Goal: Task Accomplishment & Management: Manage account settings

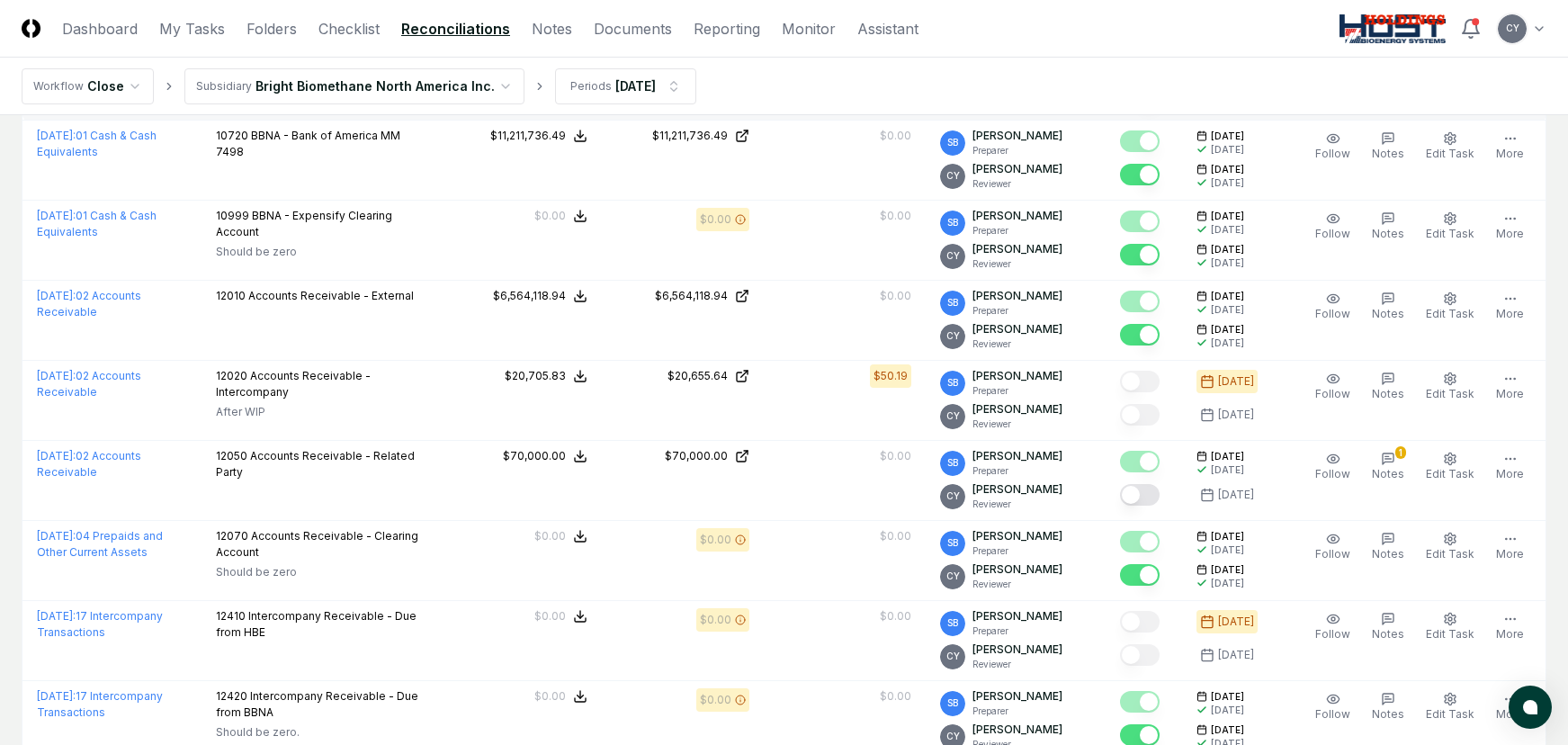
scroll to position [360, 0]
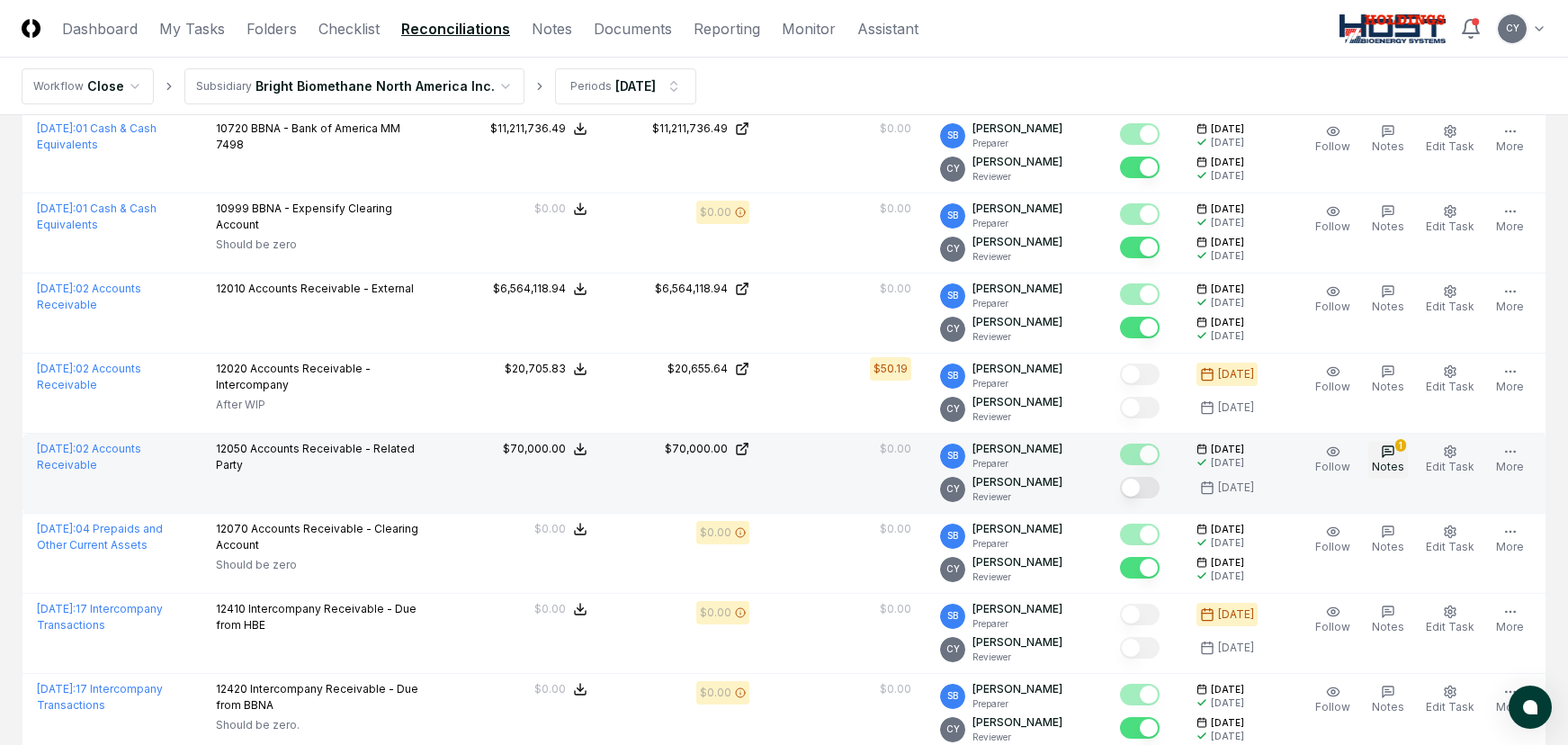
click at [1402, 457] on button "1 Notes" at bounding box center [1388, 459] width 39 height 37
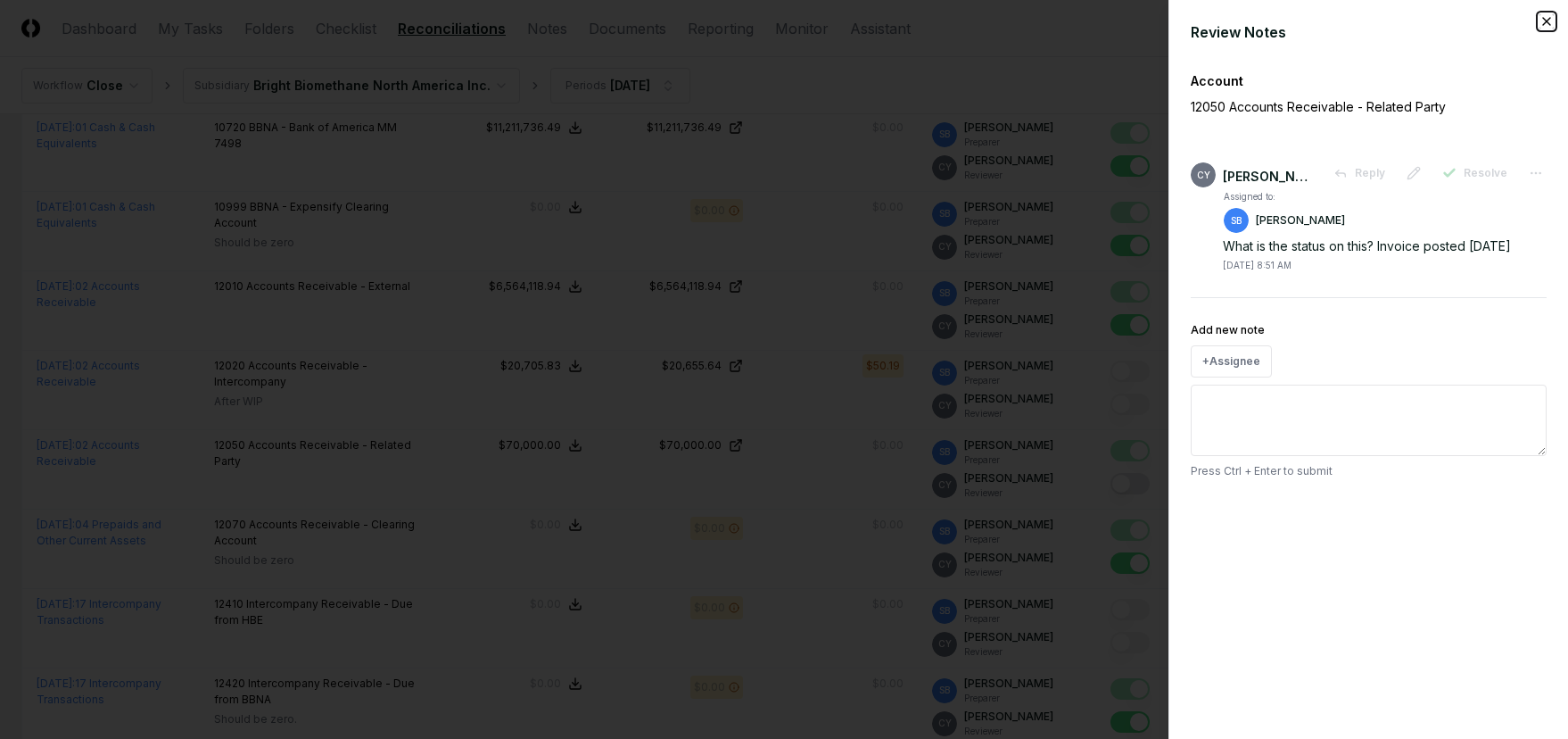
click at [1549, 22] on icon "button" at bounding box center [1547, 20] width 14 height 14
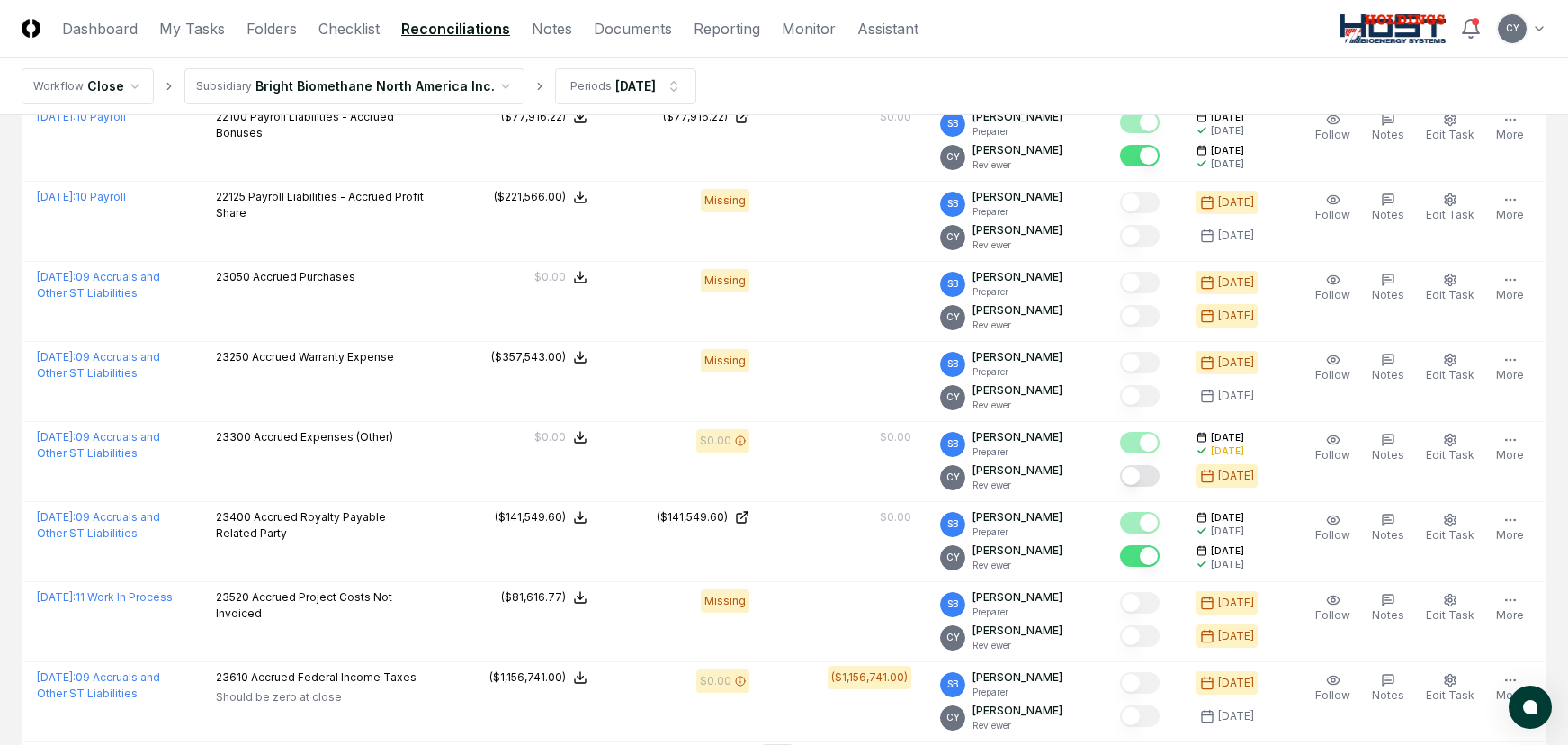
scroll to position [3599, 0]
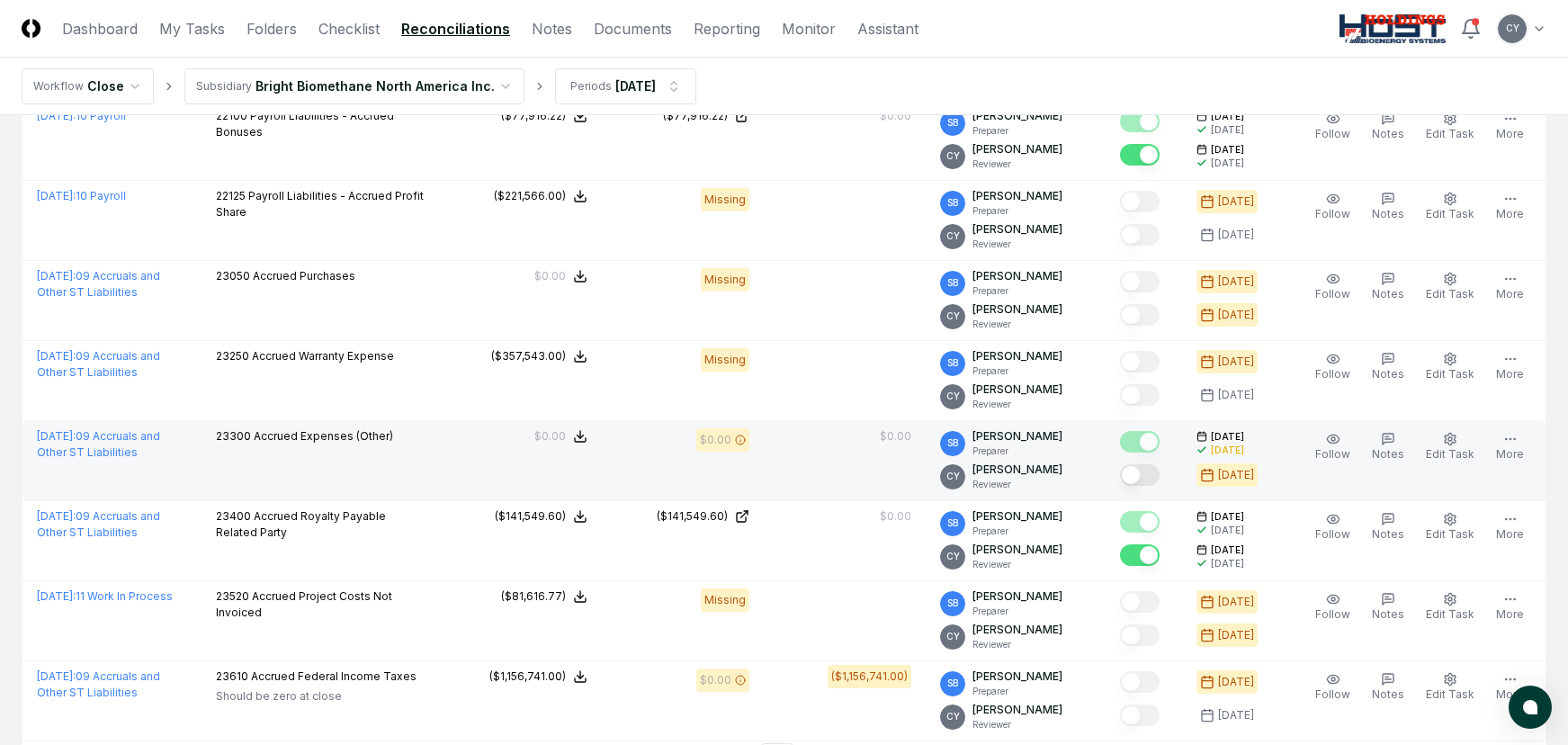
click at [1154, 468] on button "Mark complete" at bounding box center [1140, 474] width 39 height 21
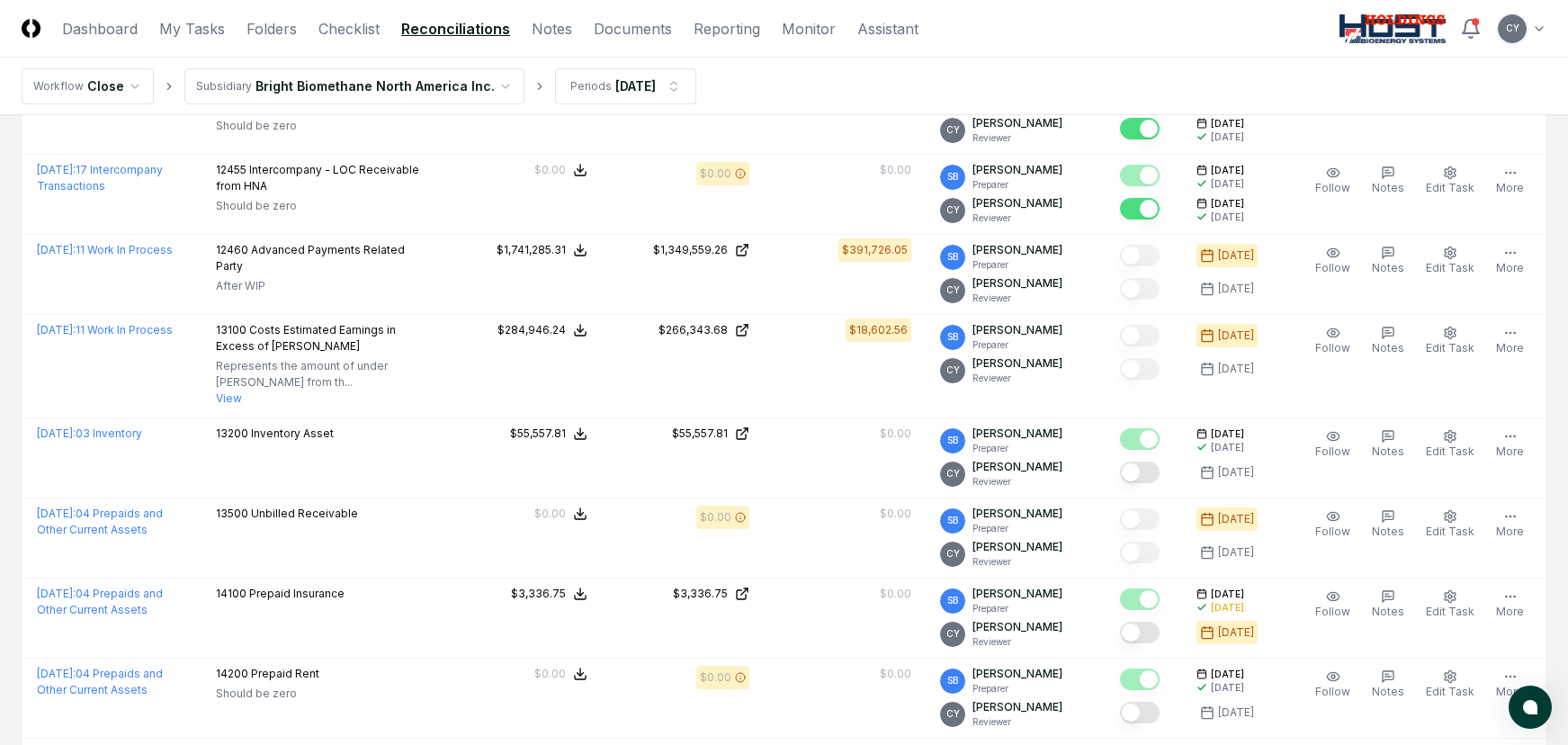
scroll to position [1530, 0]
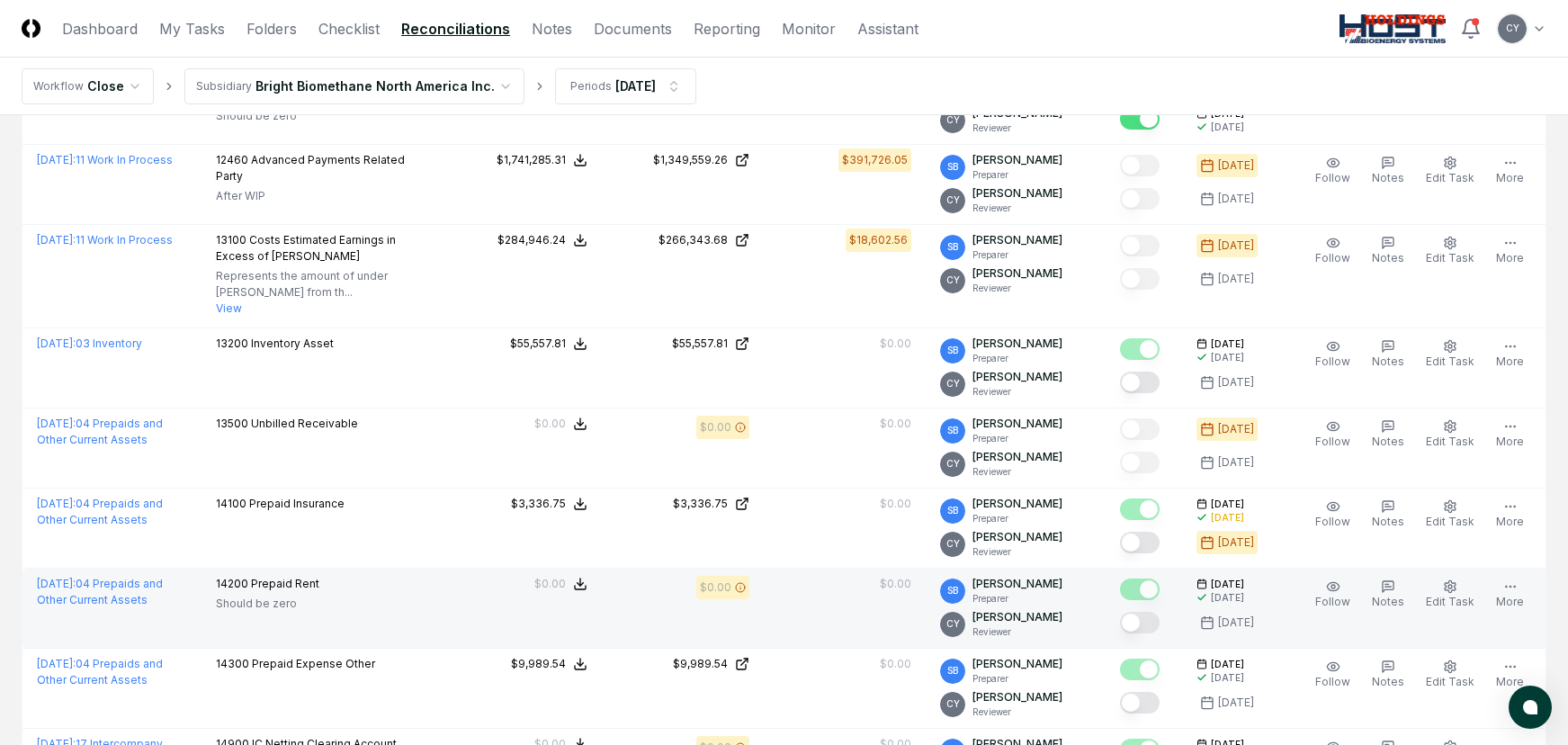
click at [1157, 625] on button "Mark complete" at bounding box center [1140, 622] width 39 height 21
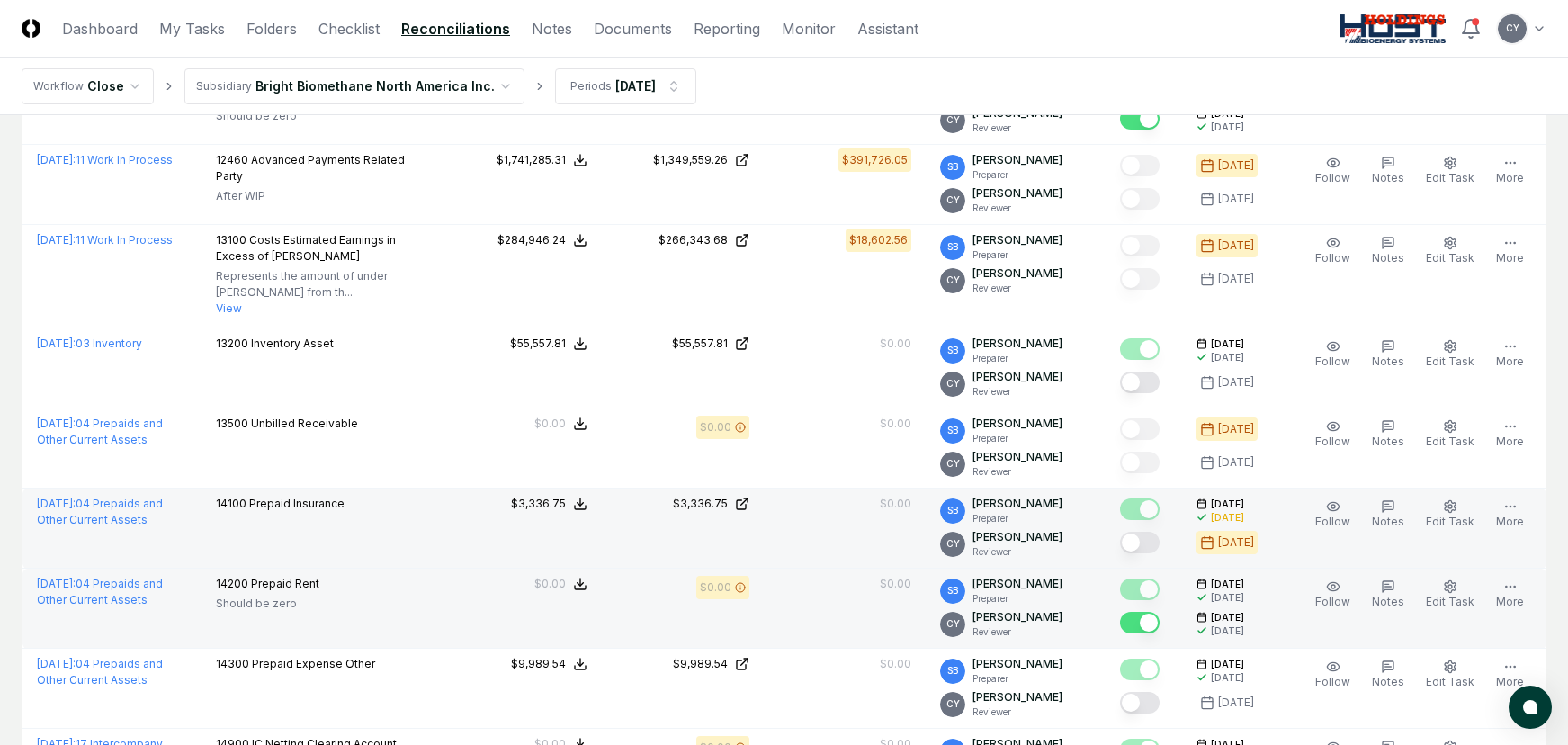
click at [1155, 544] on button "Mark complete" at bounding box center [1140, 542] width 39 height 21
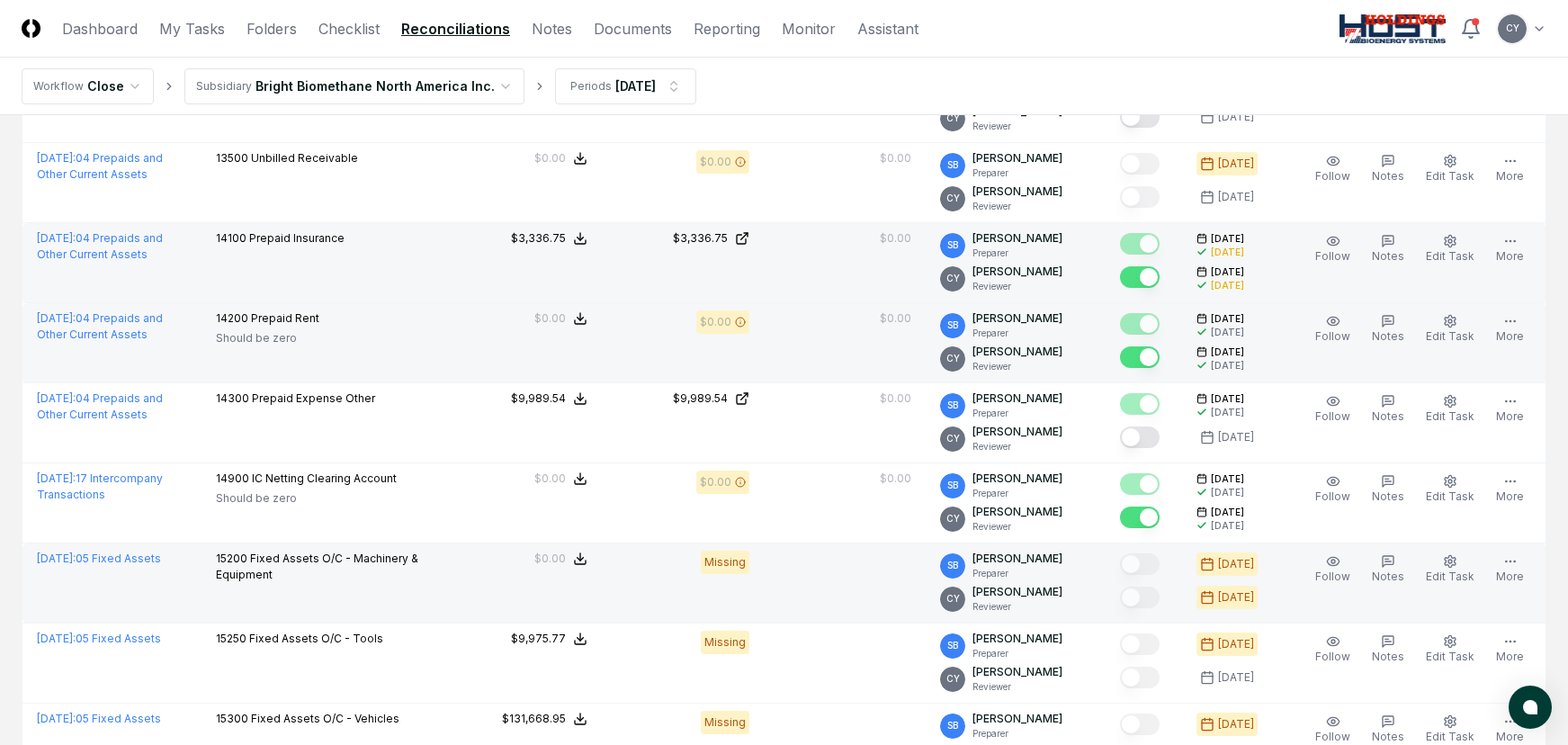
scroll to position [1800, 0]
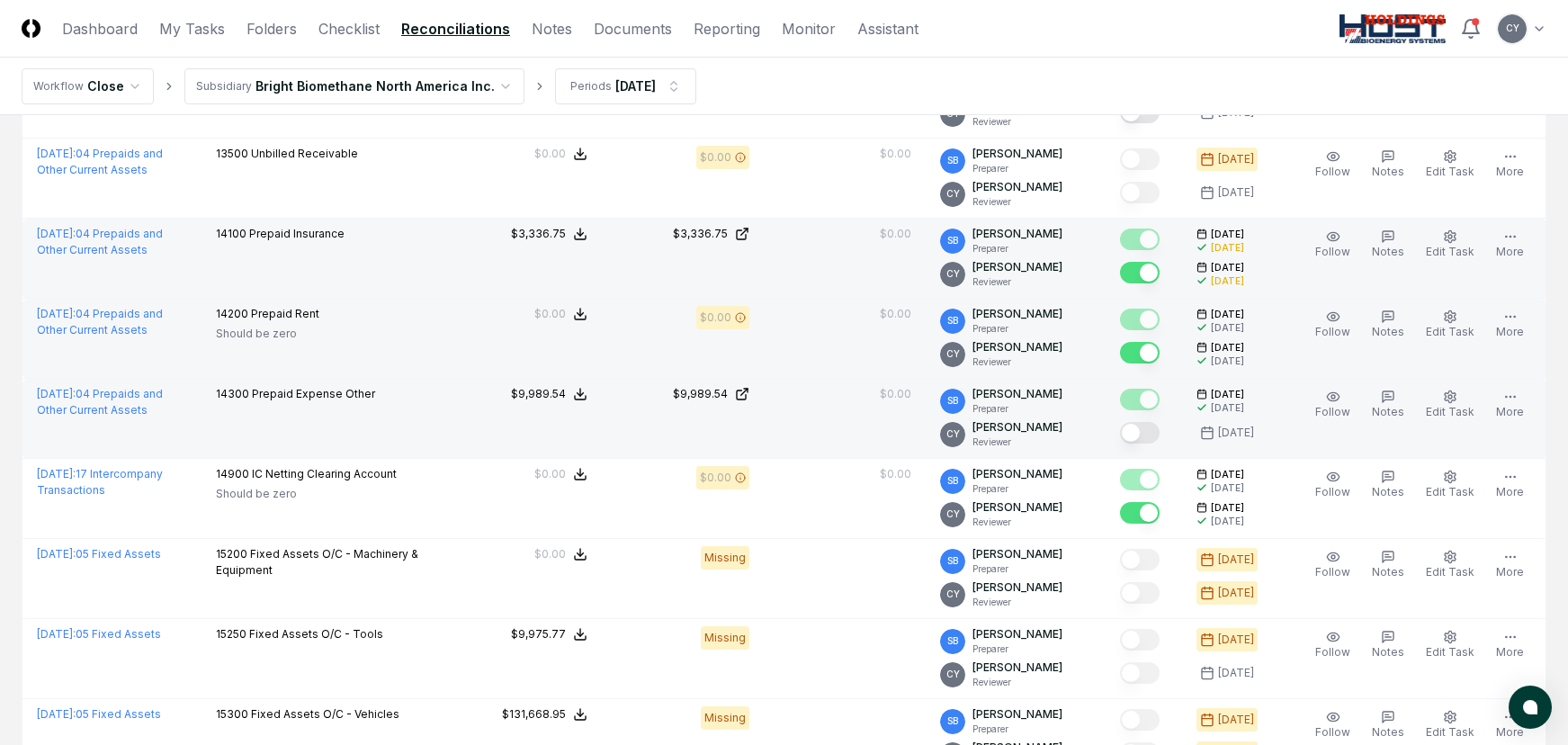
click at [1159, 436] on button "Mark complete" at bounding box center [1140, 432] width 39 height 21
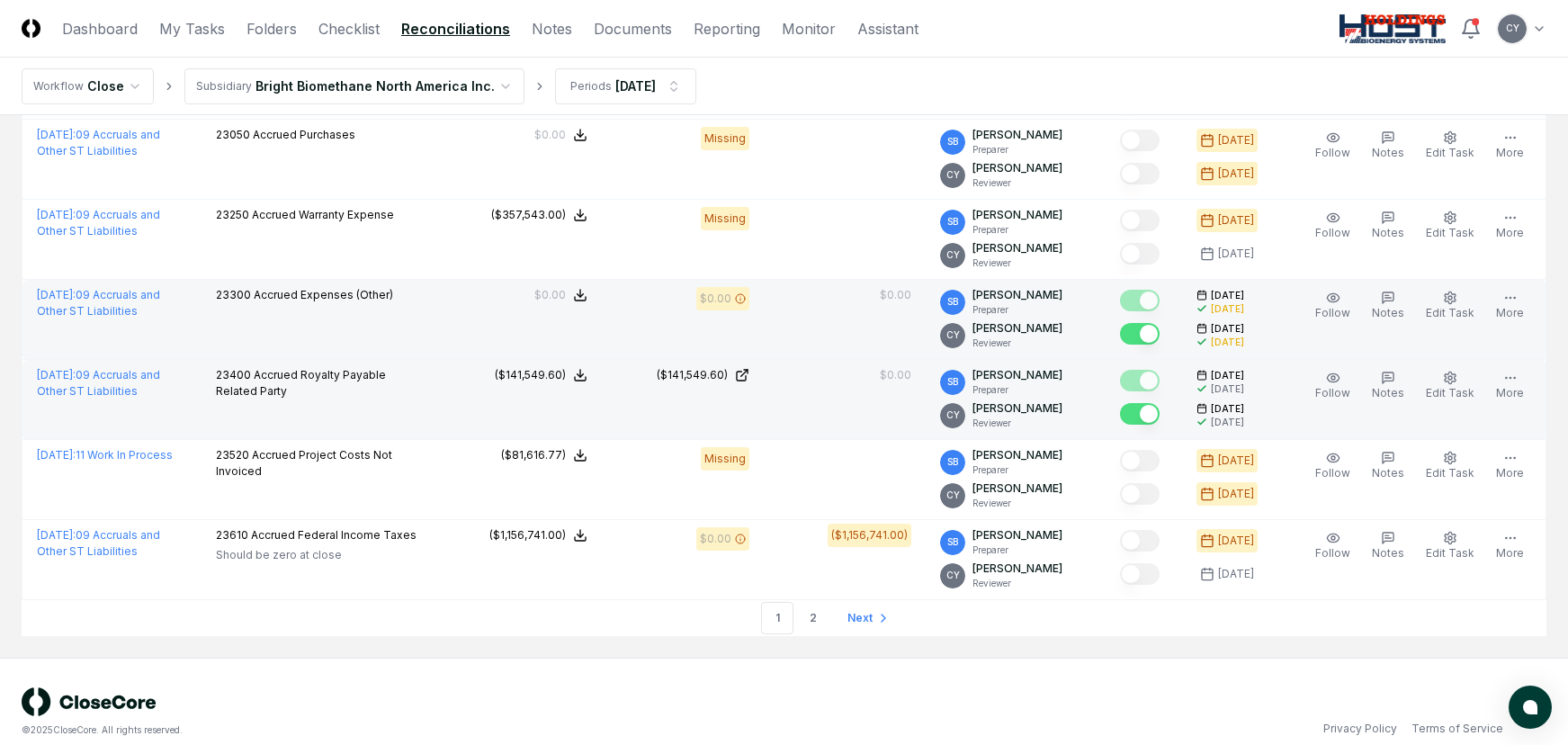
scroll to position [3761, 0]
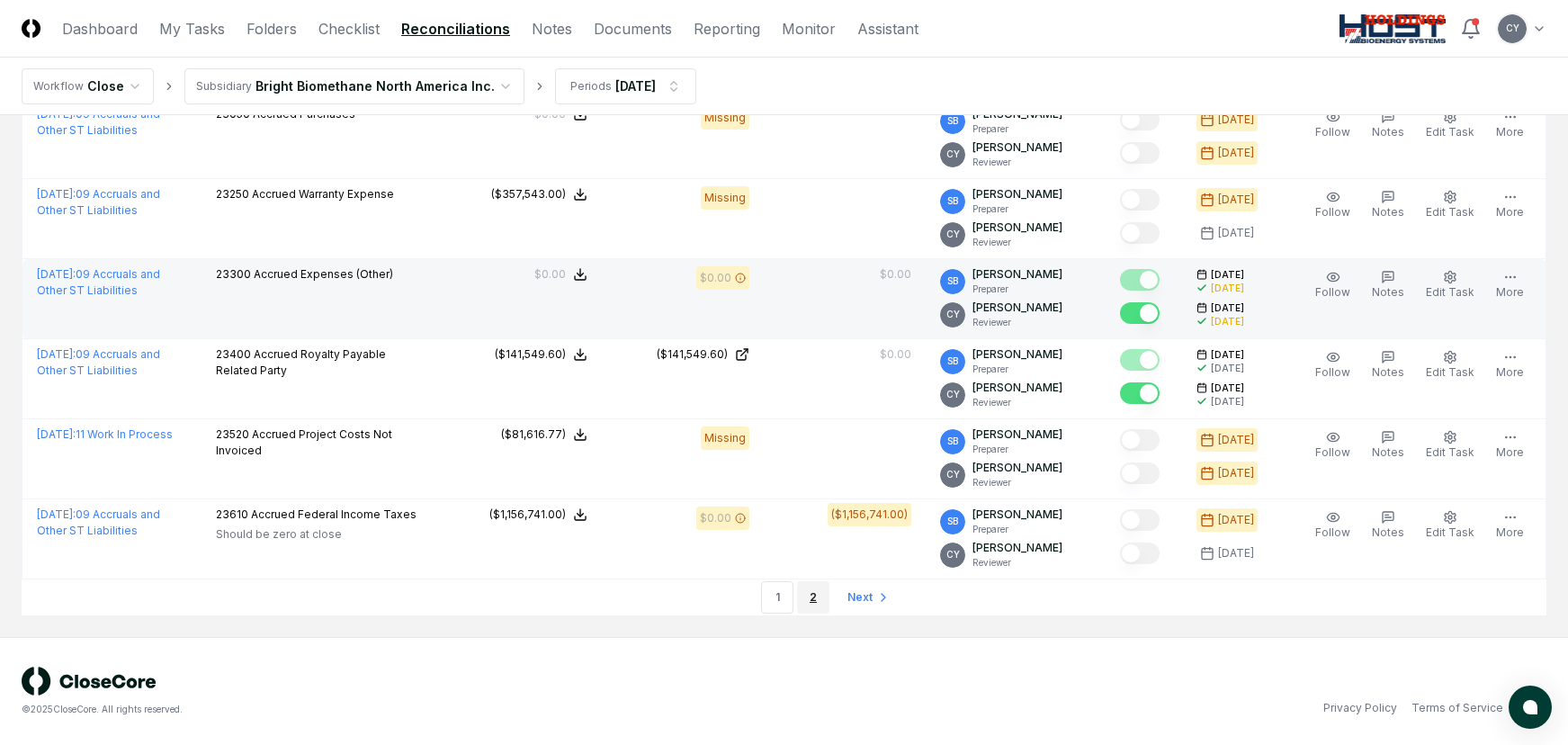
click at [808, 598] on link "2" at bounding box center [813, 597] width 33 height 33
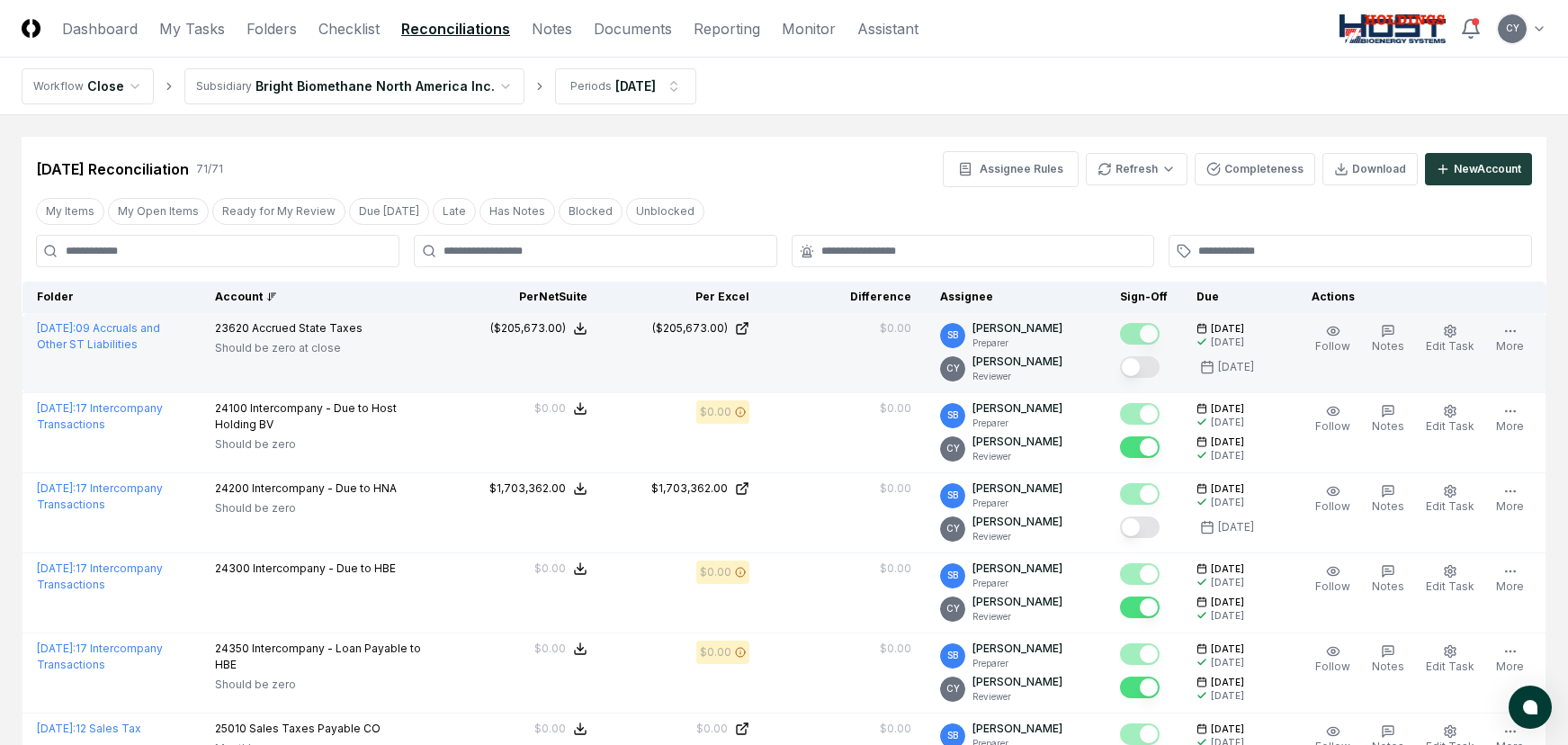
click at [1159, 359] on button "Mark complete" at bounding box center [1140, 367] width 39 height 21
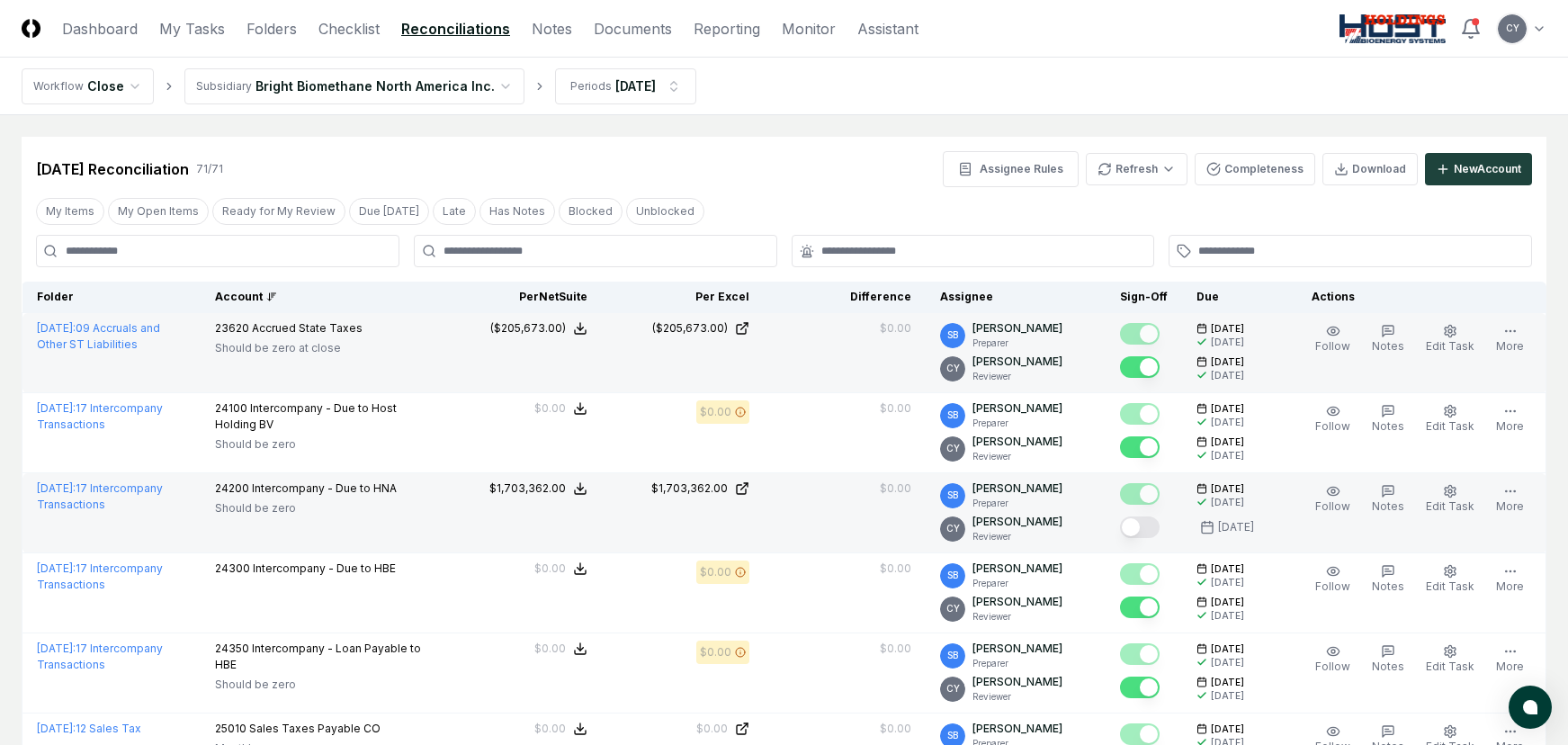
click at [1159, 524] on button "Mark complete" at bounding box center [1140, 527] width 39 height 21
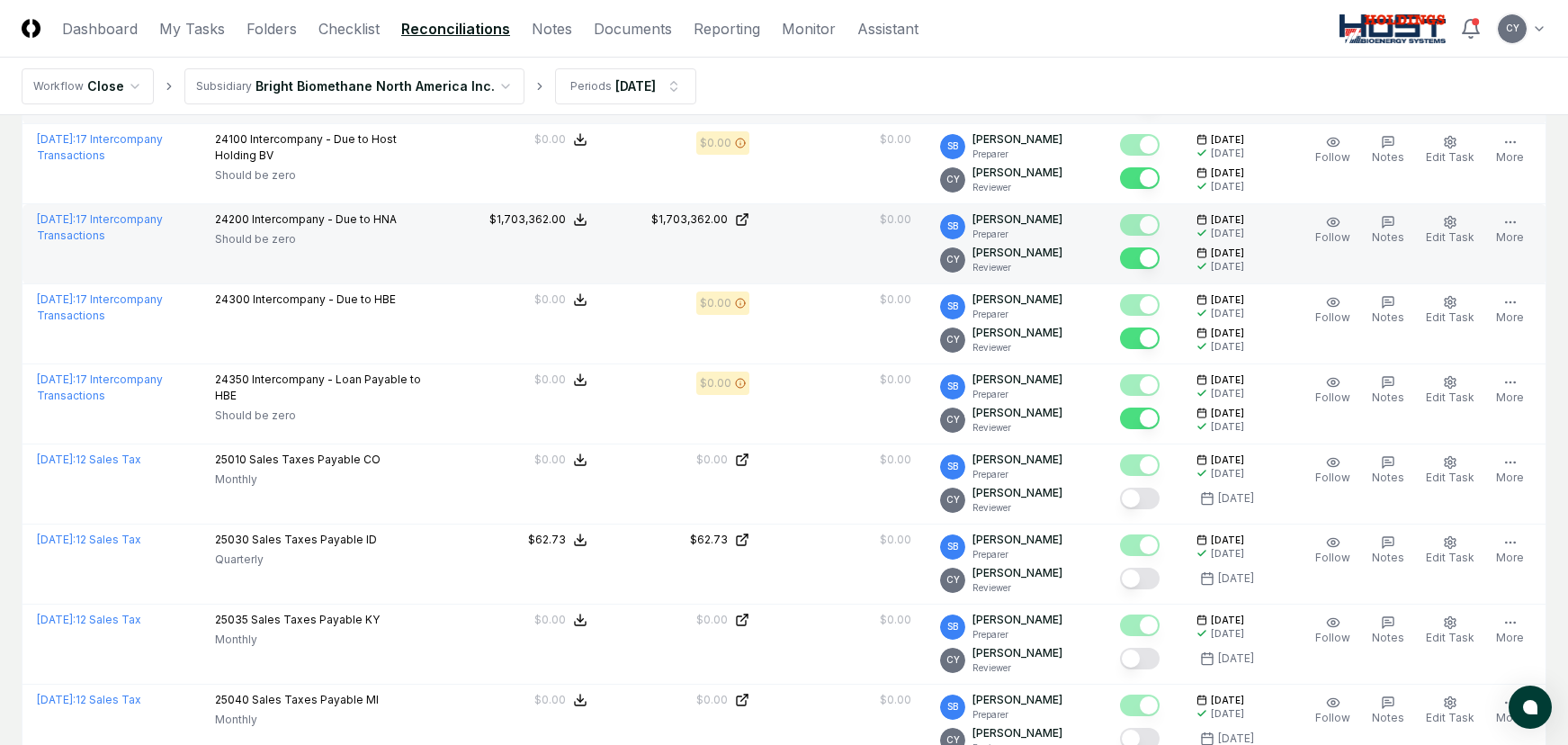
scroll to position [270, 0]
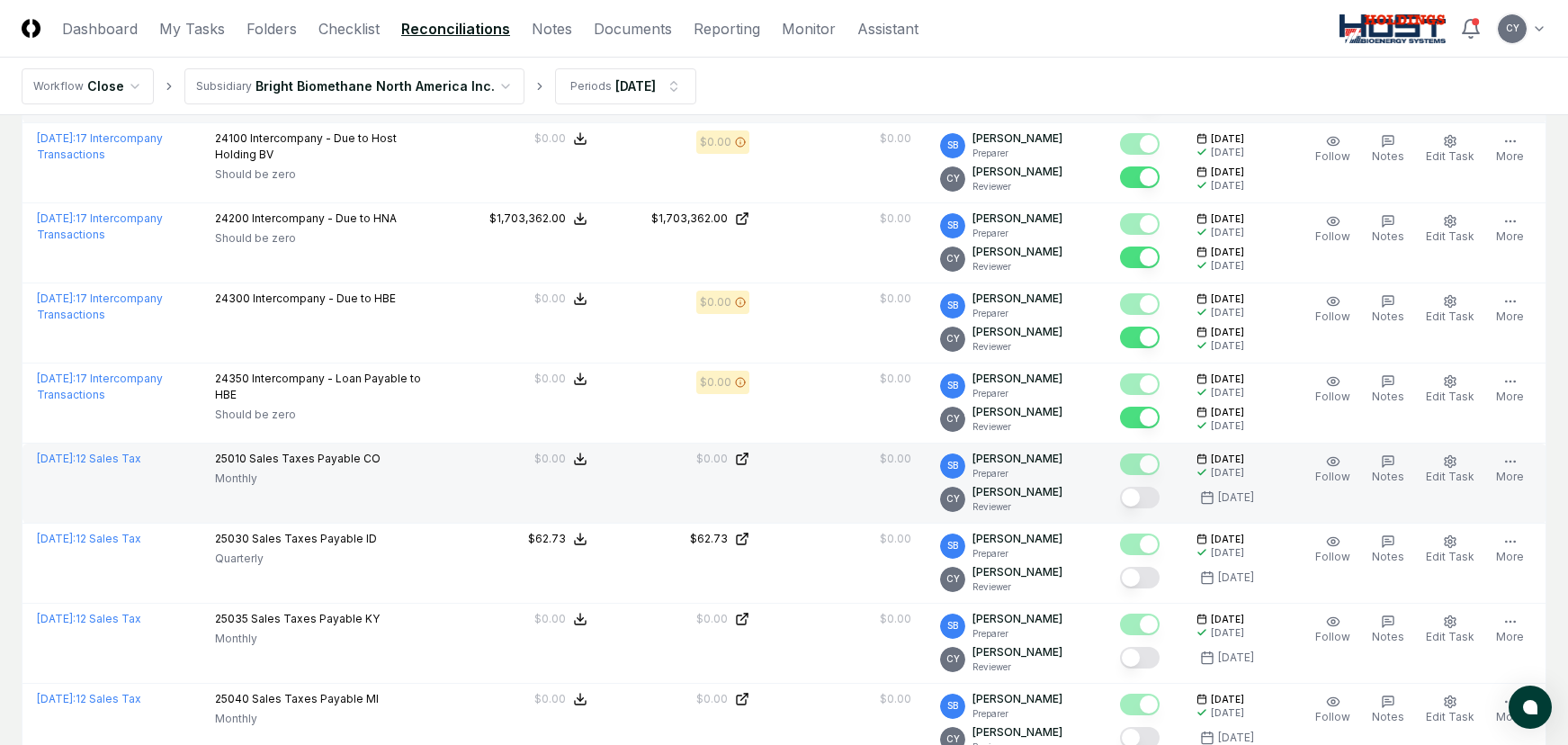
click at [1159, 499] on button "Mark complete" at bounding box center [1140, 497] width 39 height 21
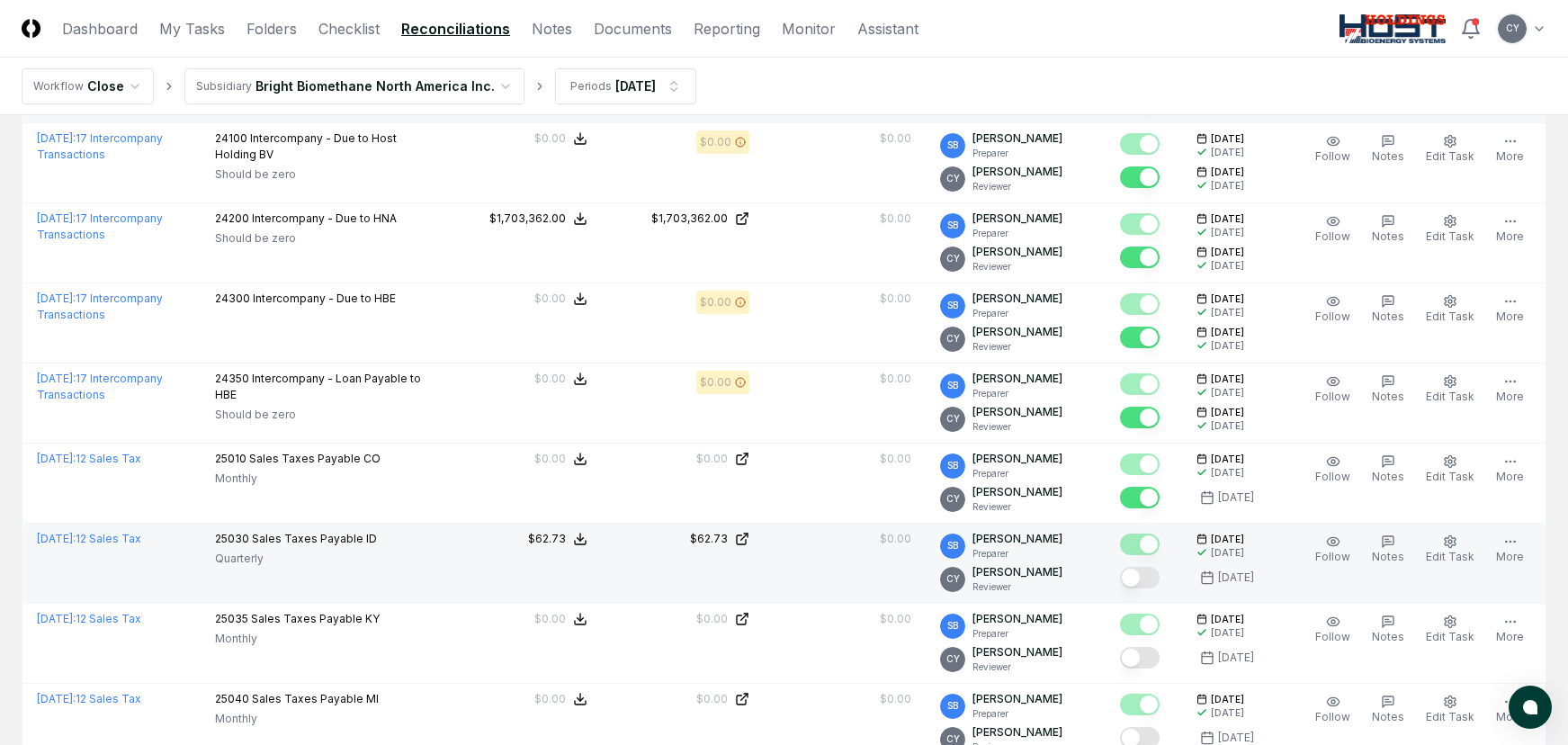
click at [1159, 572] on button "Mark complete" at bounding box center [1140, 577] width 39 height 21
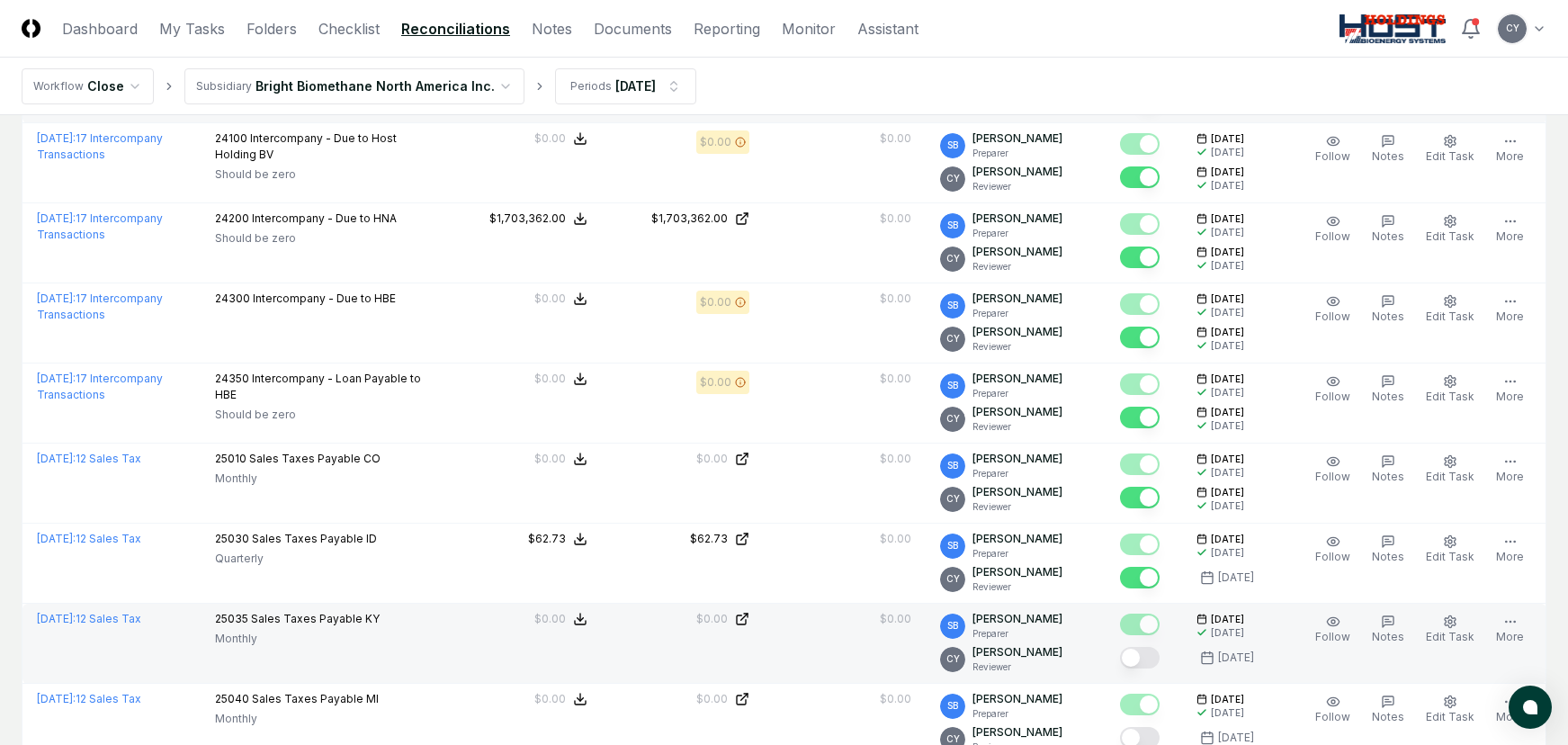
click at [1158, 657] on button "Mark complete" at bounding box center [1140, 657] width 39 height 21
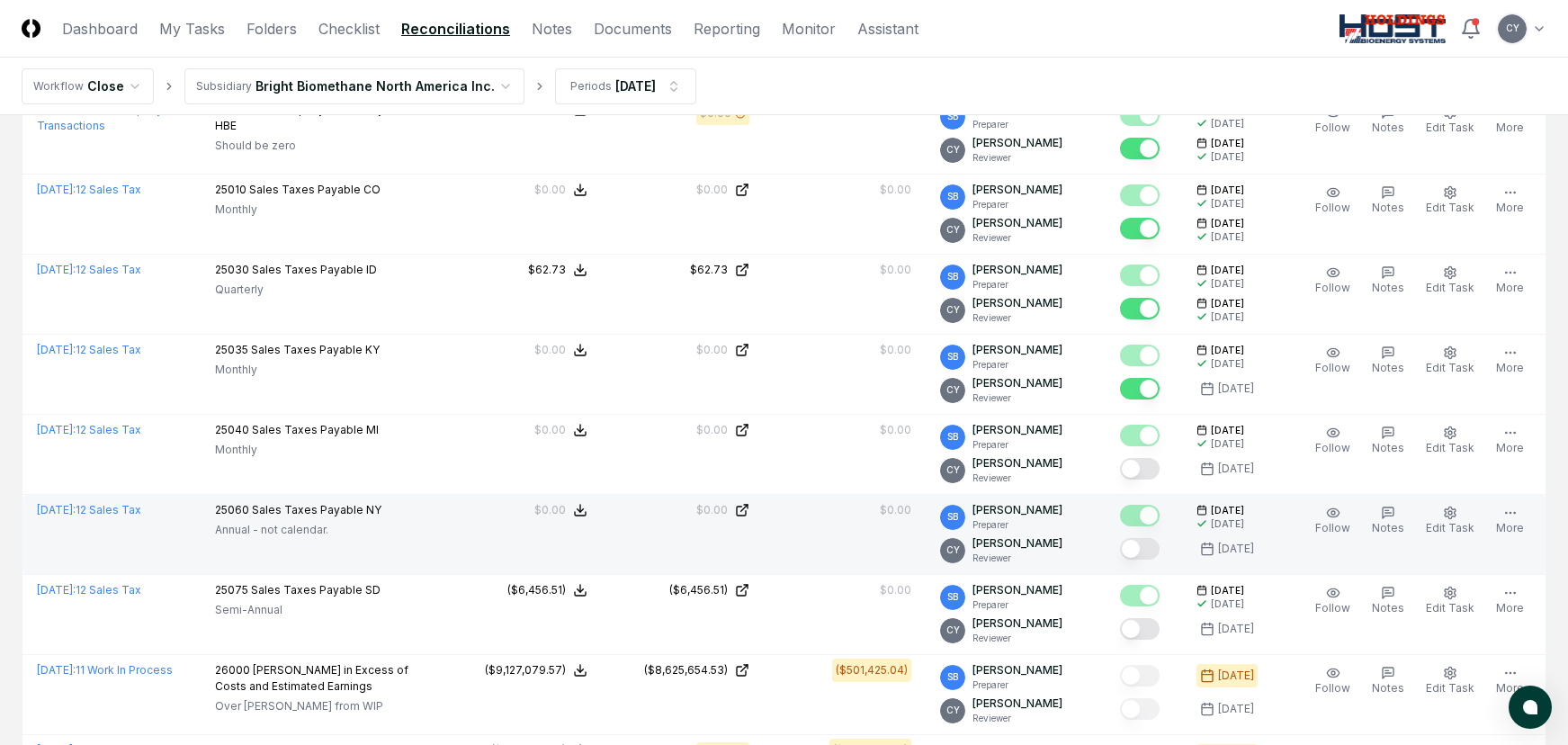
scroll to position [540, 0]
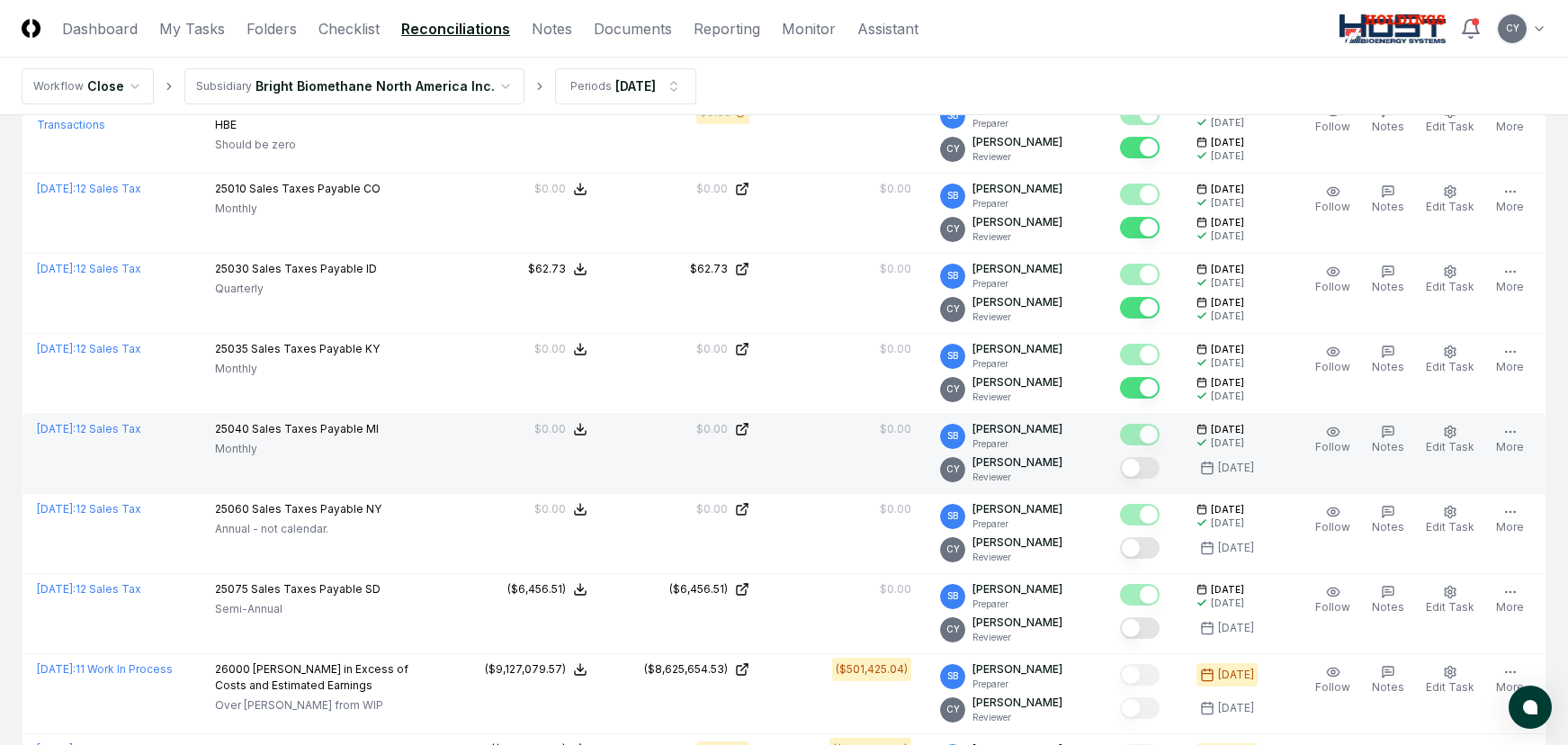
click at [1157, 467] on button "Mark complete" at bounding box center [1140, 468] width 39 height 21
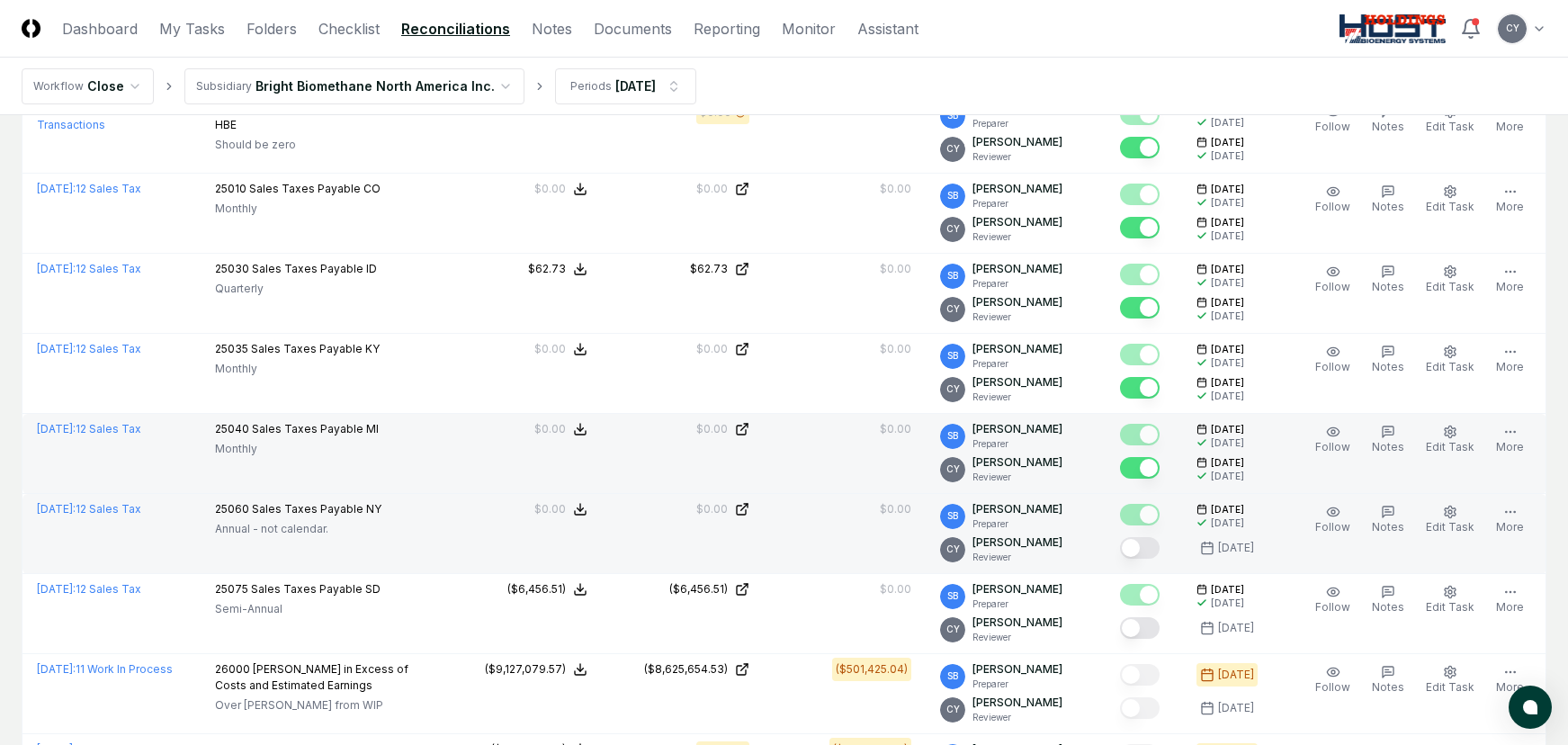
click at [1159, 540] on button "Mark complete" at bounding box center [1140, 547] width 39 height 21
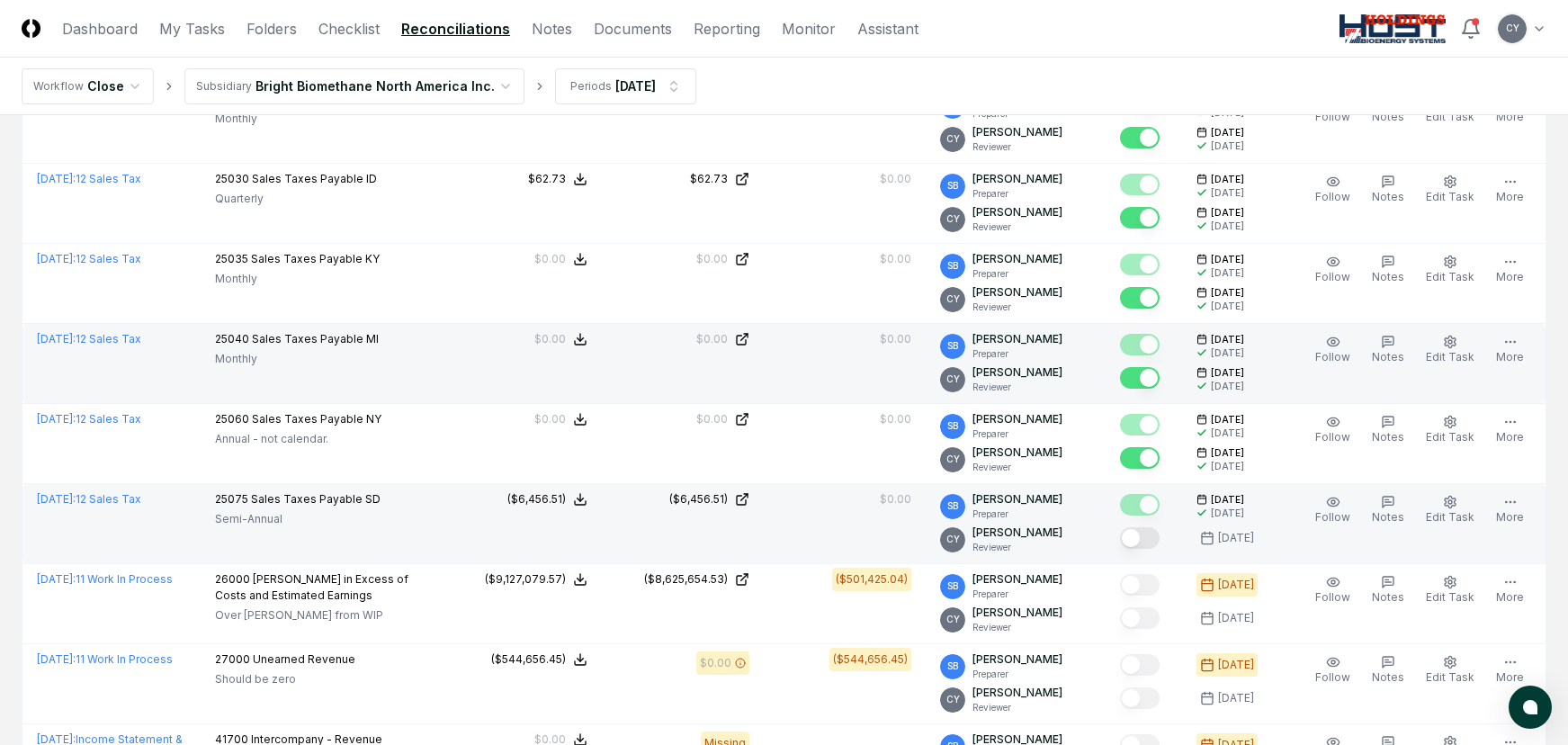
drag, startPoint x: 1162, startPoint y: 542, endPoint x: 1130, endPoint y: 539, distance: 32.1
click at [1159, 542] on button "Mark complete" at bounding box center [1140, 538] width 39 height 21
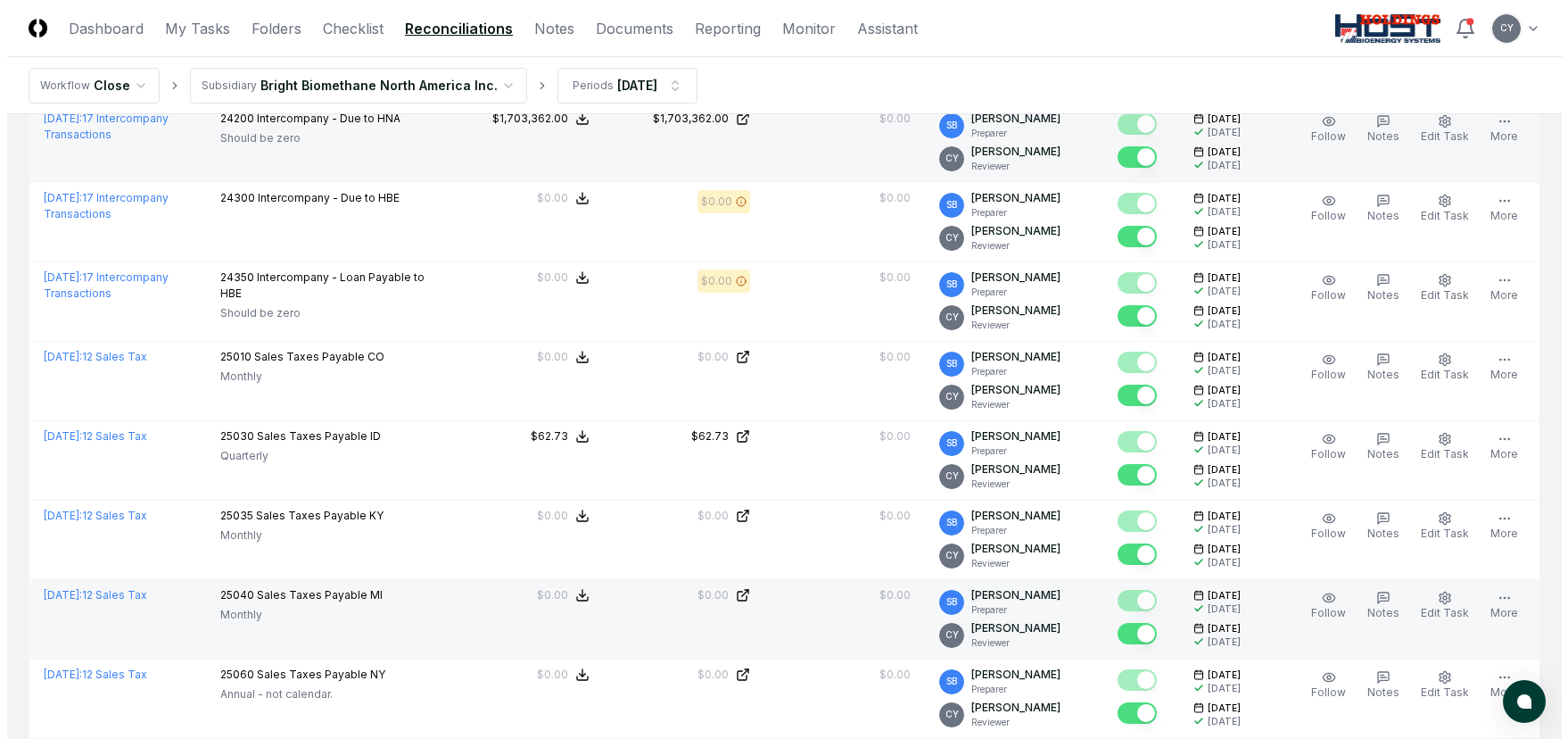
scroll to position [0, 0]
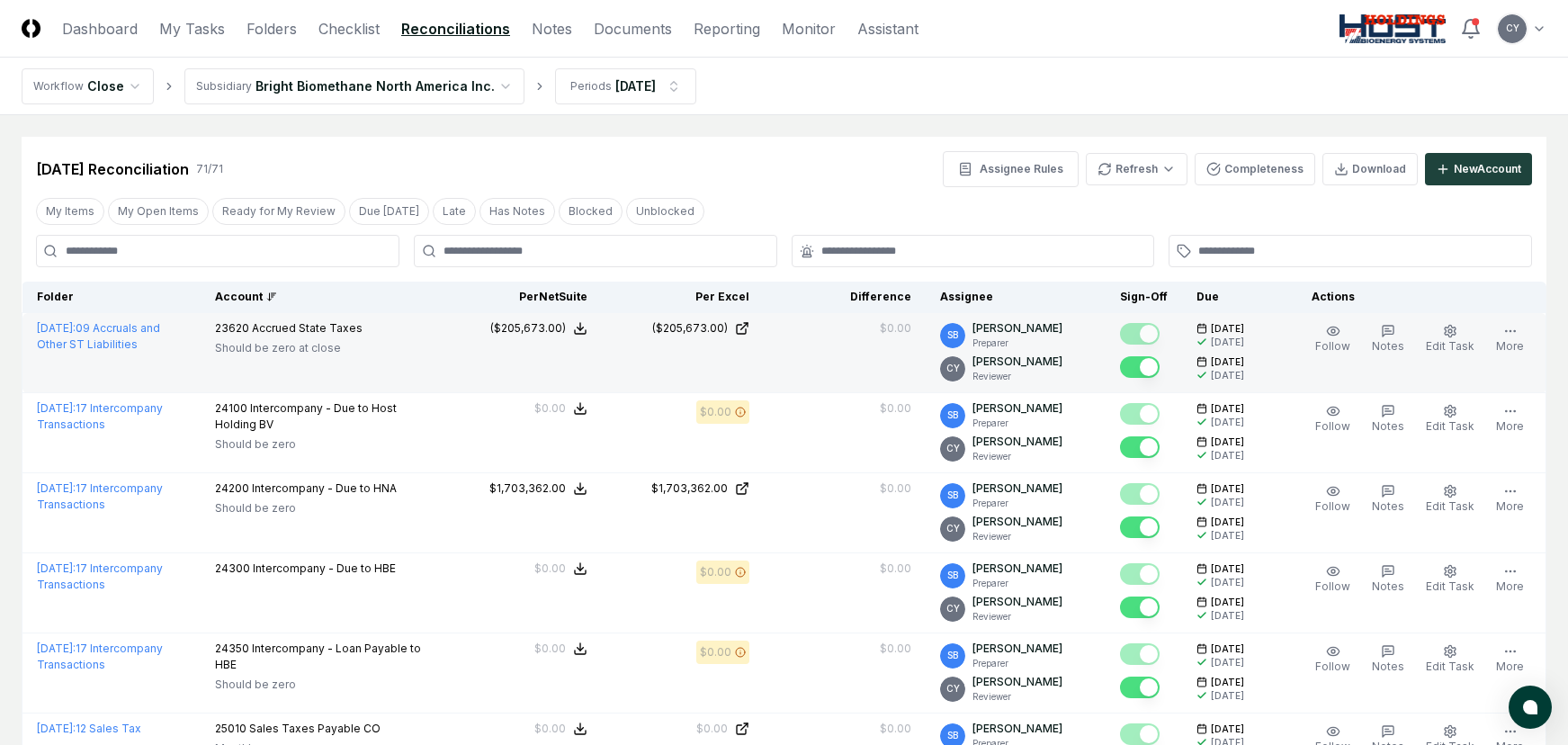
click at [872, 149] on div "Aug 2025 Reconciliation 71 / 71 Assignee Rules Refresh Completeness Download Ne…" at bounding box center [784, 162] width 1525 height 50
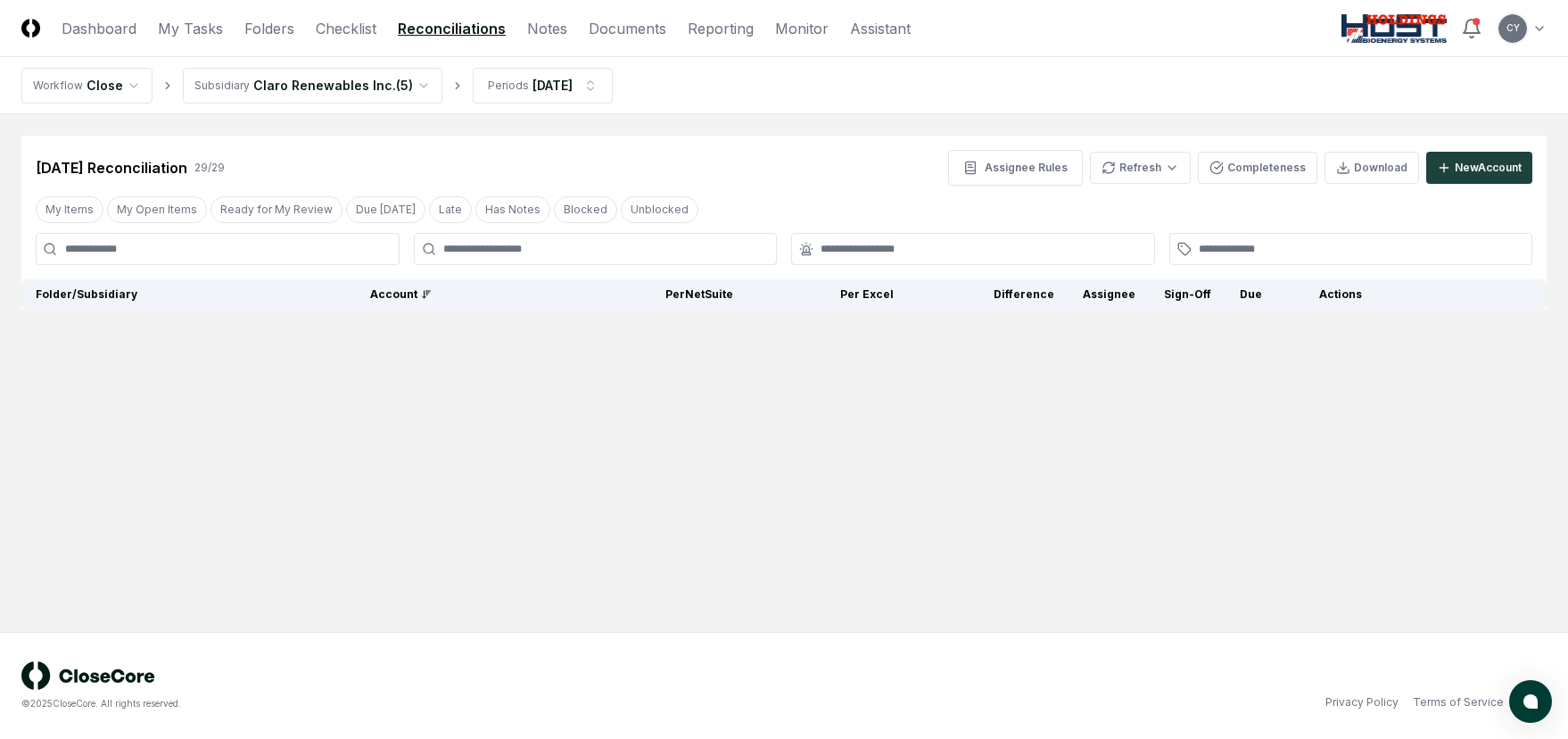
click at [411, 85] on html "CloseCore Dashboard My Tasks Folders Checklist Reconciliations Notes Documents …" at bounding box center [784, 370] width 1568 height 739
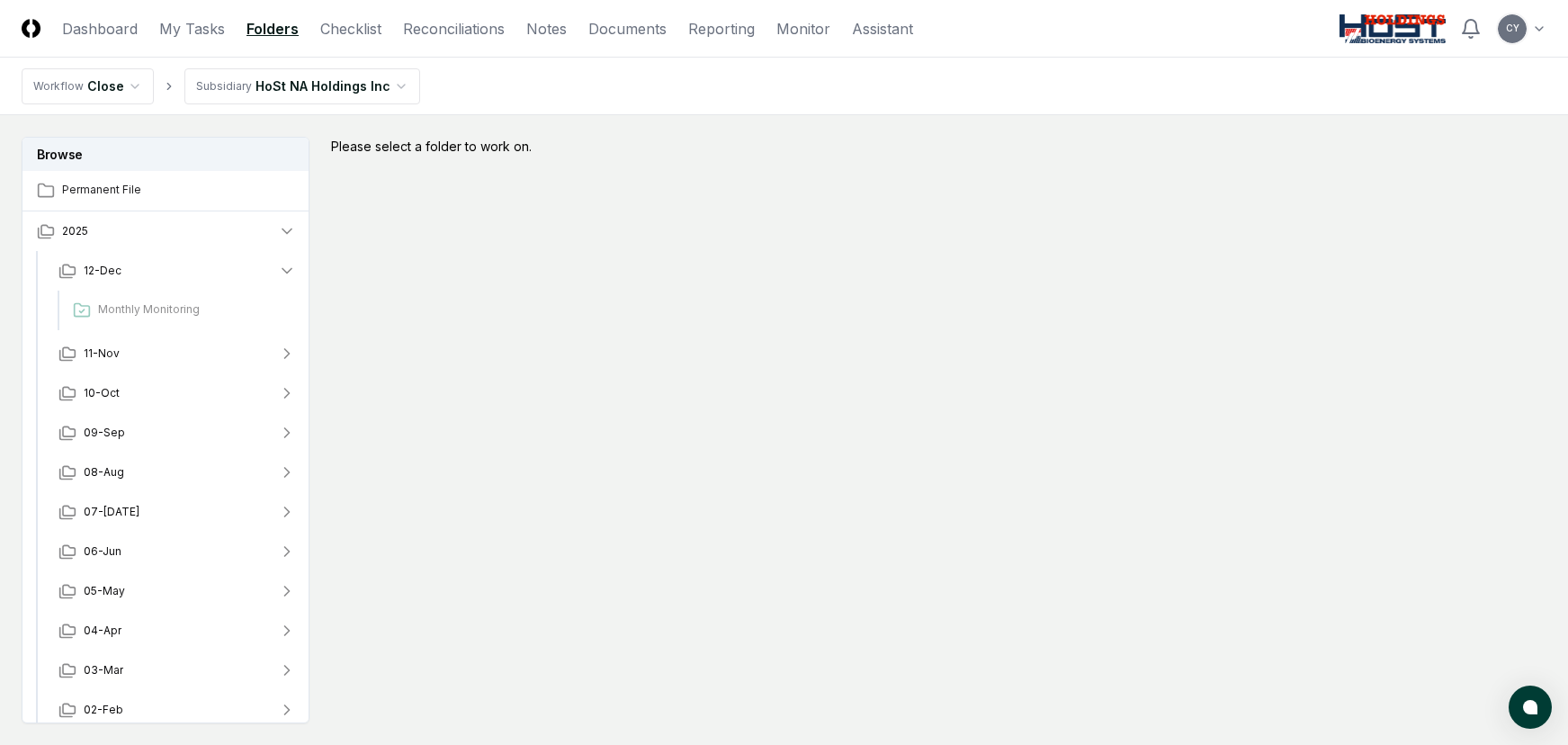
click at [1542, 31] on html "CloseCore Dashboard My Tasks Folders Checklist Reconciliations Notes Documents …" at bounding box center [784, 426] width 1568 height 851
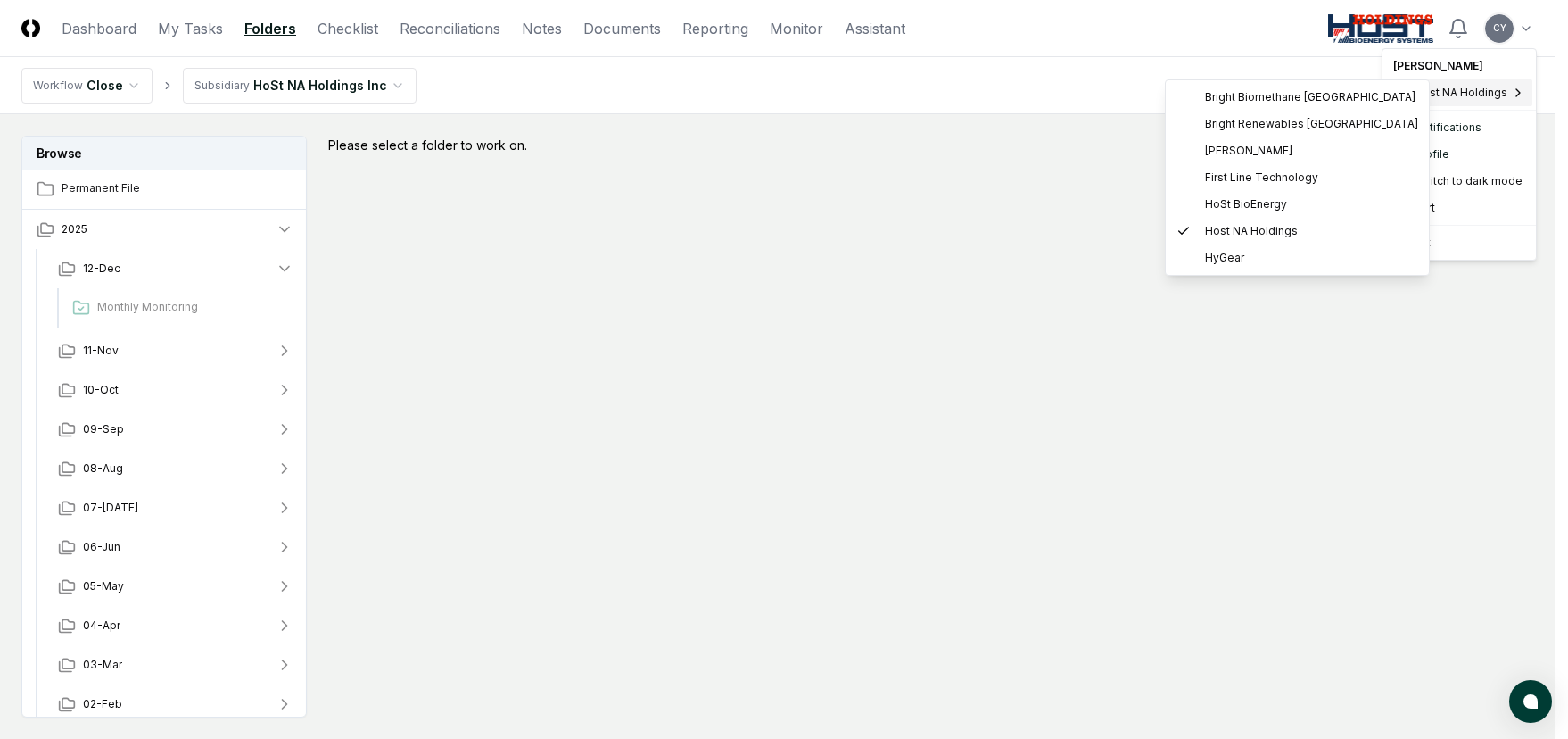
click at [1470, 90] on span "Host NA Holdings" at bounding box center [1462, 93] width 93 height 16
click at [1238, 227] on span "Host NA Holdings" at bounding box center [1251, 231] width 93 height 16
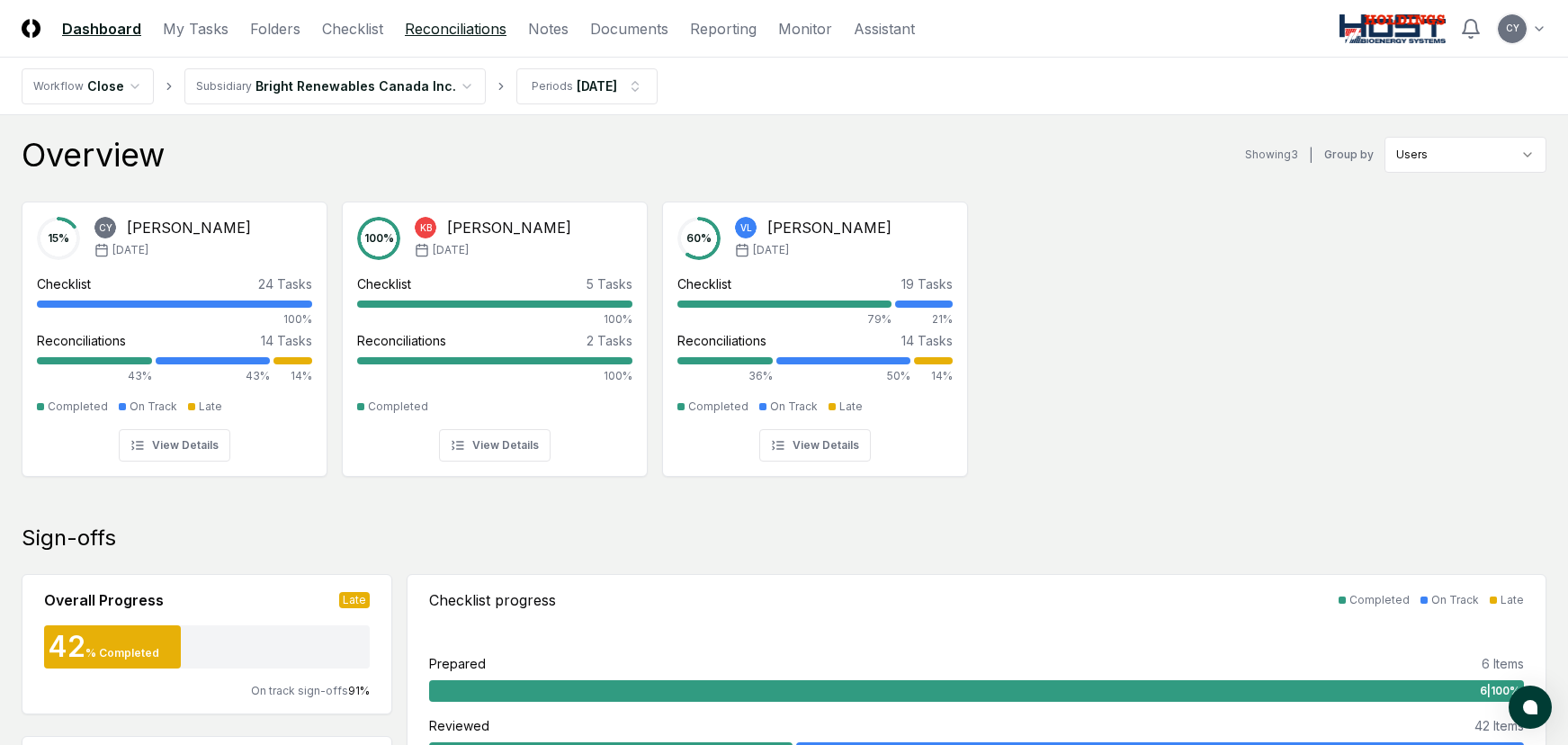
click at [464, 21] on link "Reconciliations" at bounding box center [455, 28] width 102 height 21
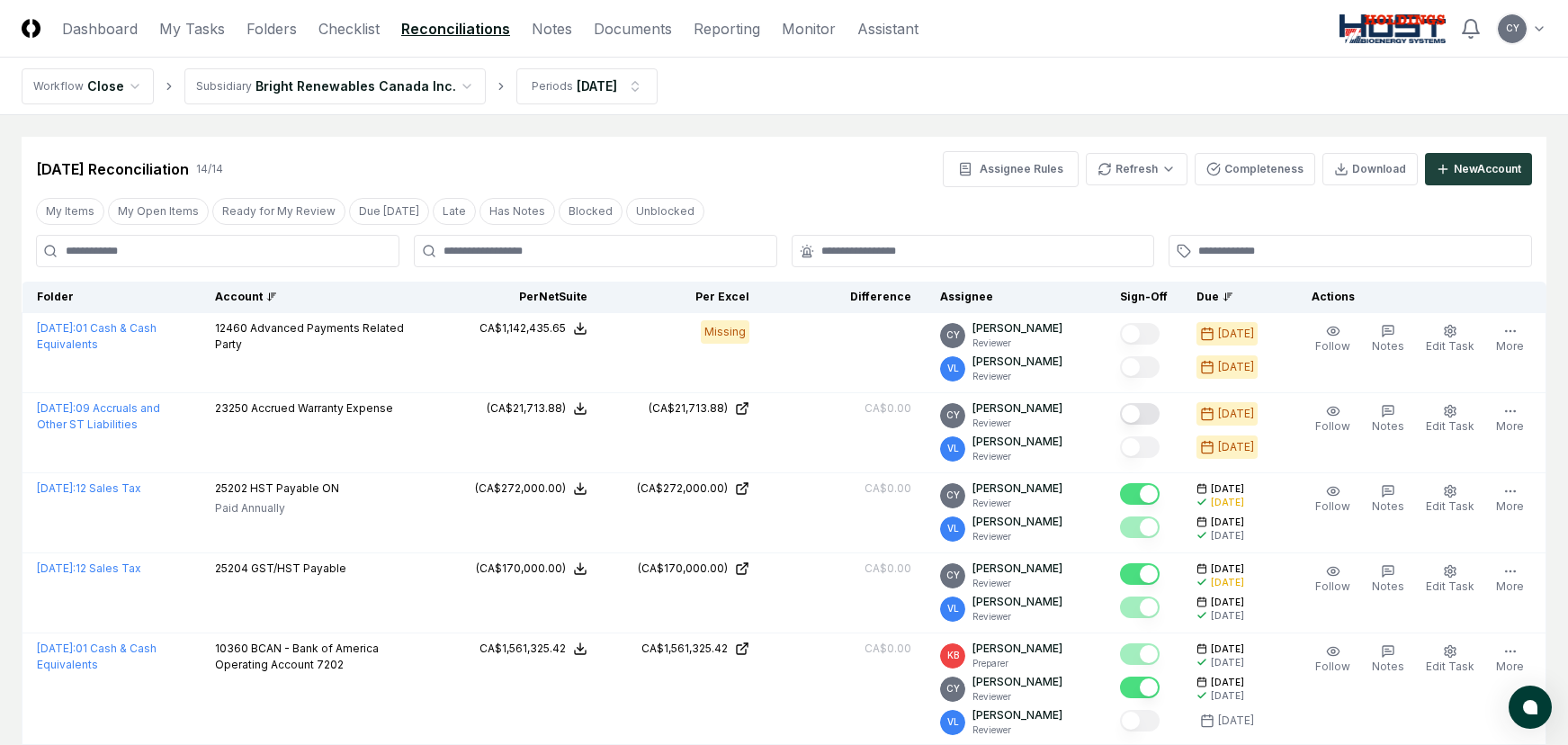
click at [263, 301] on div "Account" at bounding box center [320, 296] width 211 height 16
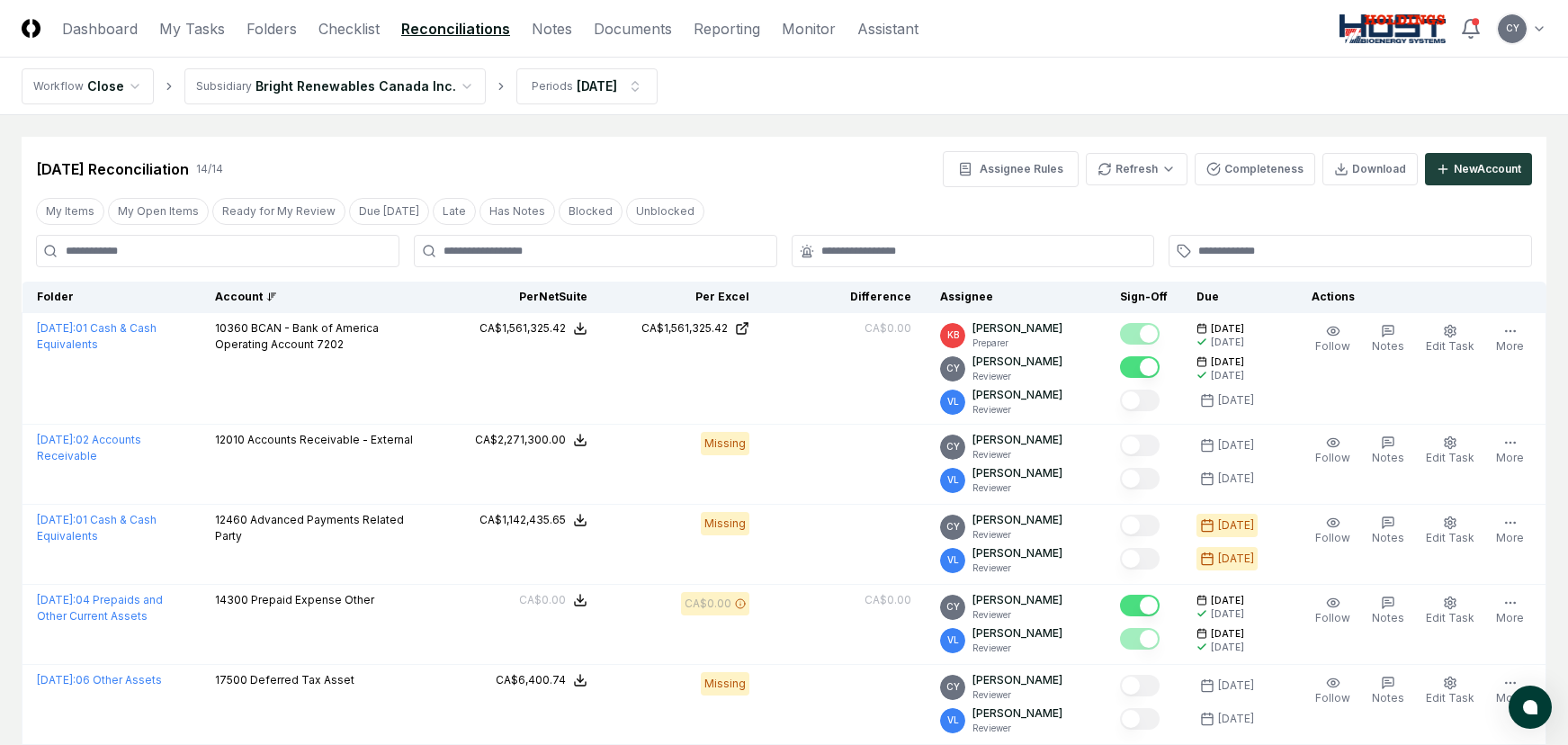
drag, startPoint x: 198, startPoint y: 35, endPoint x: 290, endPoint y: 75, distance: 100.3
click at [198, 35] on link "My Tasks" at bounding box center [192, 28] width 65 height 21
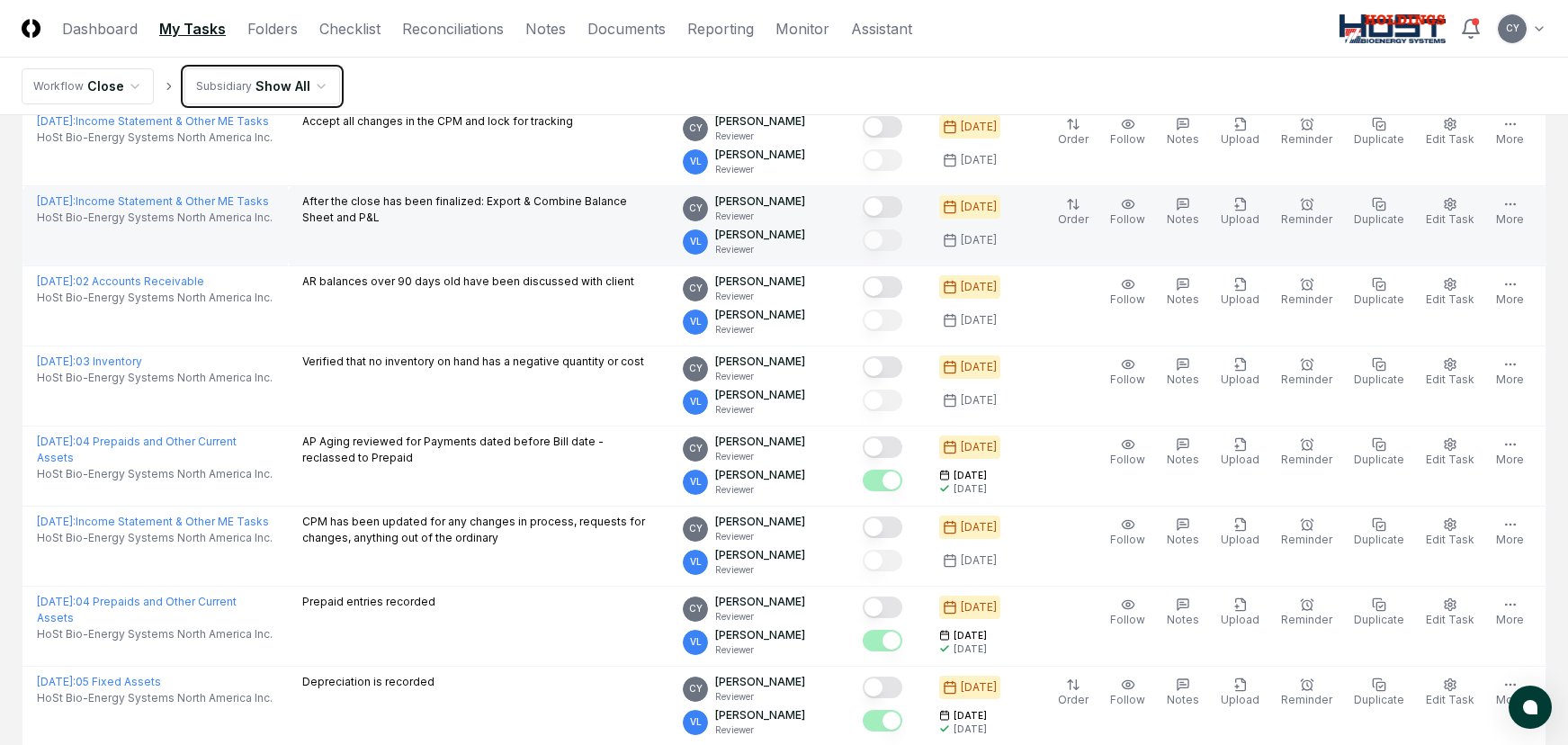
scroll to position [270, 0]
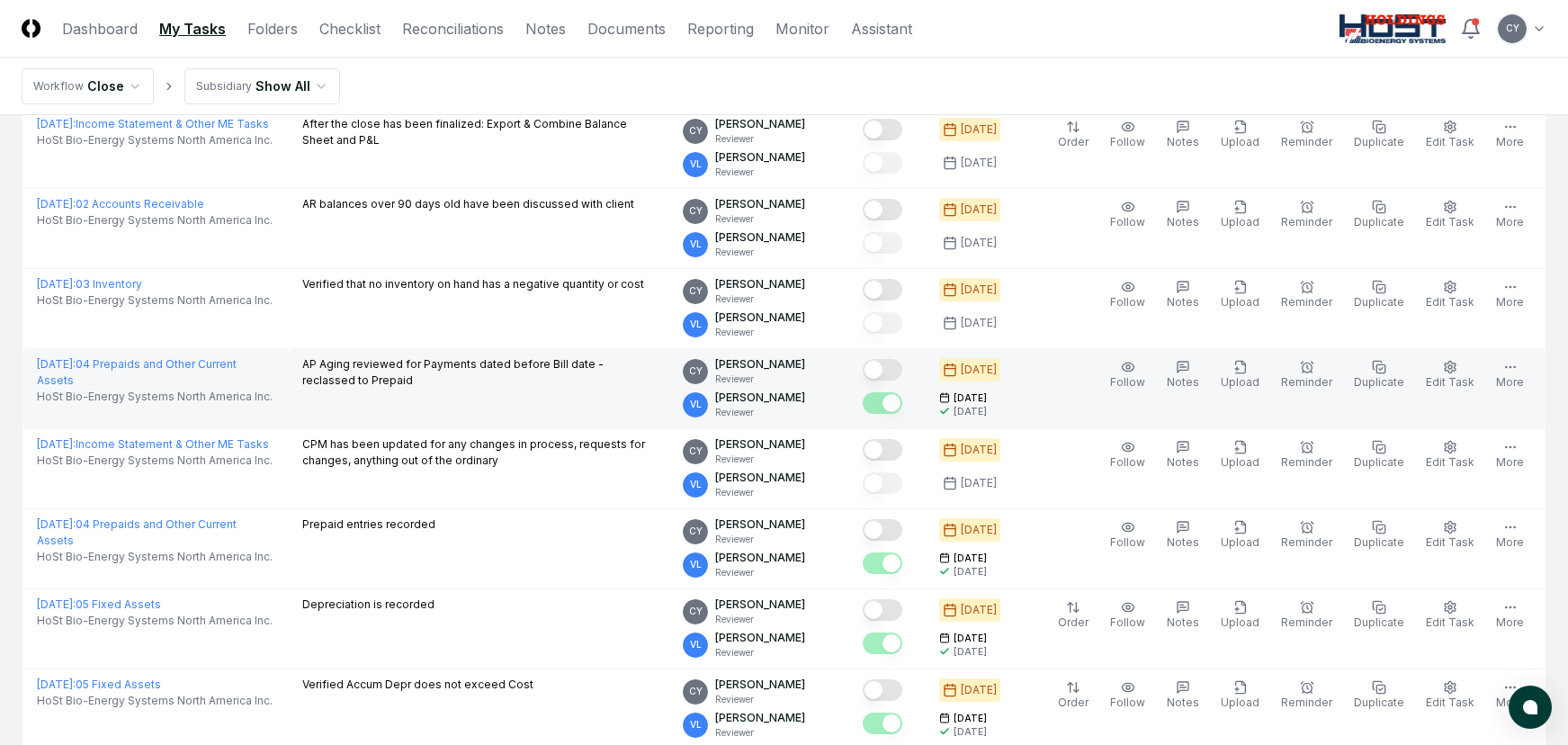
click at [903, 364] on button "Mark complete" at bounding box center [882, 370] width 39 height 21
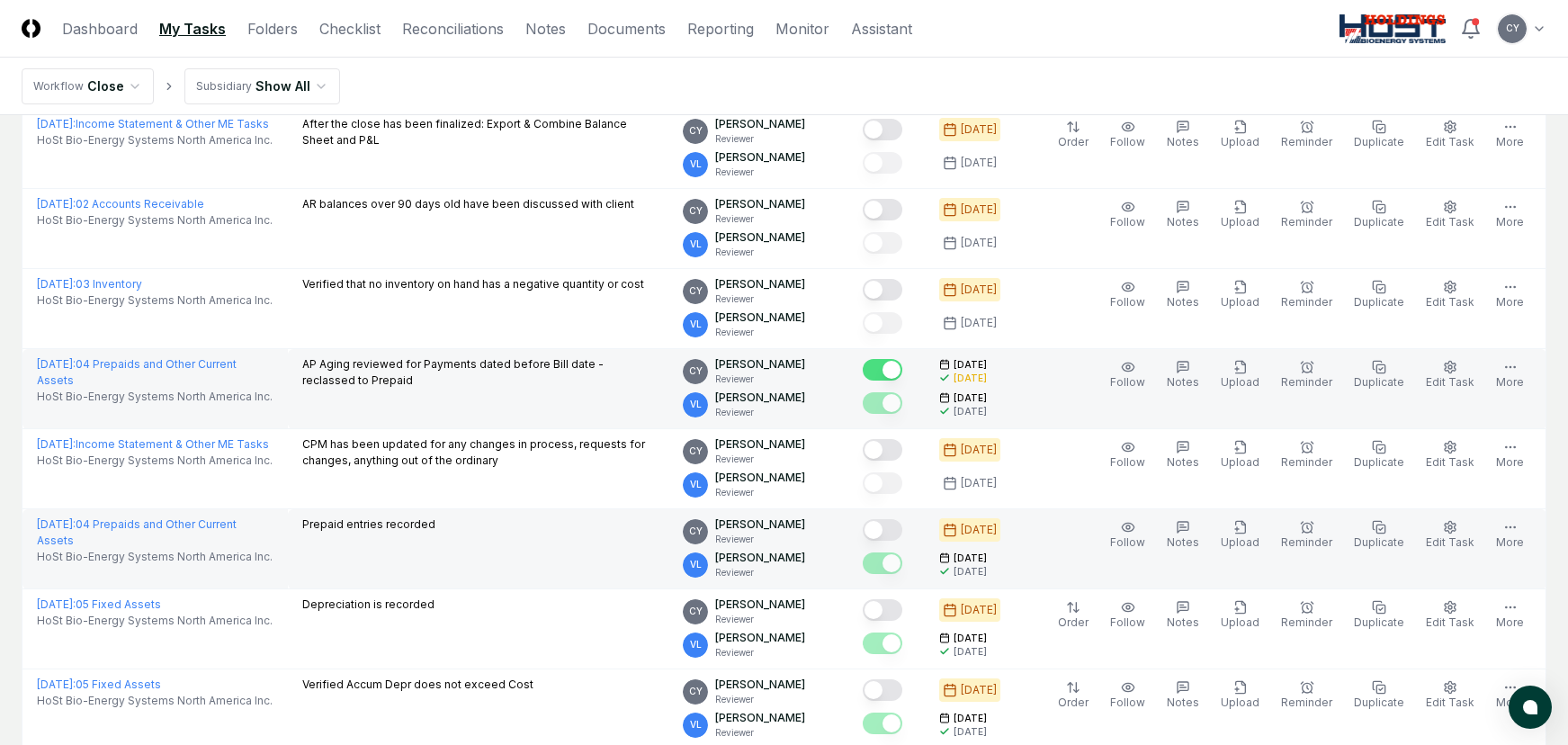
click at [903, 529] on button "Mark complete" at bounding box center [882, 529] width 39 height 21
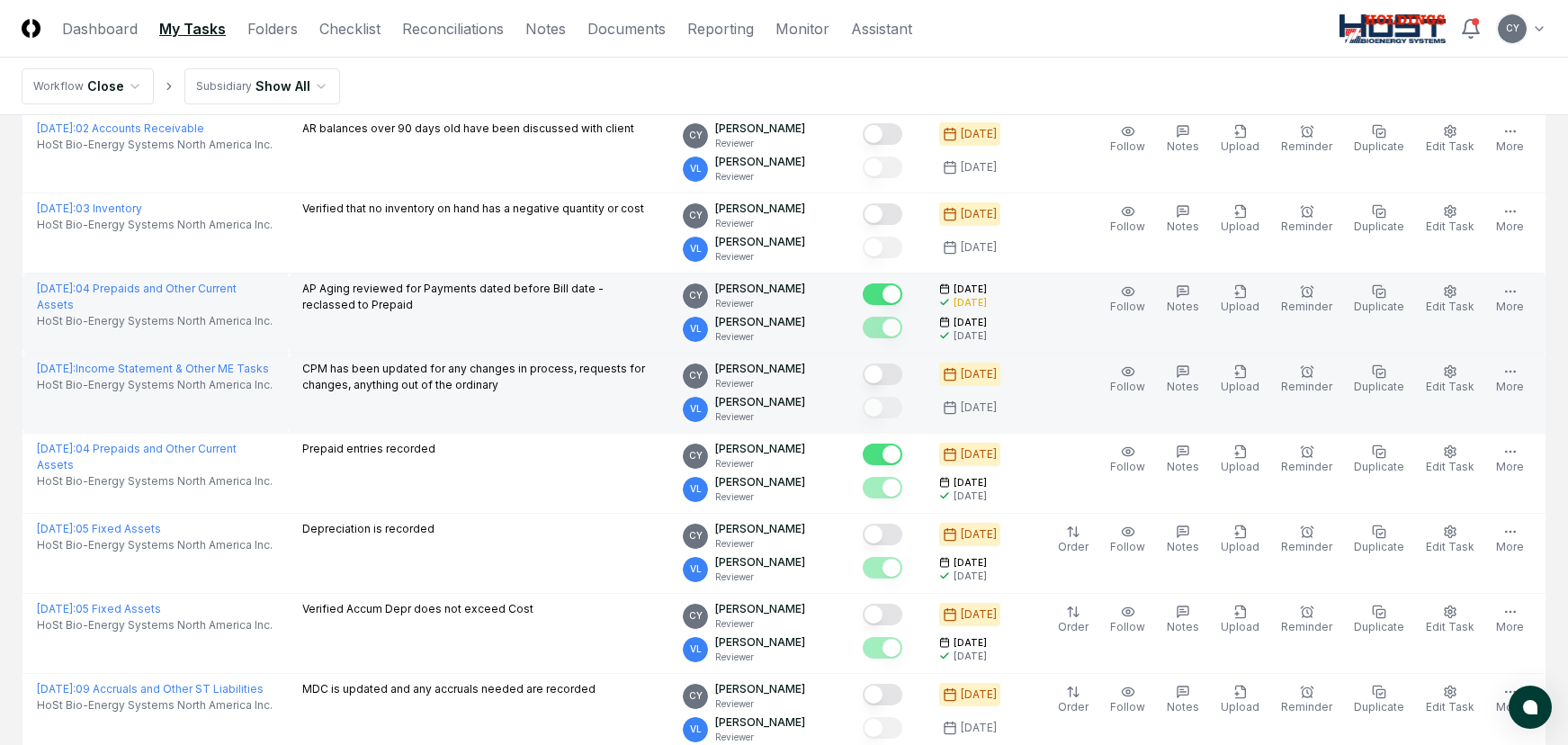
scroll to position [450, 0]
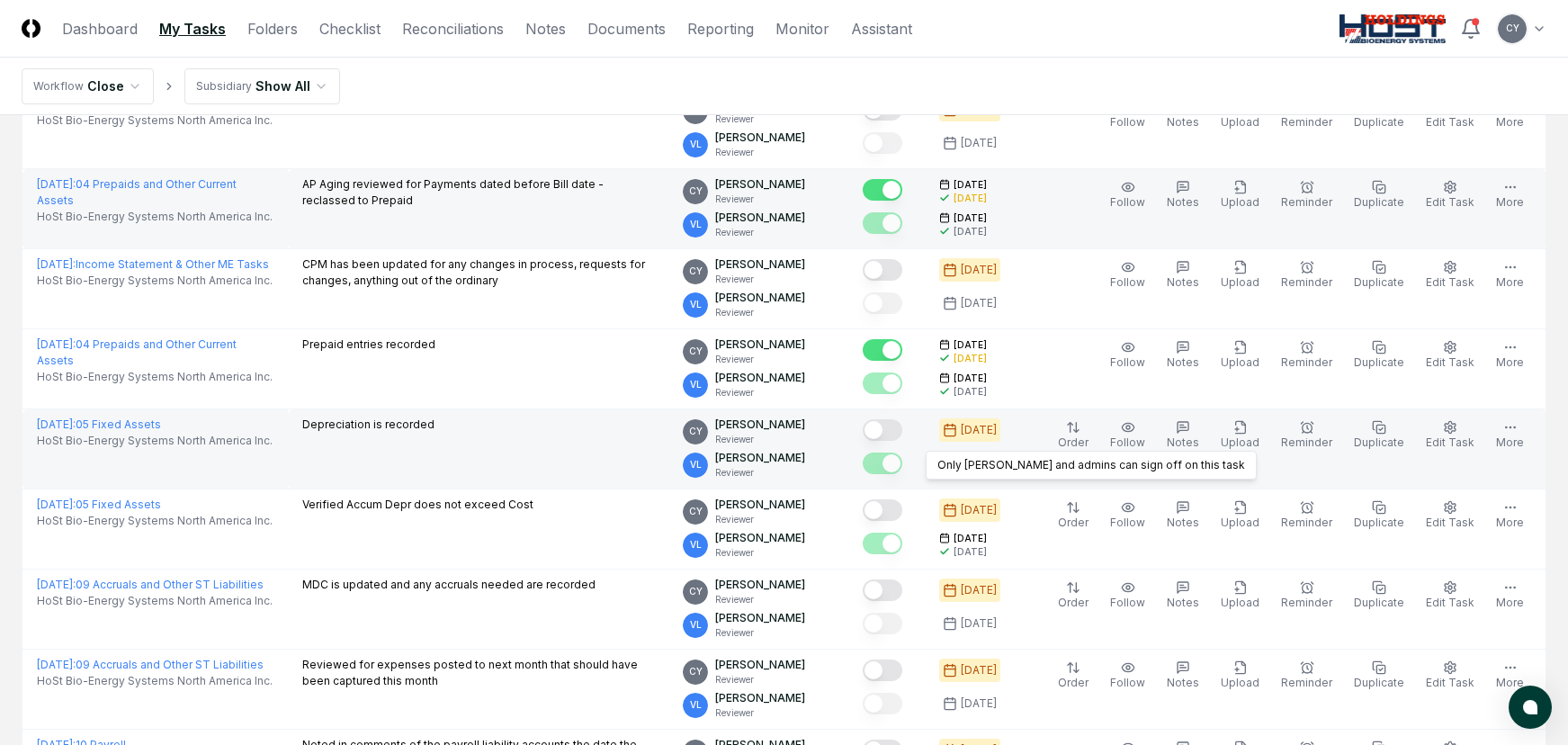
click at [903, 433] on button "Mark complete" at bounding box center [882, 429] width 39 height 21
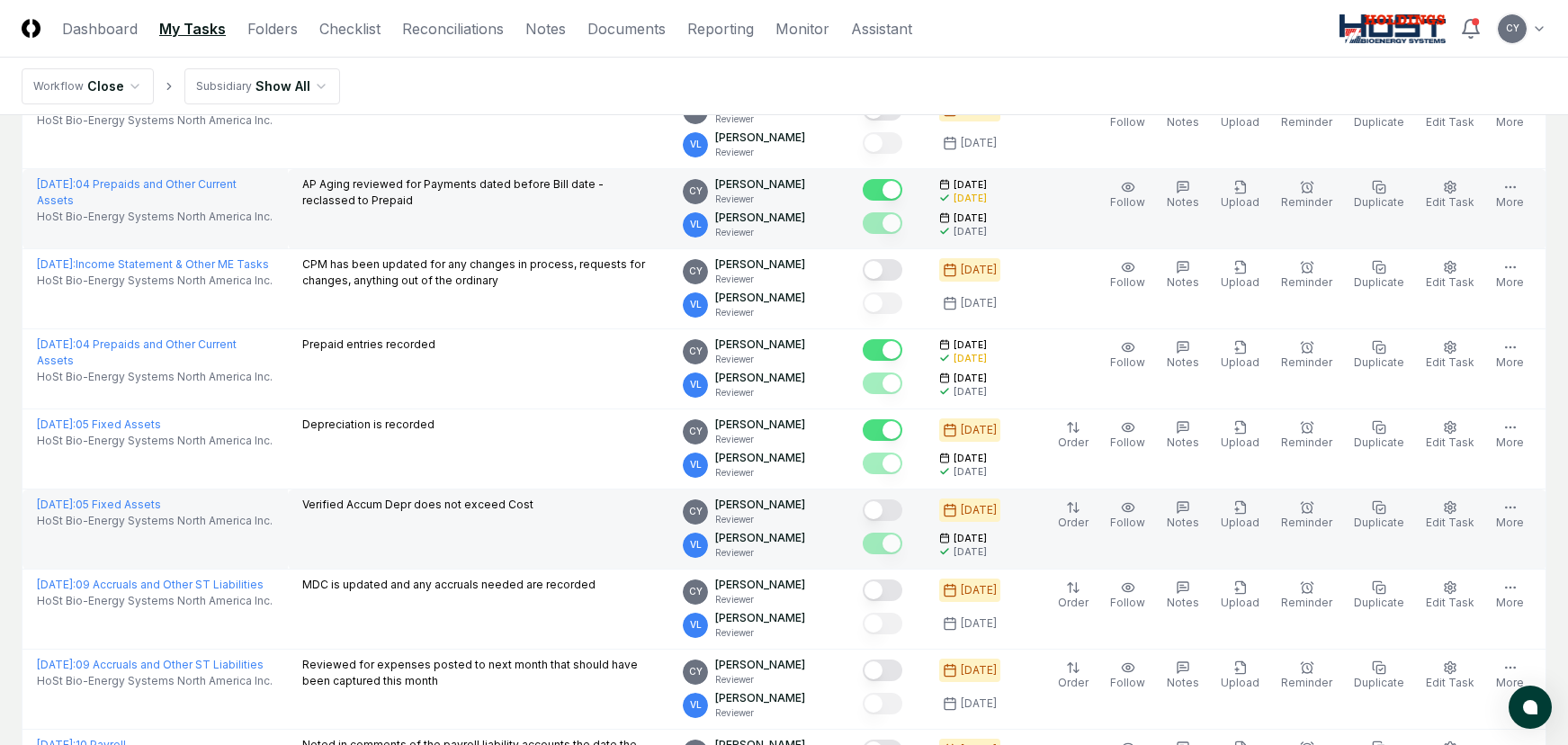
click at [903, 511] on button "Mark complete" at bounding box center [882, 510] width 39 height 21
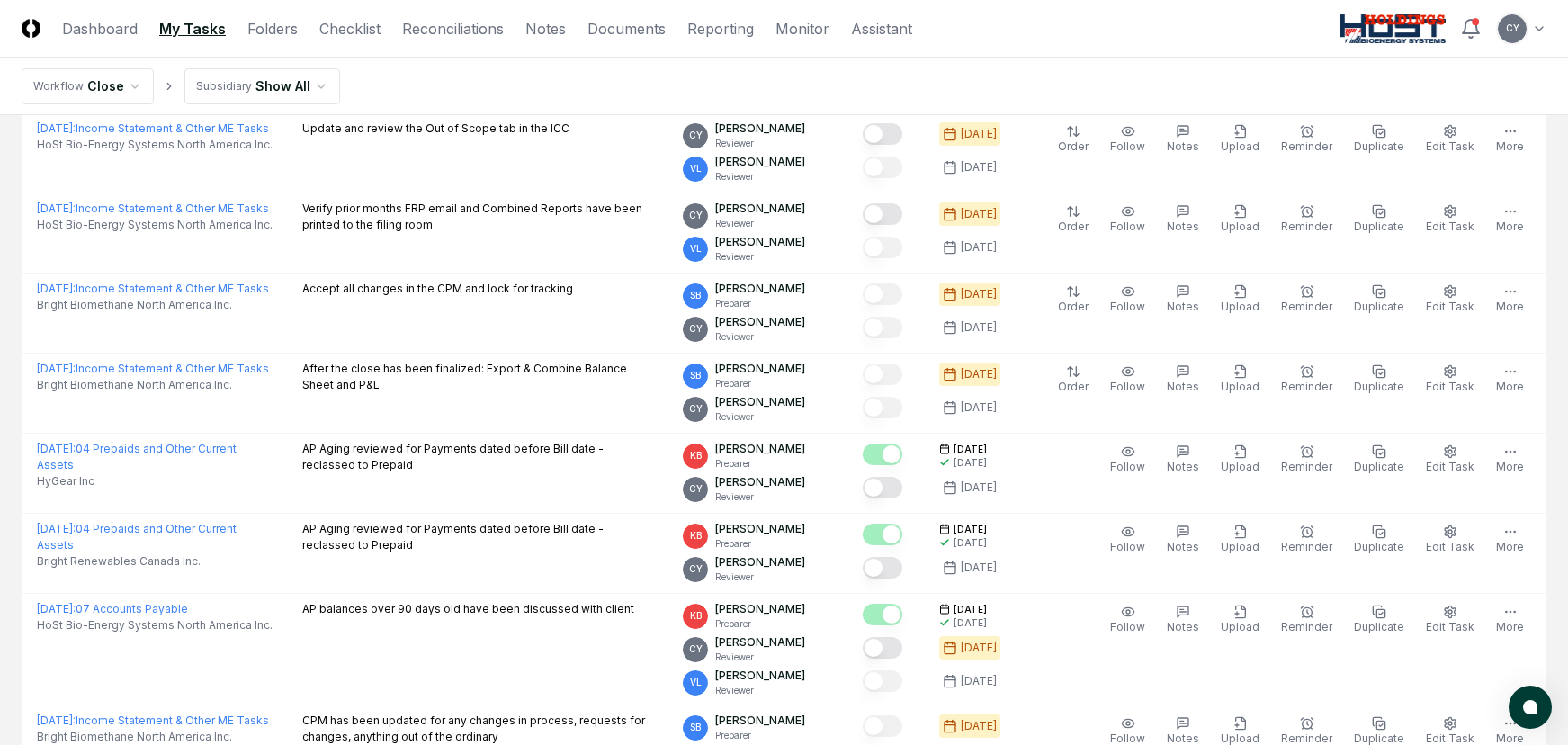
scroll to position [1350, 0]
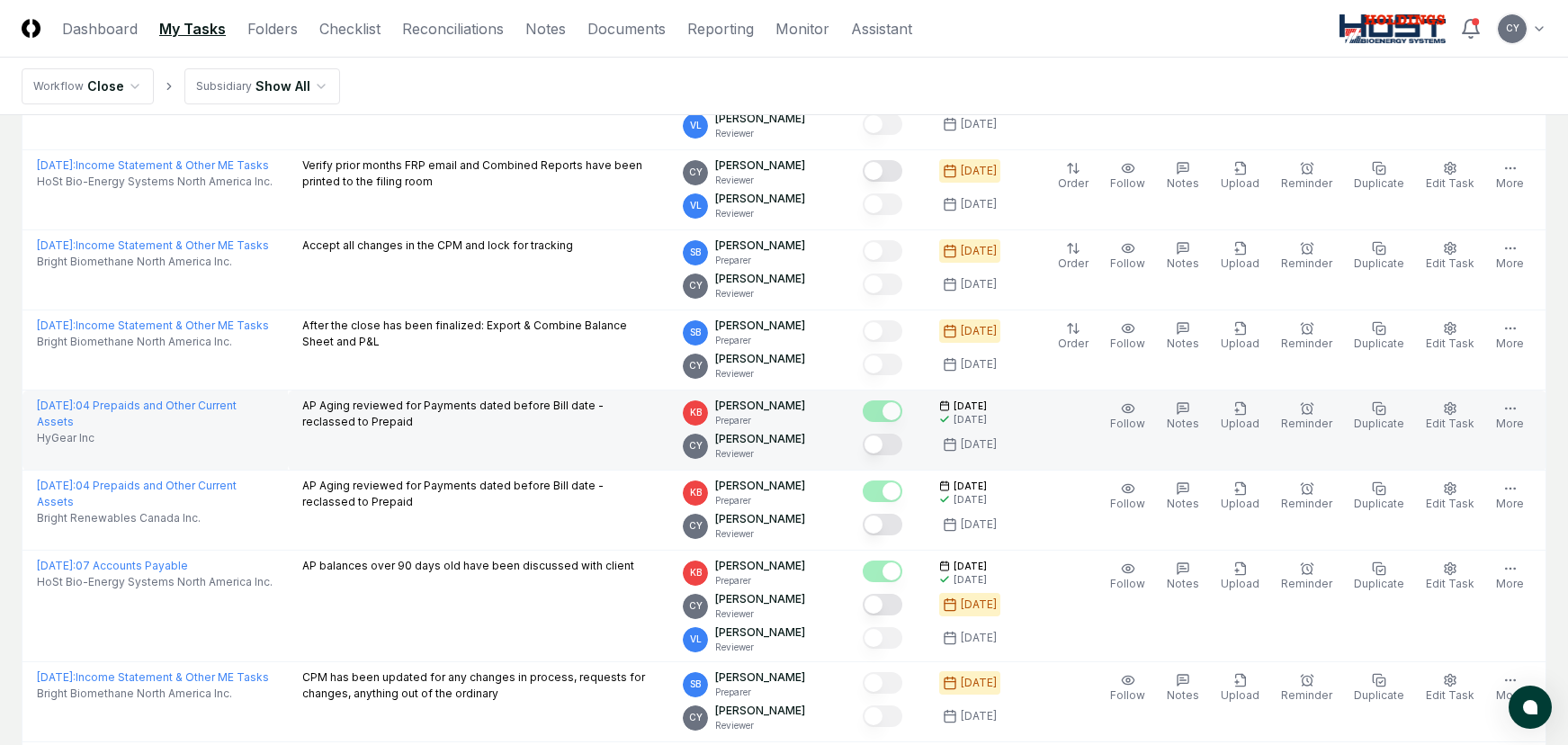
click at [903, 446] on button "Mark complete" at bounding box center [882, 444] width 39 height 21
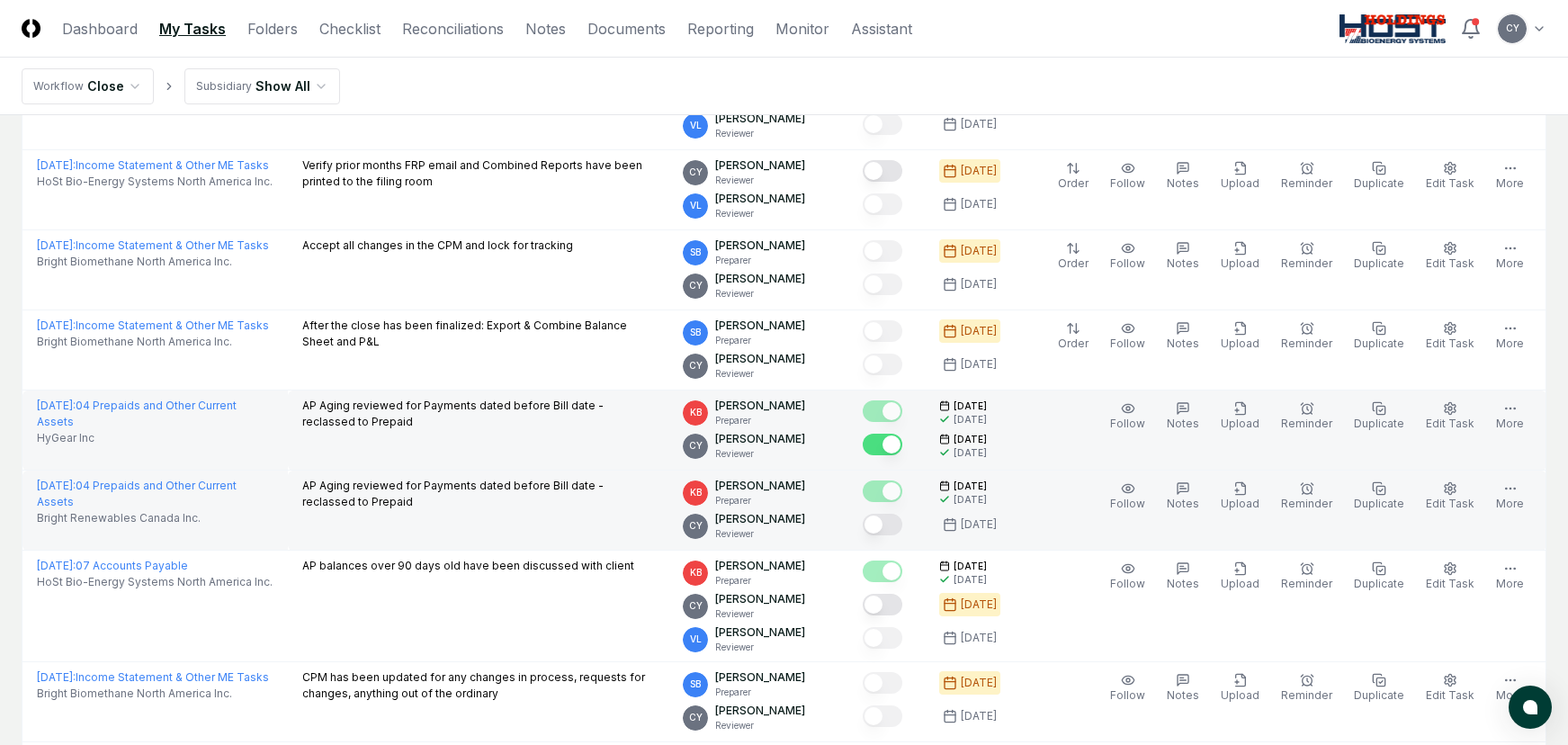
click at [903, 524] on button "Mark complete" at bounding box center [882, 524] width 39 height 21
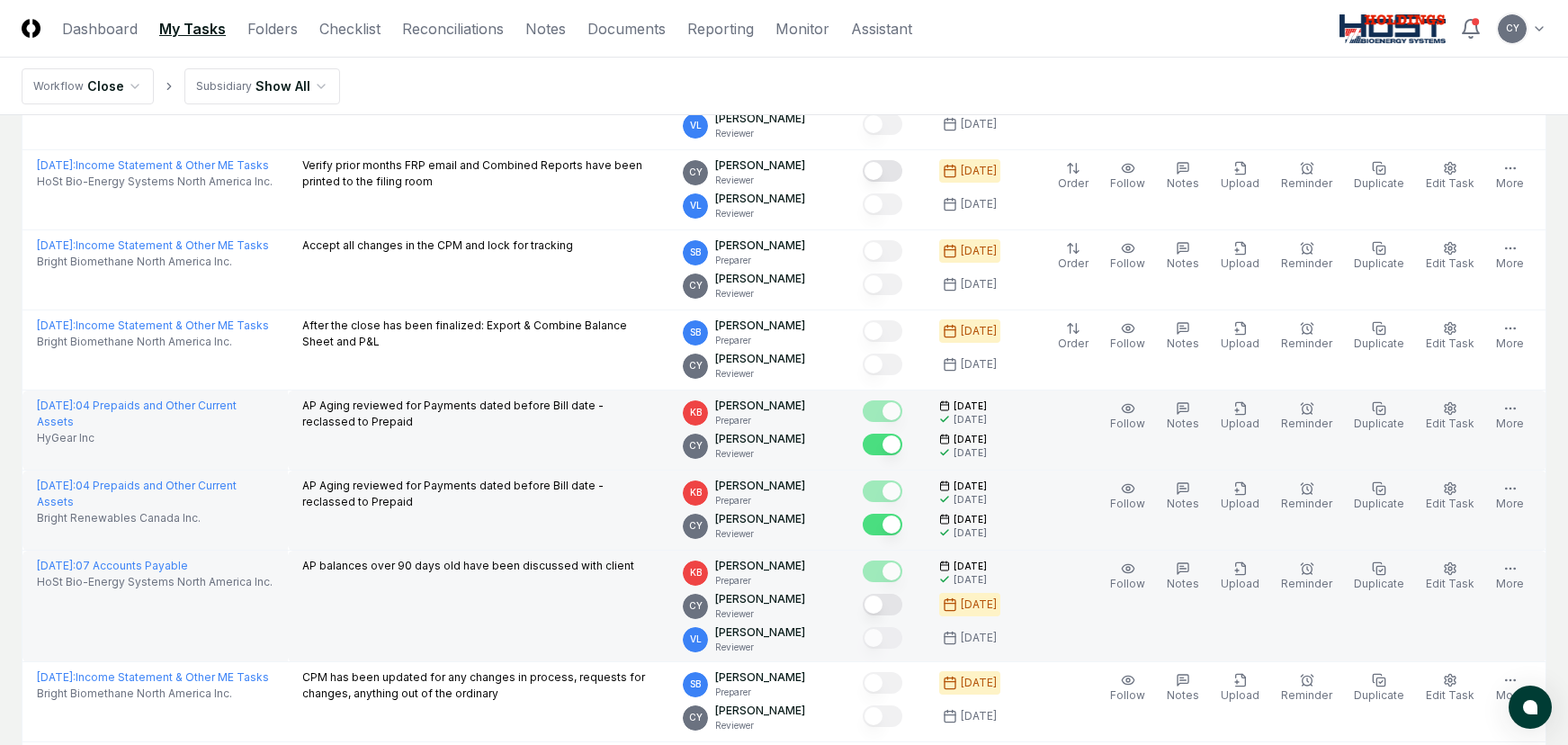
click at [903, 597] on button "Mark complete" at bounding box center [882, 604] width 39 height 21
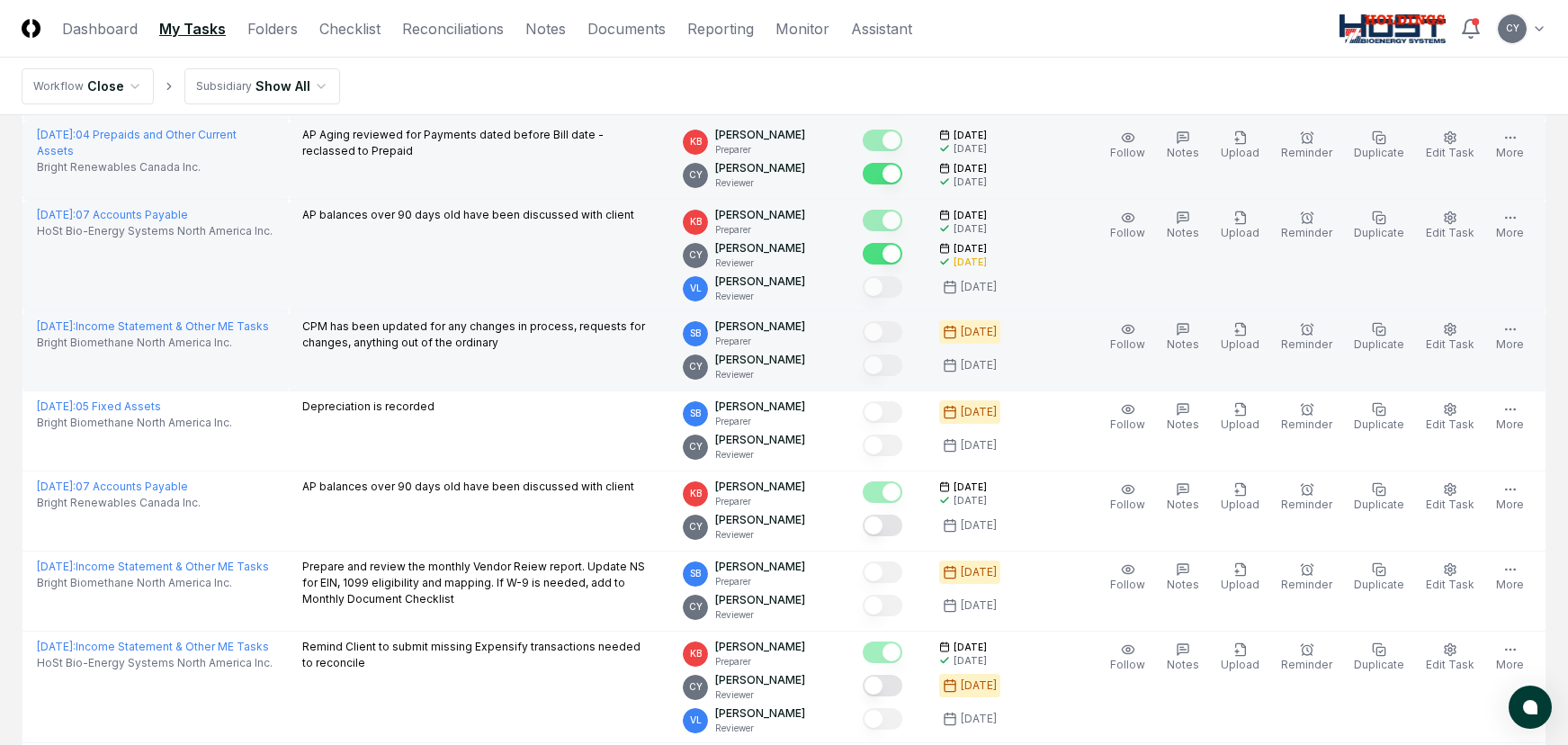
scroll to position [1709, 0]
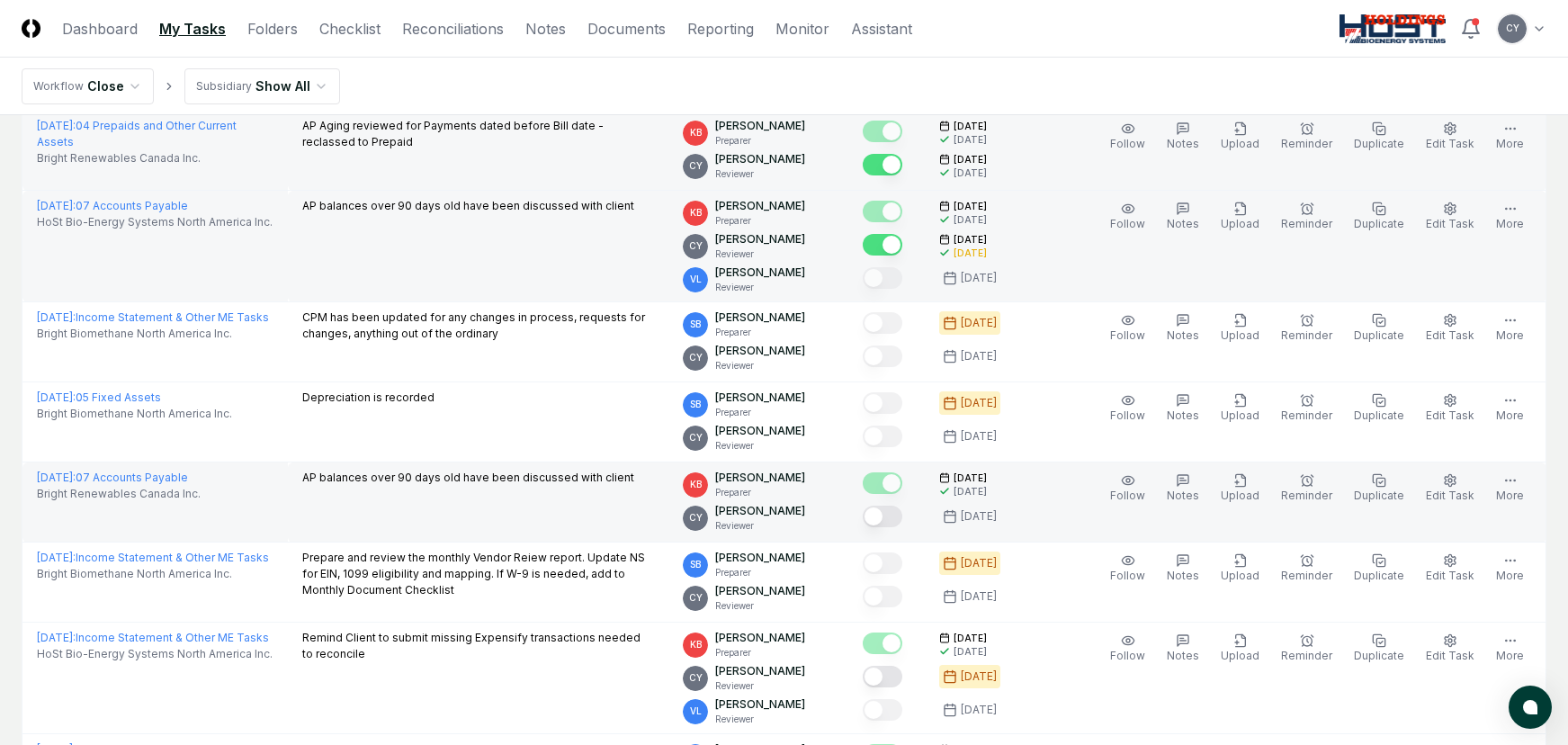
click at [903, 515] on button "Mark complete" at bounding box center [882, 516] width 39 height 21
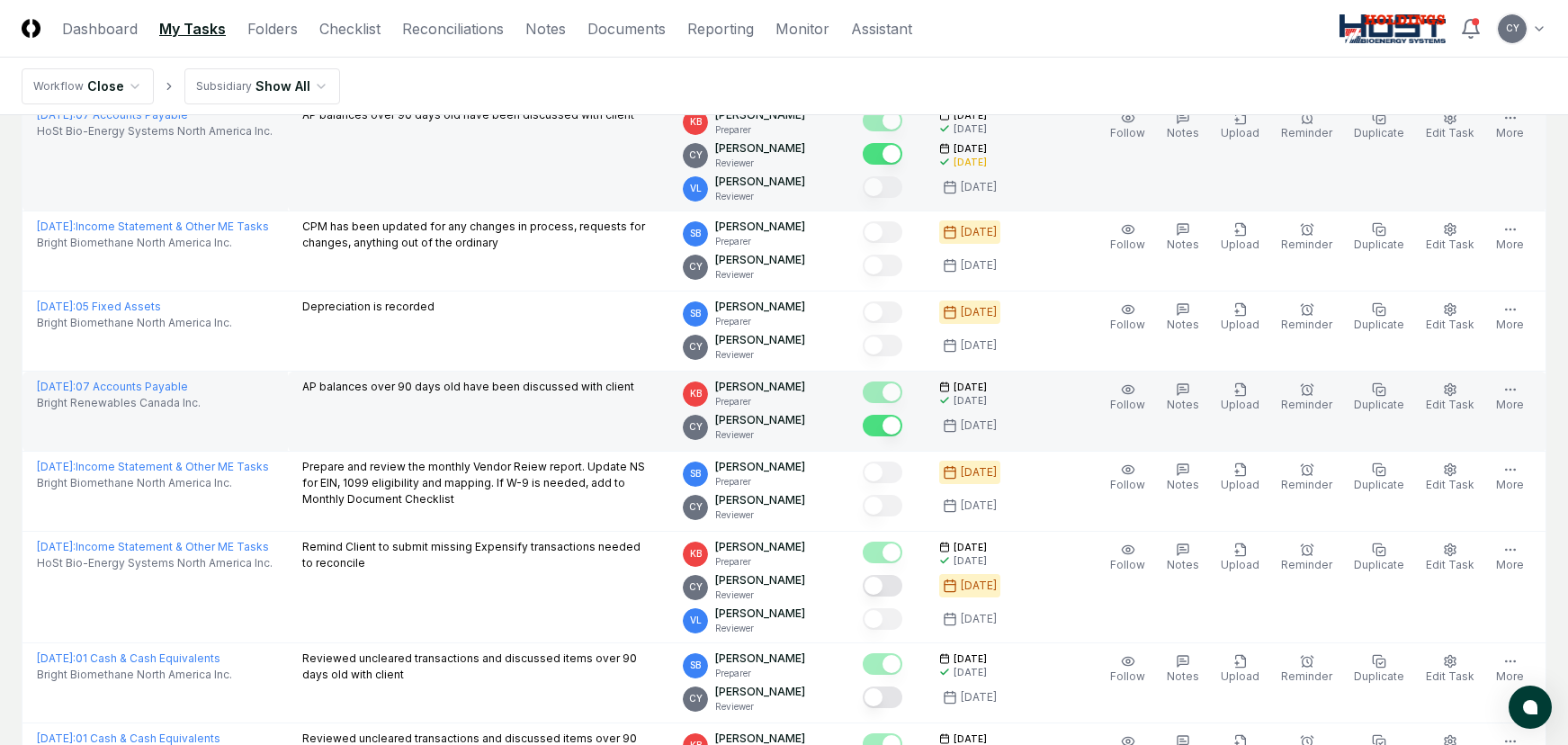
scroll to position [1890, 0]
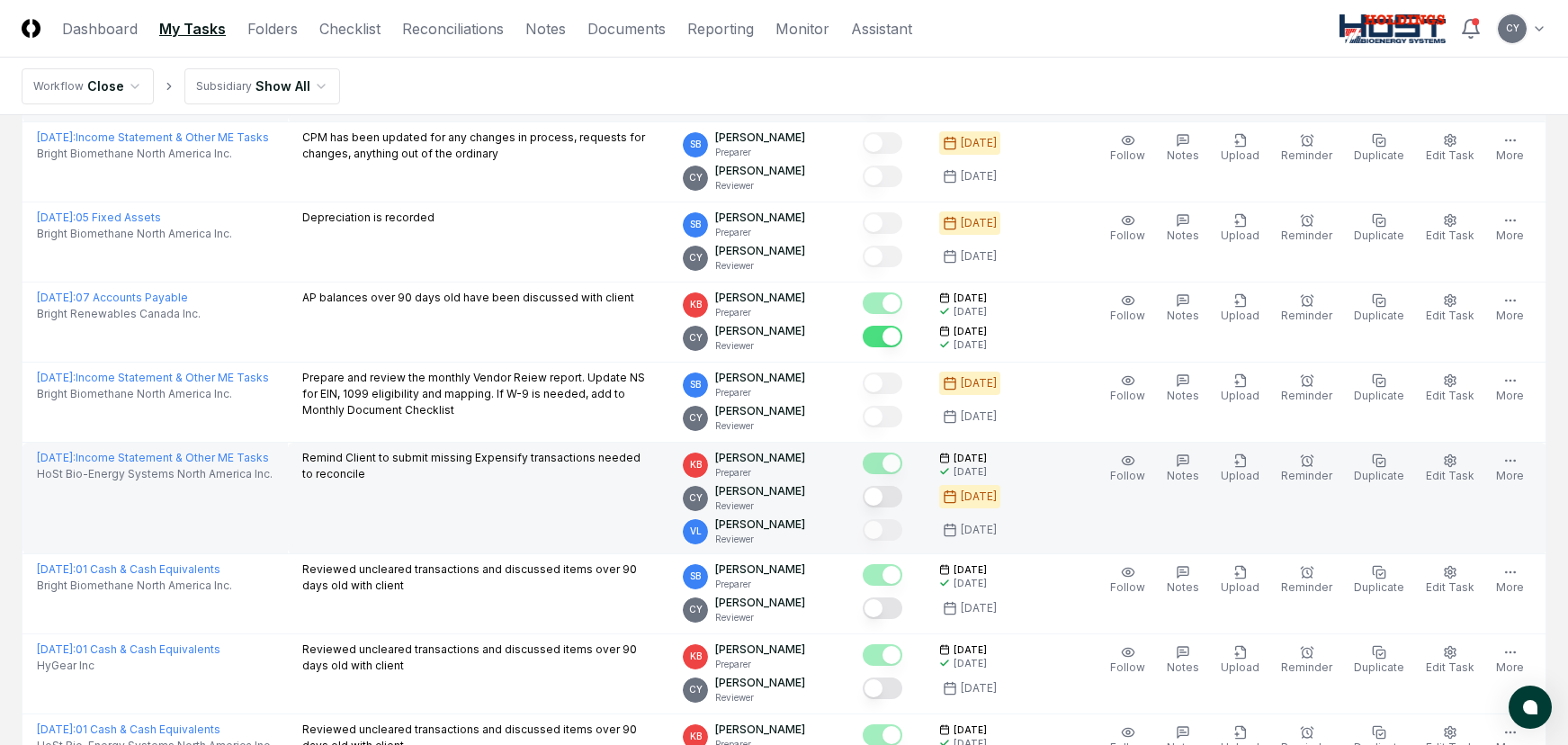
click at [903, 496] on button "Mark complete" at bounding box center [882, 496] width 39 height 21
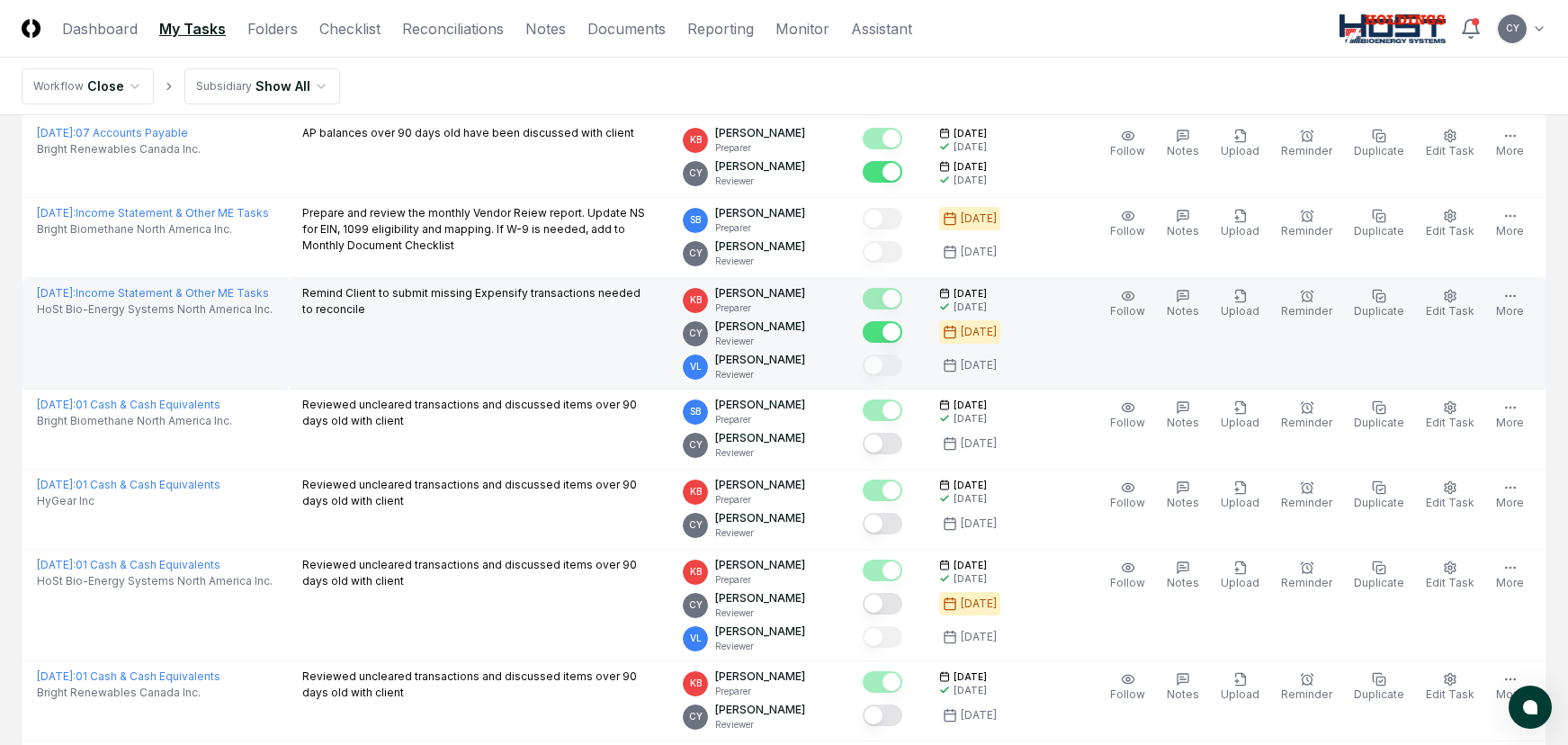
scroll to position [2070, 0]
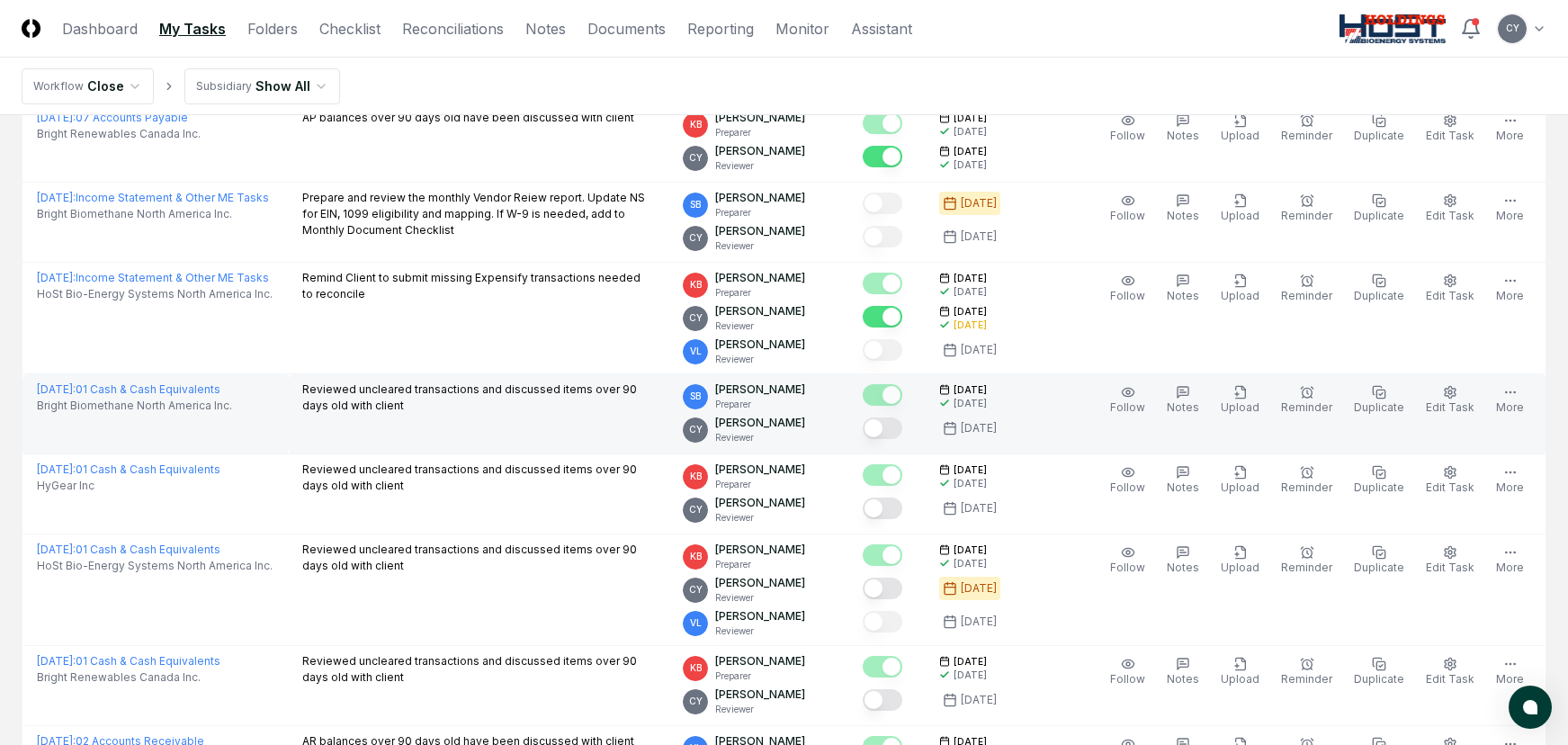
click at [903, 428] on button "Mark complete" at bounding box center [882, 428] width 39 height 21
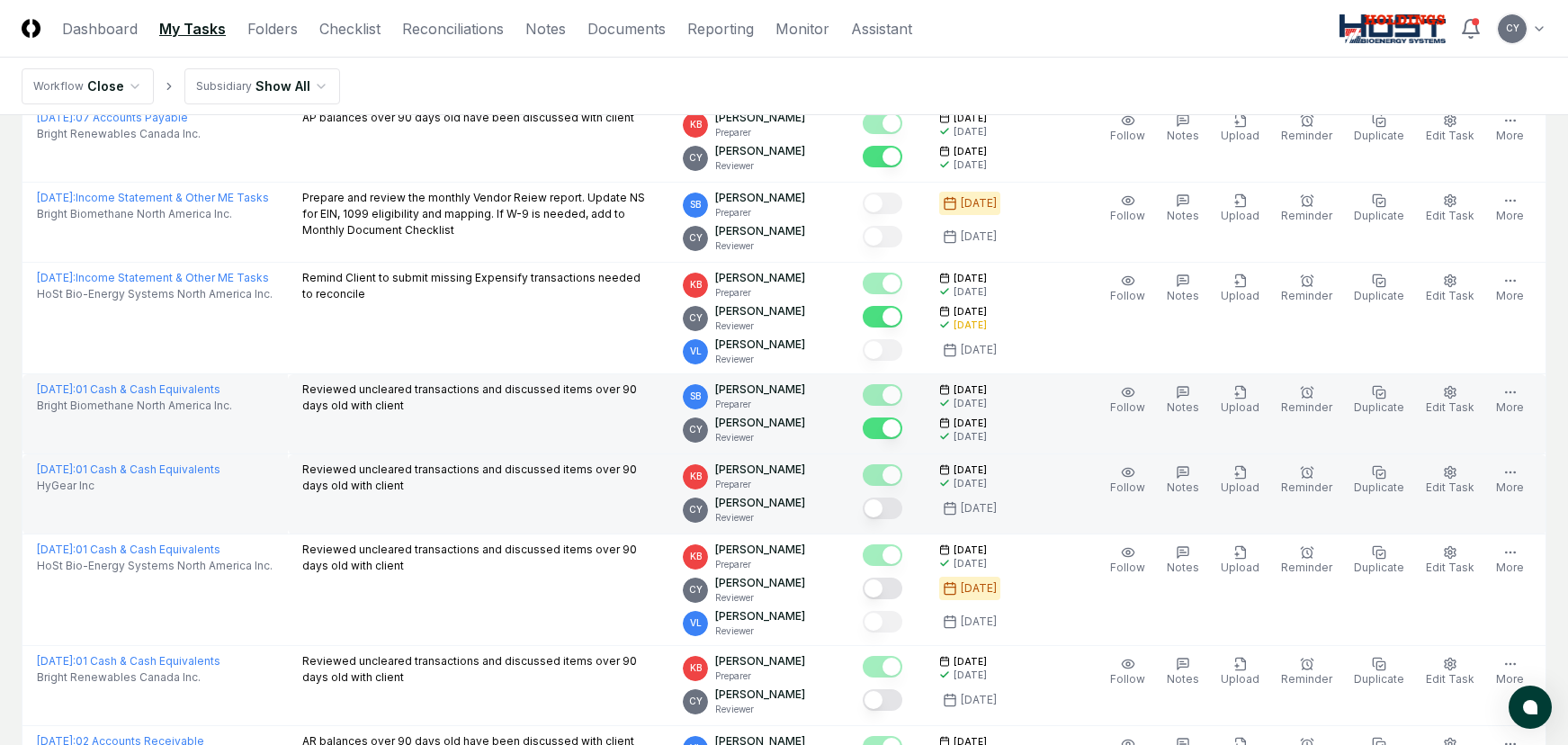
click at [903, 505] on button "Mark complete" at bounding box center [882, 508] width 39 height 21
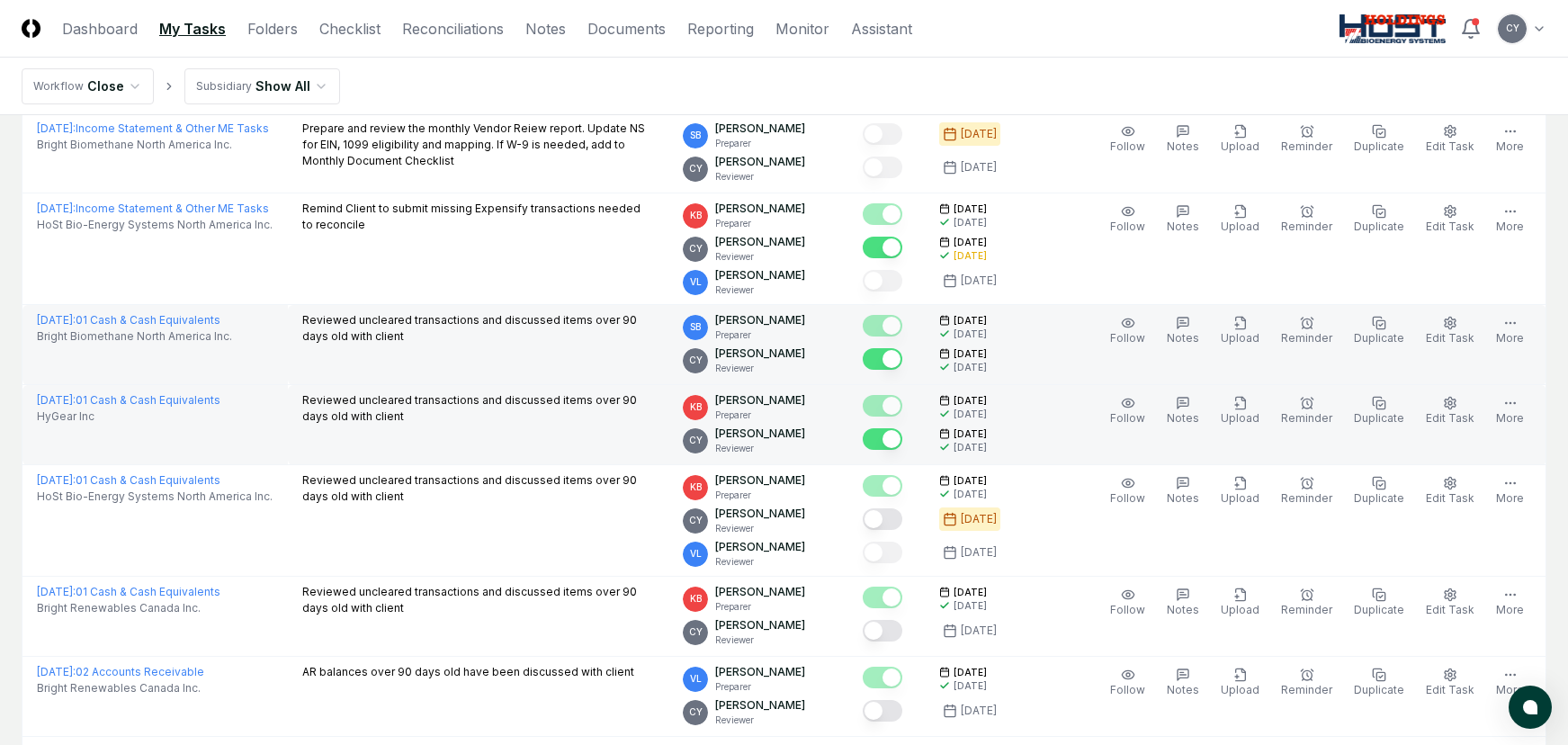
scroll to position [2250, 0]
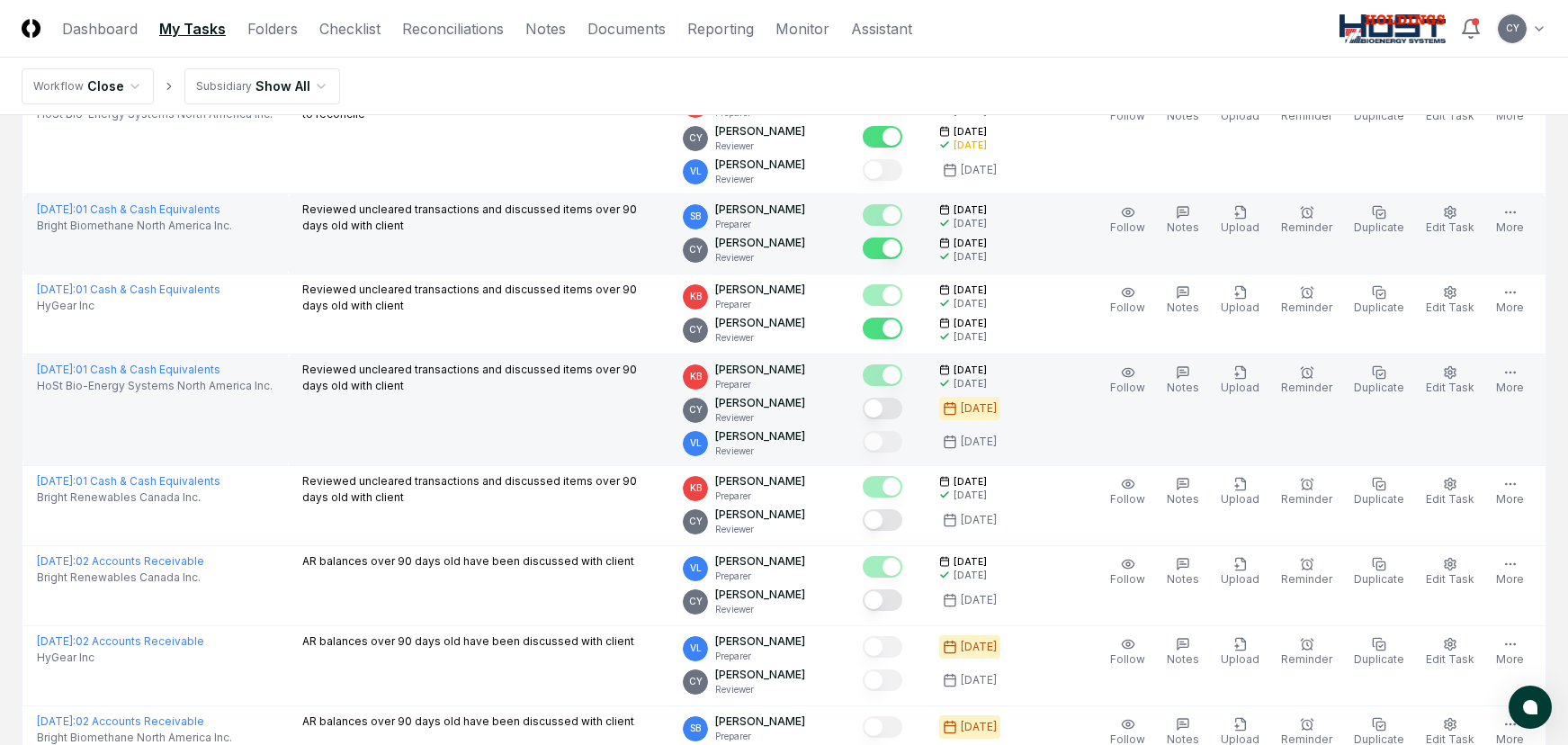
click at [903, 409] on button "Mark complete" at bounding box center [882, 408] width 39 height 21
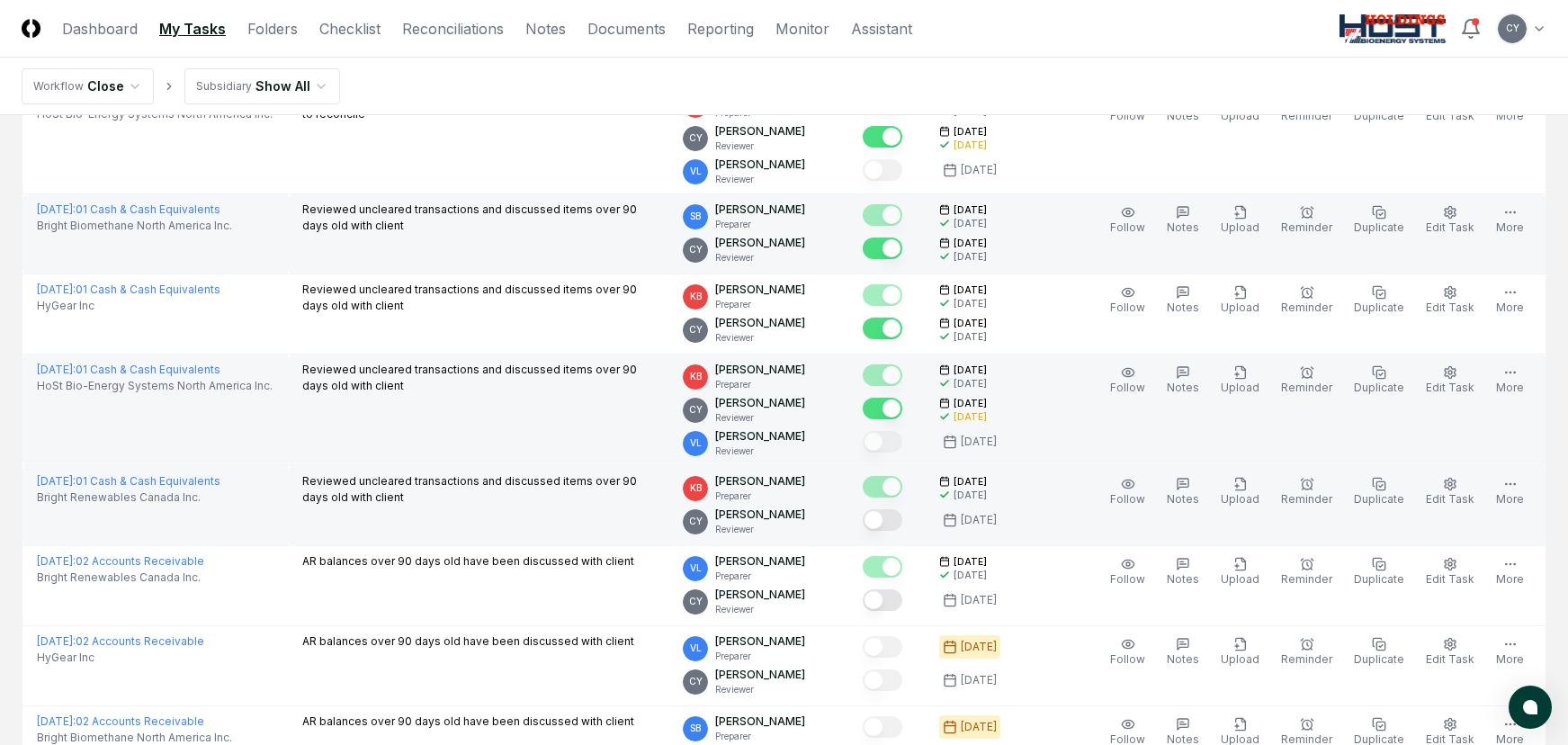
click at [903, 519] on button "Mark complete" at bounding box center [882, 520] width 39 height 21
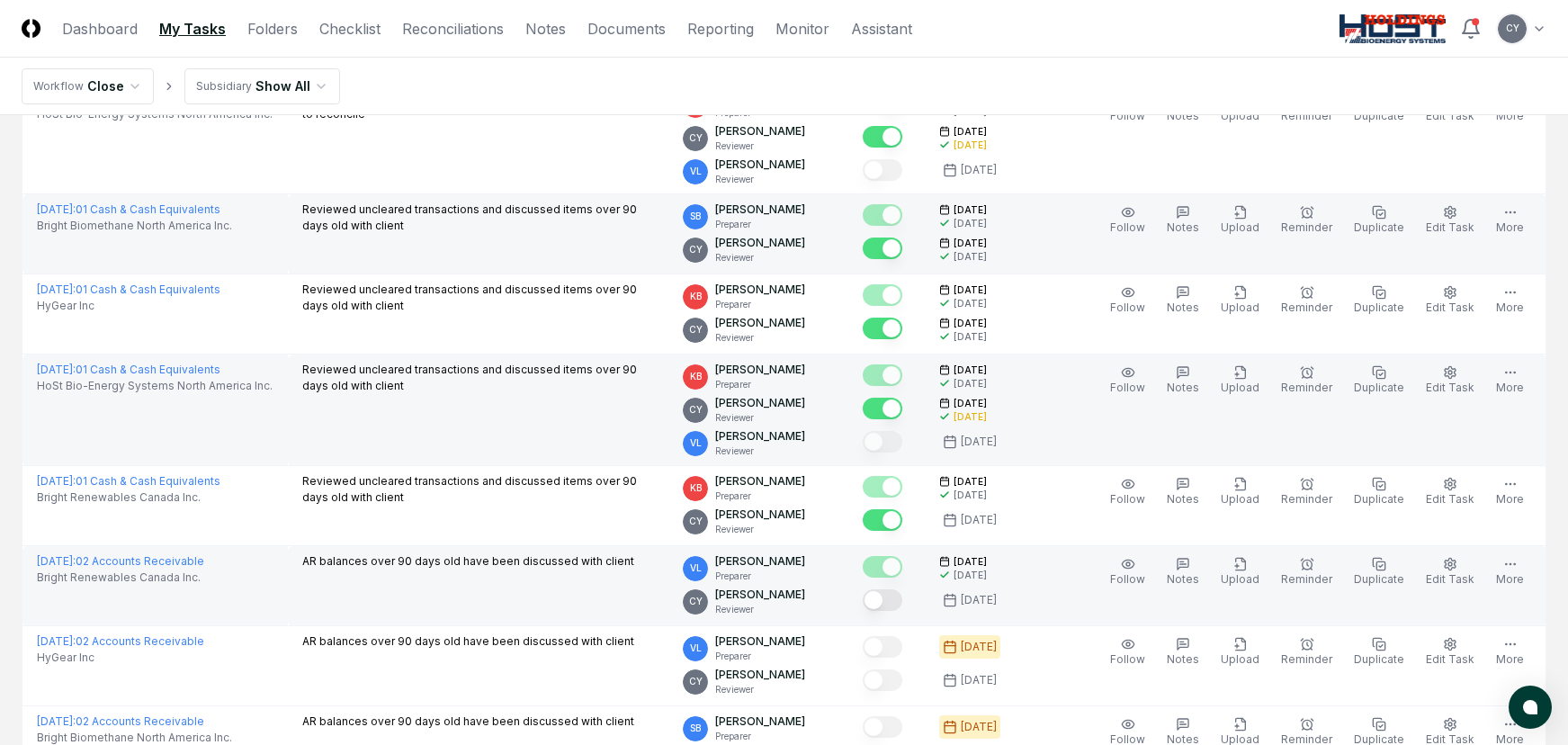
click at [903, 596] on button "Mark complete" at bounding box center [882, 599] width 39 height 21
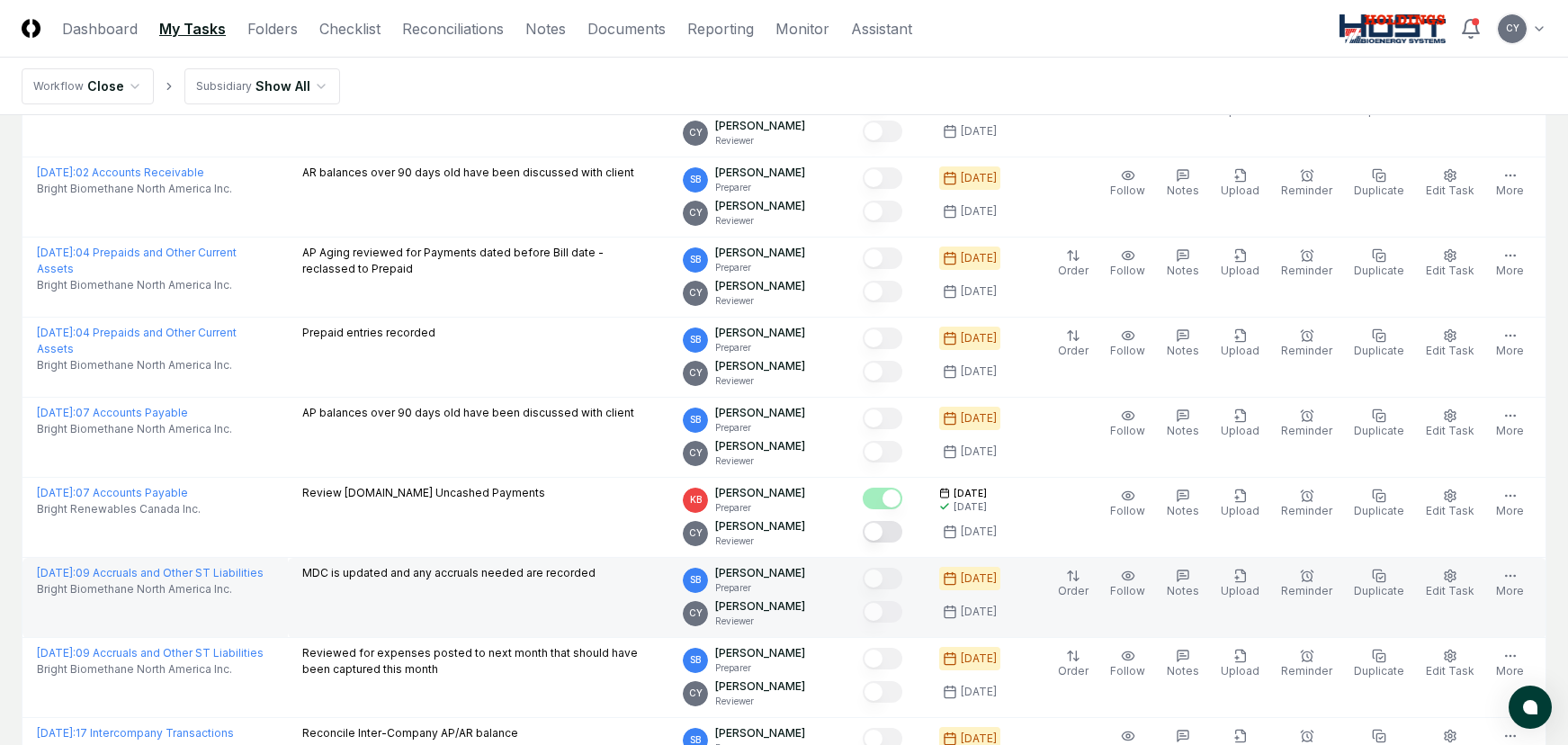
scroll to position [2879, 0]
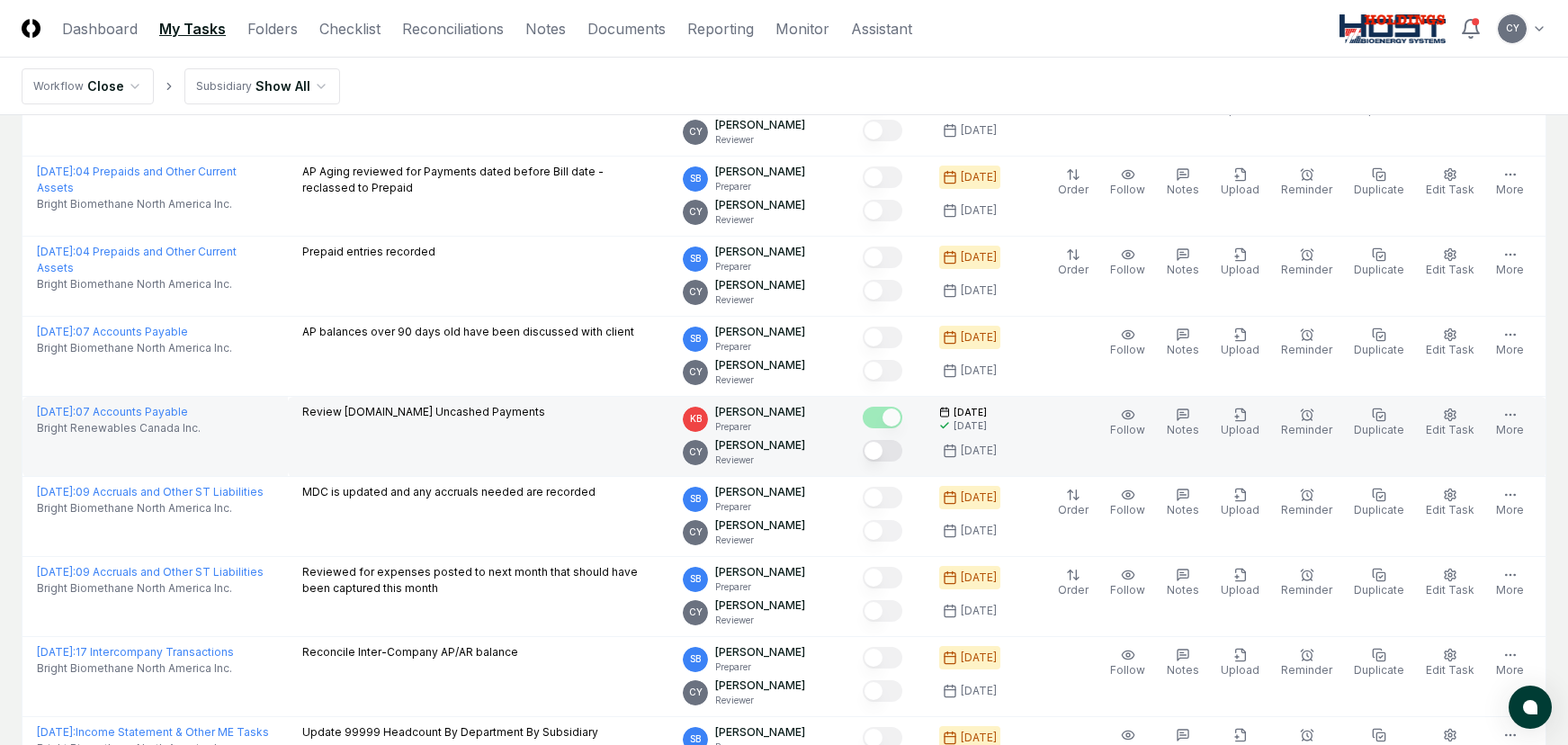
click at [903, 452] on button "Mark complete" at bounding box center [882, 450] width 39 height 21
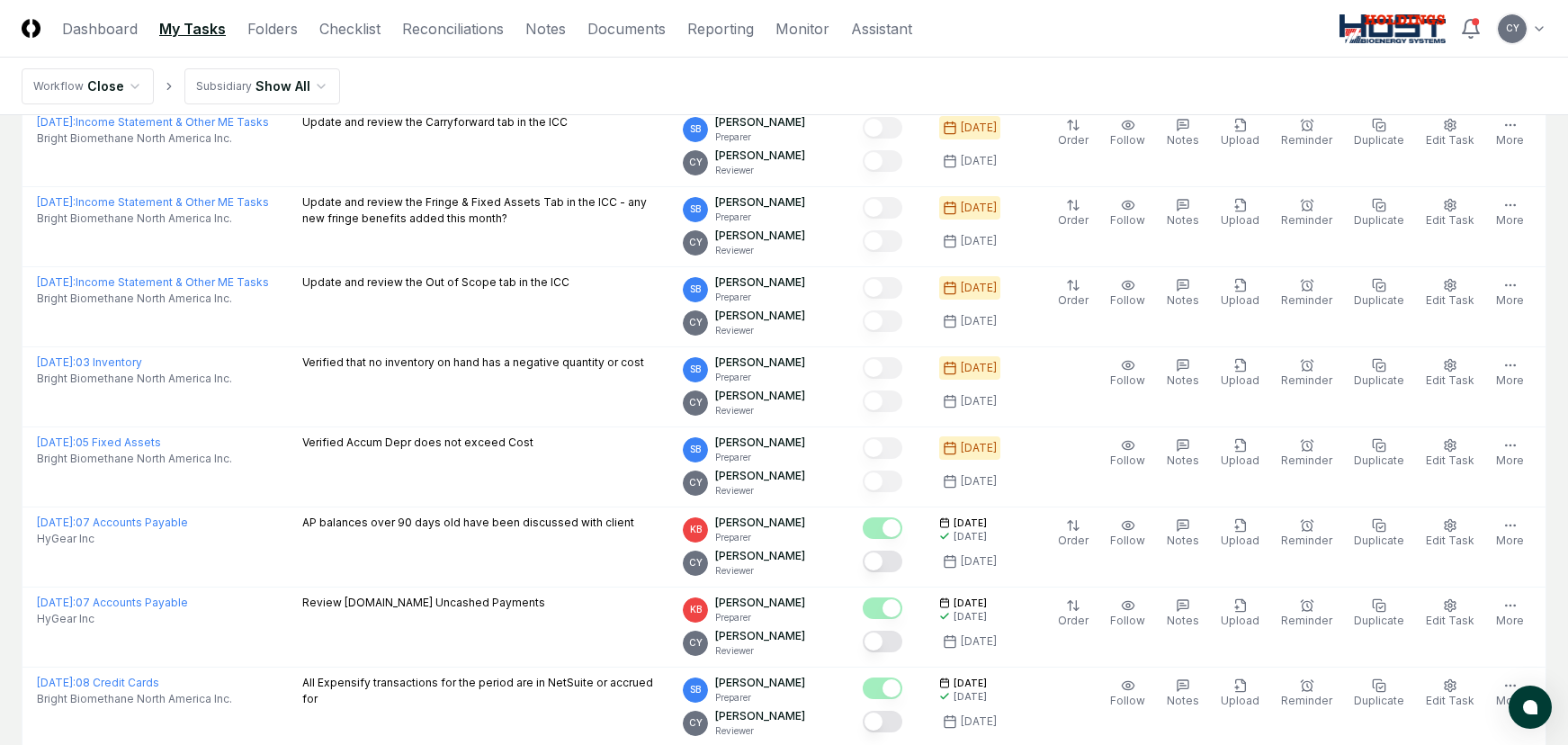
scroll to position [3599, 0]
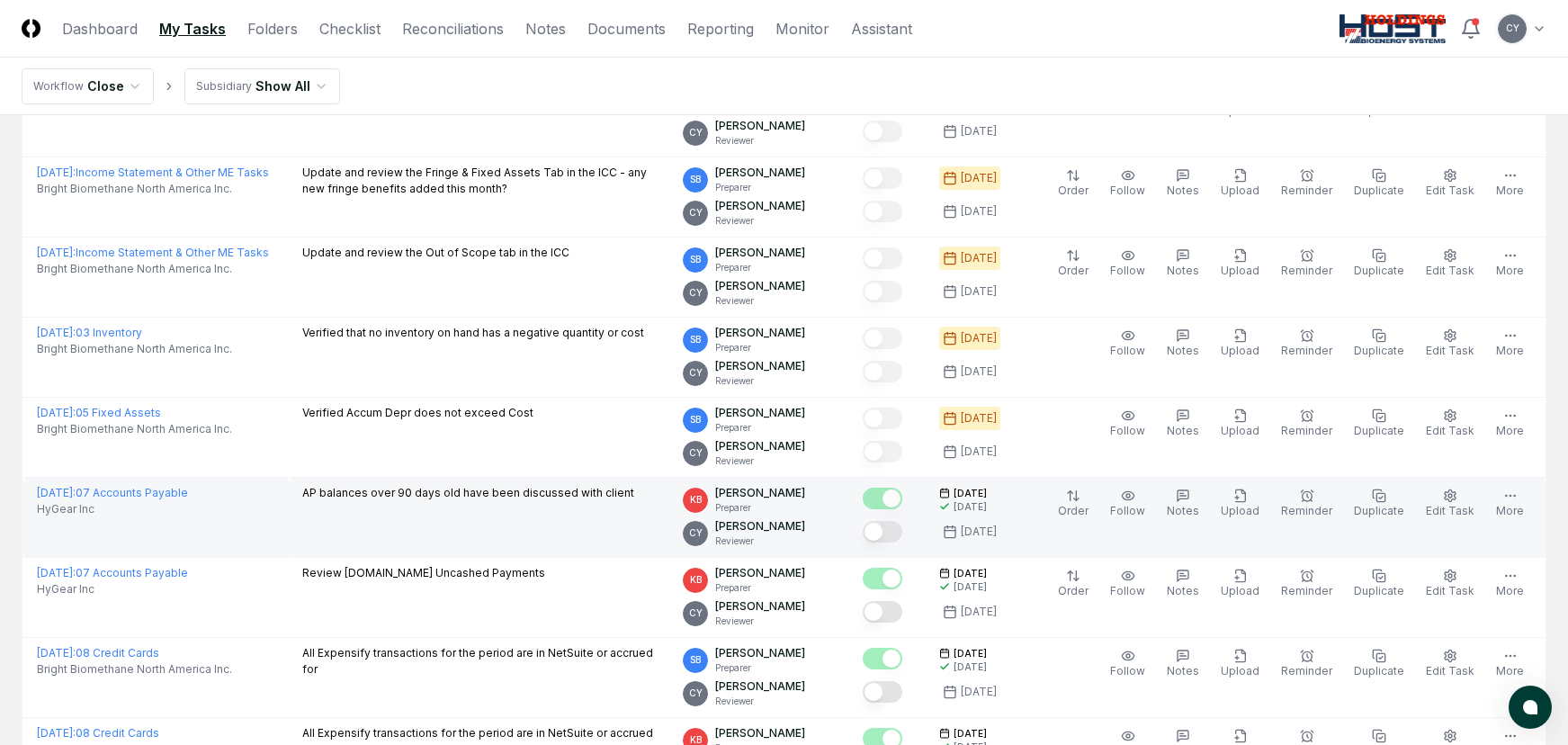
click at [903, 525] on button "Mark complete" at bounding box center [882, 531] width 39 height 21
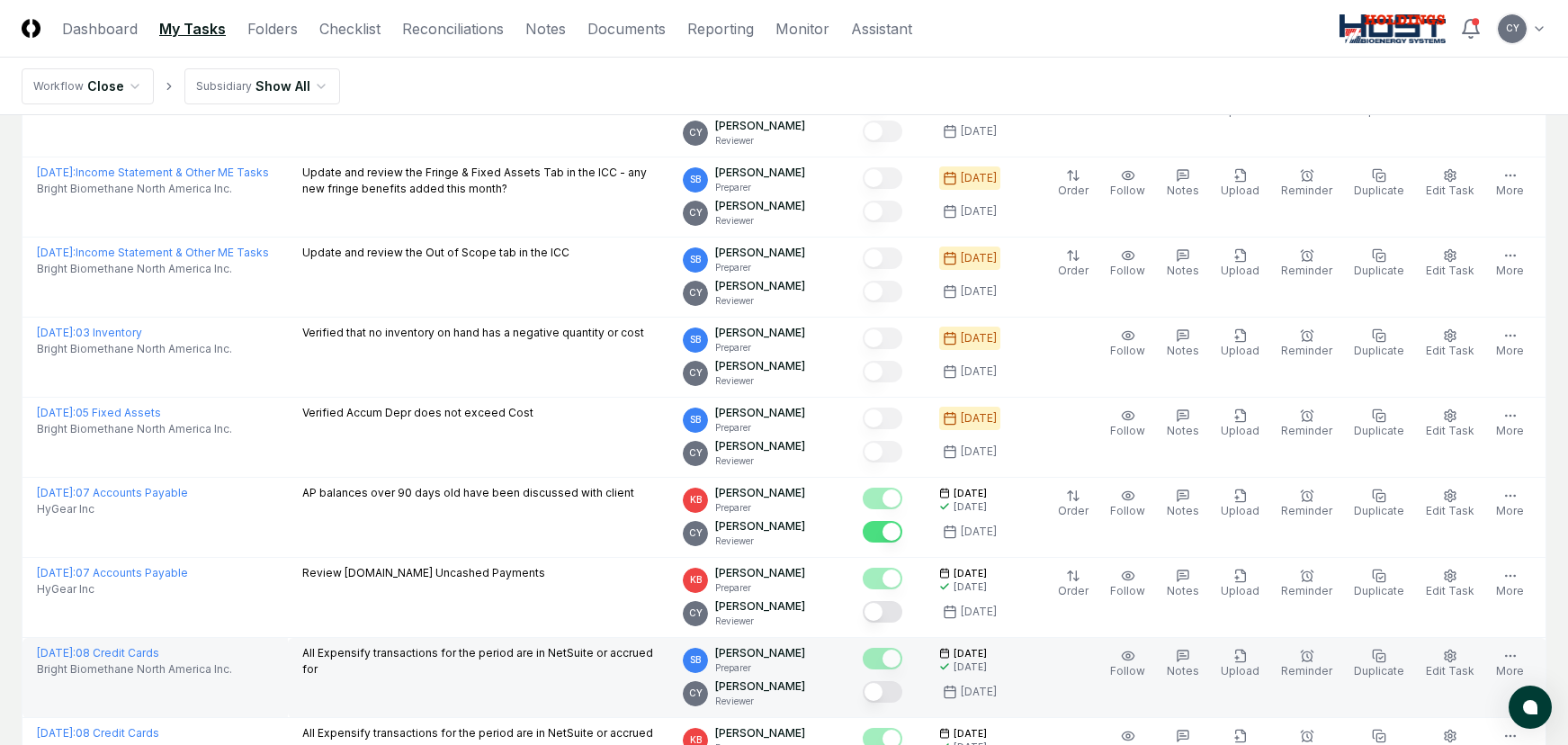
drag, startPoint x: 902, startPoint y: 615, endPoint x: 919, endPoint y: 652, distance: 40.7
click at [903, 615] on button "Mark complete" at bounding box center [882, 611] width 39 height 21
click at [903, 686] on button "Mark complete" at bounding box center [882, 692] width 39 height 21
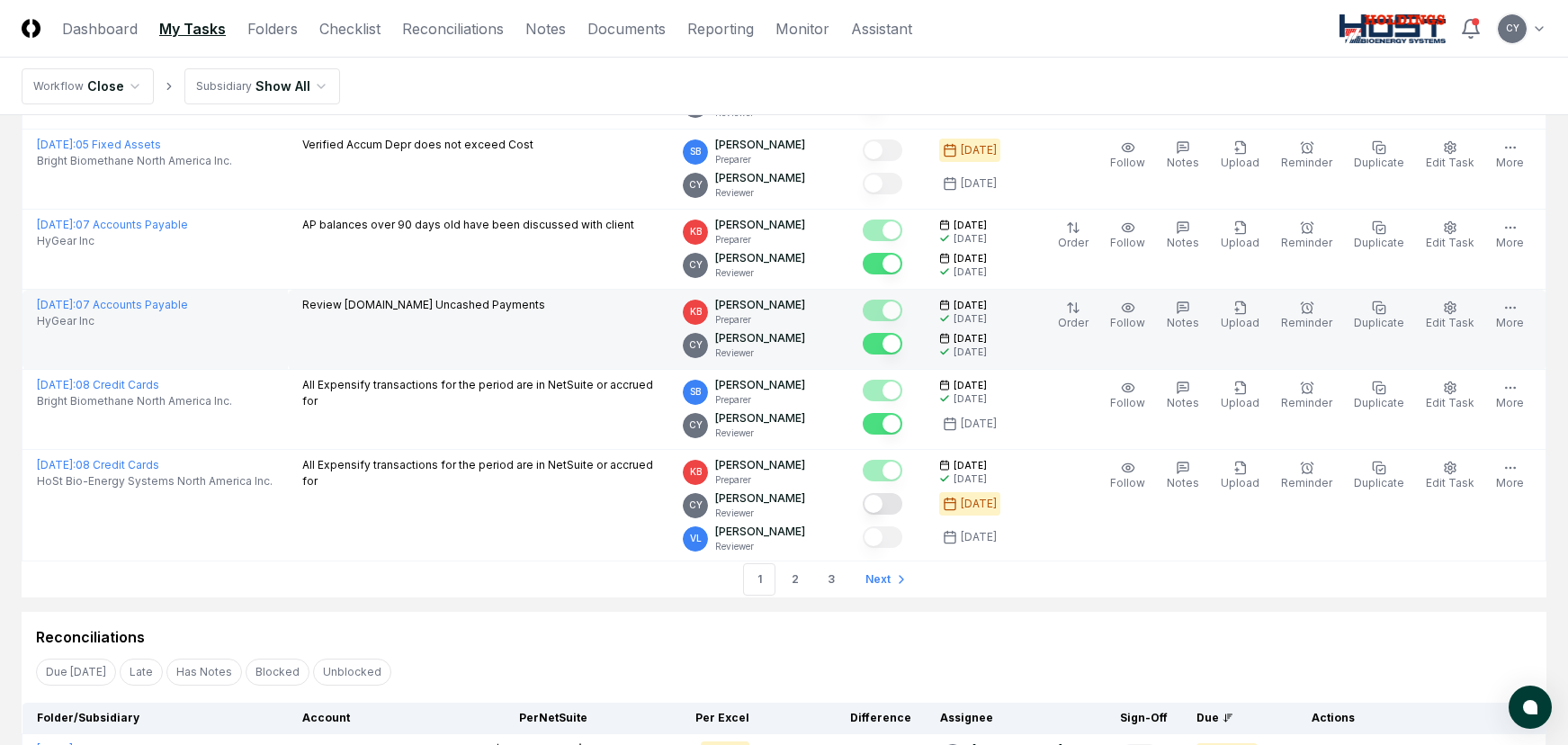
scroll to position [3870, 0]
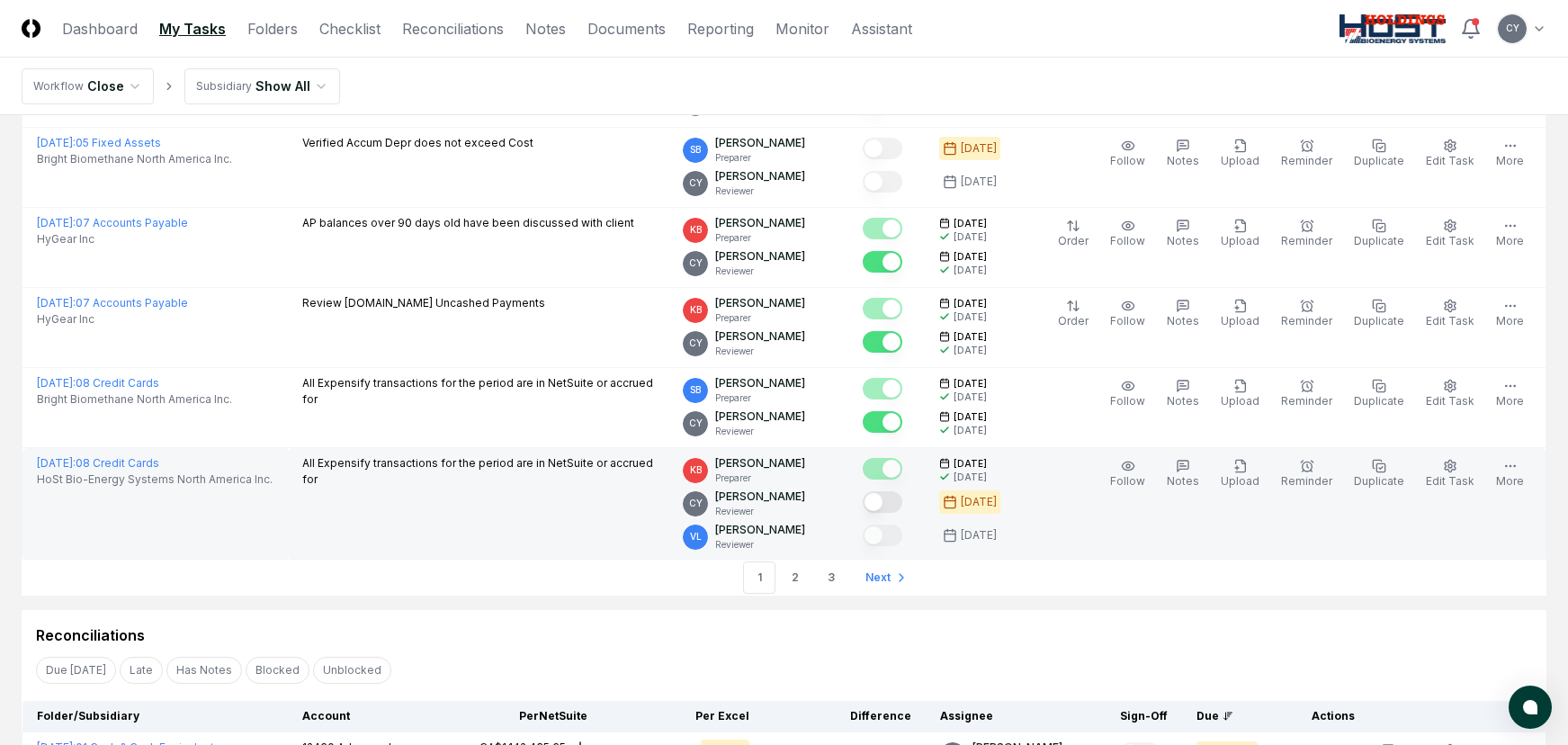
click at [903, 502] on button "Mark complete" at bounding box center [882, 501] width 39 height 21
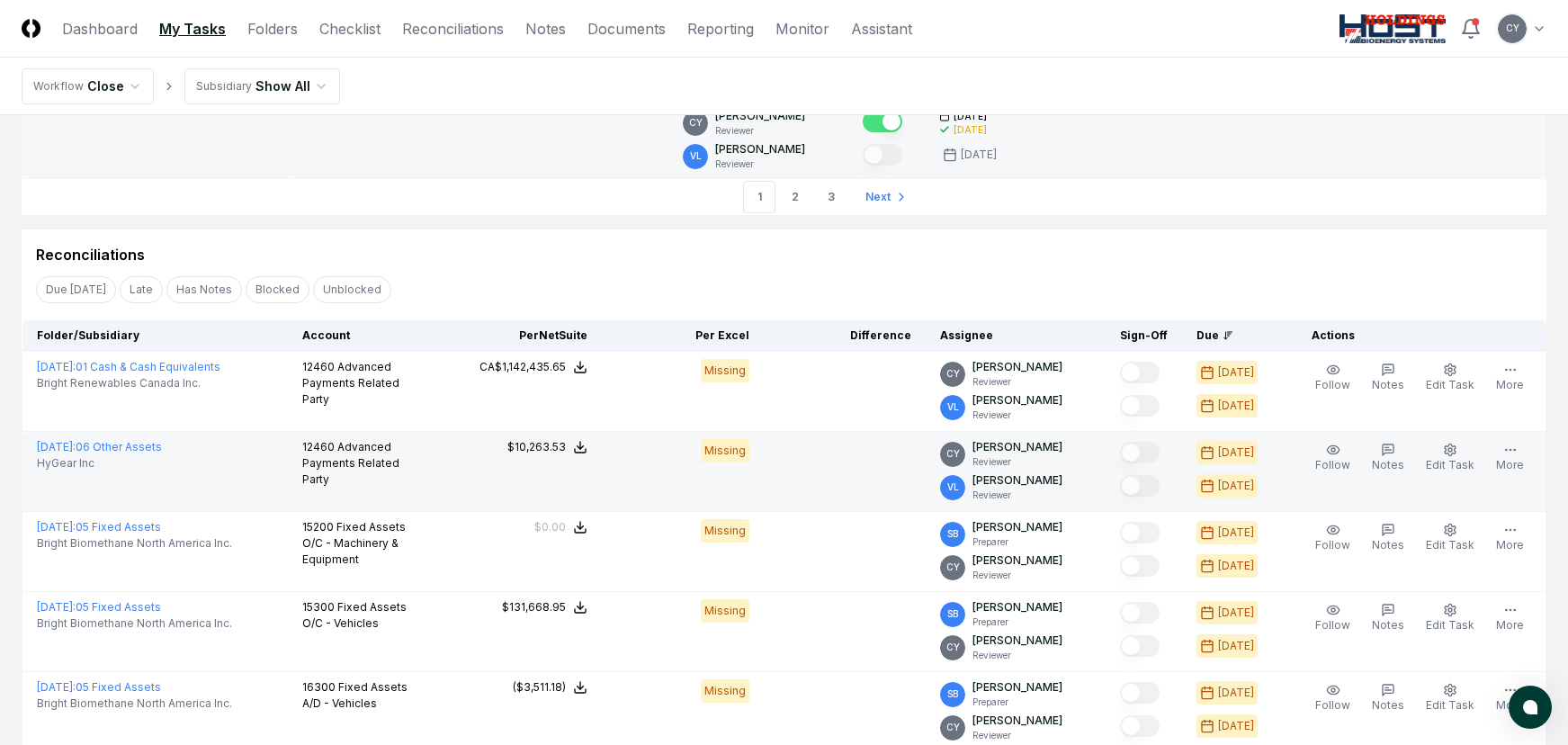
scroll to position [4140, 0]
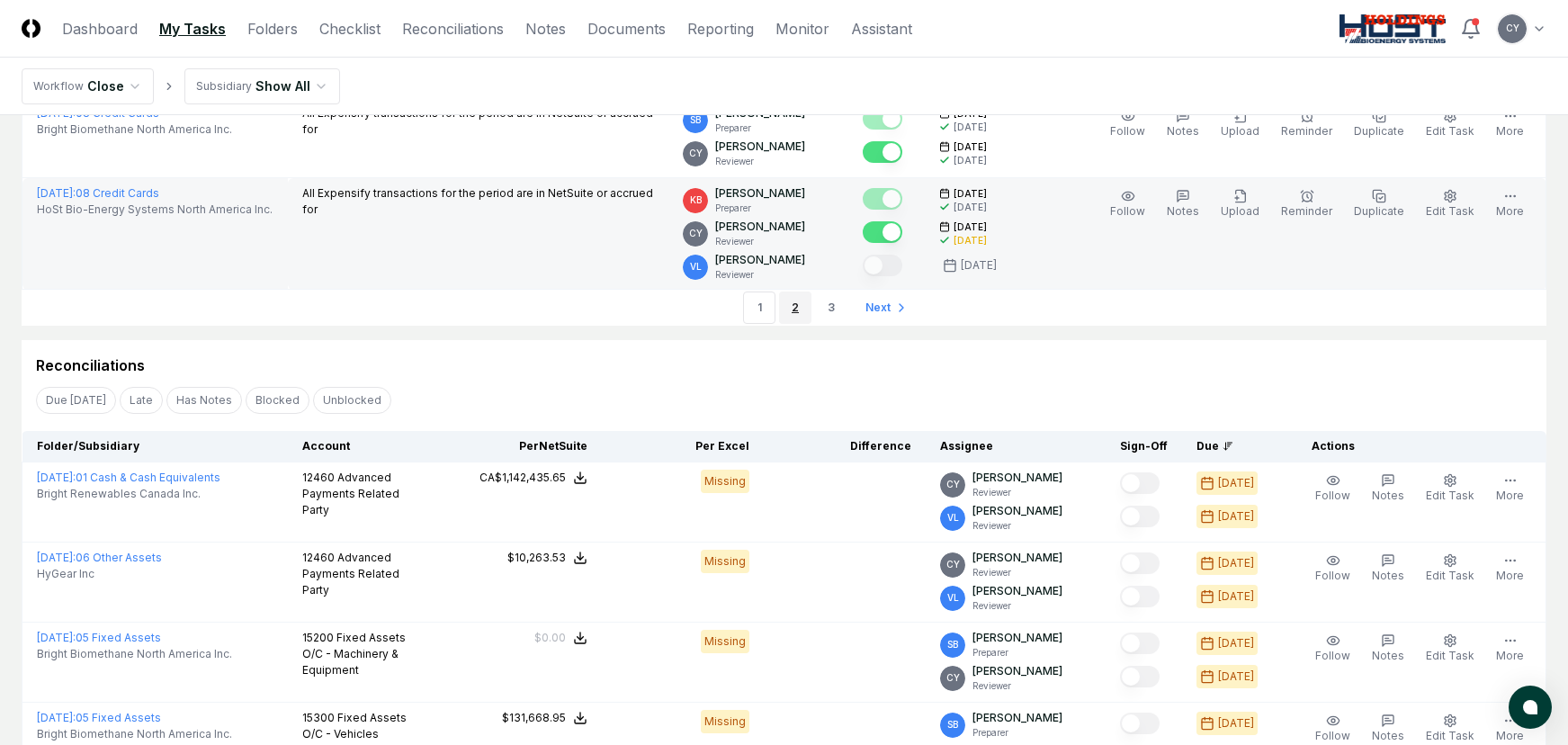
click at [796, 310] on link "2" at bounding box center [795, 307] width 33 height 33
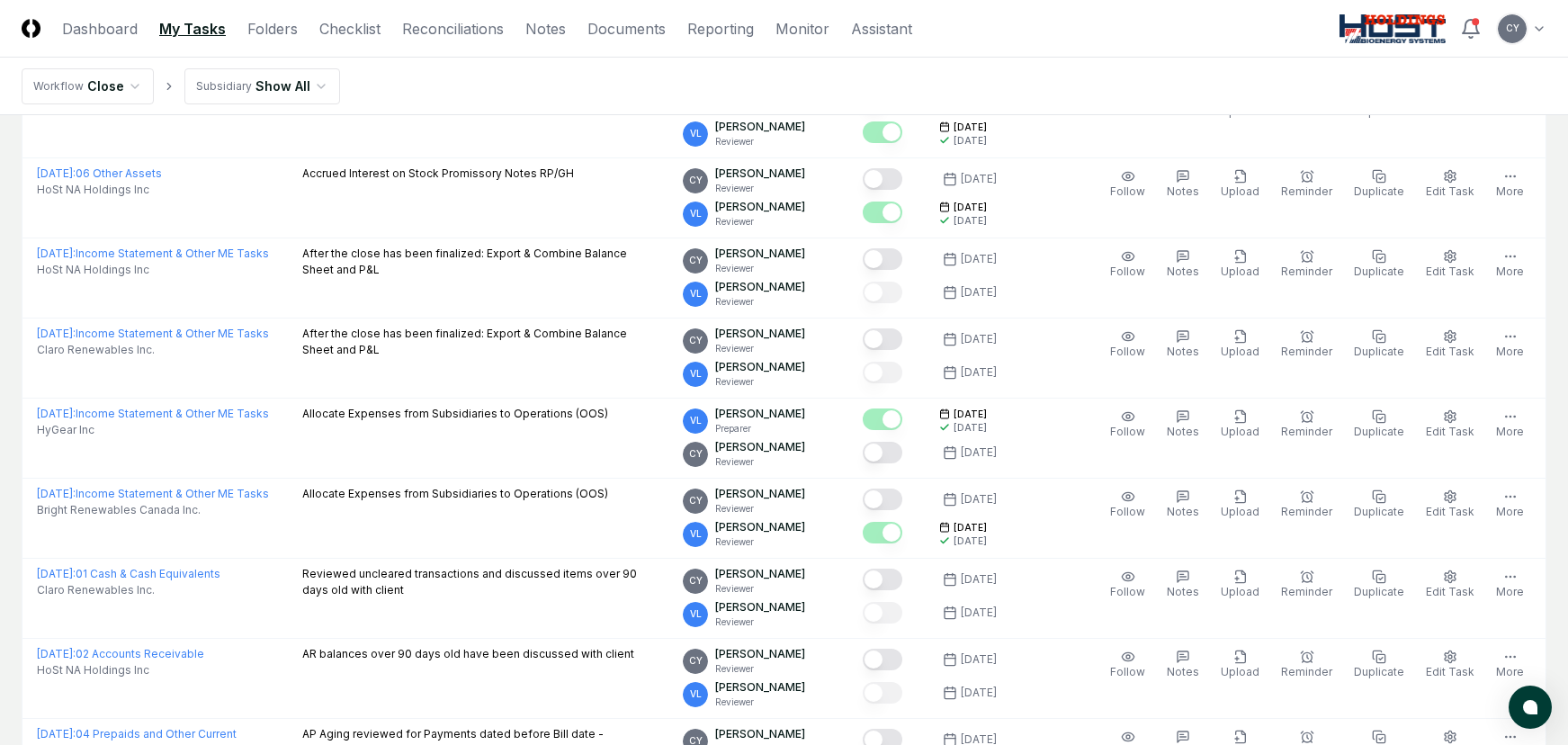
scroll to position [90, 0]
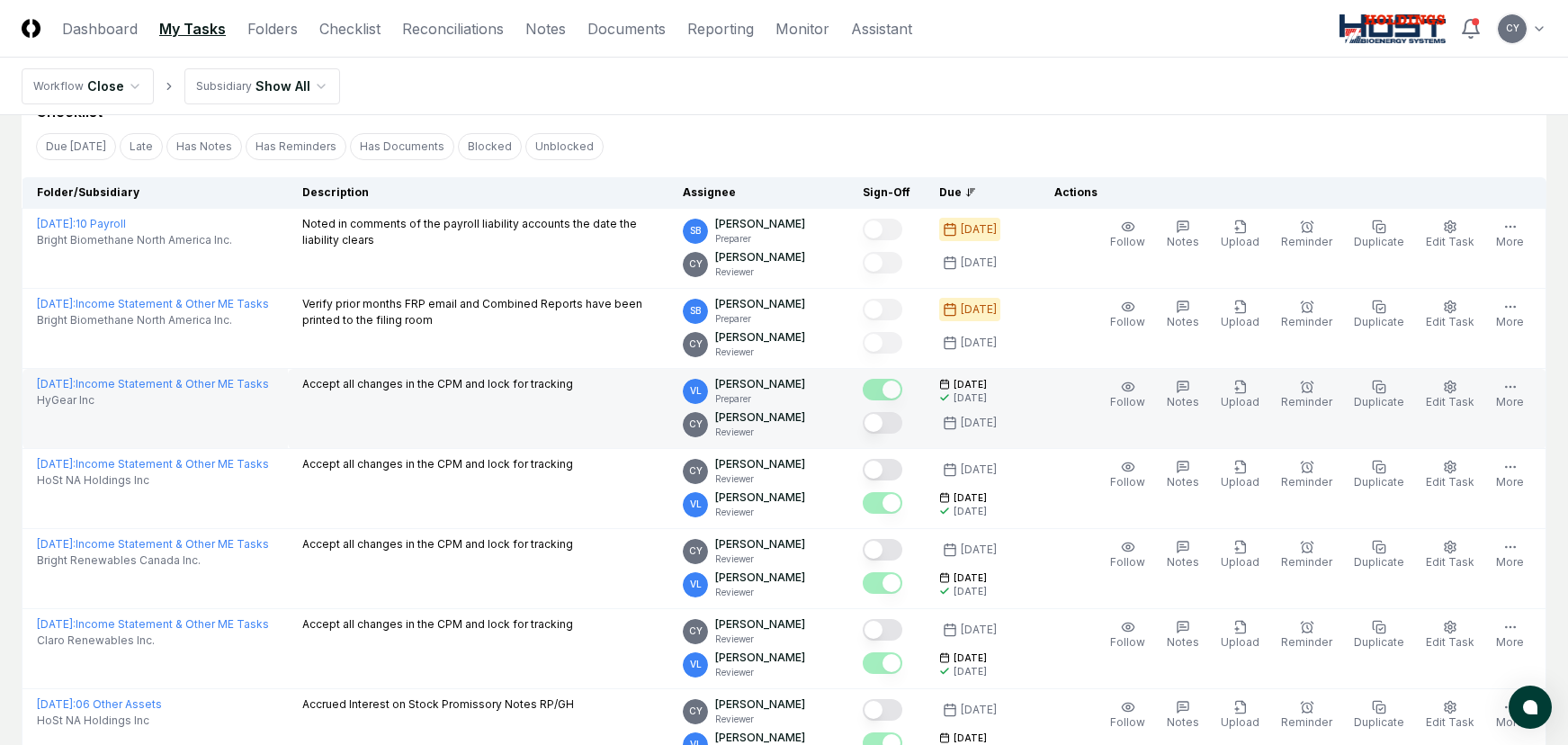
click at [903, 416] on button "Mark complete" at bounding box center [882, 422] width 39 height 21
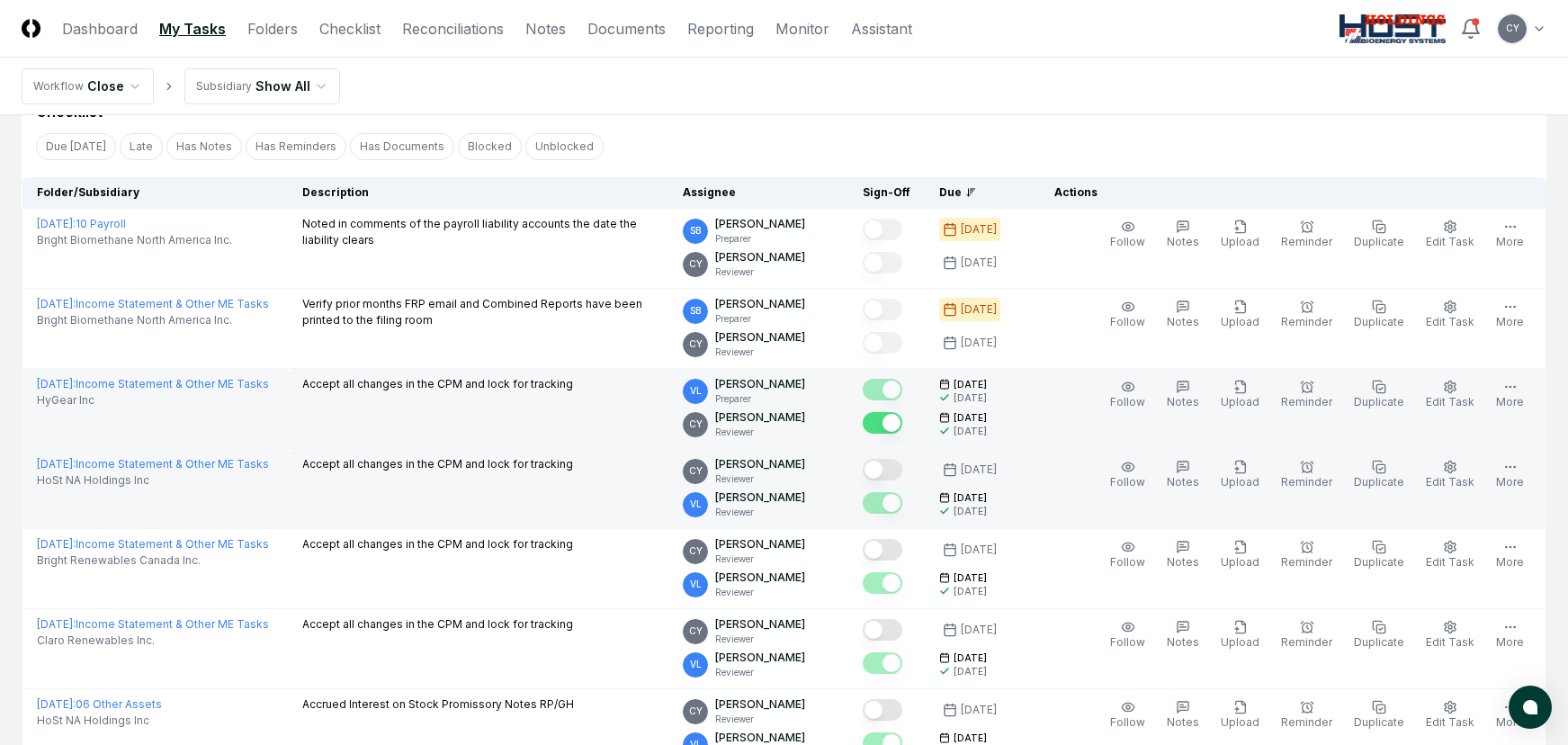
click at [903, 467] on button "Mark complete" at bounding box center [882, 470] width 39 height 21
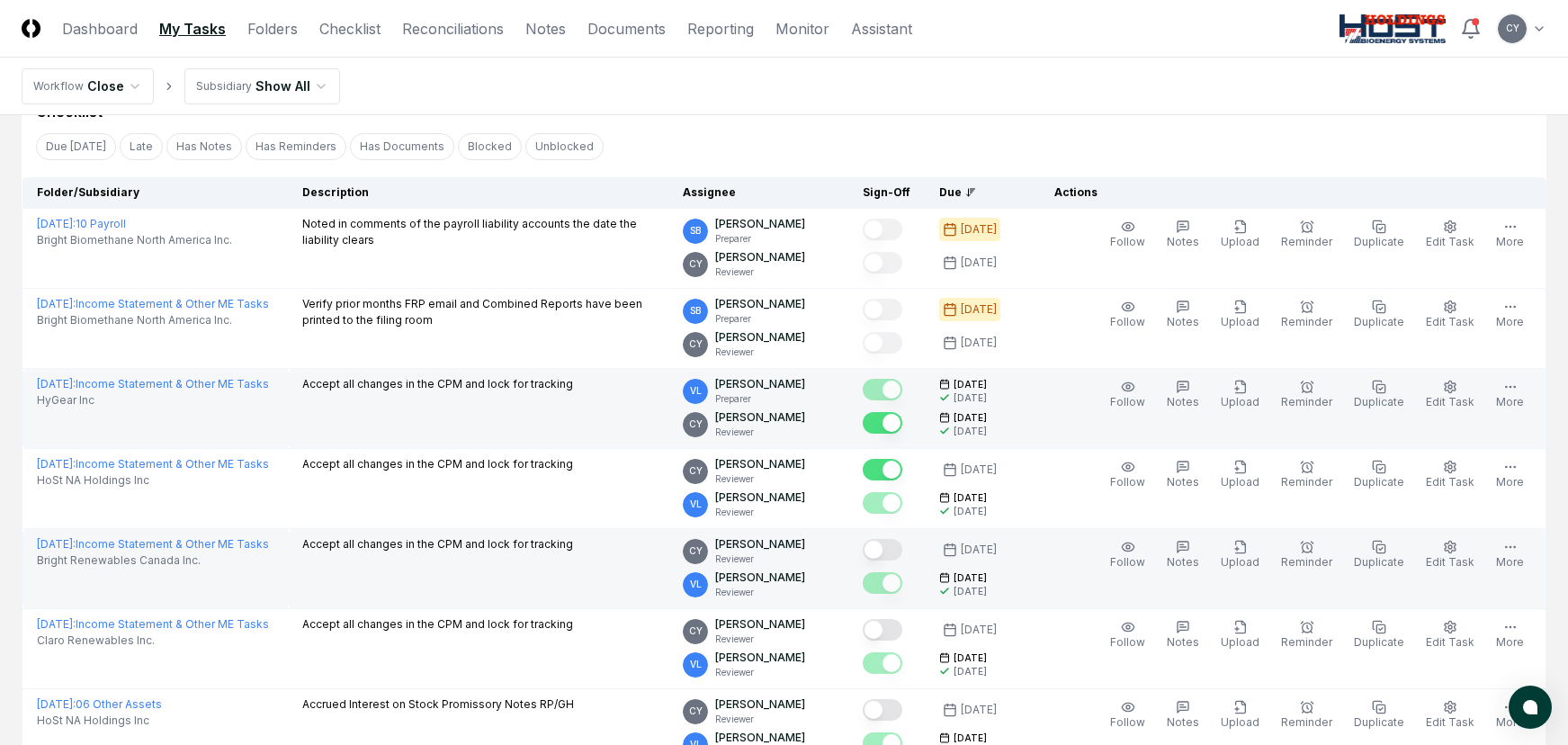
click at [903, 545] on button "Mark complete" at bounding box center [882, 549] width 39 height 21
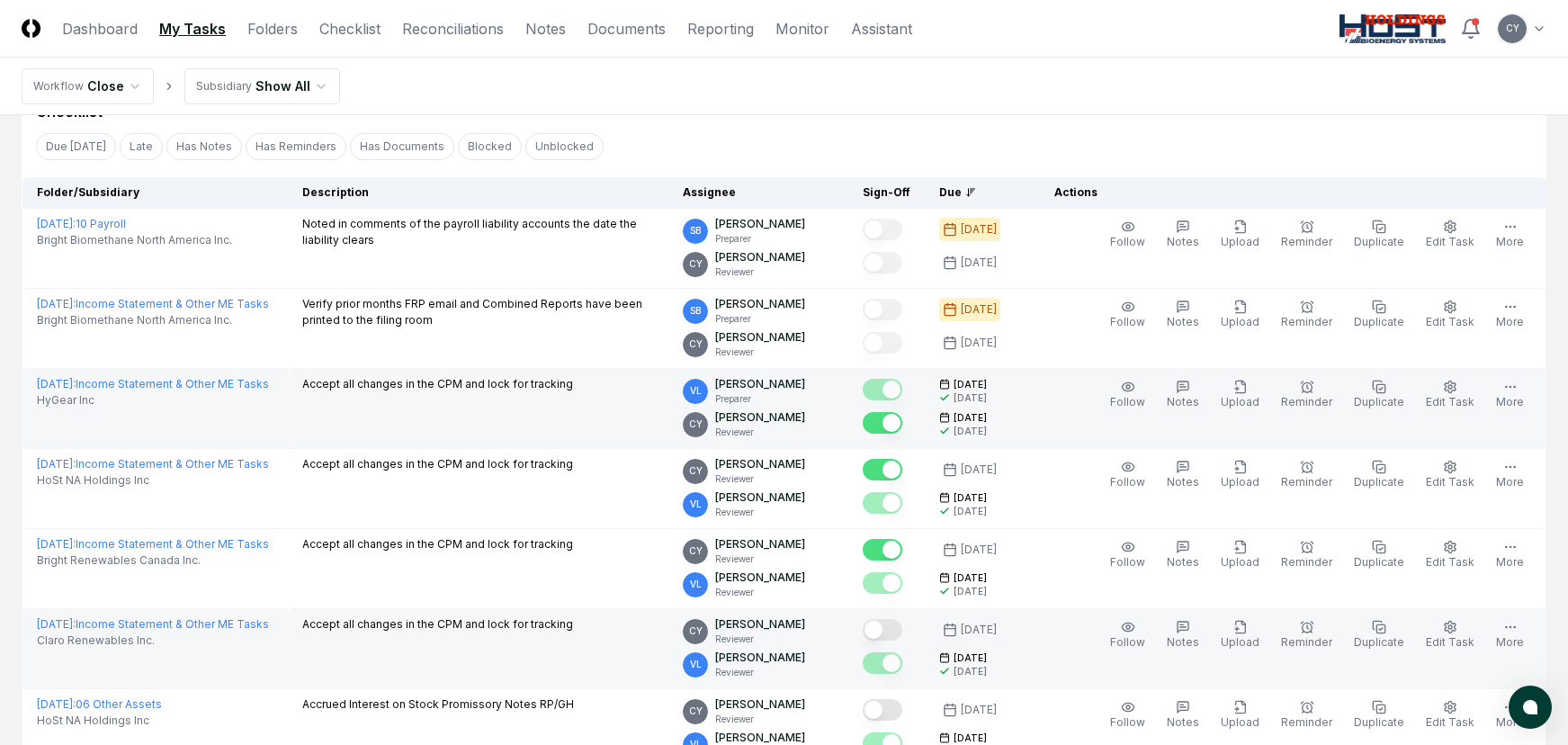
click at [903, 629] on button "Mark complete" at bounding box center [882, 629] width 39 height 21
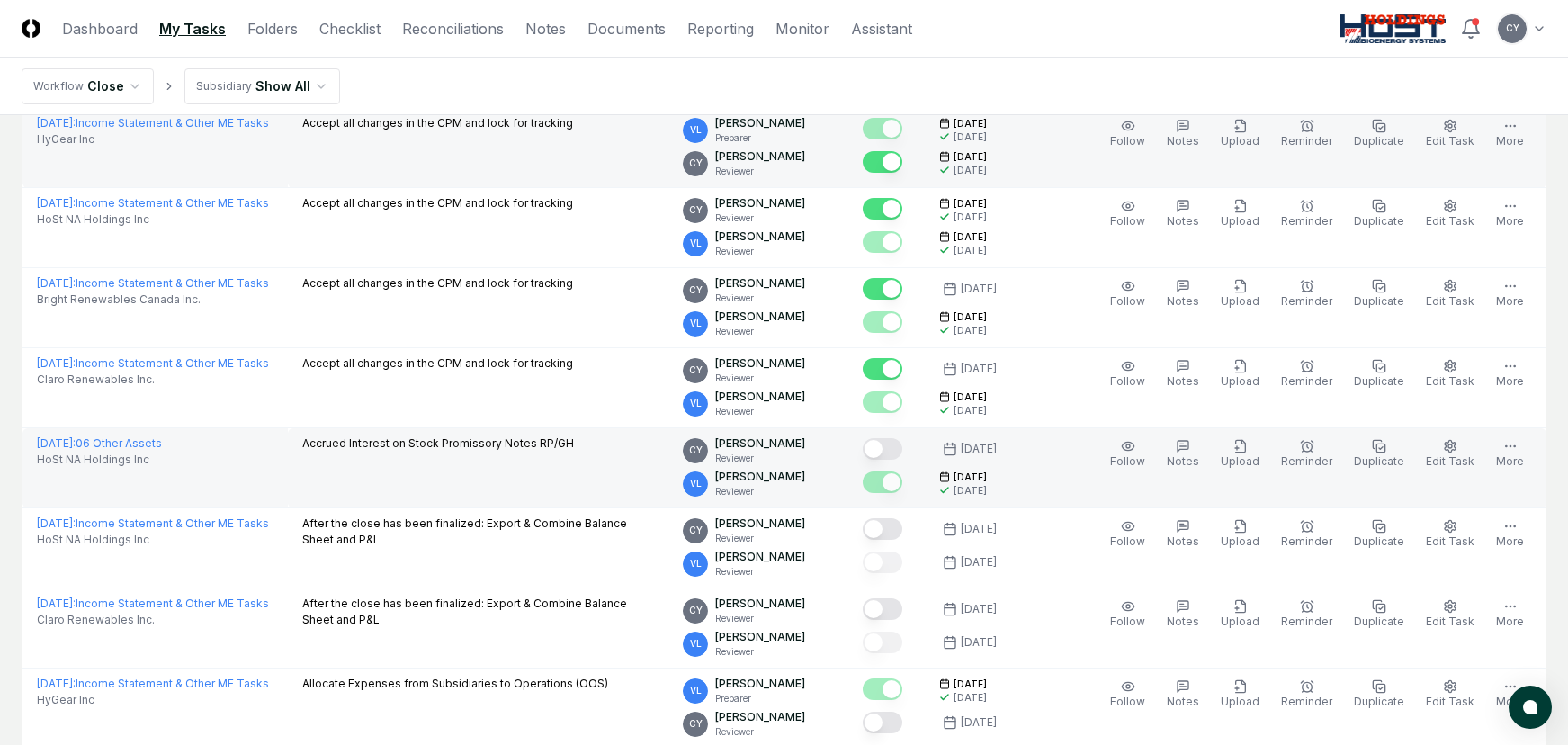
scroll to position [360, 0]
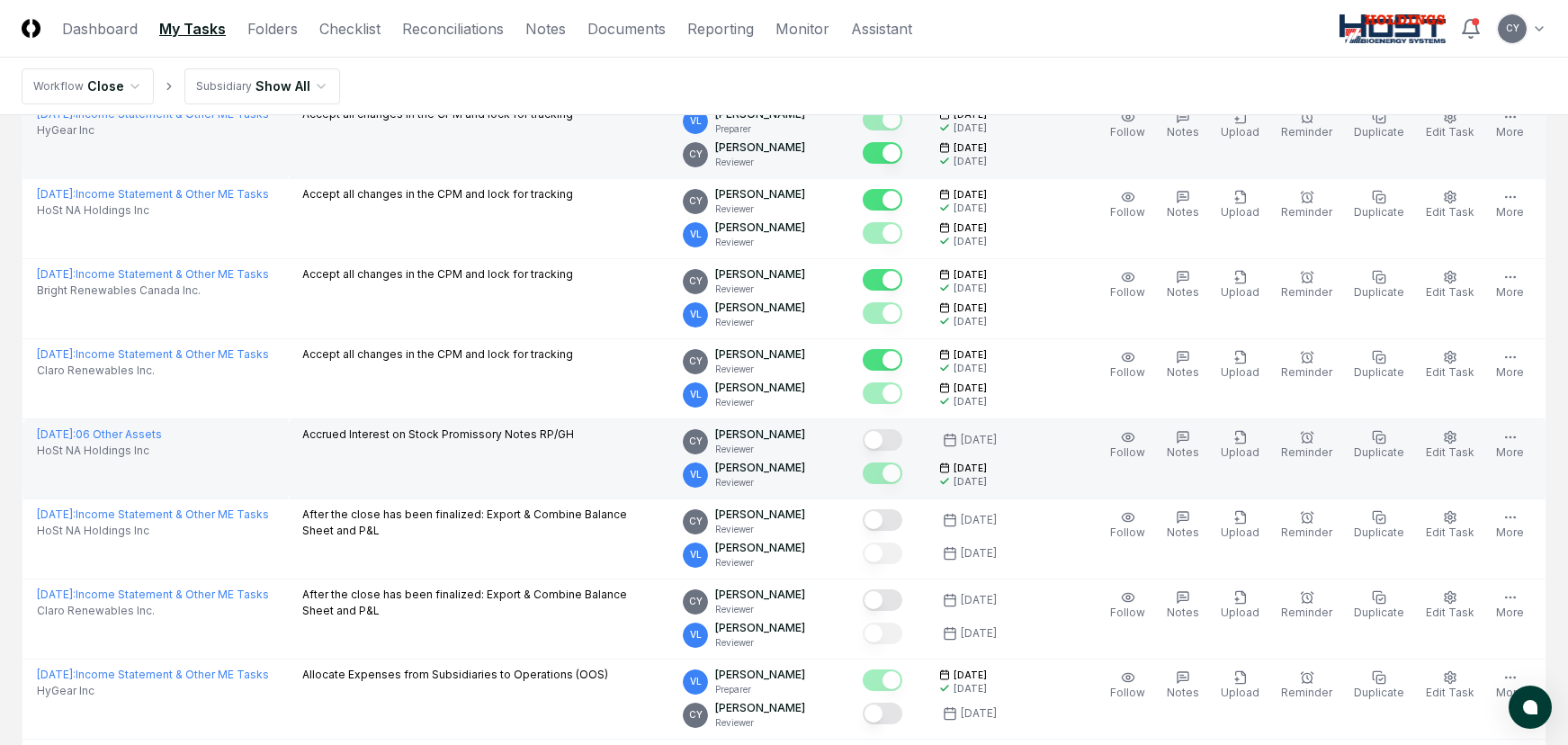
click at [903, 439] on button "Mark complete" at bounding box center [882, 440] width 39 height 21
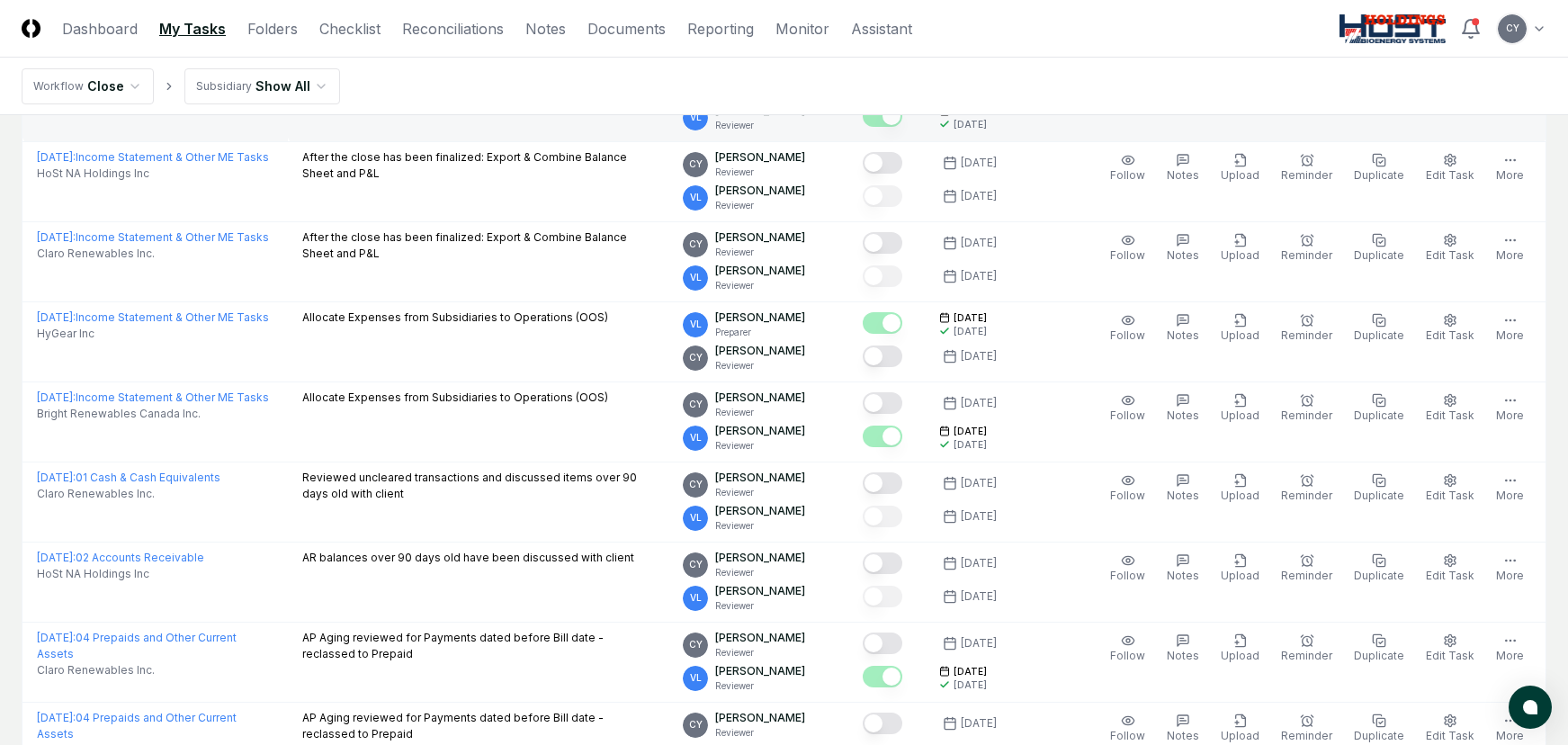
scroll to position [720, 0]
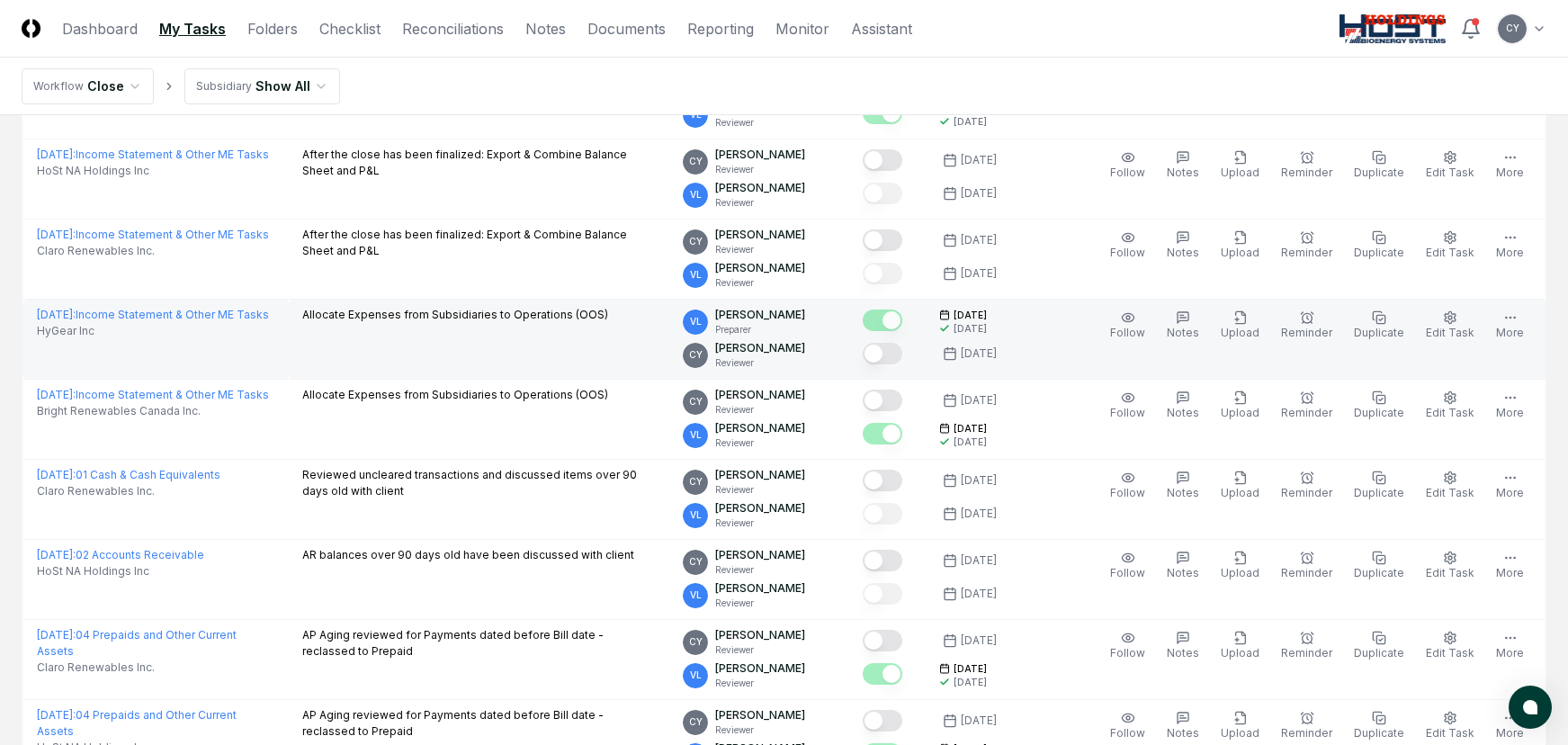
click at [903, 348] on button "Mark complete" at bounding box center [882, 353] width 39 height 21
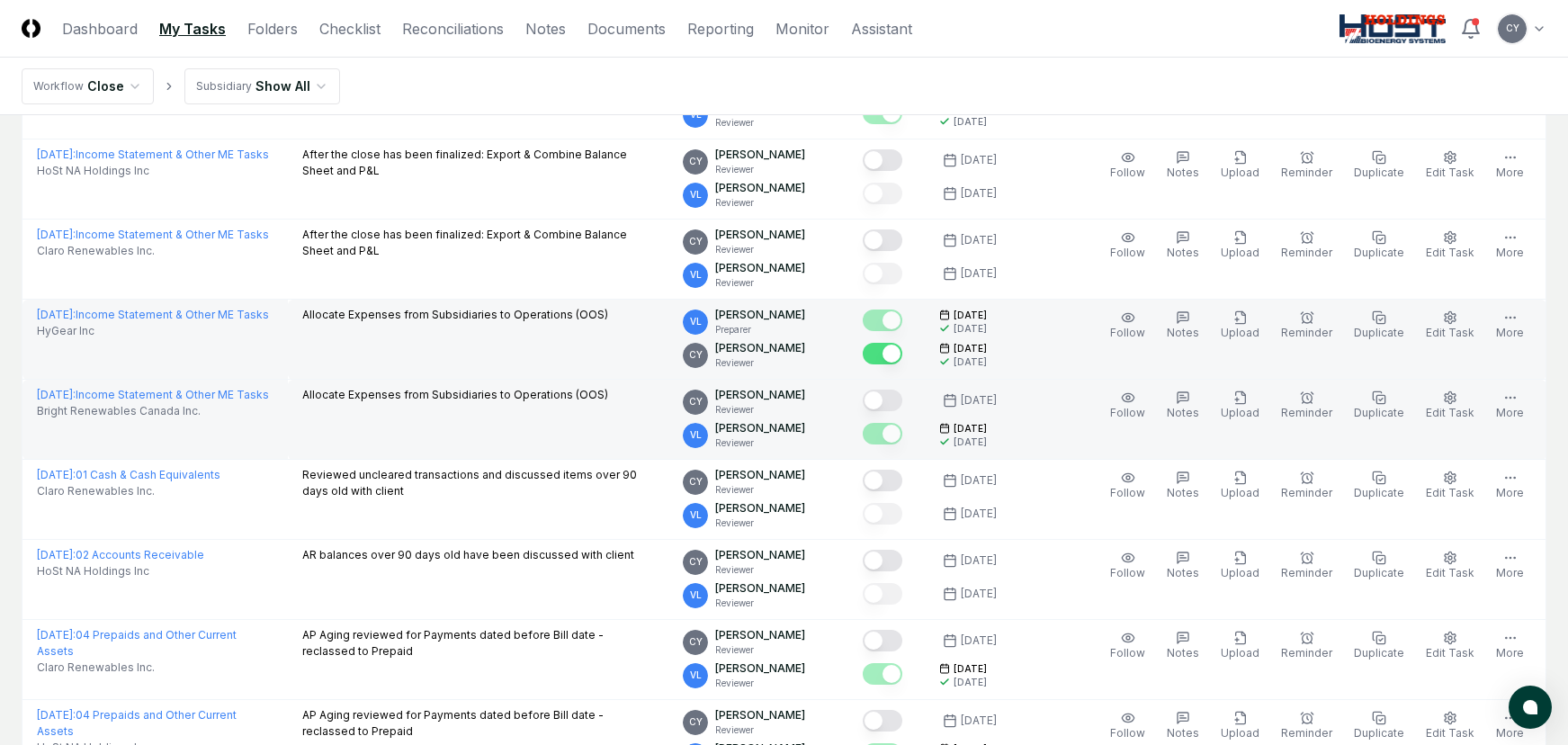
click at [903, 392] on button "Mark complete" at bounding box center [882, 400] width 39 height 21
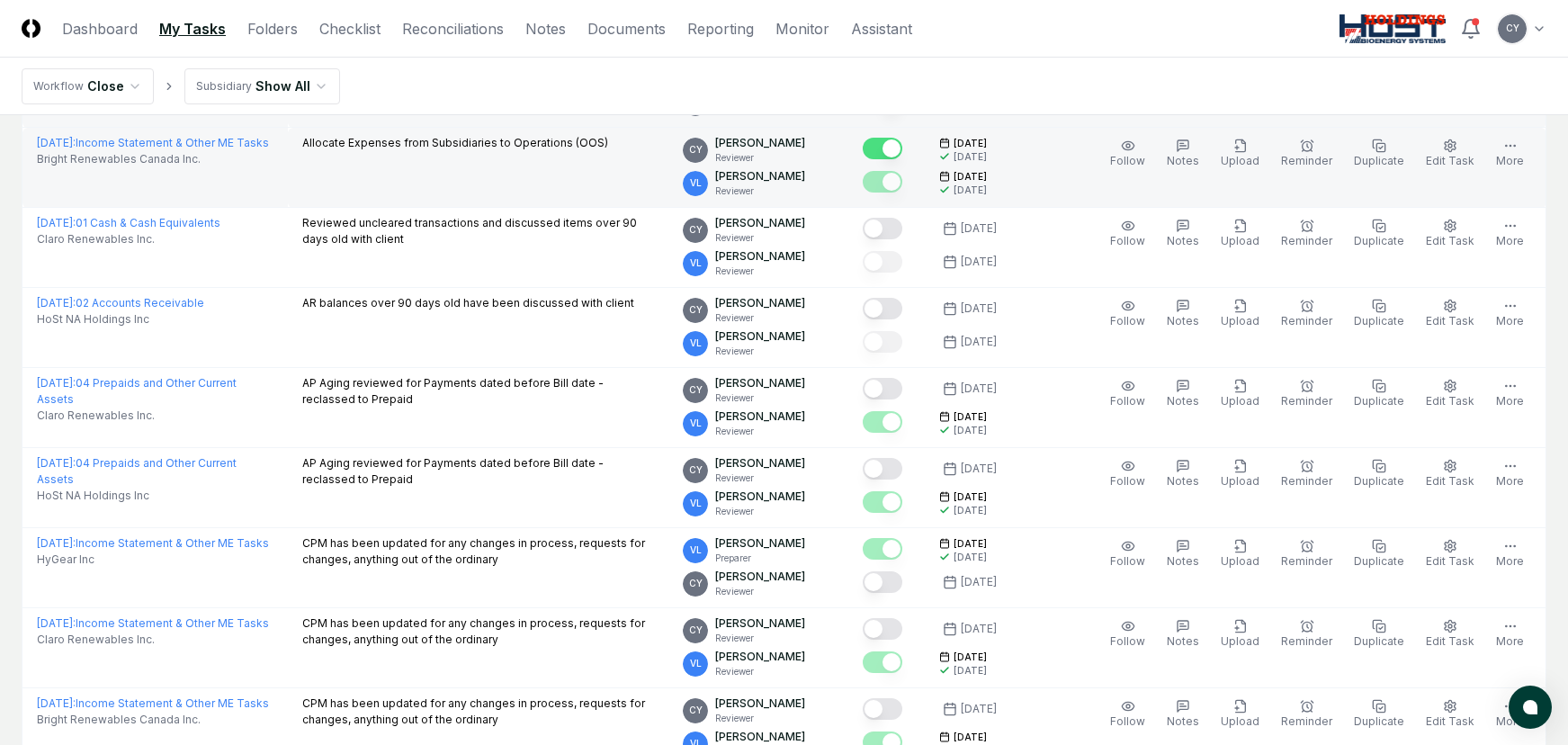
scroll to position [990, 0]
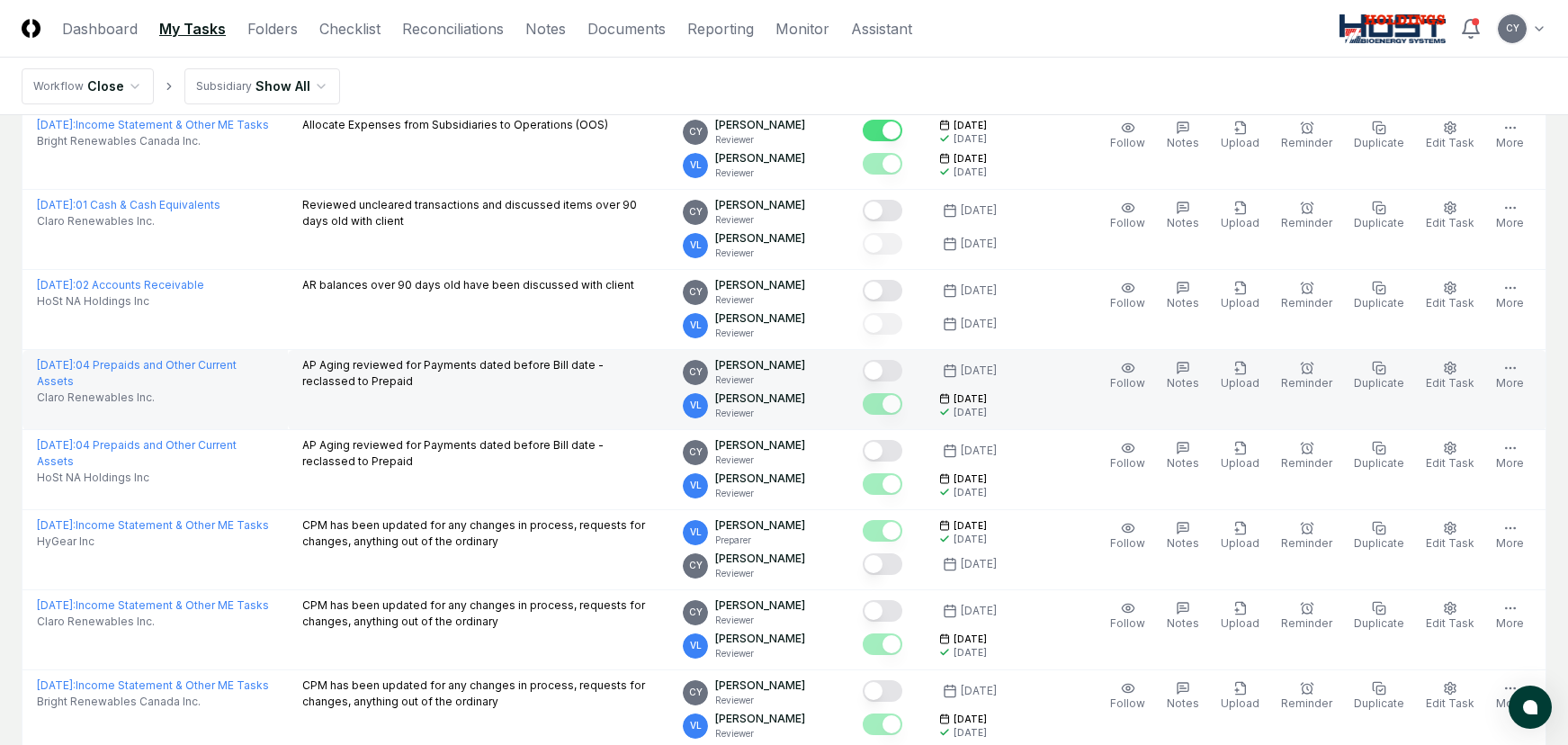
click at [903, 371] on button "Mark complete" at bounding box center [882, 371] width 39 height 21
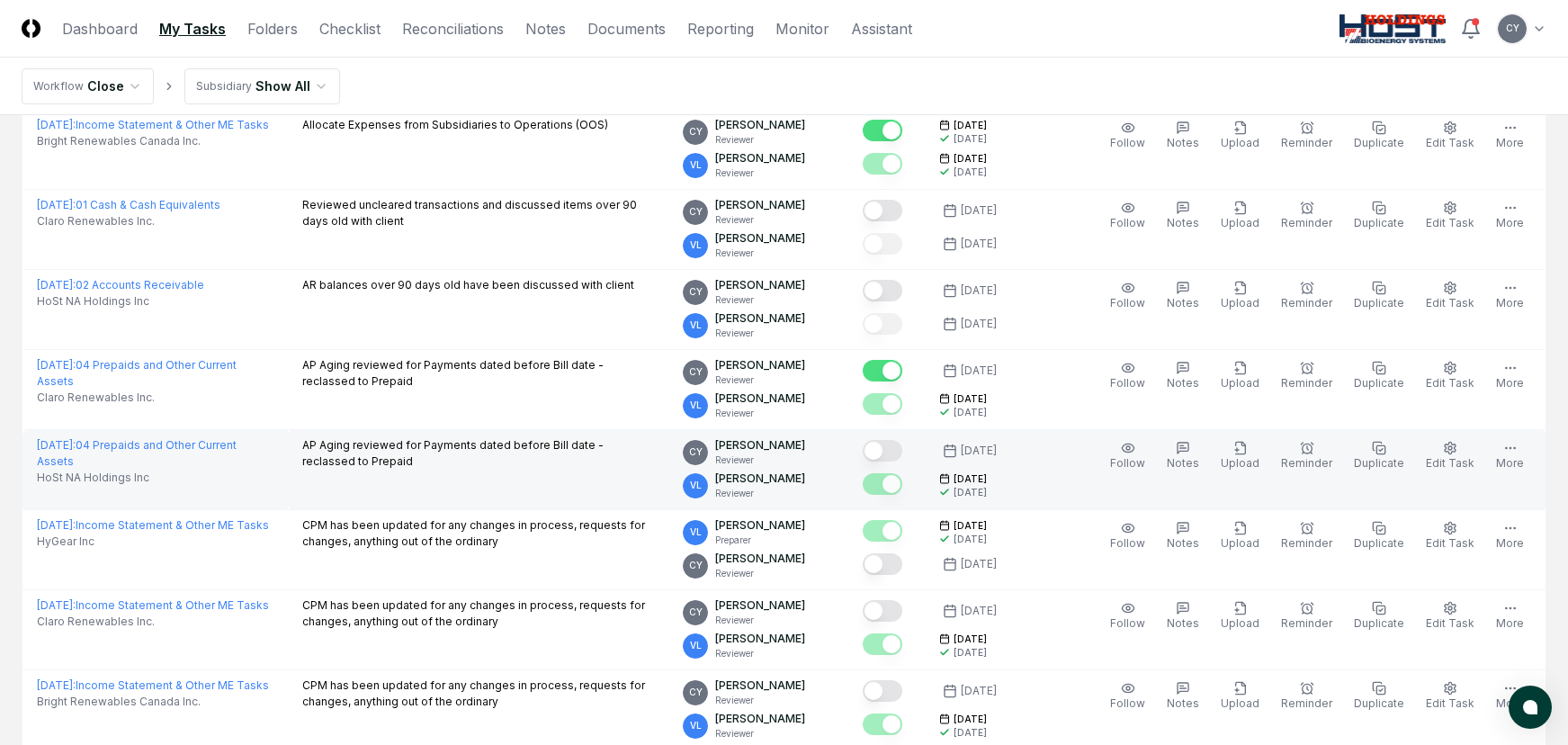
click at [903, 445] on button "Mark complete" at bounding box center [882, 450] width 39 height 21
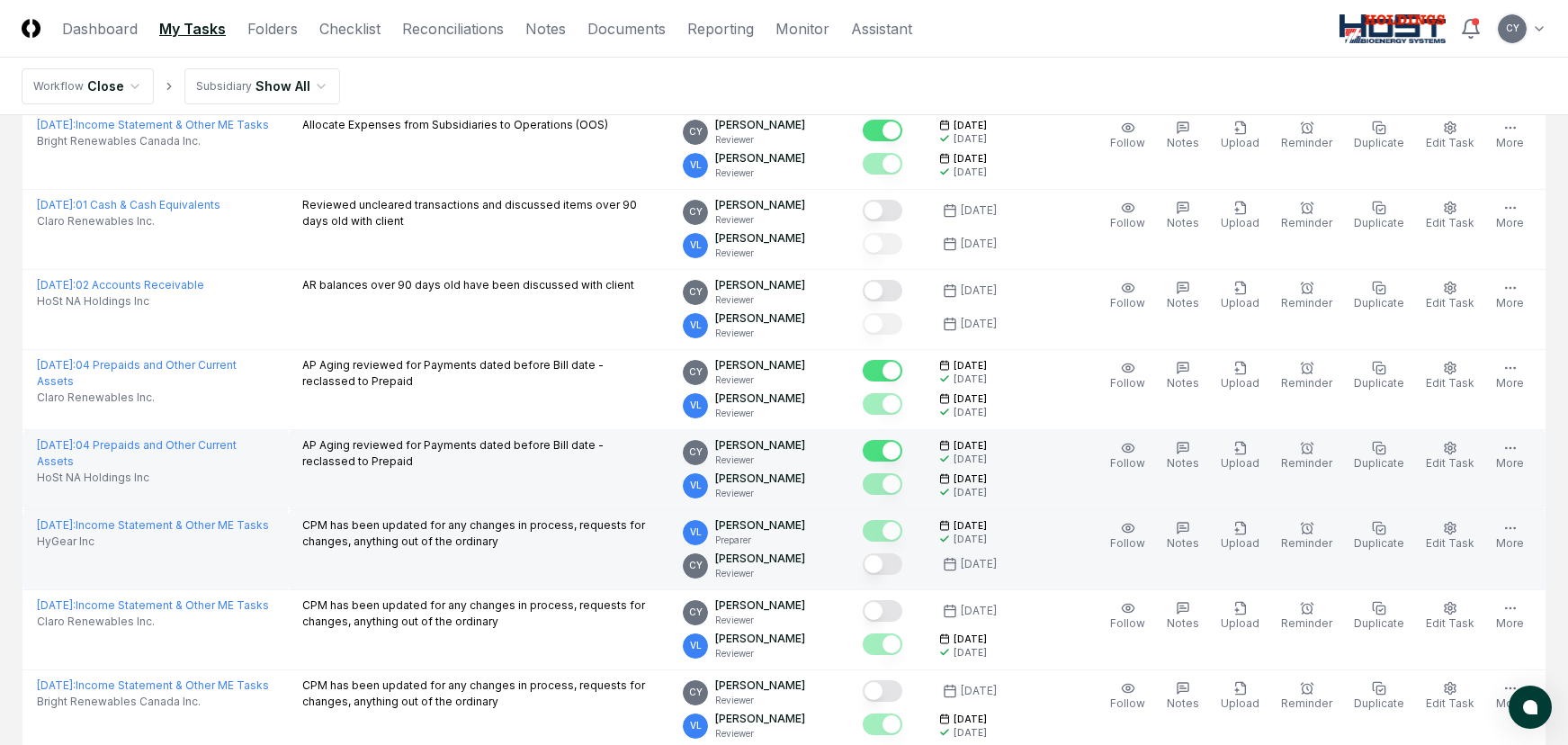
click at [903, 562] on button "Mark complete" at bounding box center [882, 564] width 39 height 21
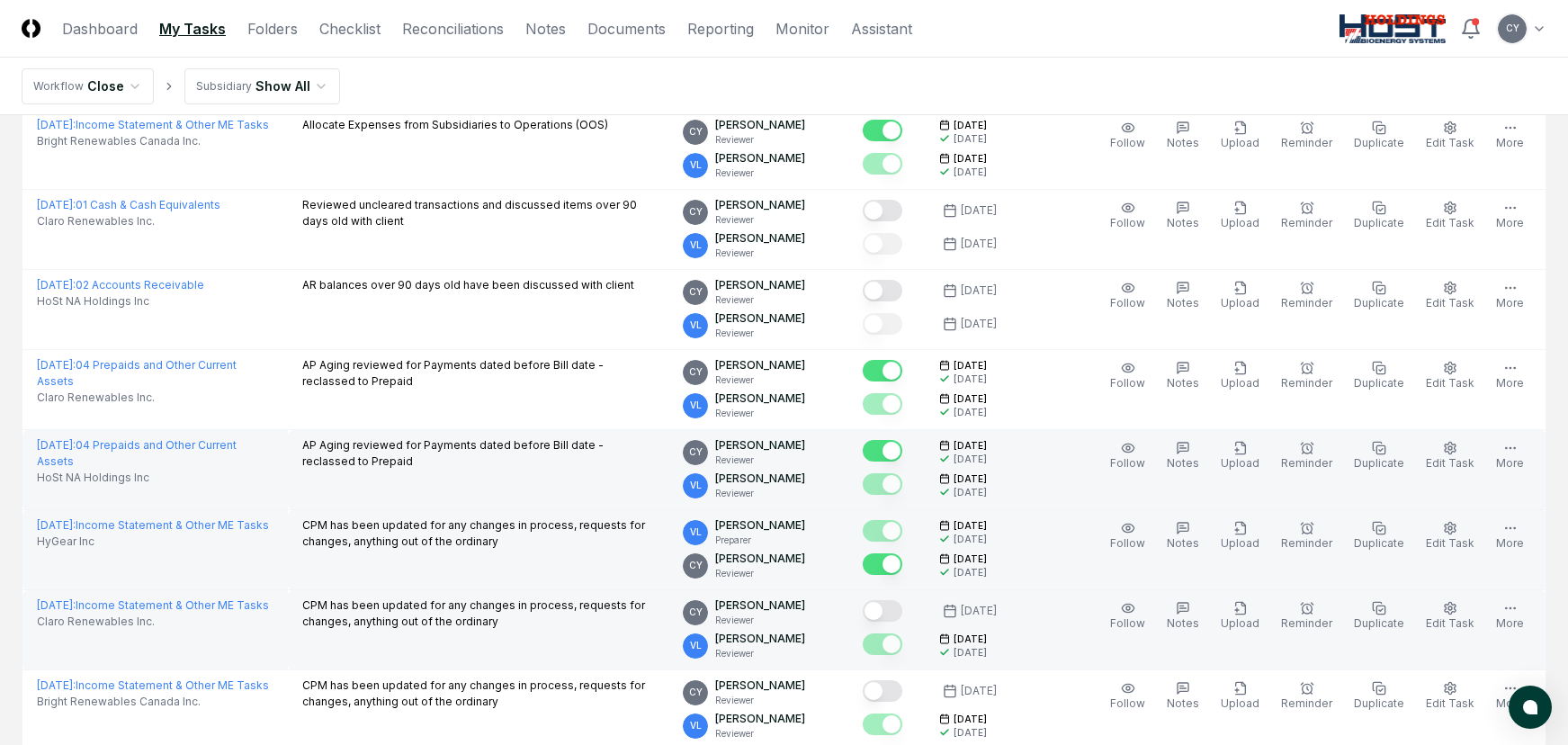
click at [903, 607] on button "Mark complete" at bounding box center [882, 611] width 39 height 21
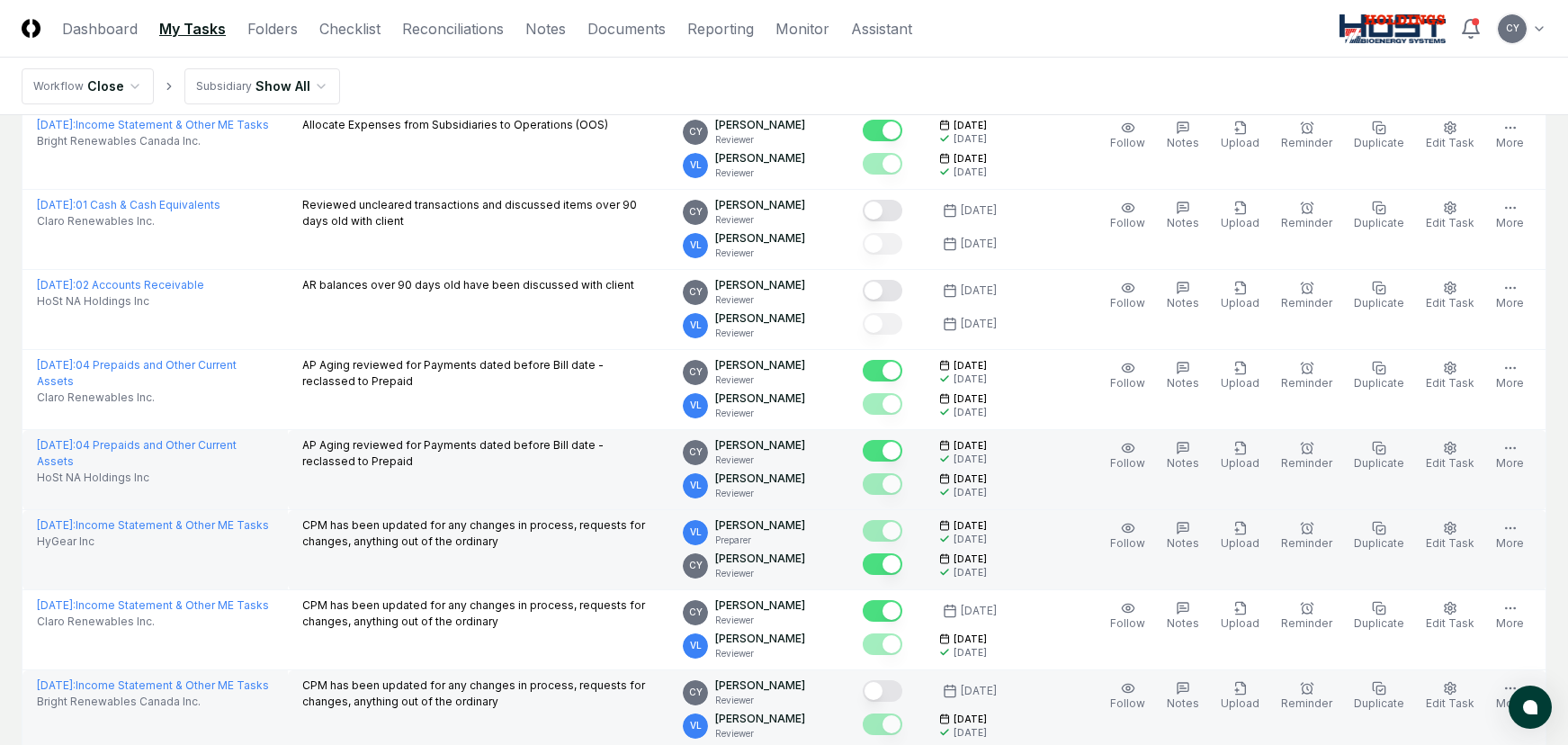
click at [903, 682] on button "Mark complete" at bounding box center [882, 691] width 39 height 21
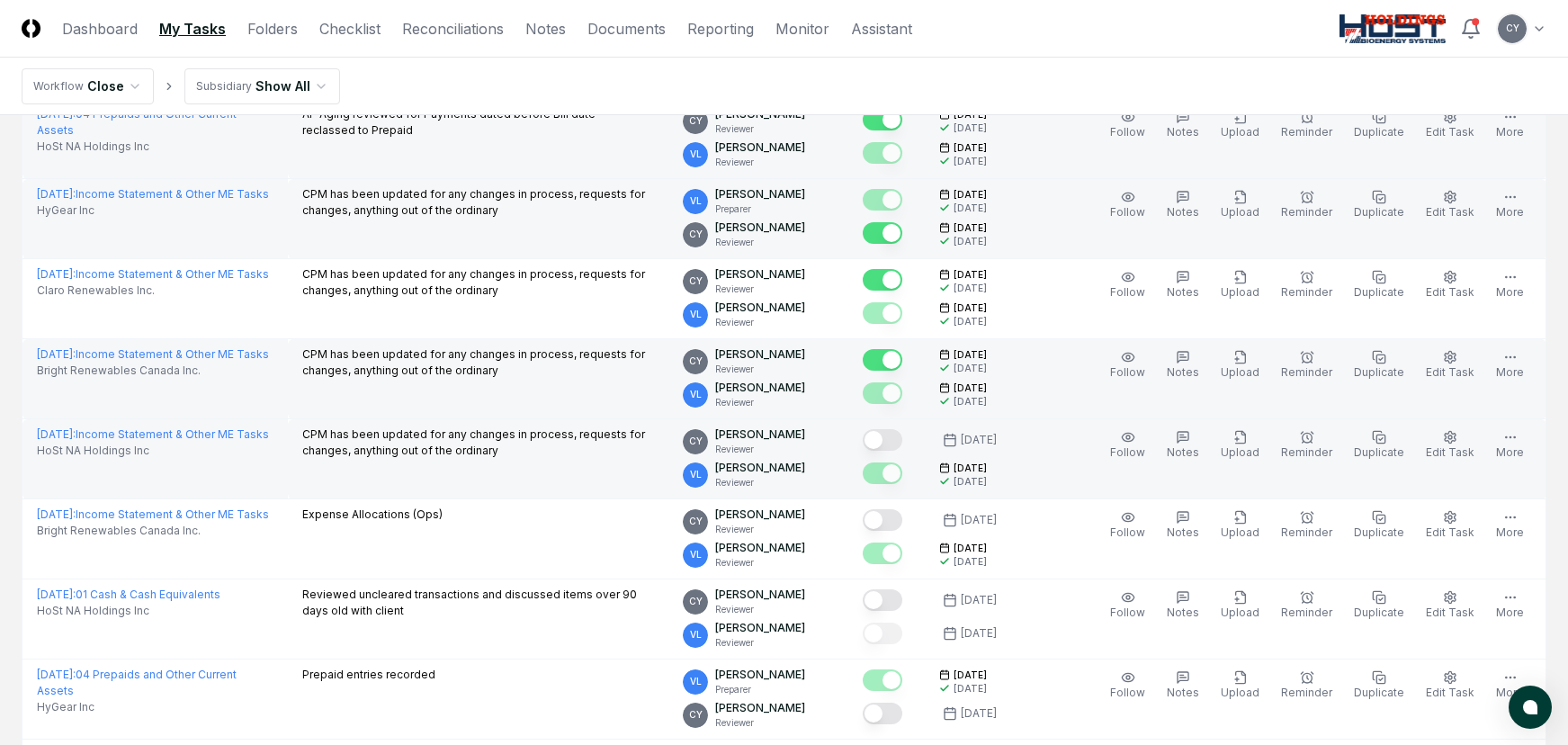
scroll to position [1350, 0]
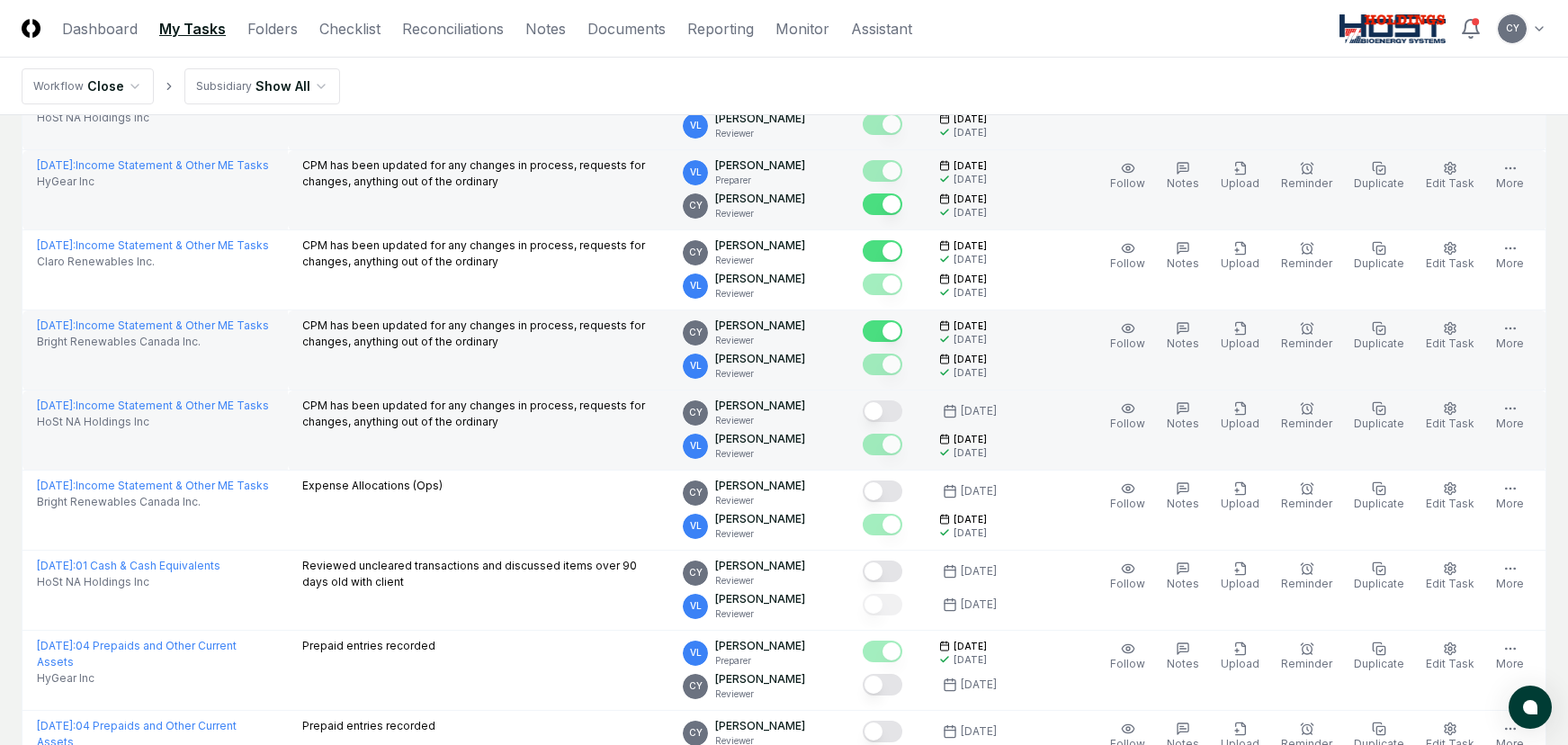
click at [903, 410] on button "Mark complete" at bounding box center [882, 411] width 39 height 21
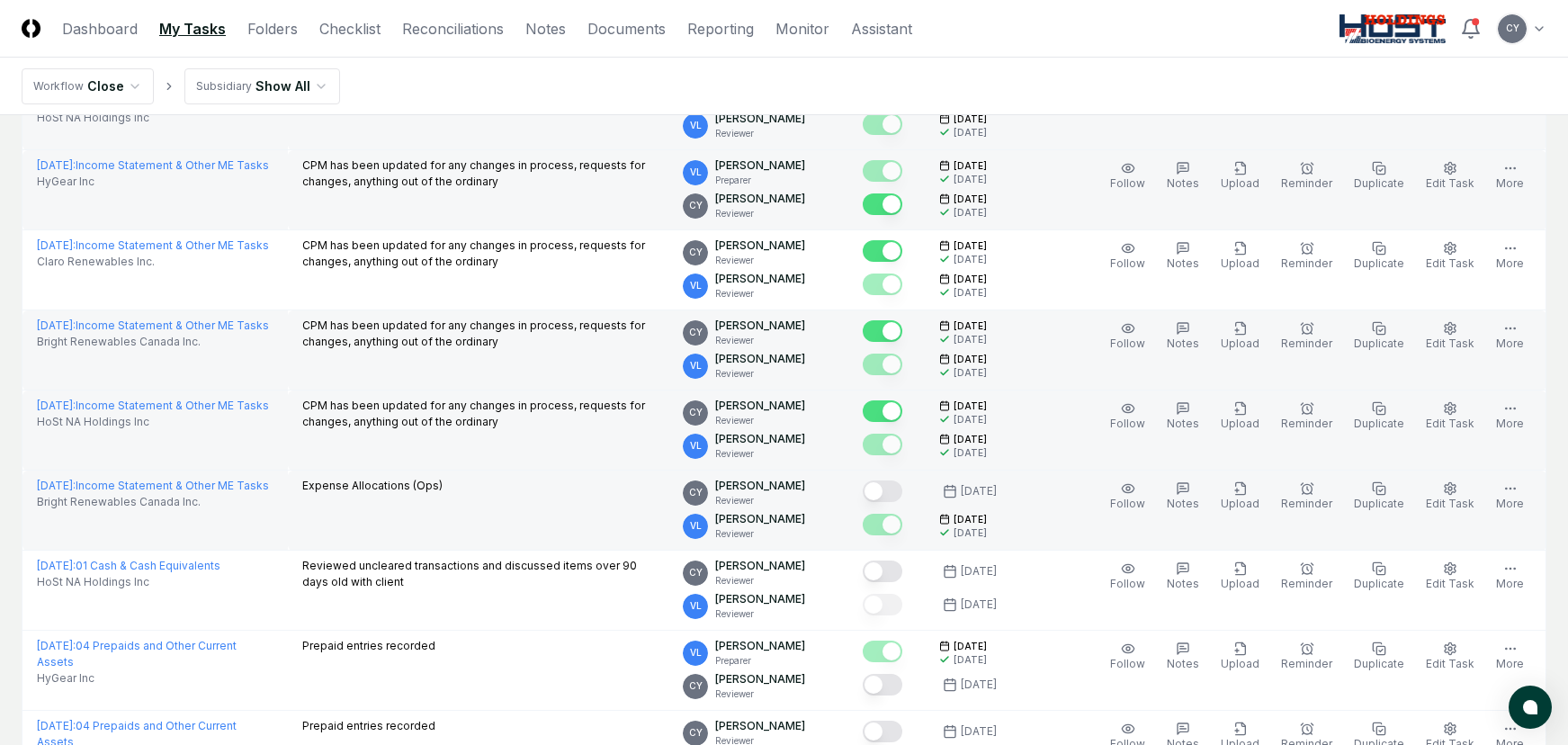
click at [903, 489] on button "Mark complete" at bounding box center [882, 491] width 39 height 21
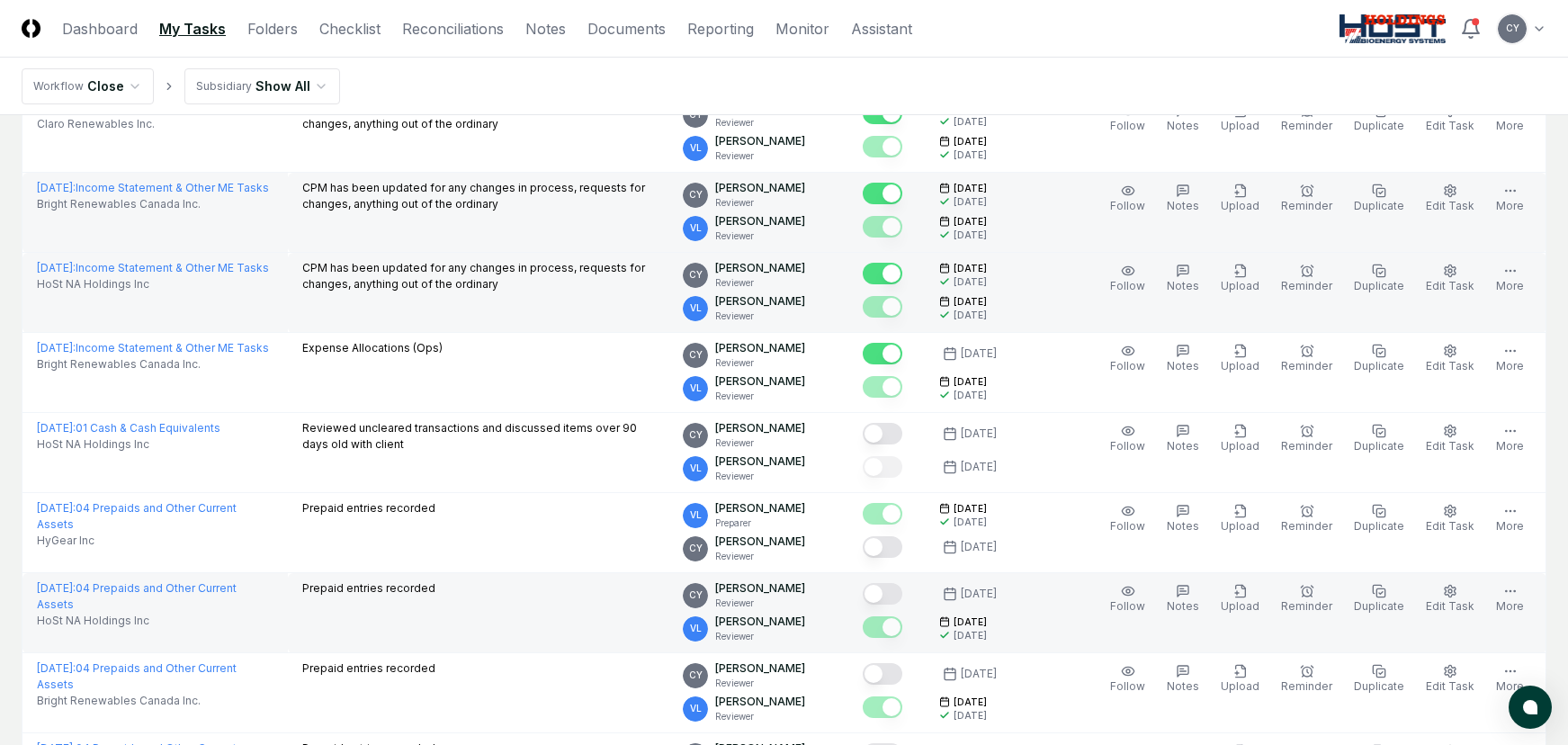
scroll to position [1530, 0]
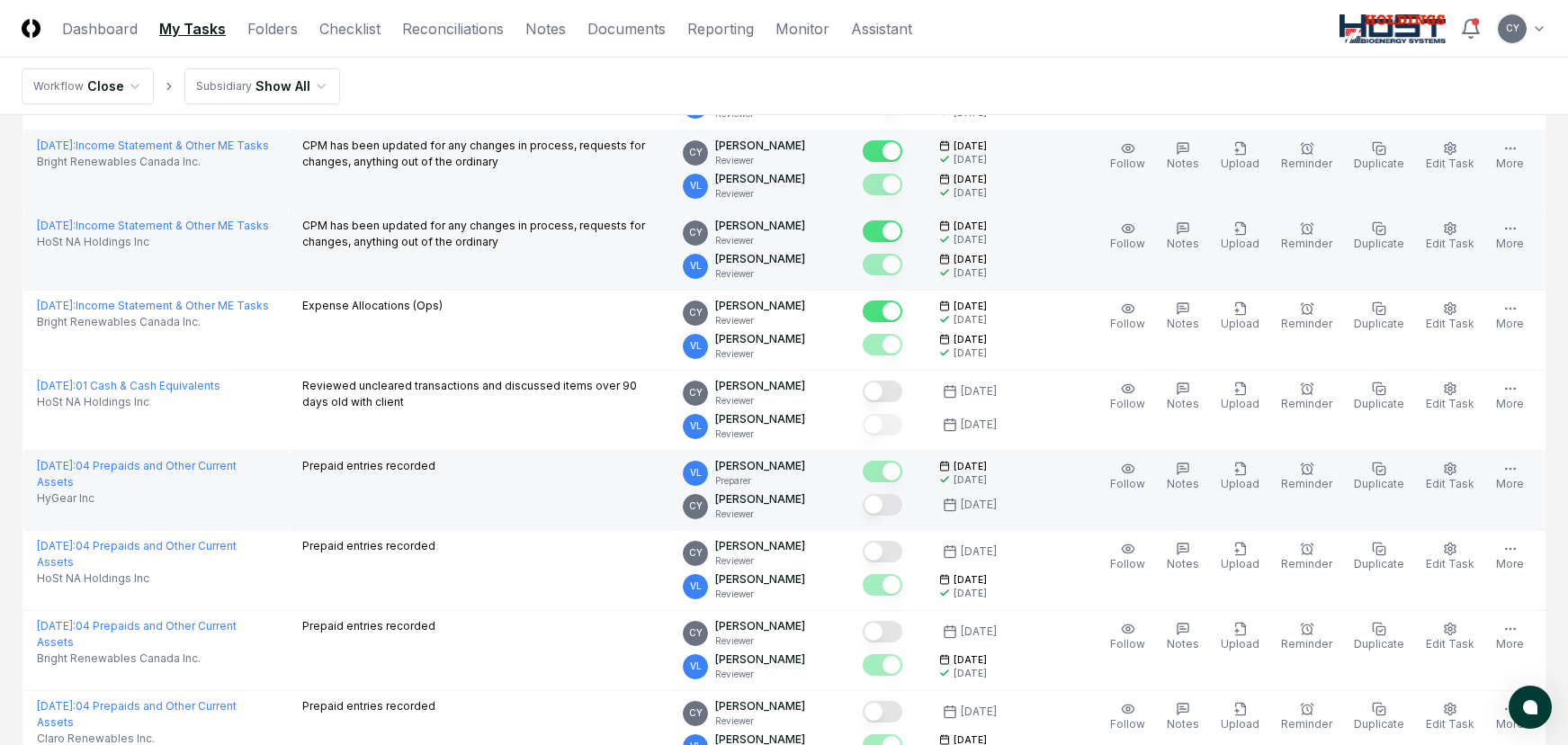
click at [903, 500] on button "Mark complete" at bounding box center [882, 504] width 39 height 21
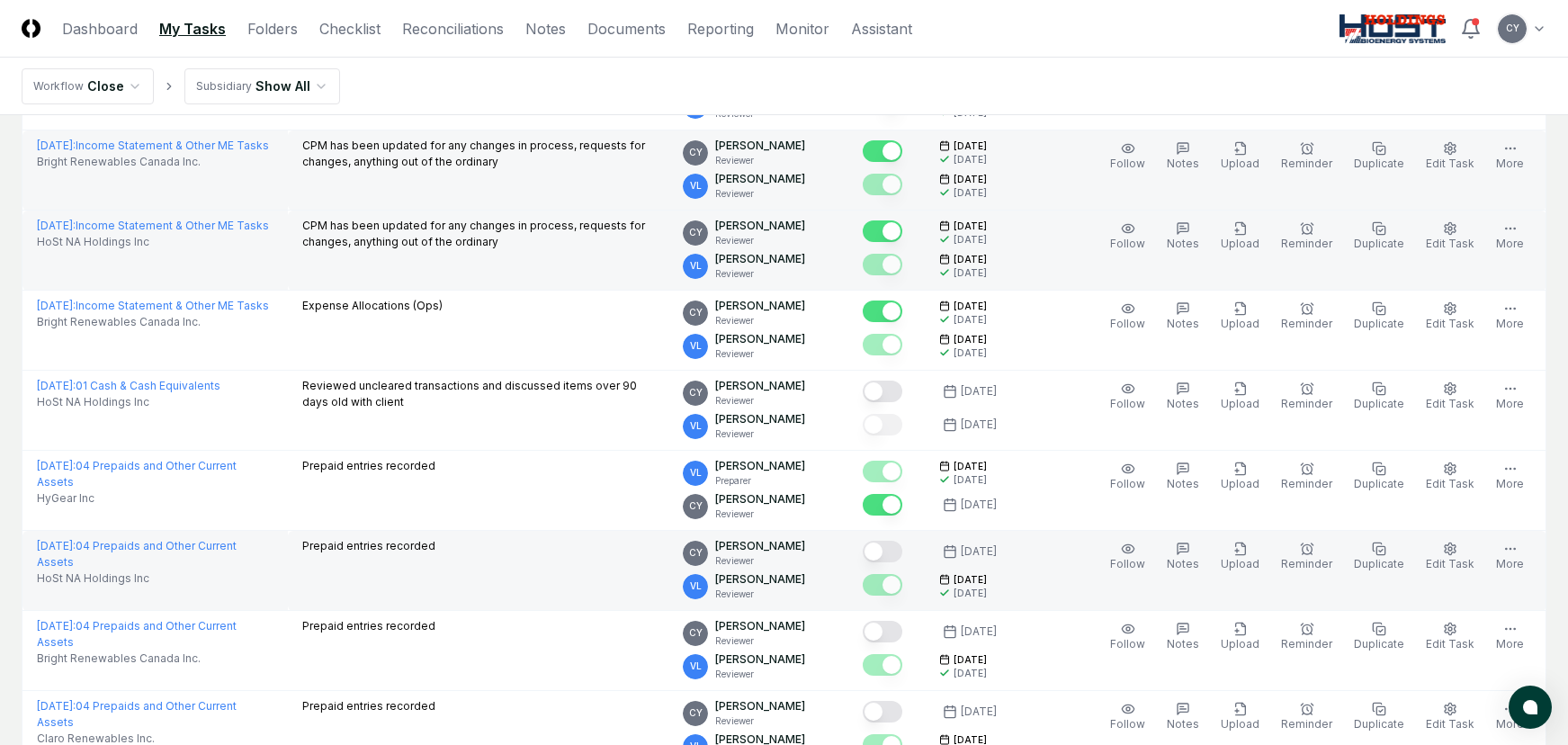
click at [903, 552] on button "Mark complete" at bounding box center [882, 551] width 39 height 21
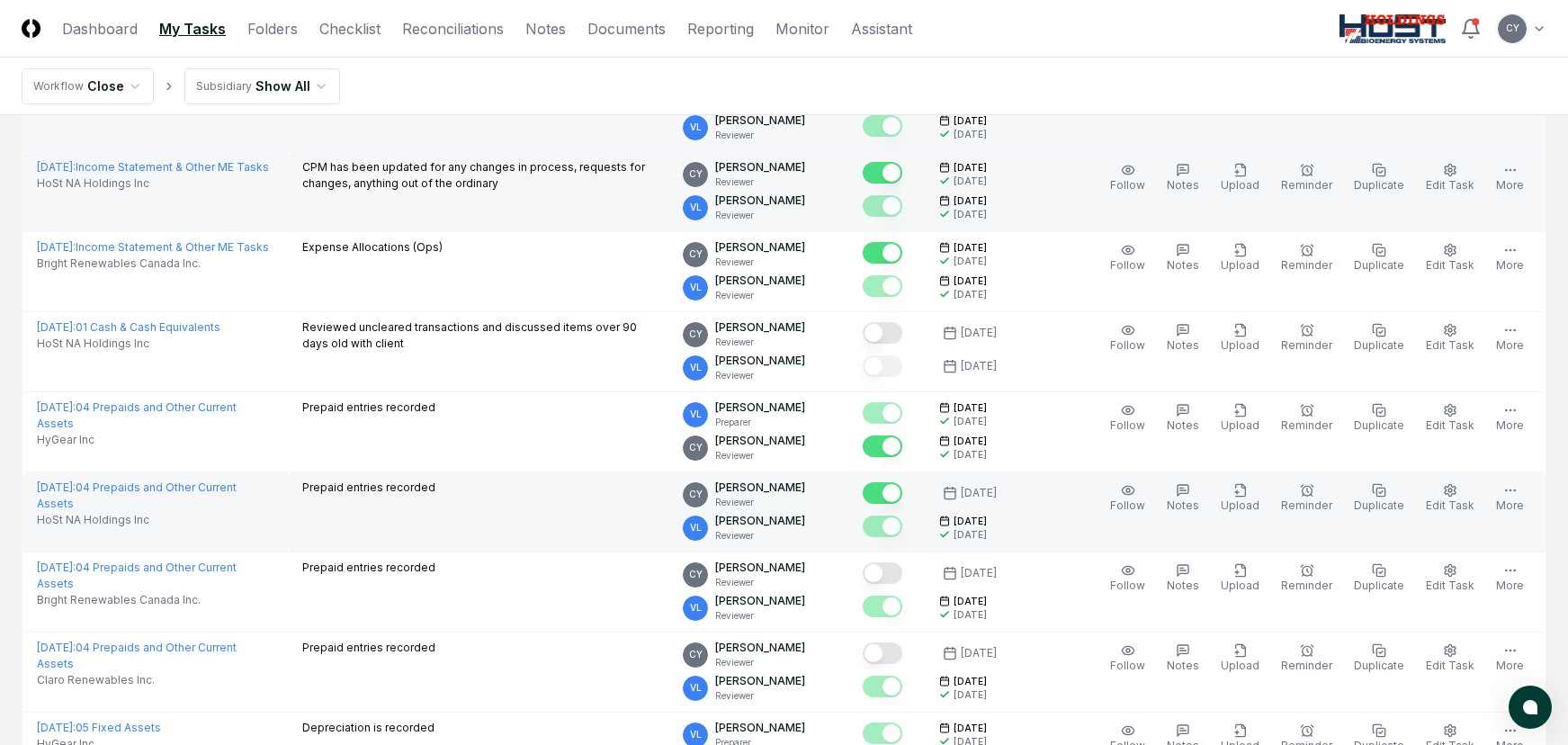
scroll to position [1620, 0]
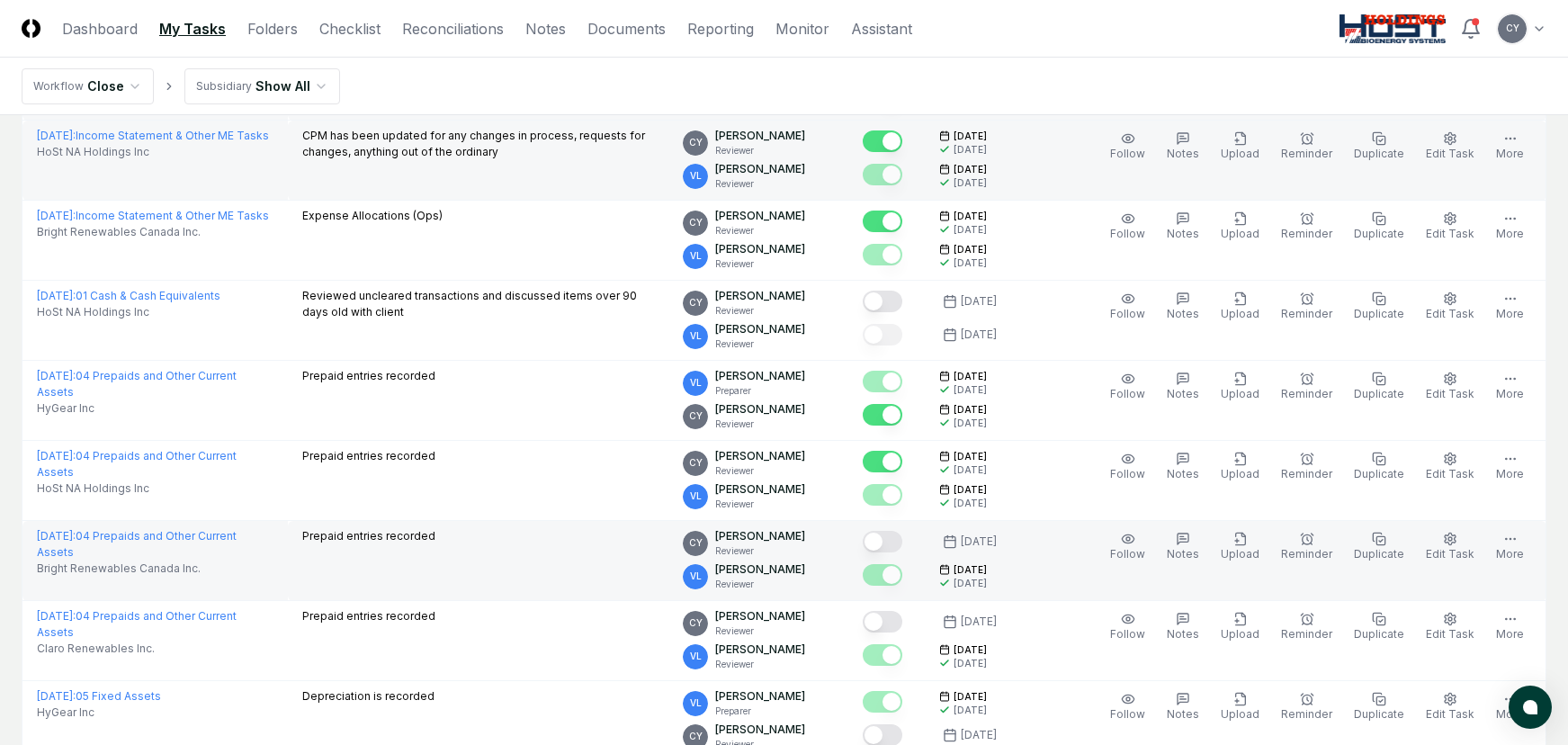
click at [903, 541] on button "Mark complete" at bounding box center [882, 541] width 39 height 21
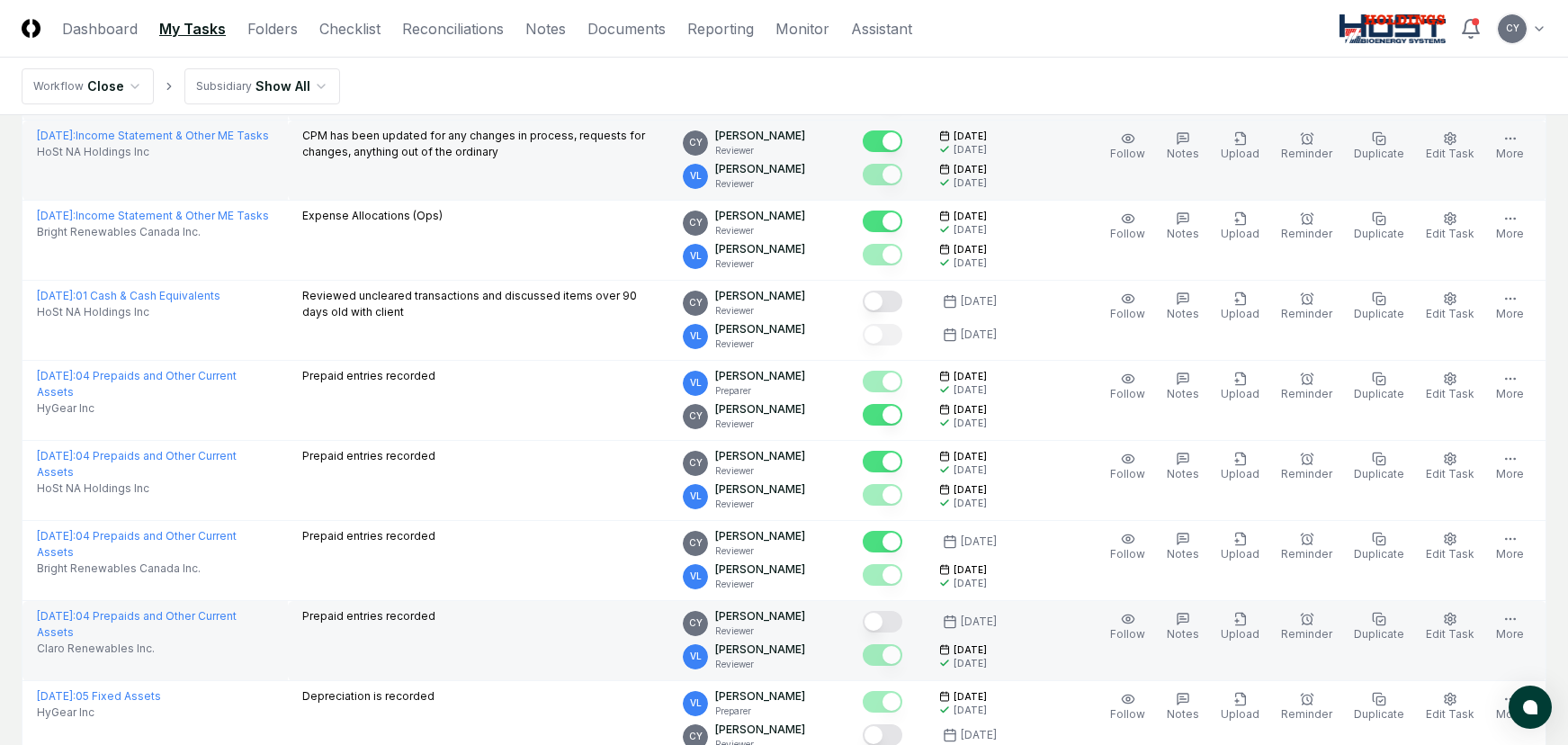
click at [910, 610] on div at bounding box center [886, 624] width 48 height 30
click at [903, 618] on button "Mark complete" at bounding box center [882, 621] width 39 height 21
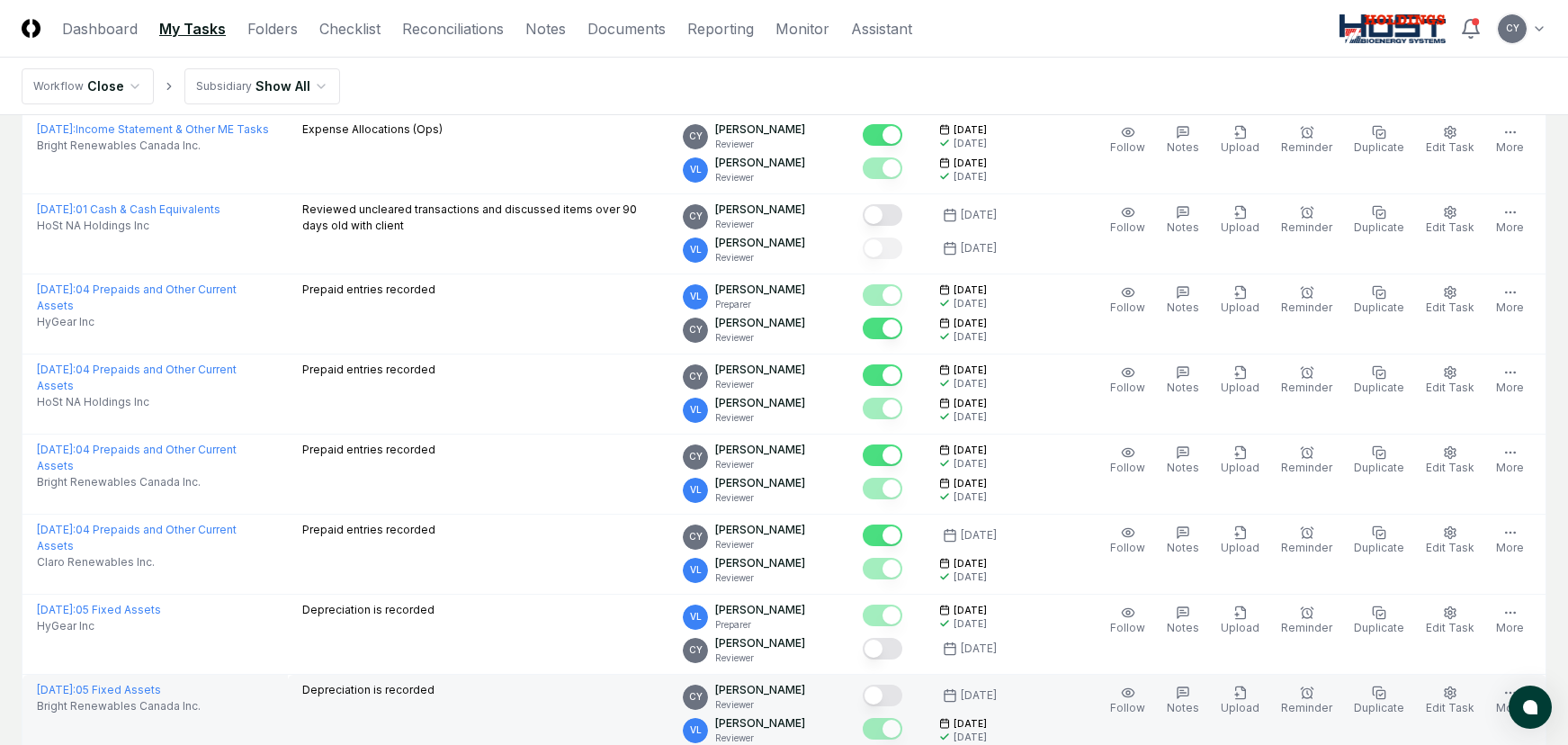
scroll to position [1800, 0]
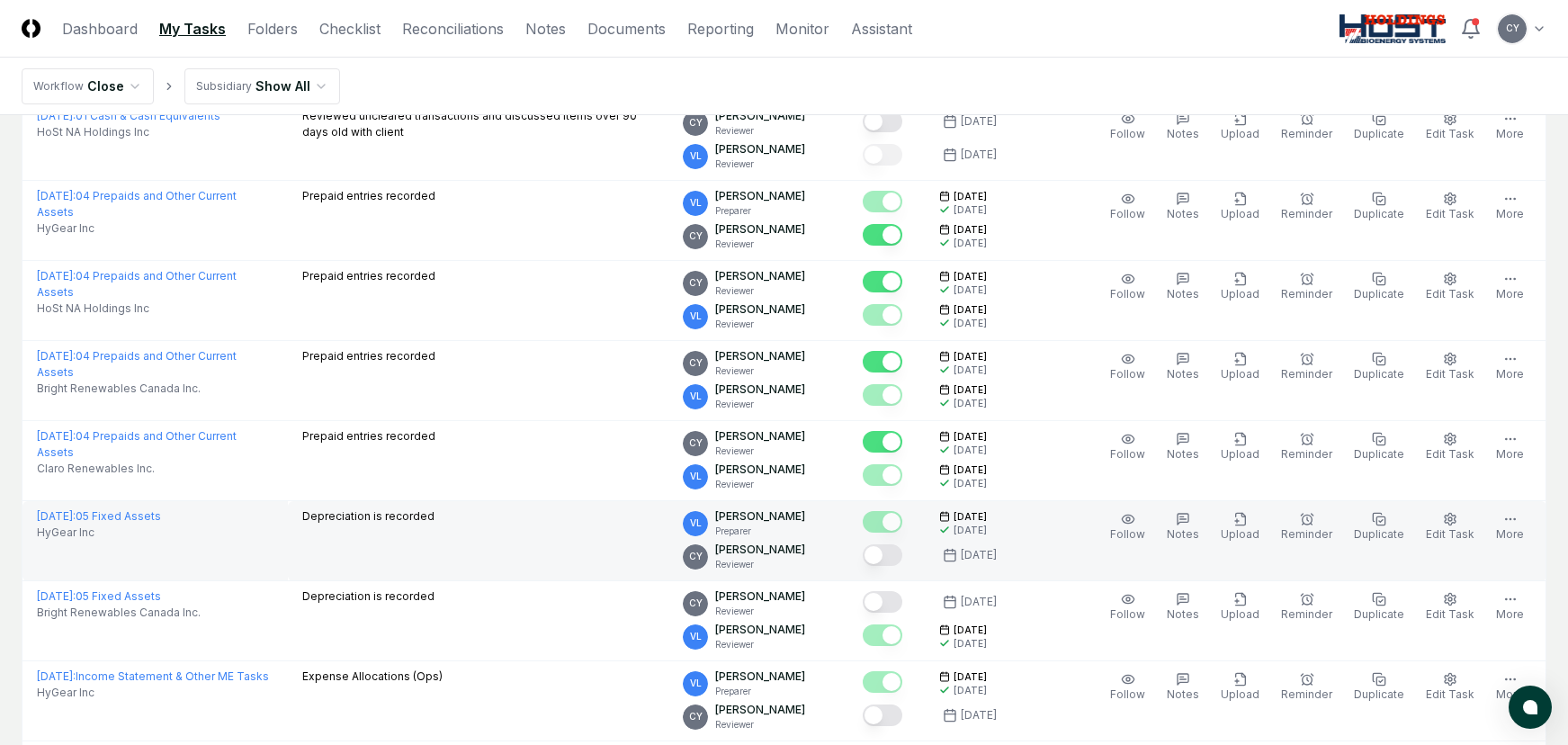
click at [903, 548] on button "Mark complete" at bounding box center [882, 555] width 39 height 21
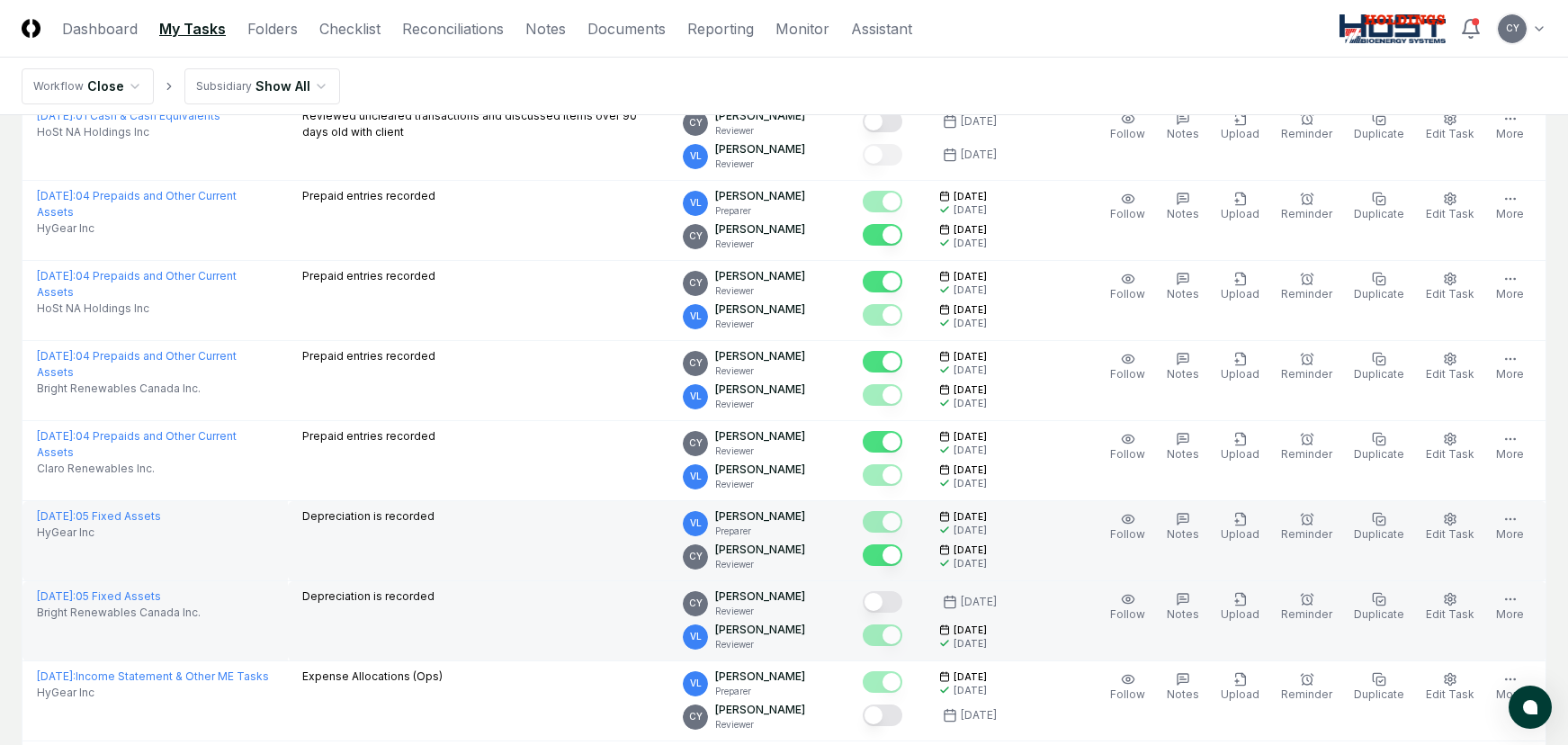
click at [903, 598] on button "Mark complete" at bounding box center [882, 601] width 39 height 21
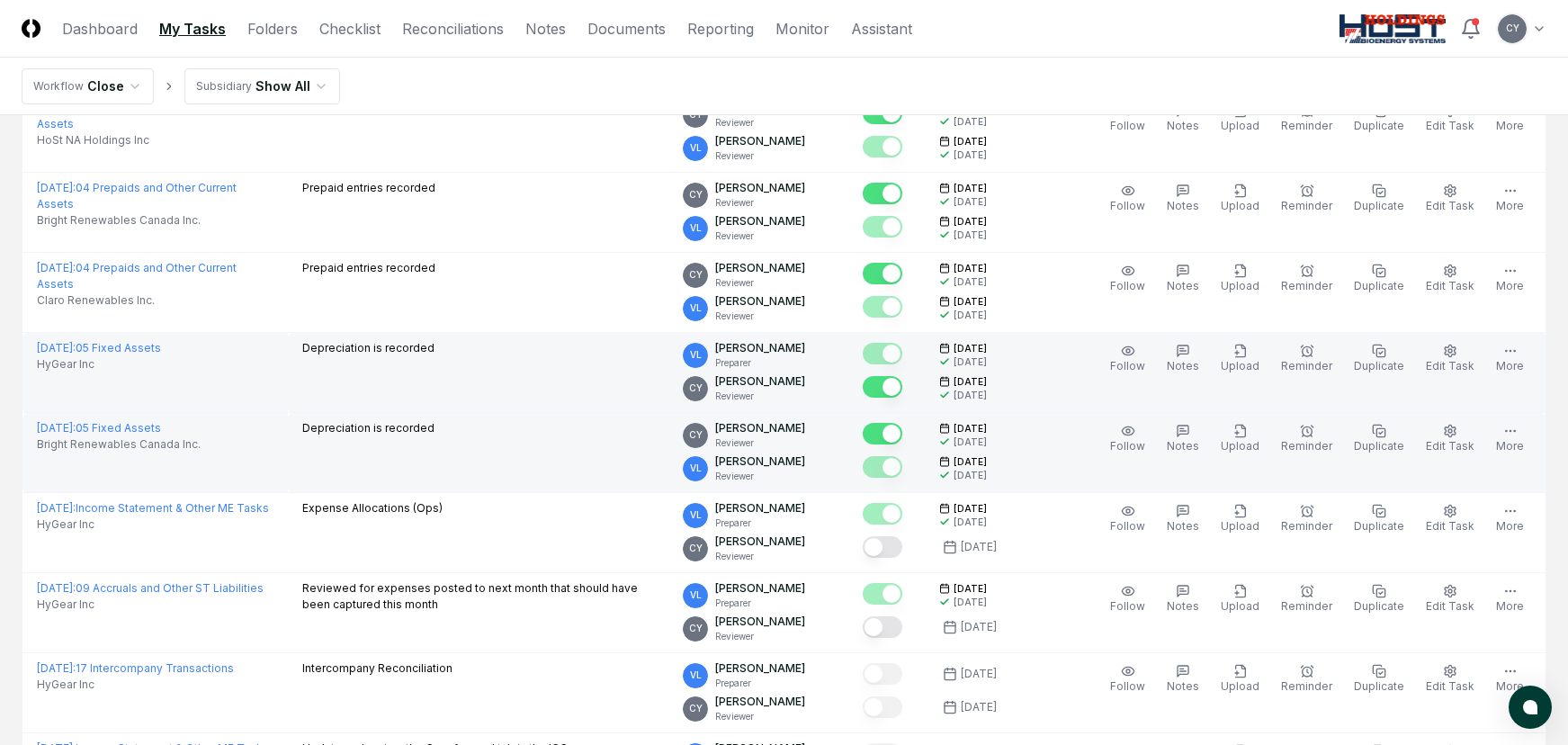
scroll to position [2070, 0]
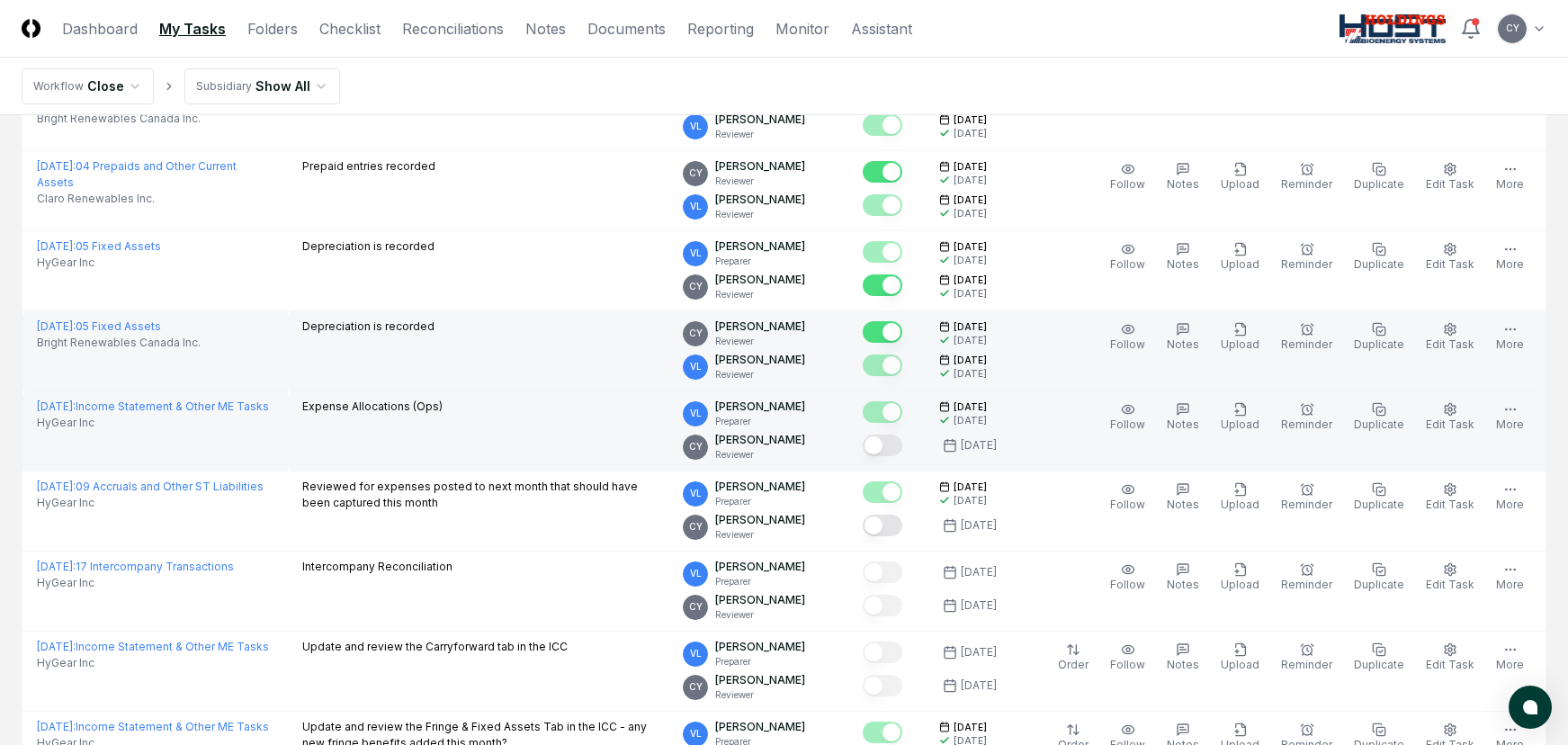
click at [903, 443] on button "Mark complete" at bounding box center [882, 445] width 39 height 21
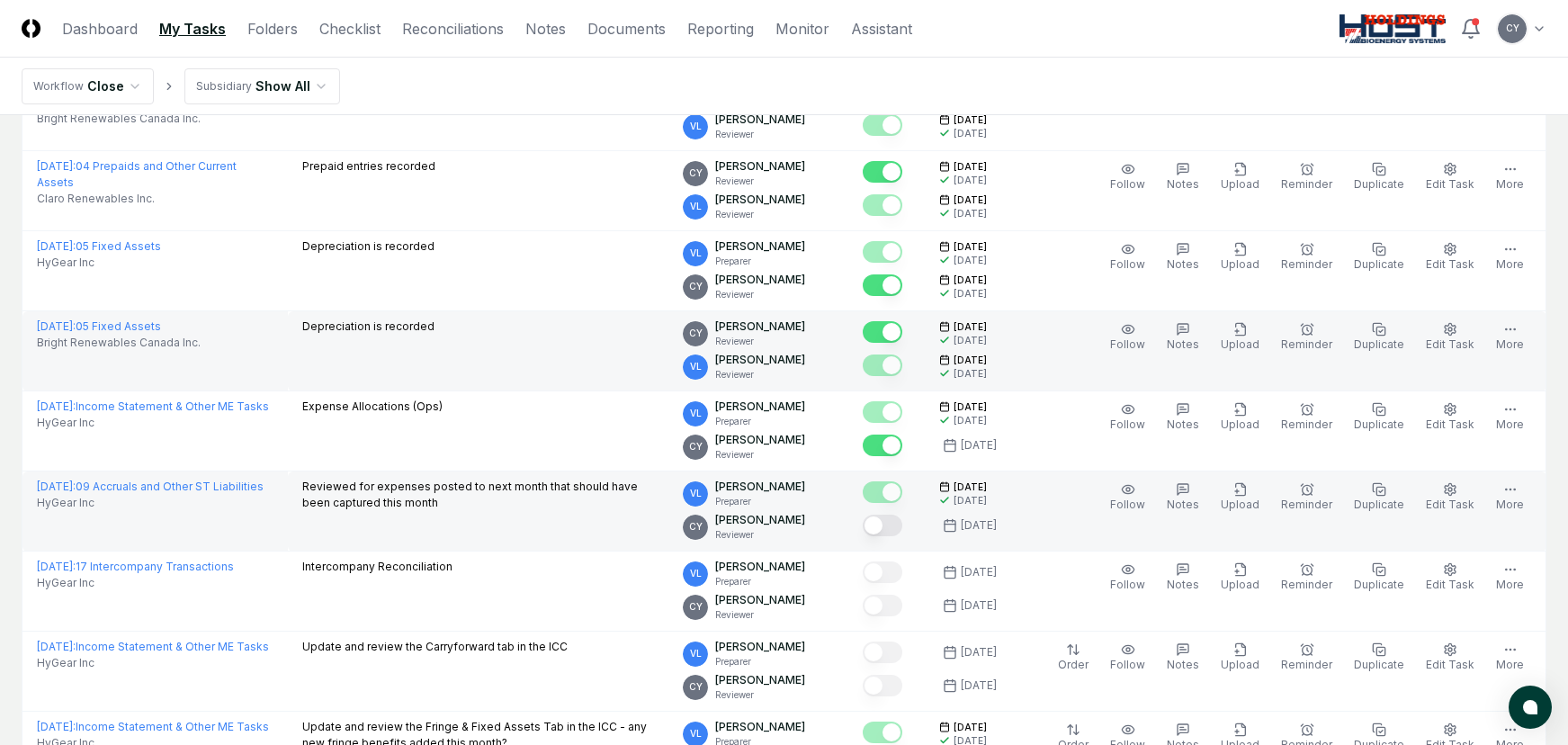
click at [903, 522] on button "Mark complete" at bounding box center [882, 525] width 39 height 21
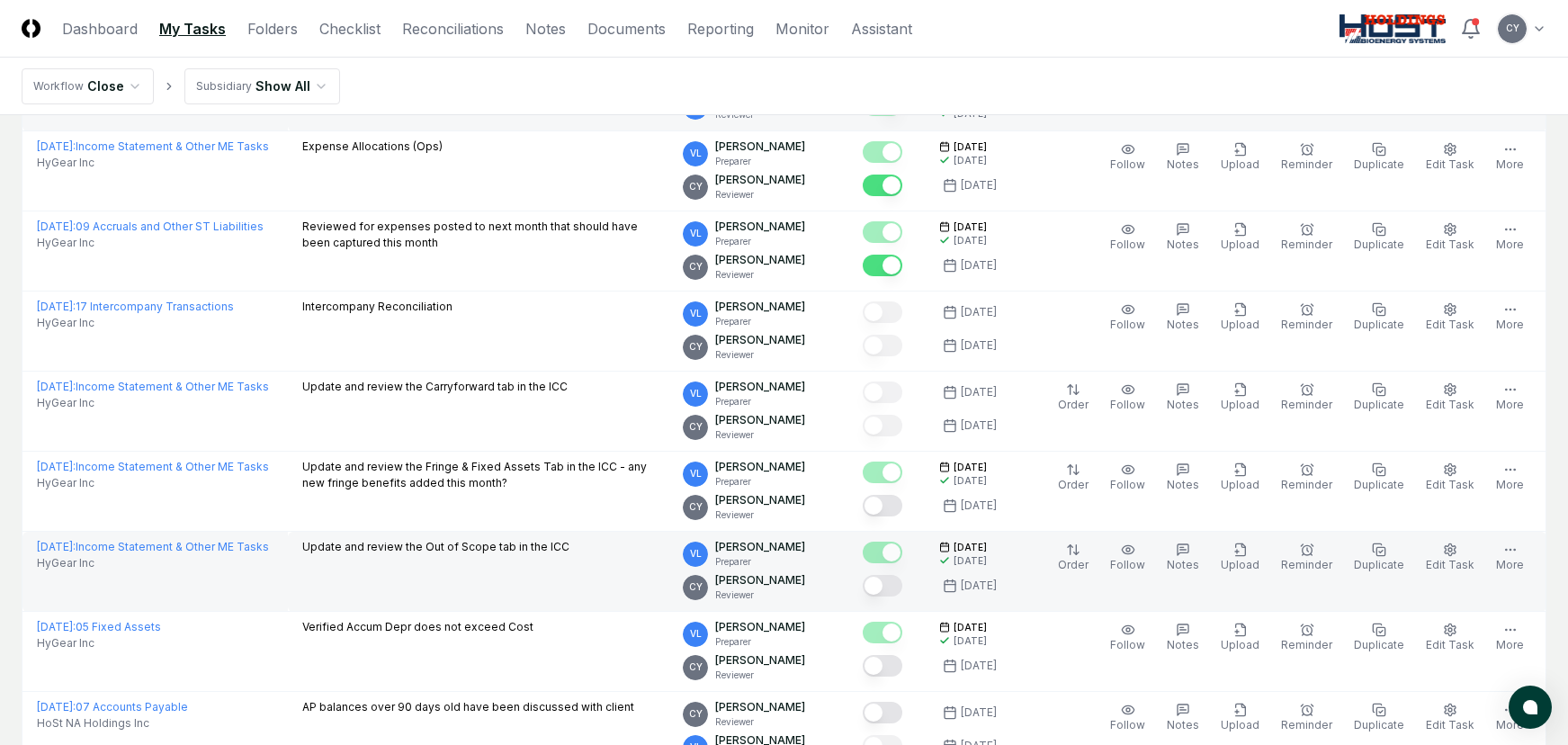
scroll to position [2340, 0]
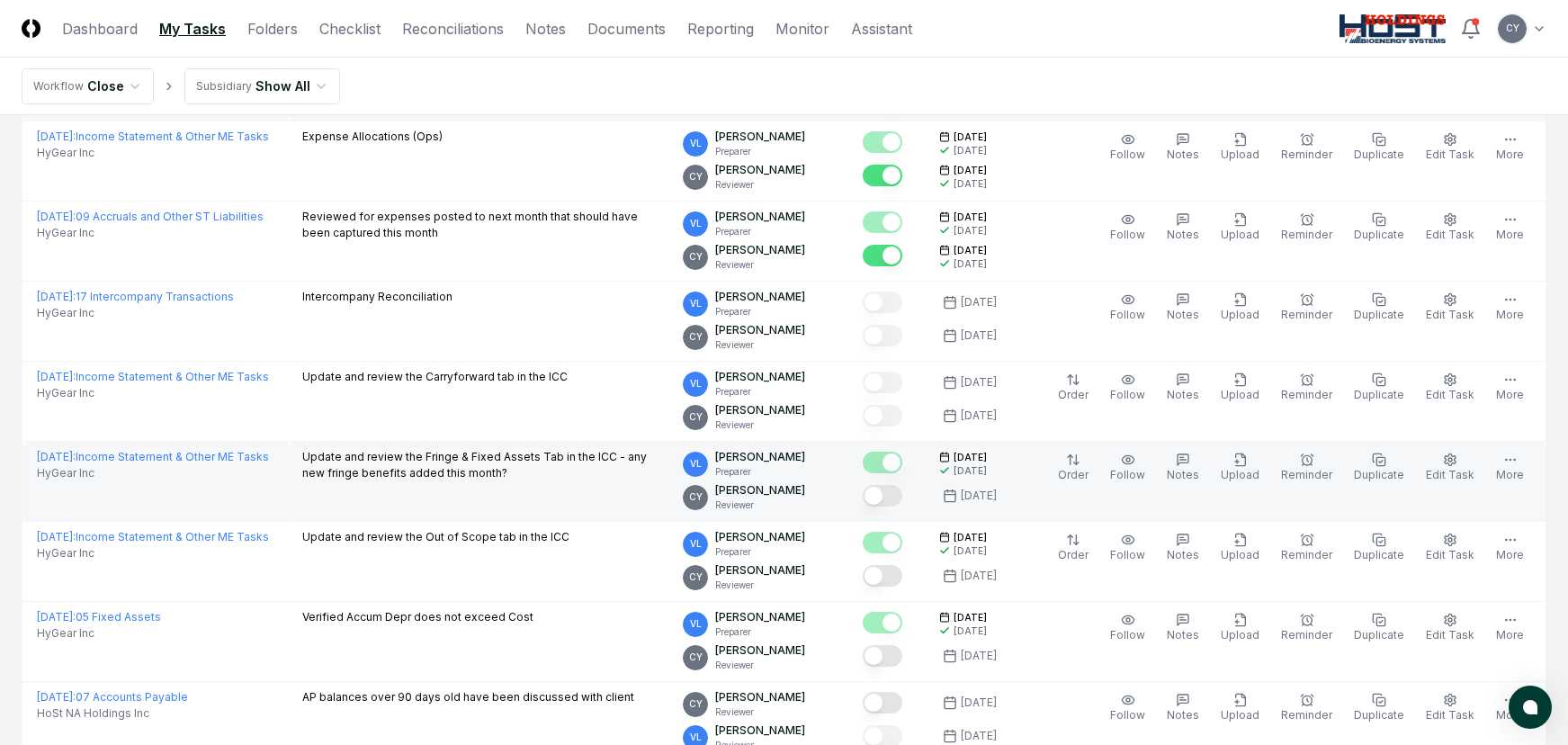
click at [903, 492] on button "Mark complete" at bounding box center [882, 496] width 39 height 21
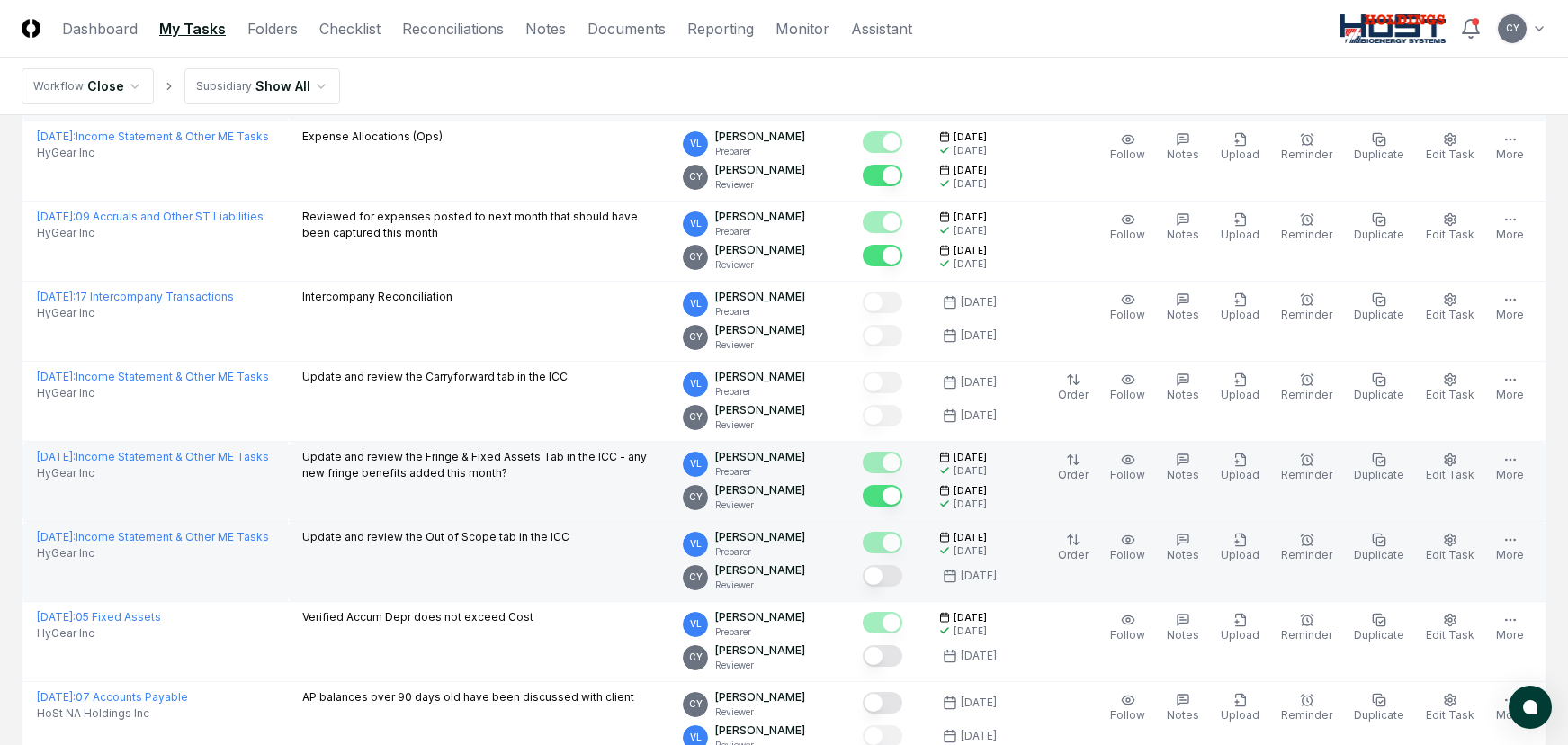
click at [903, 574] on button "Mark complete" at bounding box center [882, 575] width 39 height 21
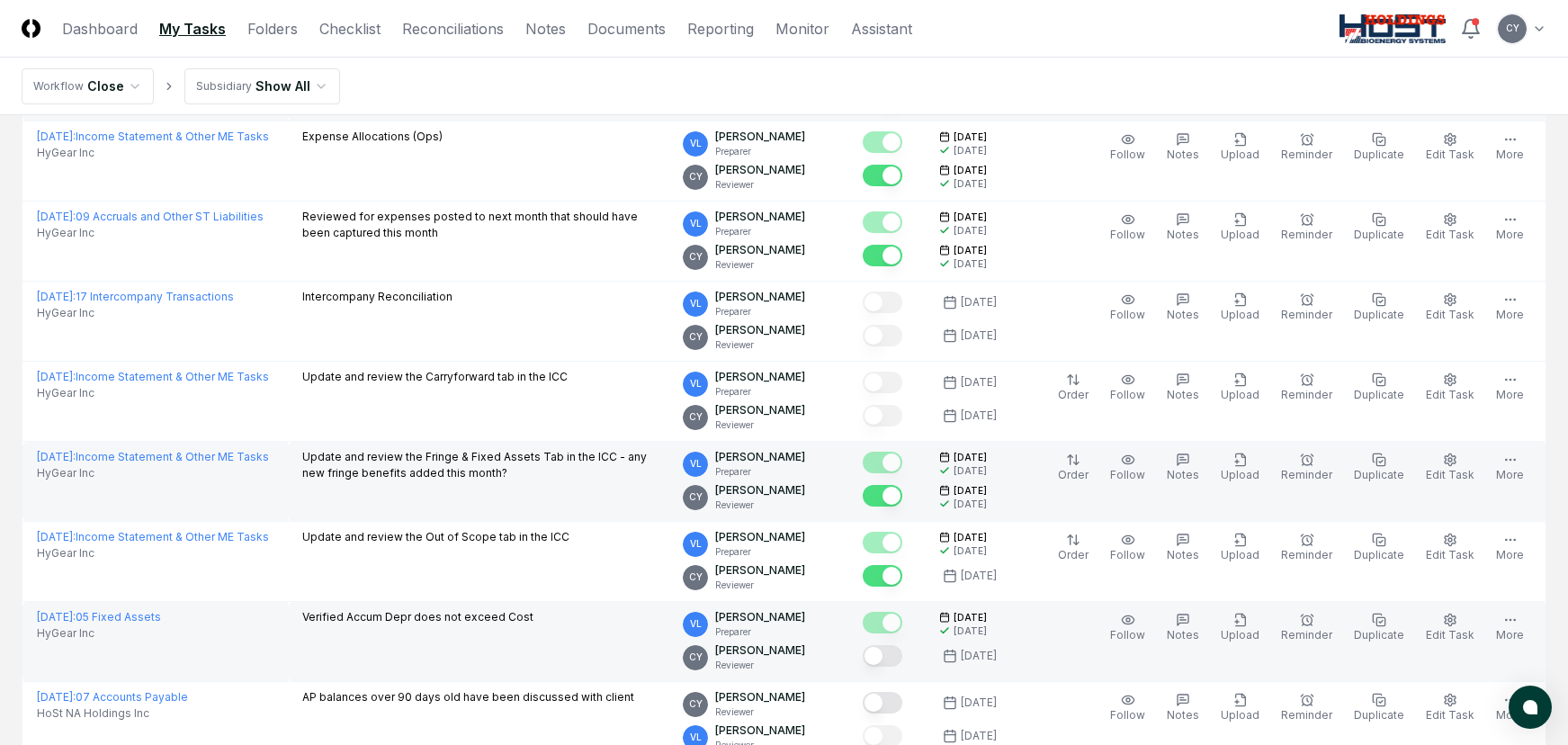
click at [903, 645] on button "Mark complete" at bounding box center [882, 655] width 39 height 21
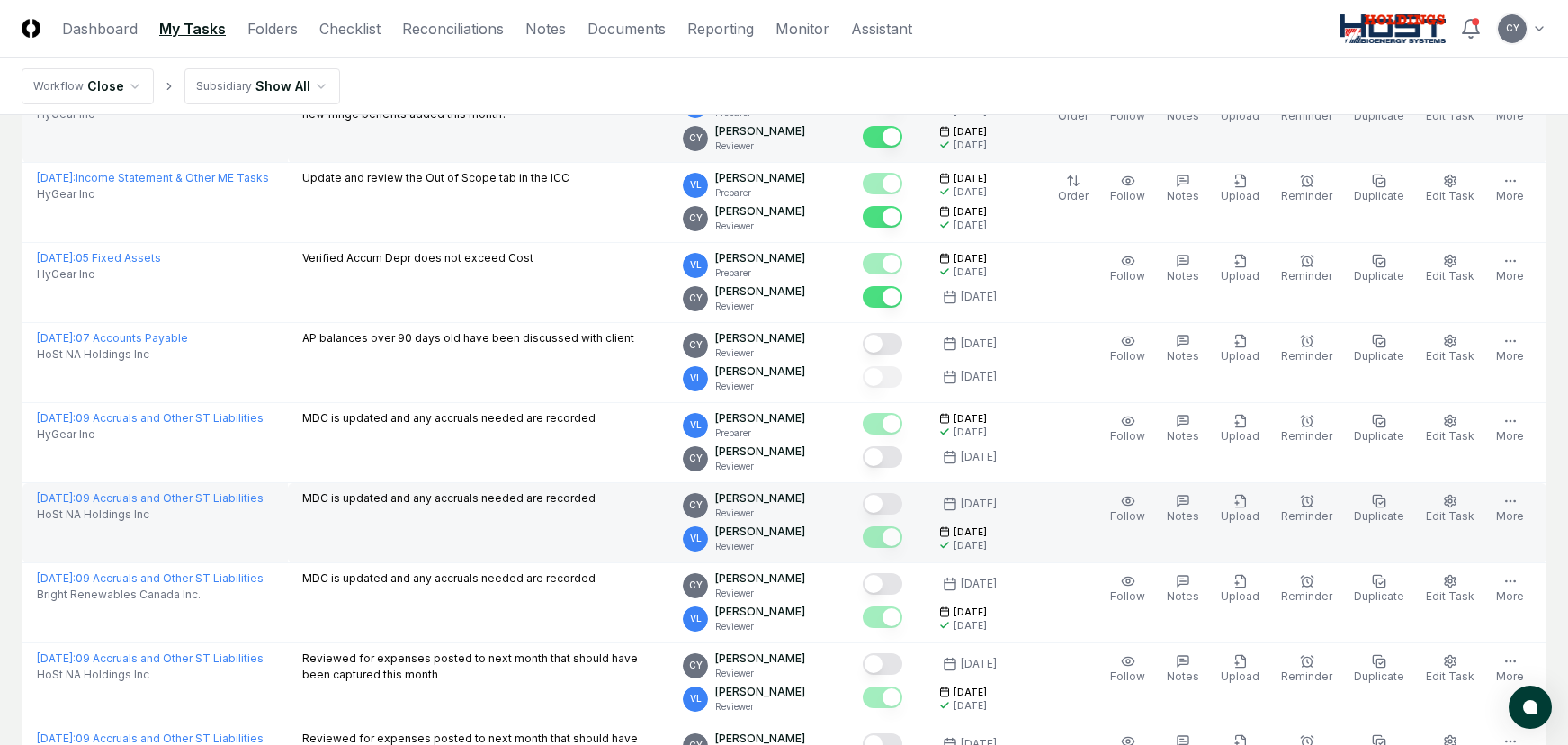
scroll to position [2700, 0]
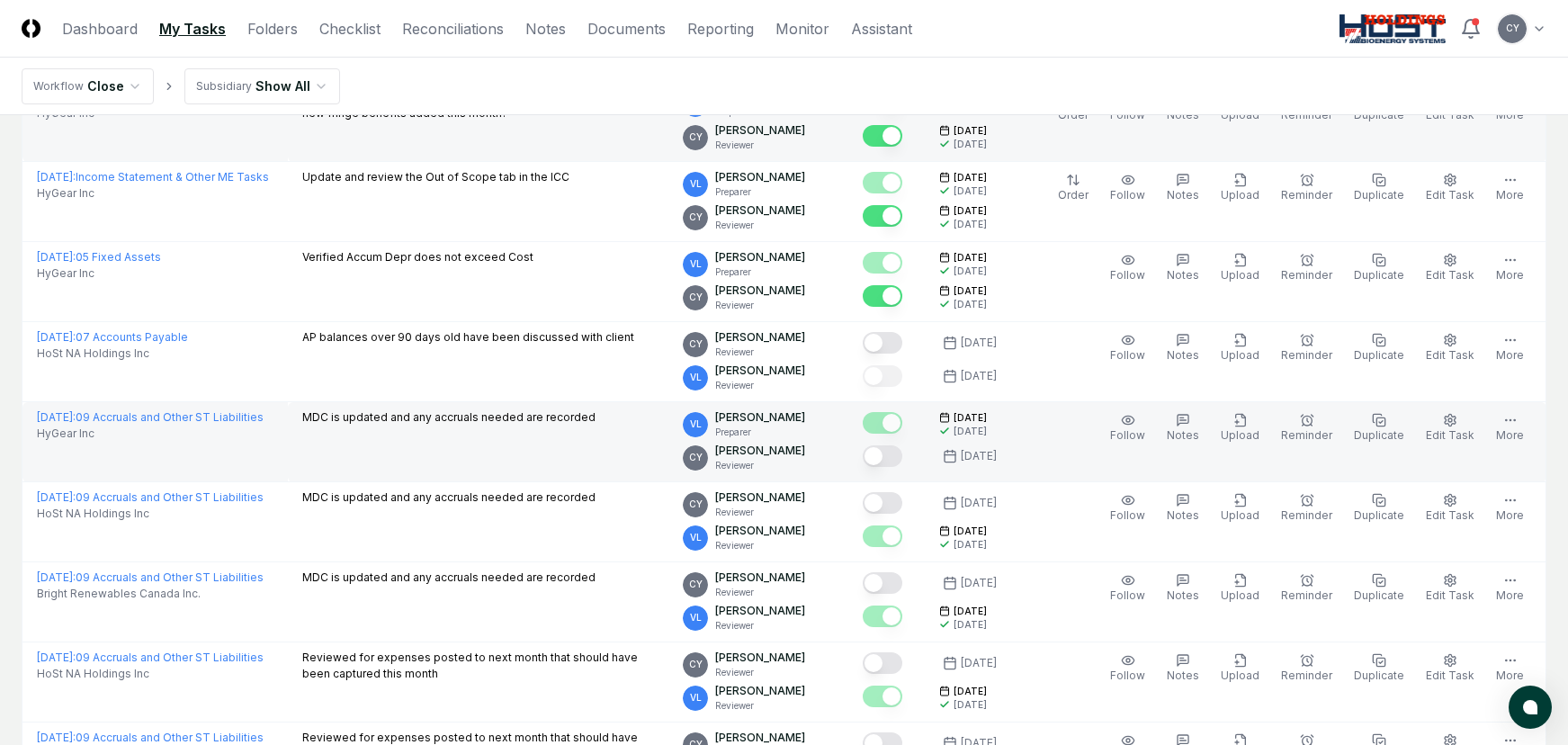
click at [903, 445] on button "Mark complete" at bounding box center [882, 456] width 39 height 21
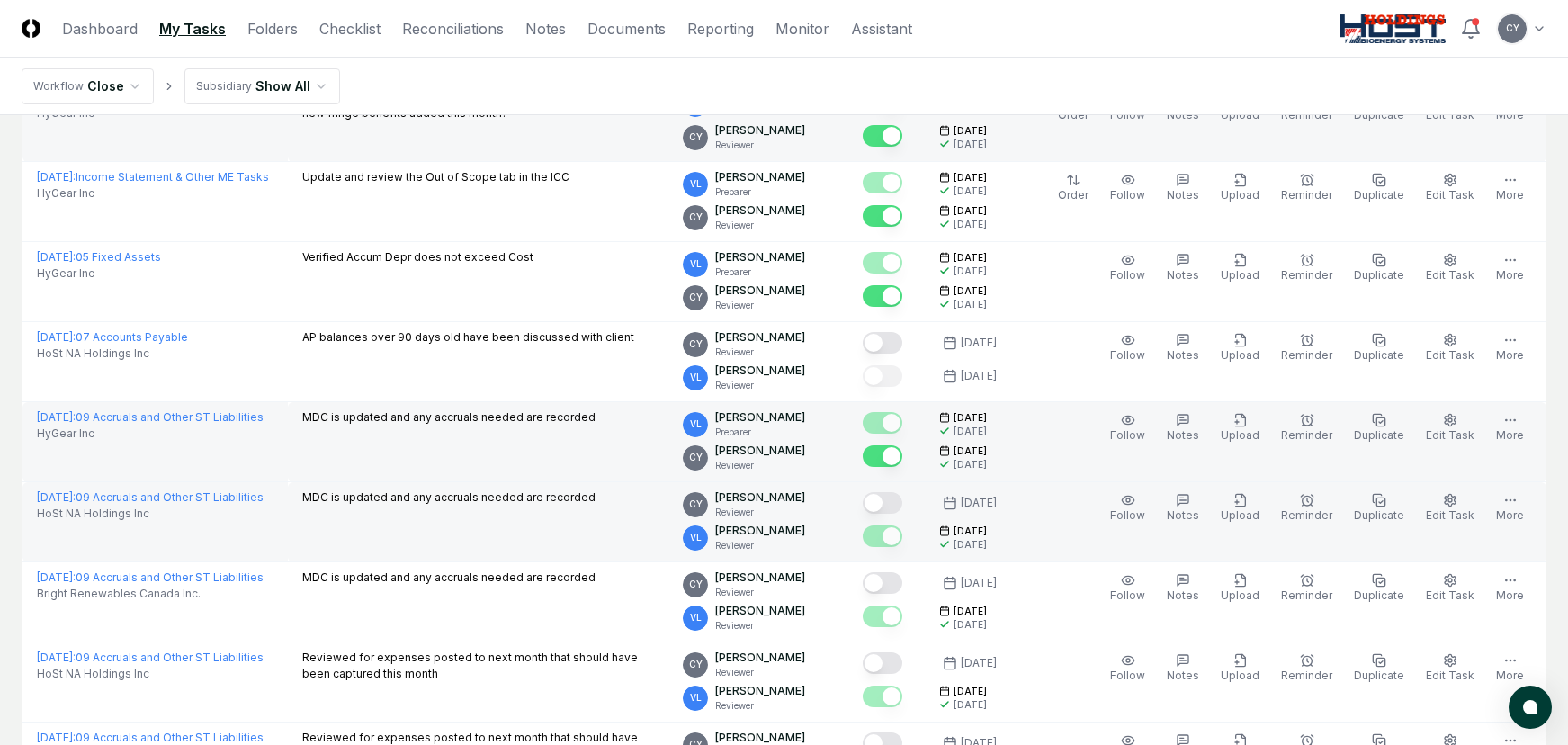
click at [903, 505] on button "Mark complete" at bounding box center [882, 502] width 39 height 21
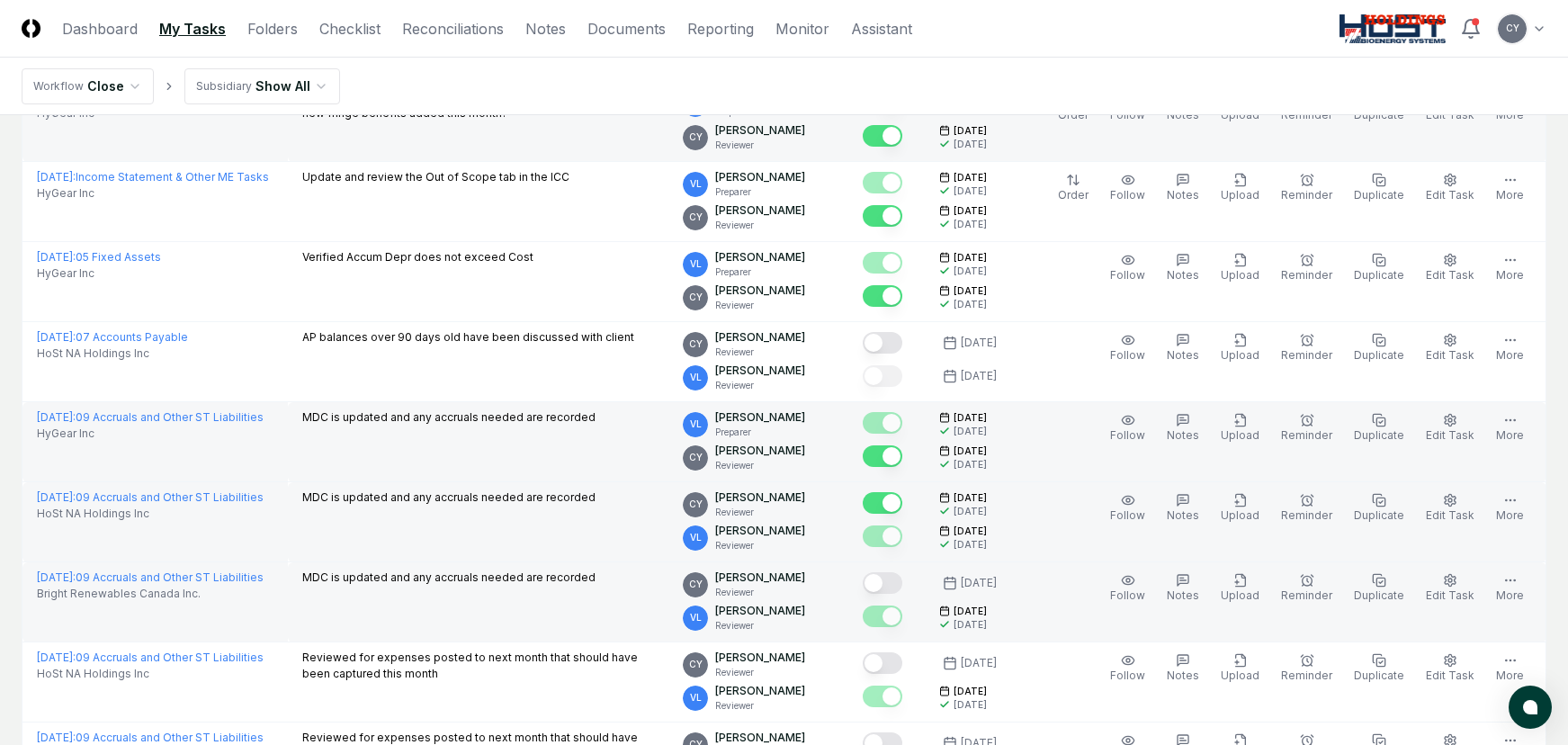
click at [903, 579] on button "Mark complete" at bounding box center [882, 583] width 39 height 21
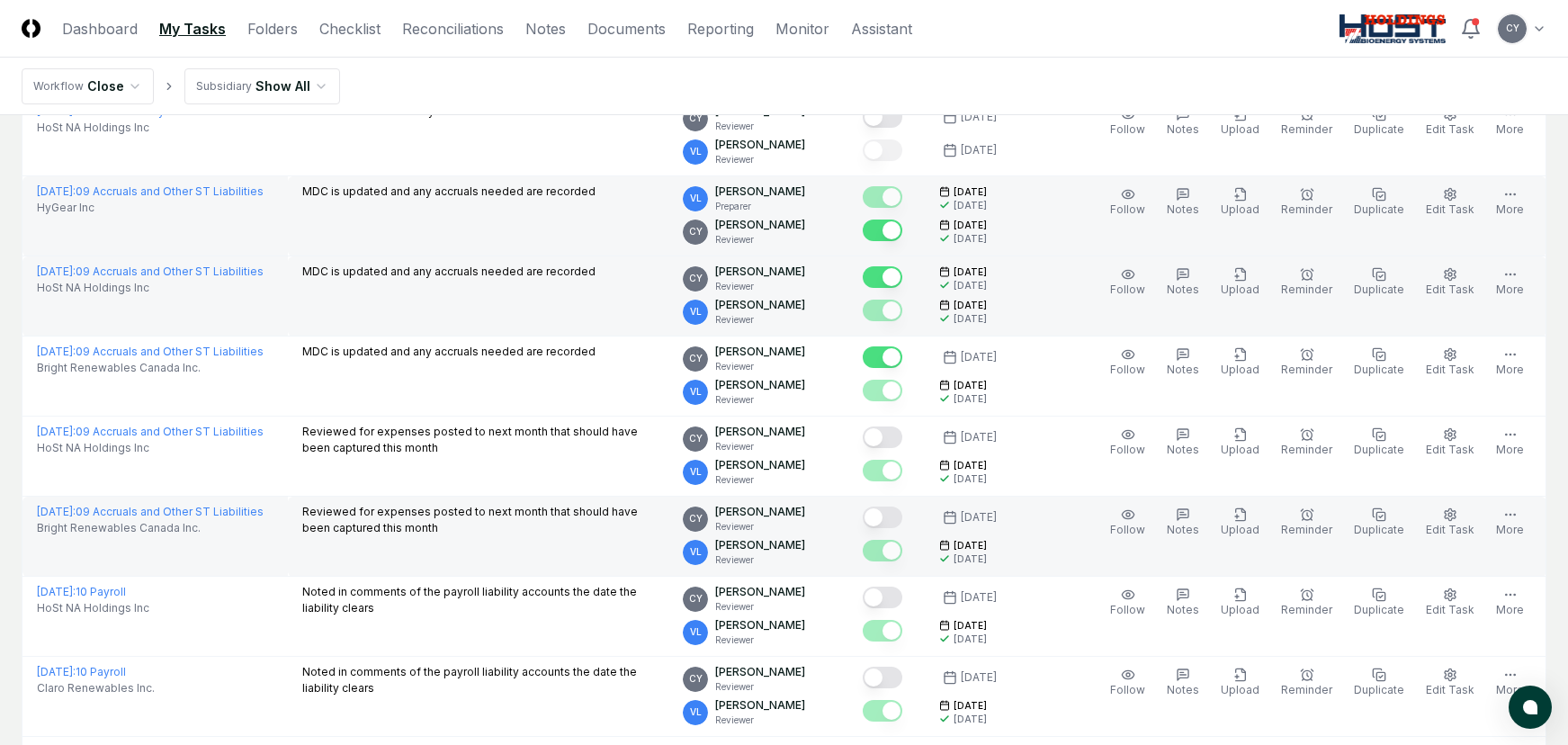
scroll to position [2970, 0]
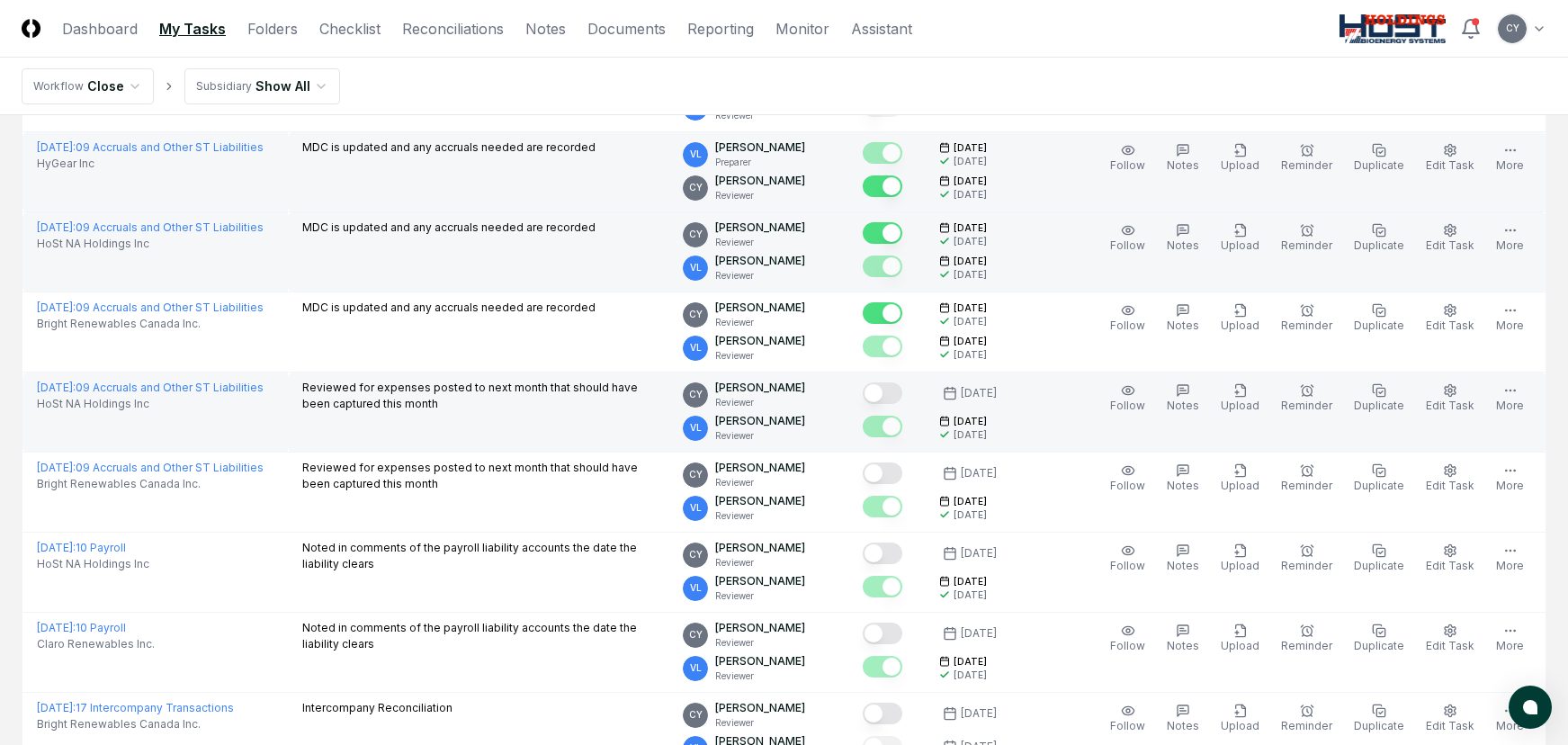
click at [903, 390] on button "Mark complete" at bounding box center [882, 393] width 39 height 21
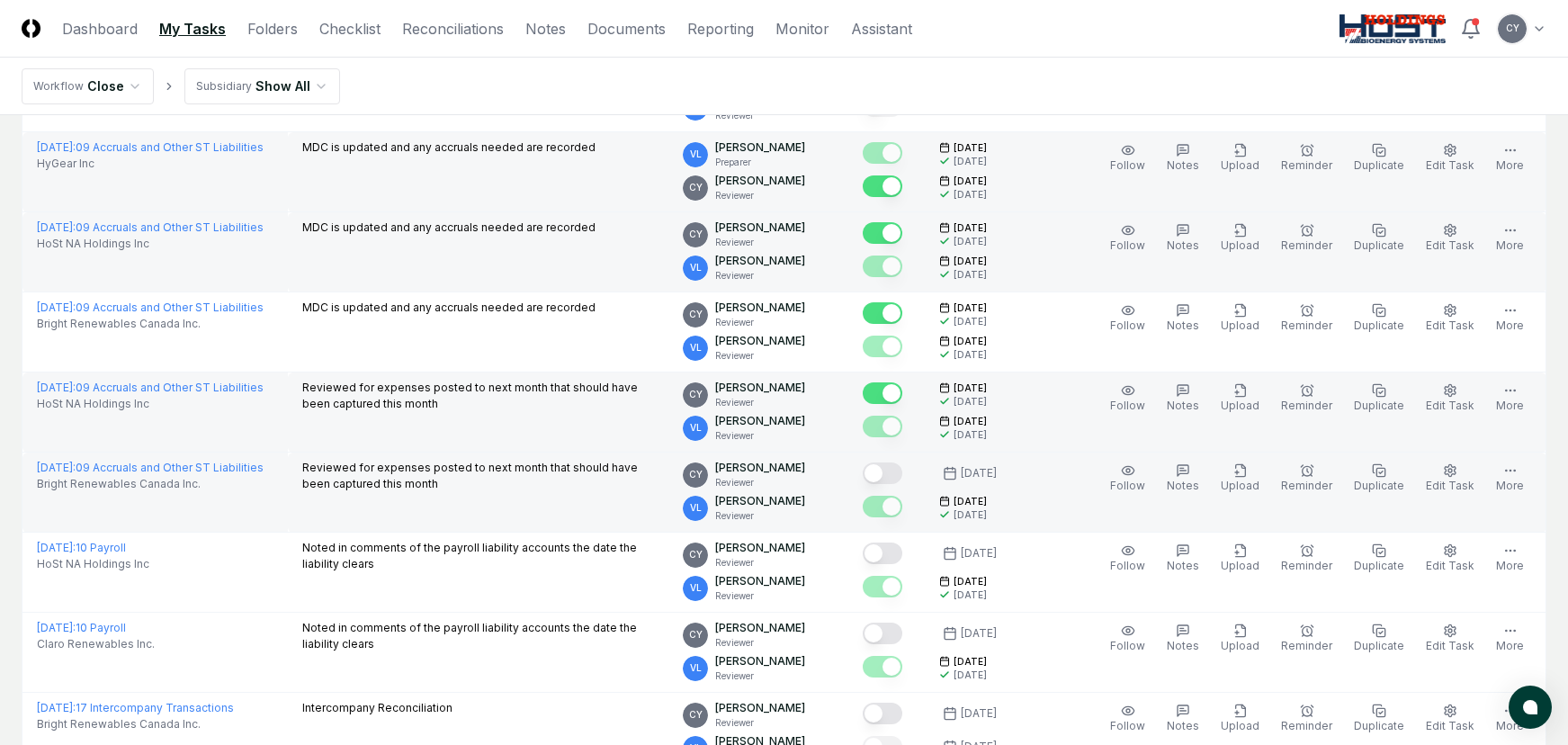
click at [903, 473] on button "Mark complete" at bounding box center [882, 472] width 39 height 21
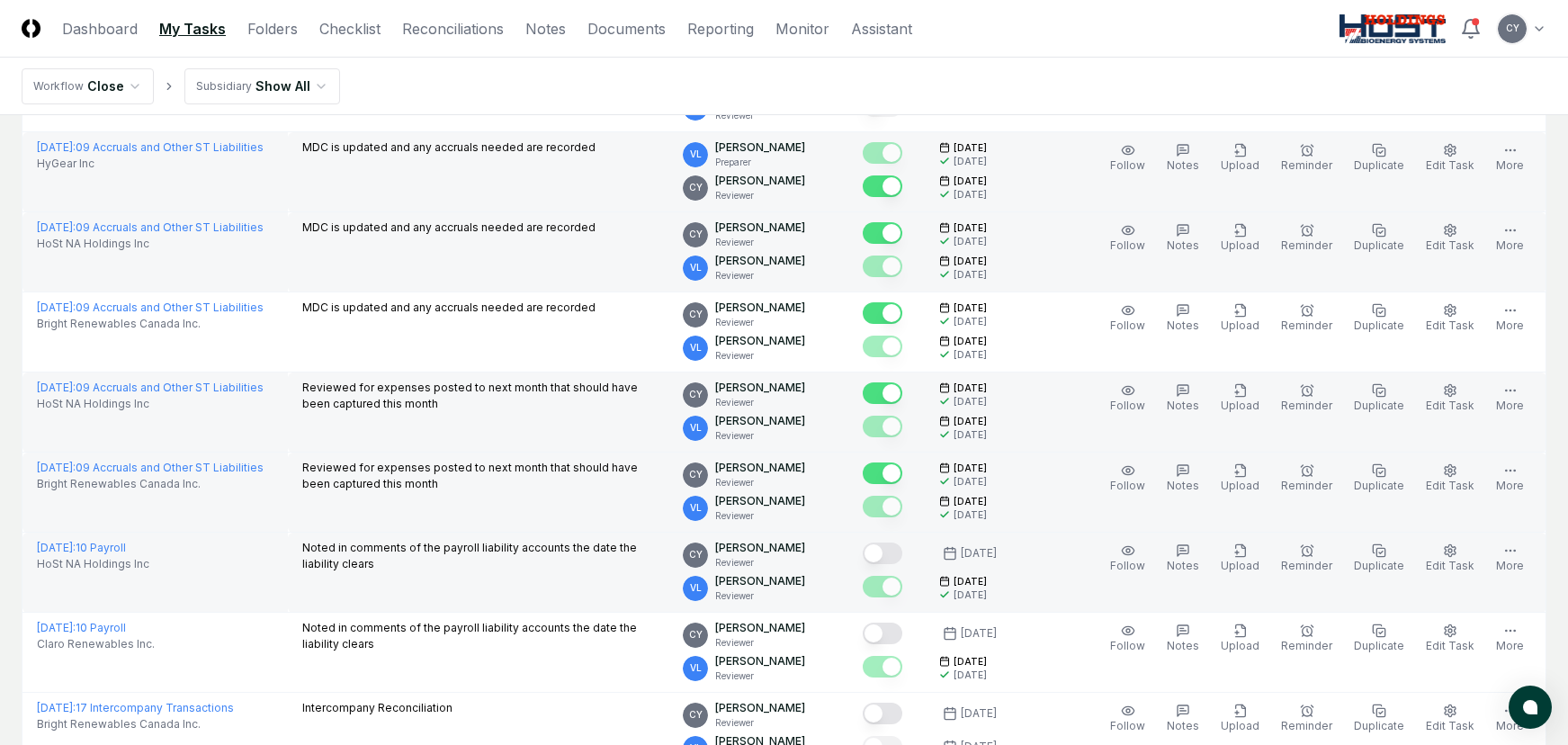
click at [903, 553] on button "Mark complete" at bounding box center [882, 553] width 39 height 21
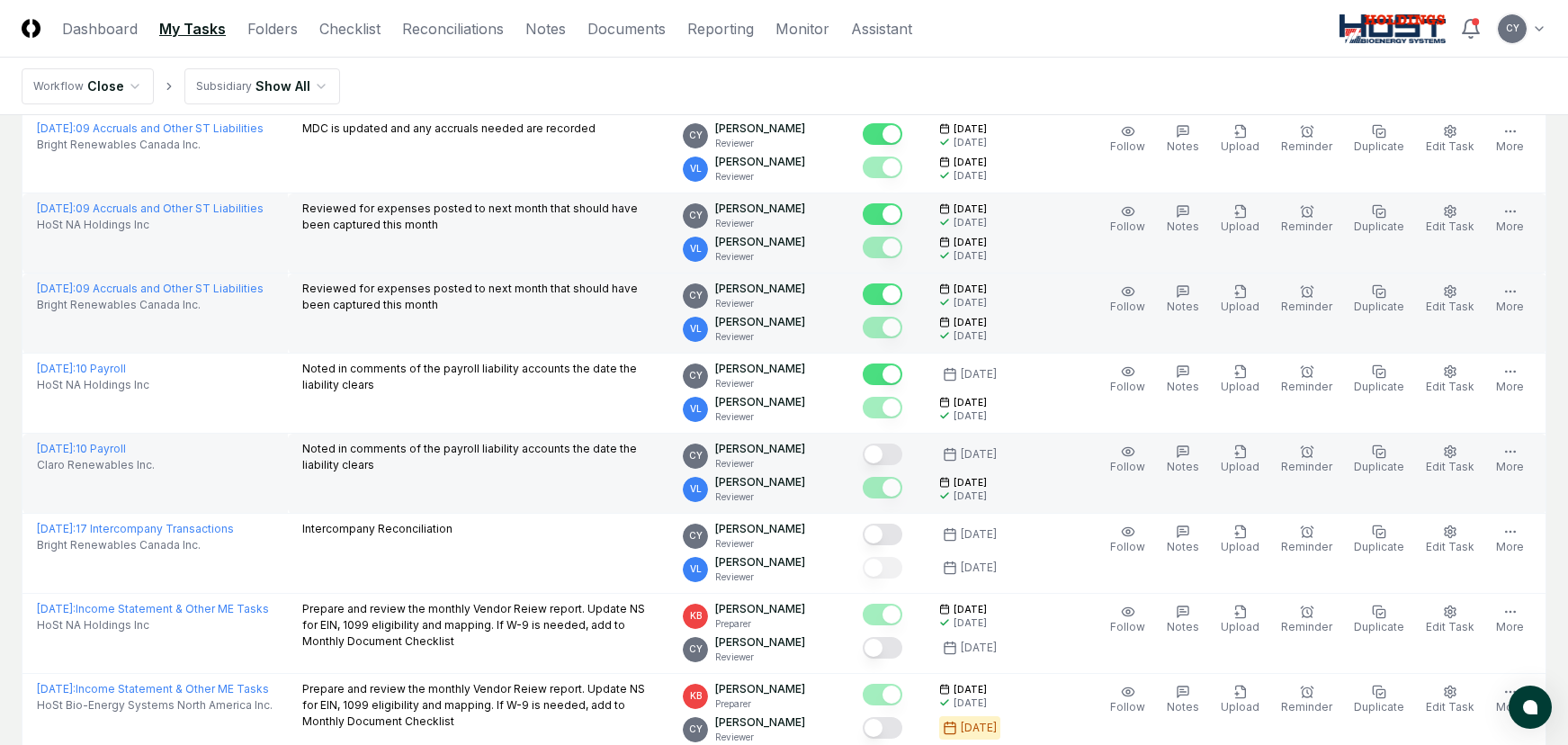
scroll to position [3150, 0]
click at [903, 452] on button "Mark complete" at bounding box center [882, 453] width 39 height 21
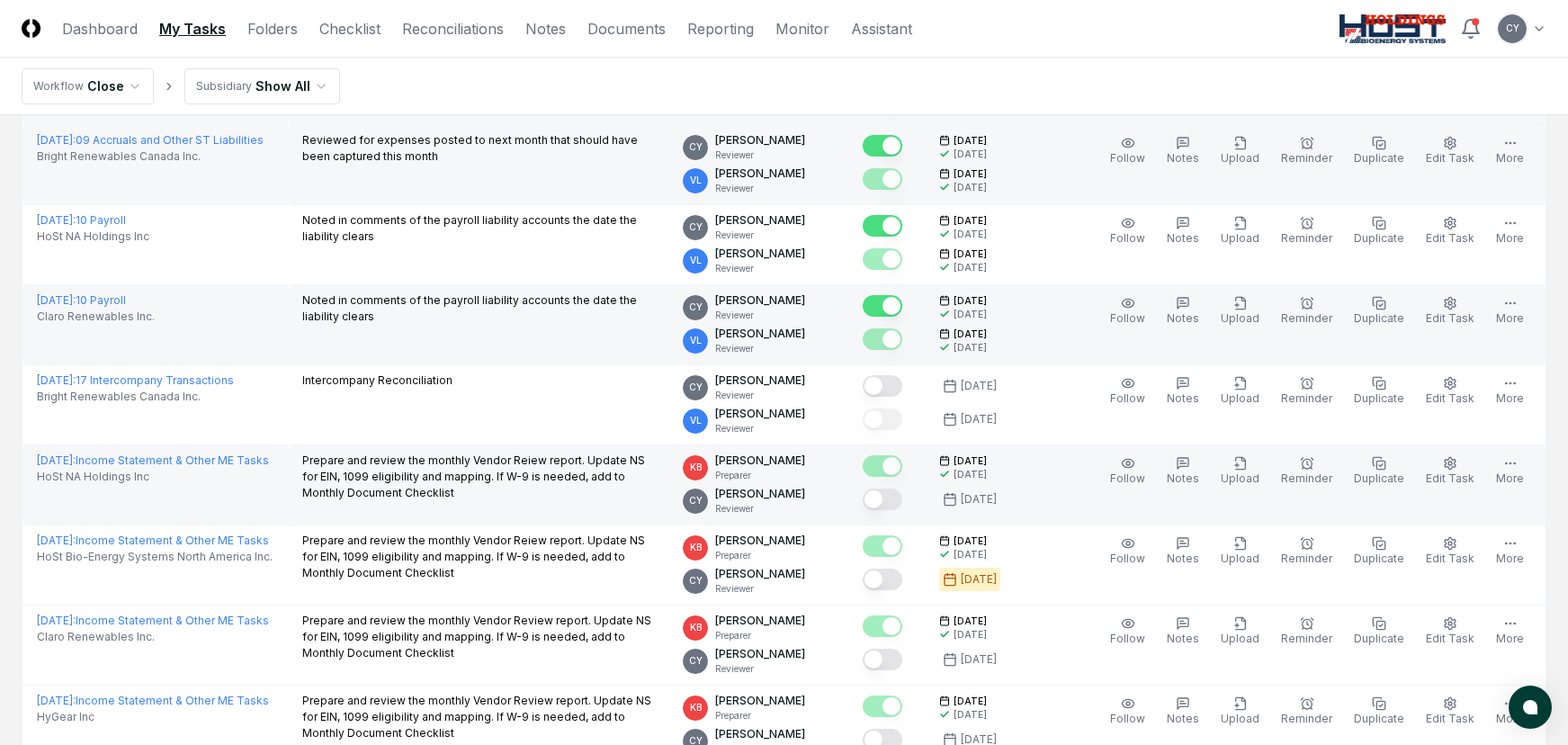
scroll to position [3329, 0]
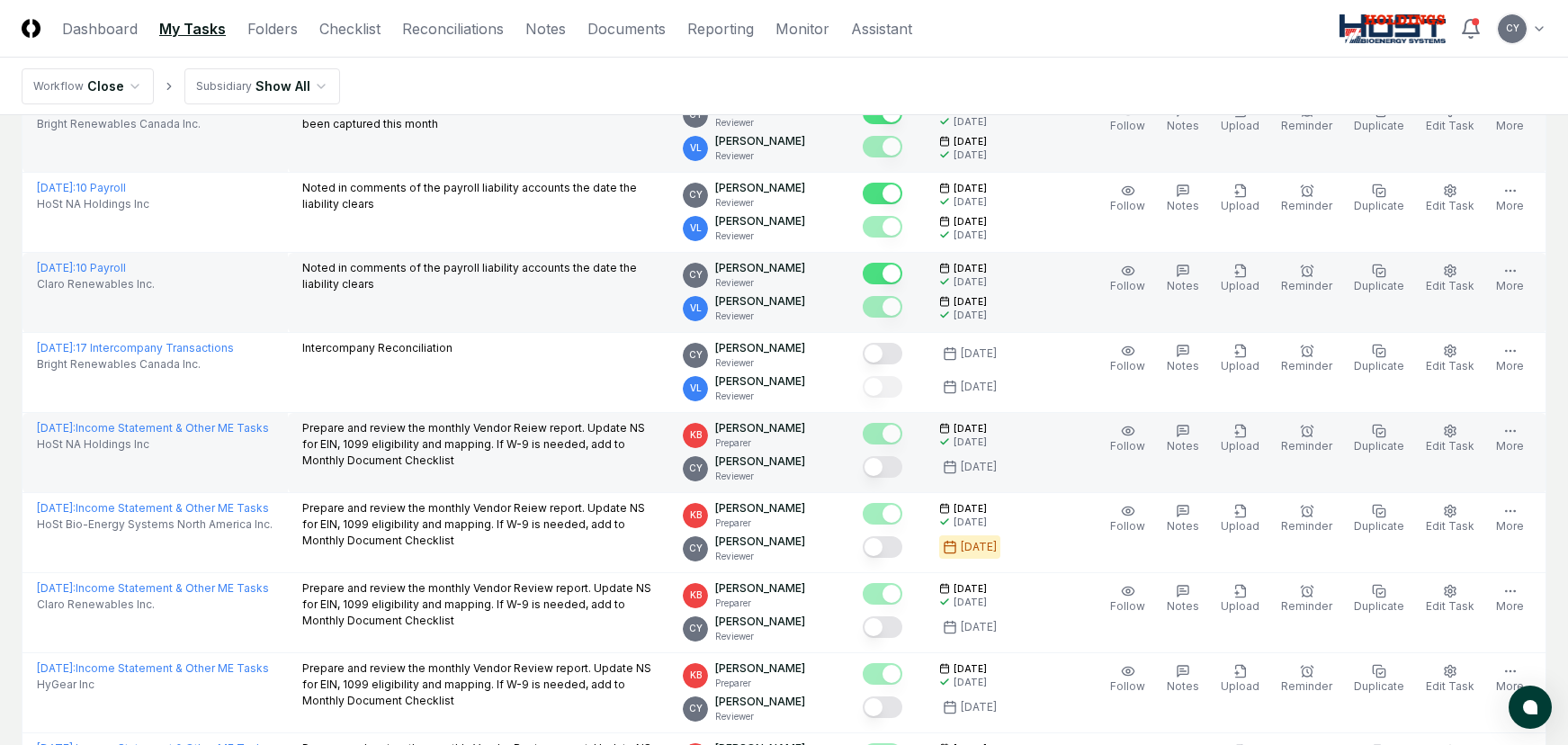
click at [903, 466] on button "Mark complete" at bounding box center [882, 467] width 39 height 21
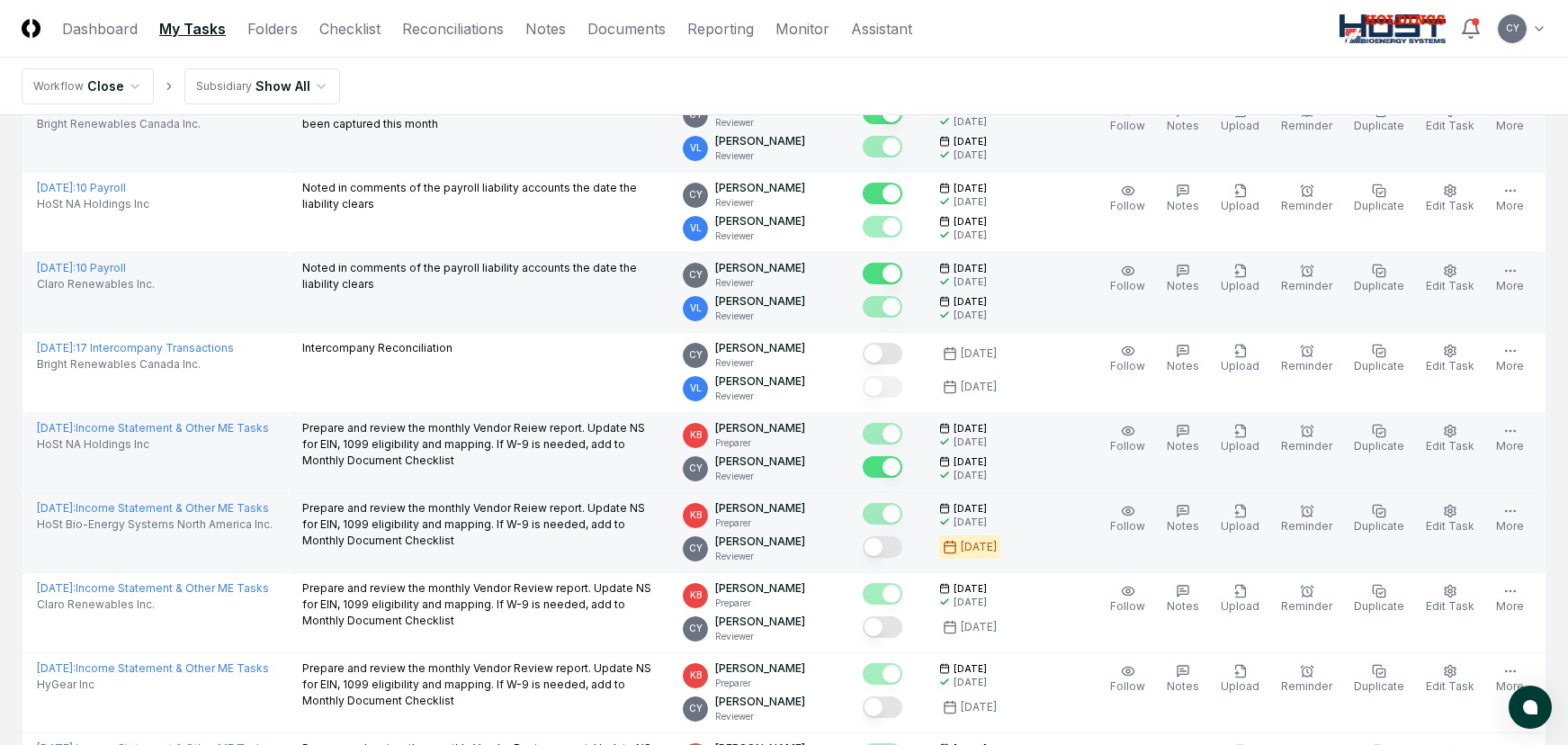
click at [903, 549] on button "Mark complete" at bounding box center [882, 546] width 39 height 21
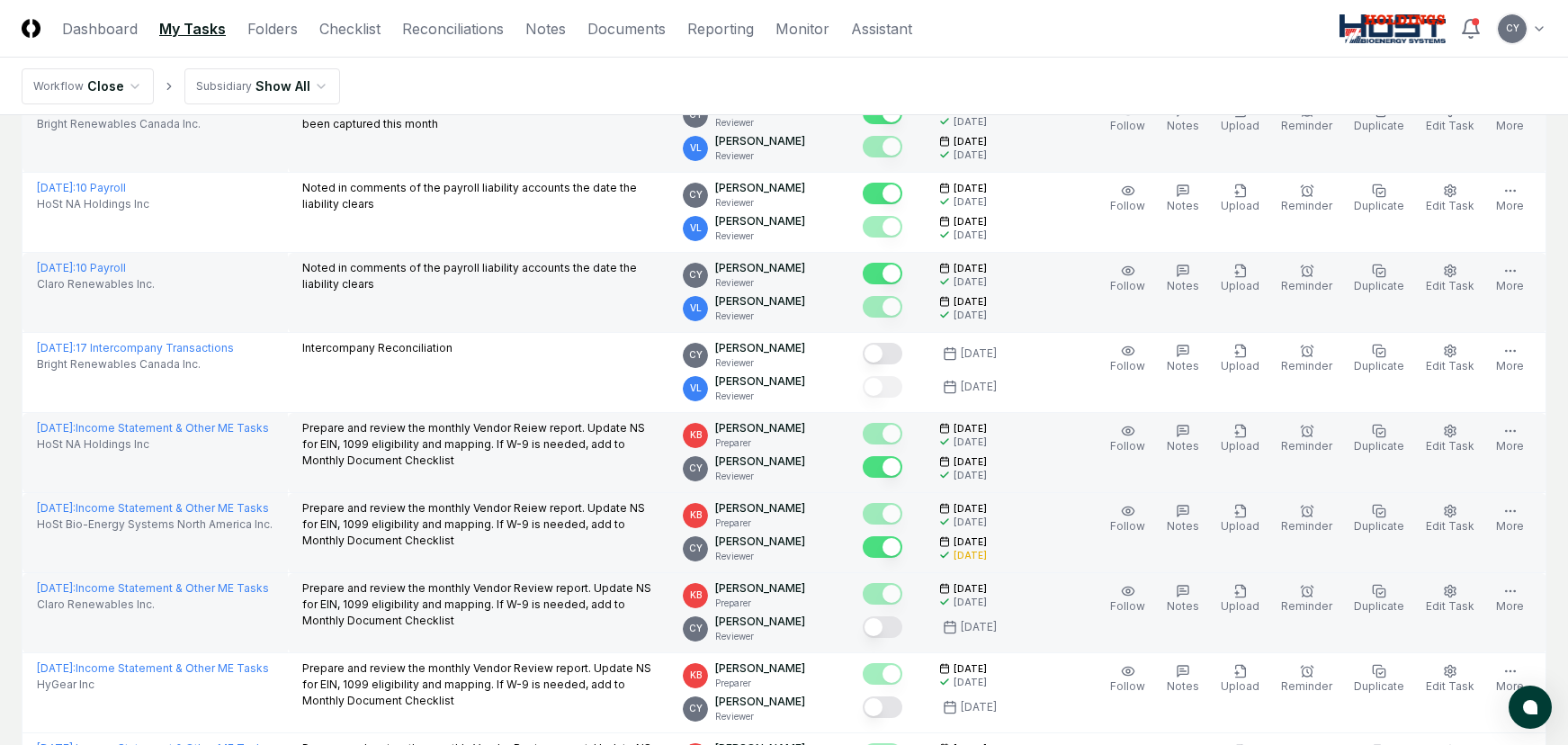
click at [903, 625] on button "Mark complete" at bounding box center [882, 626] width 39 height 21
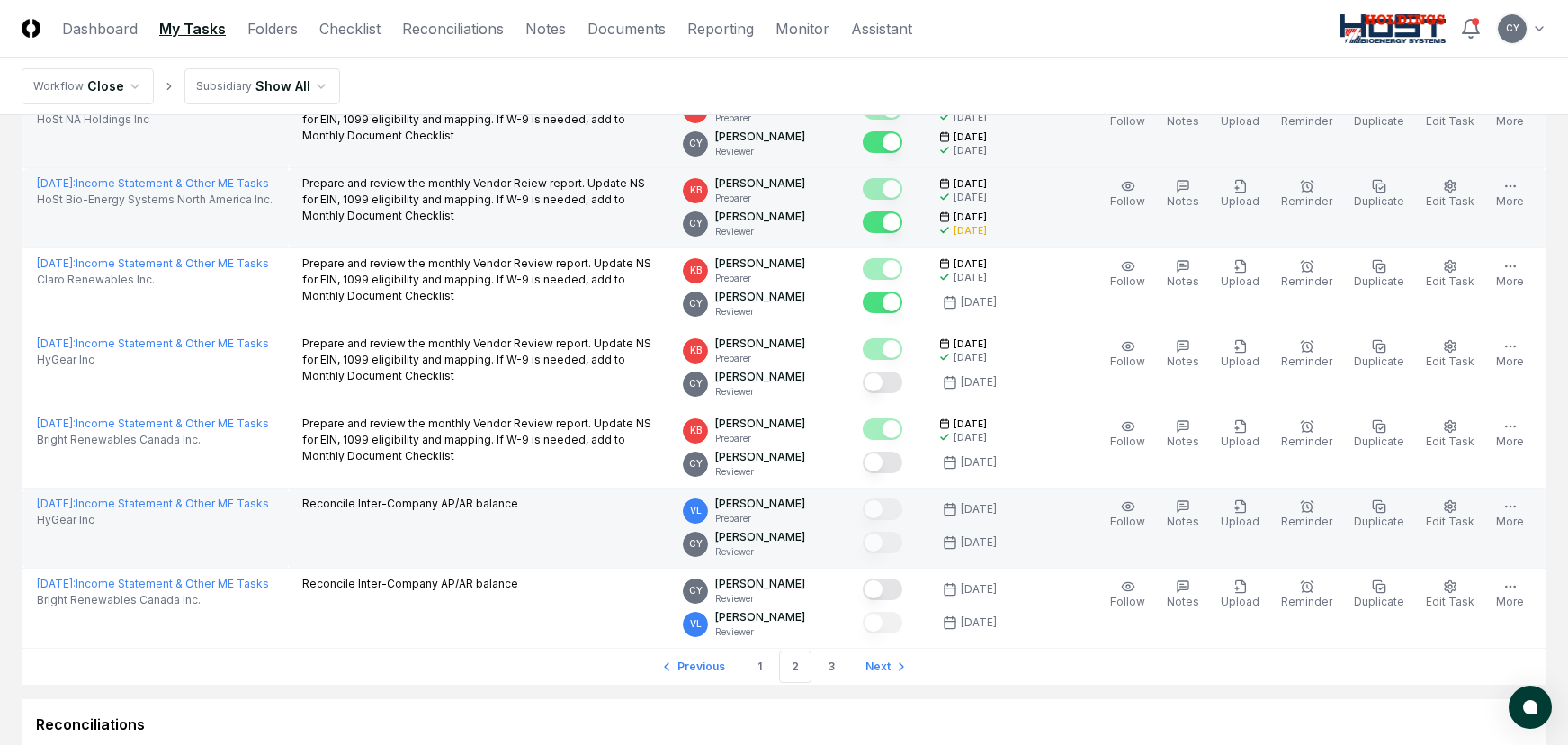
scroll to position [3690, 0]
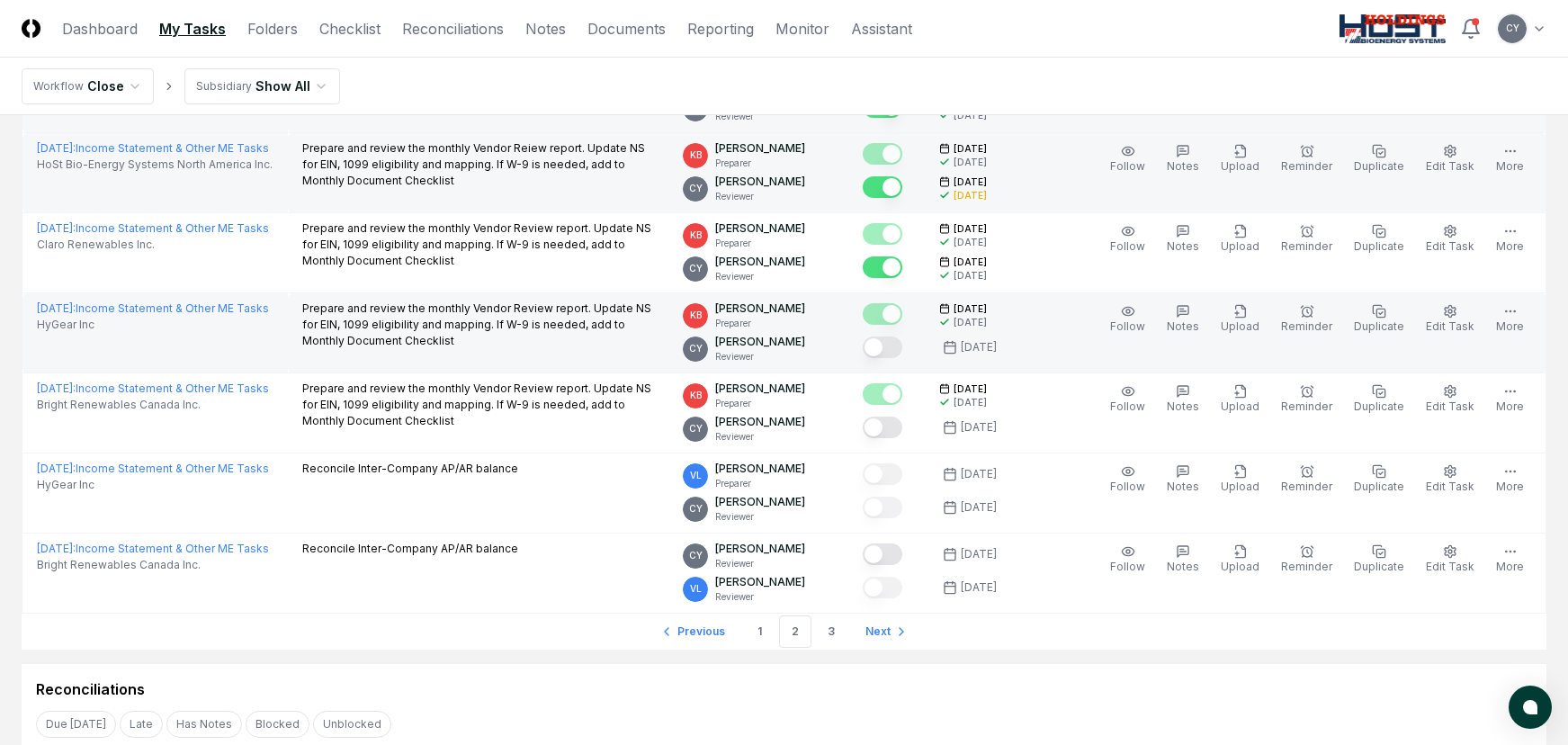
click at [903, 349] on button "Mark complete" at bounding box center [882, 346] width 39 height 21
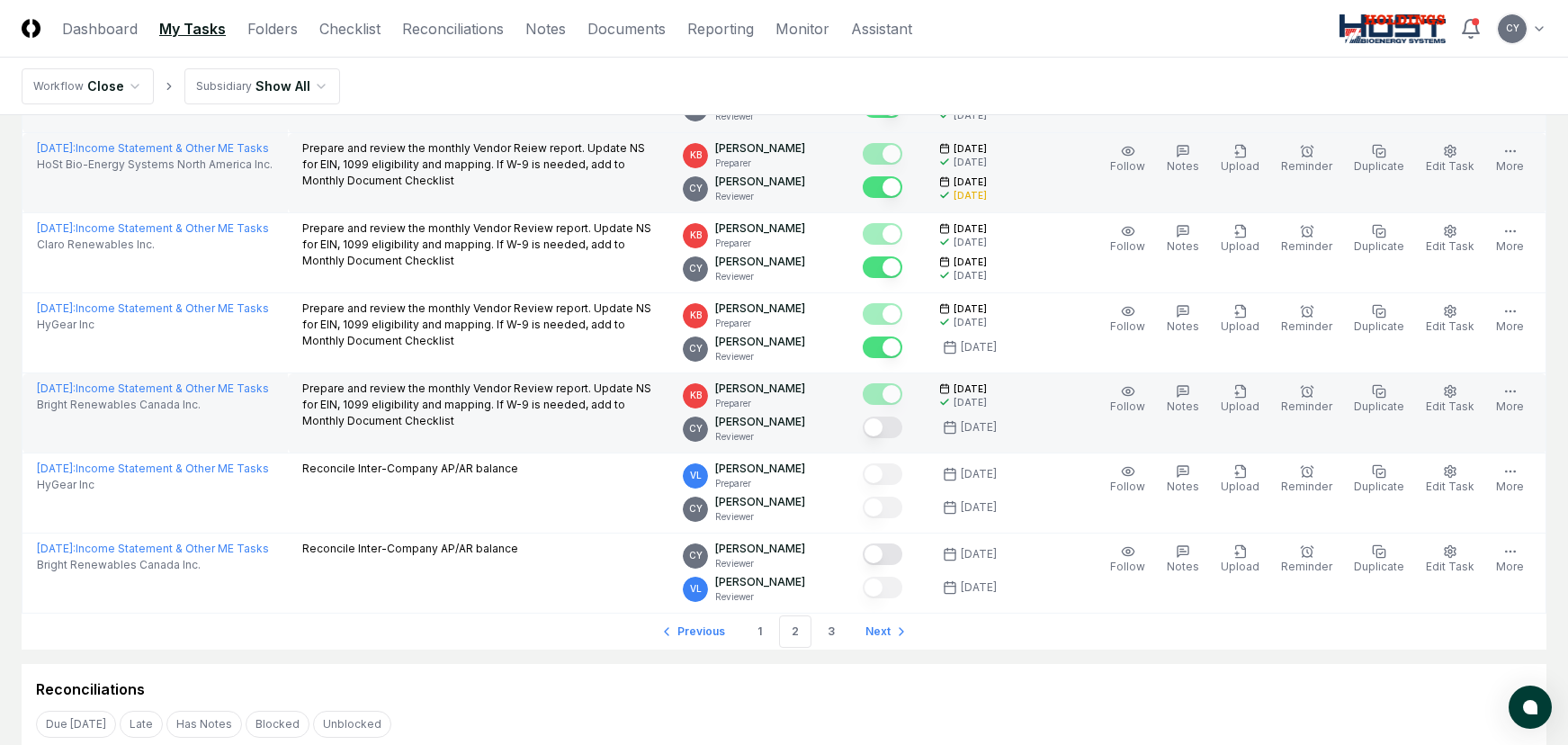
click at [903, 424] on button "Mark complete" at bounding box center [882, 427] width 39 height 21
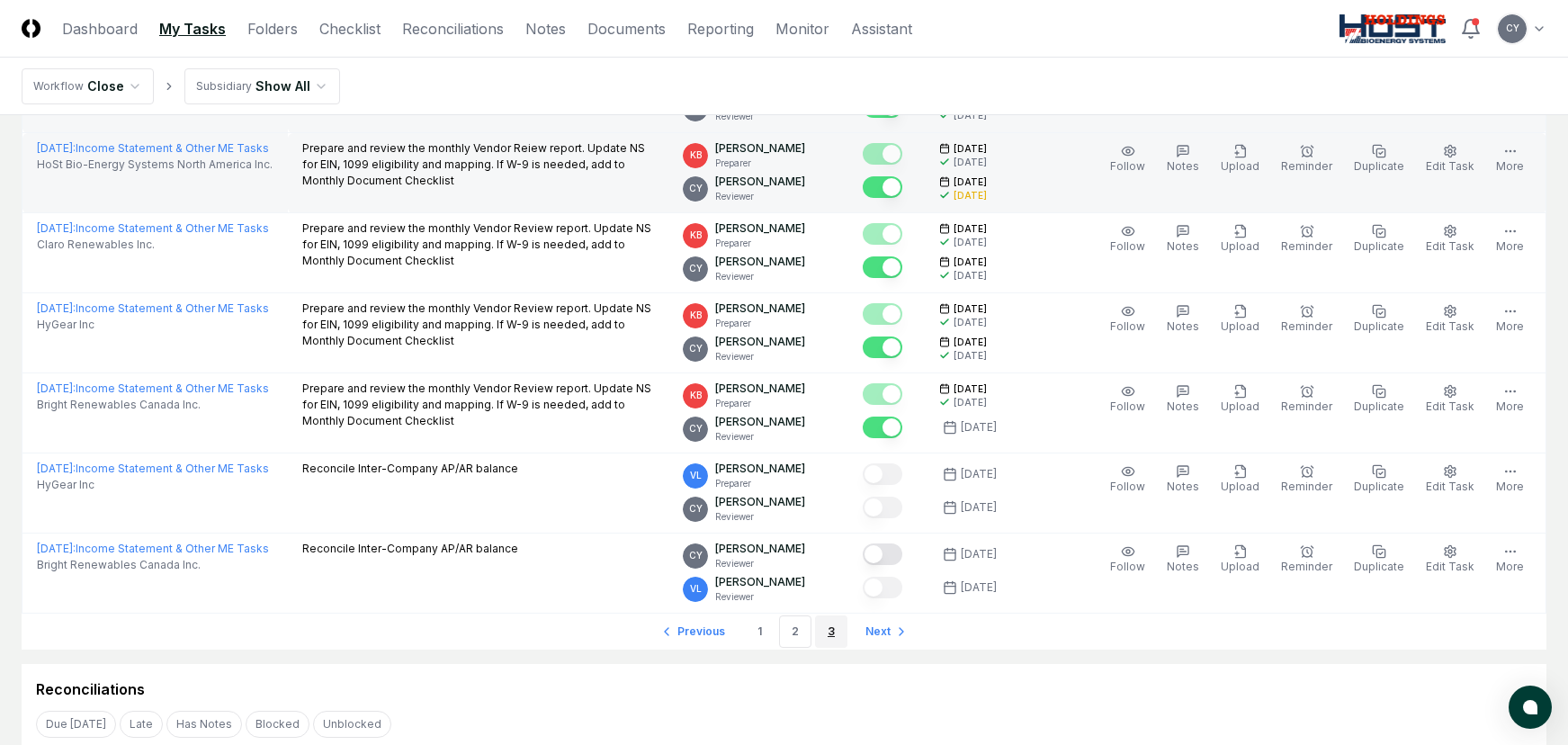
click at [830, 626] on link "3" at bounding box center [831, 631] width 33 height 33
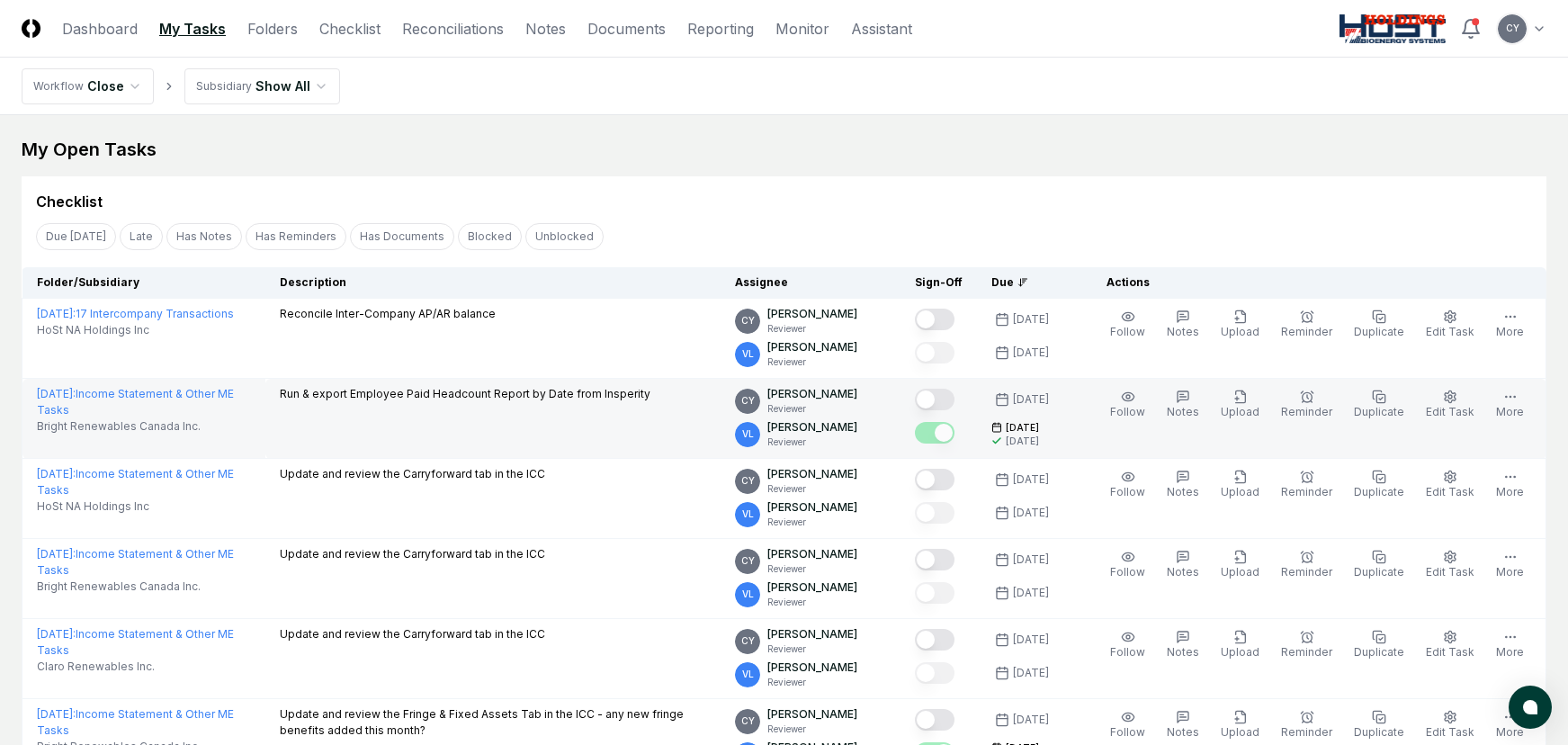
click at [955, 396] on button "Mark complete" at bounding box center [934, 399] width 39 height 21
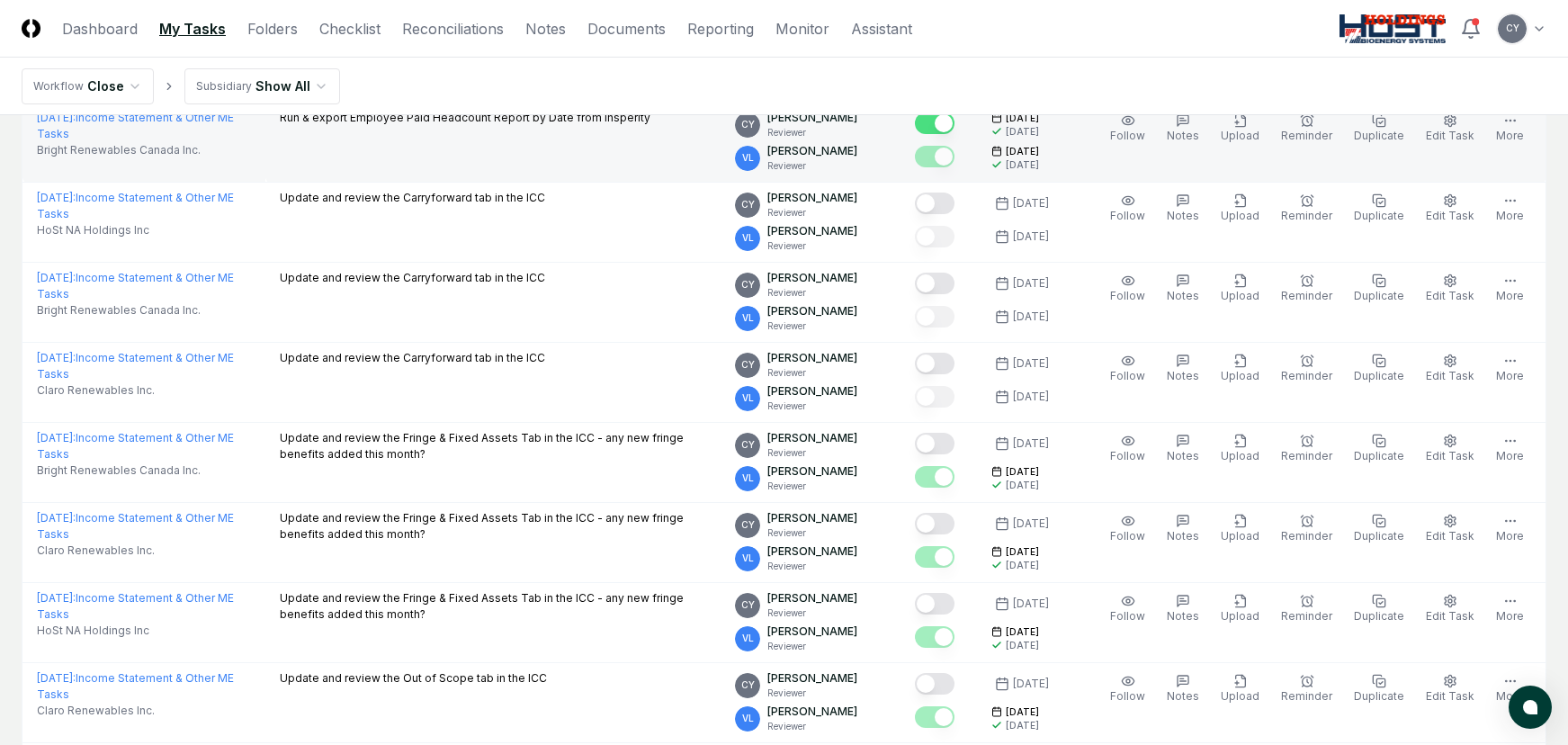
scroll to position [360, 0]
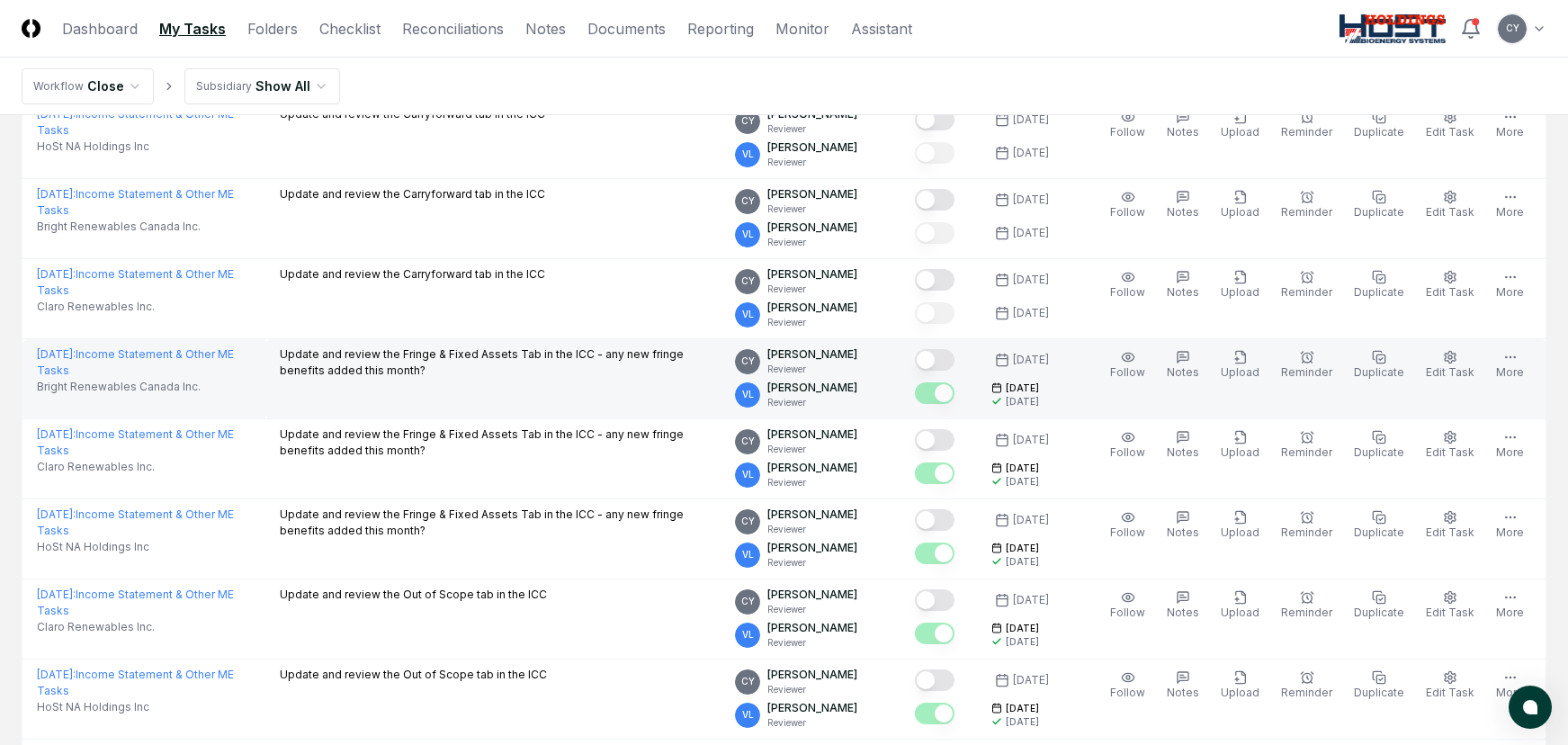
click at [955, 357] on button "Mark complete" at bounding box center [934, 359] width 39 height 21
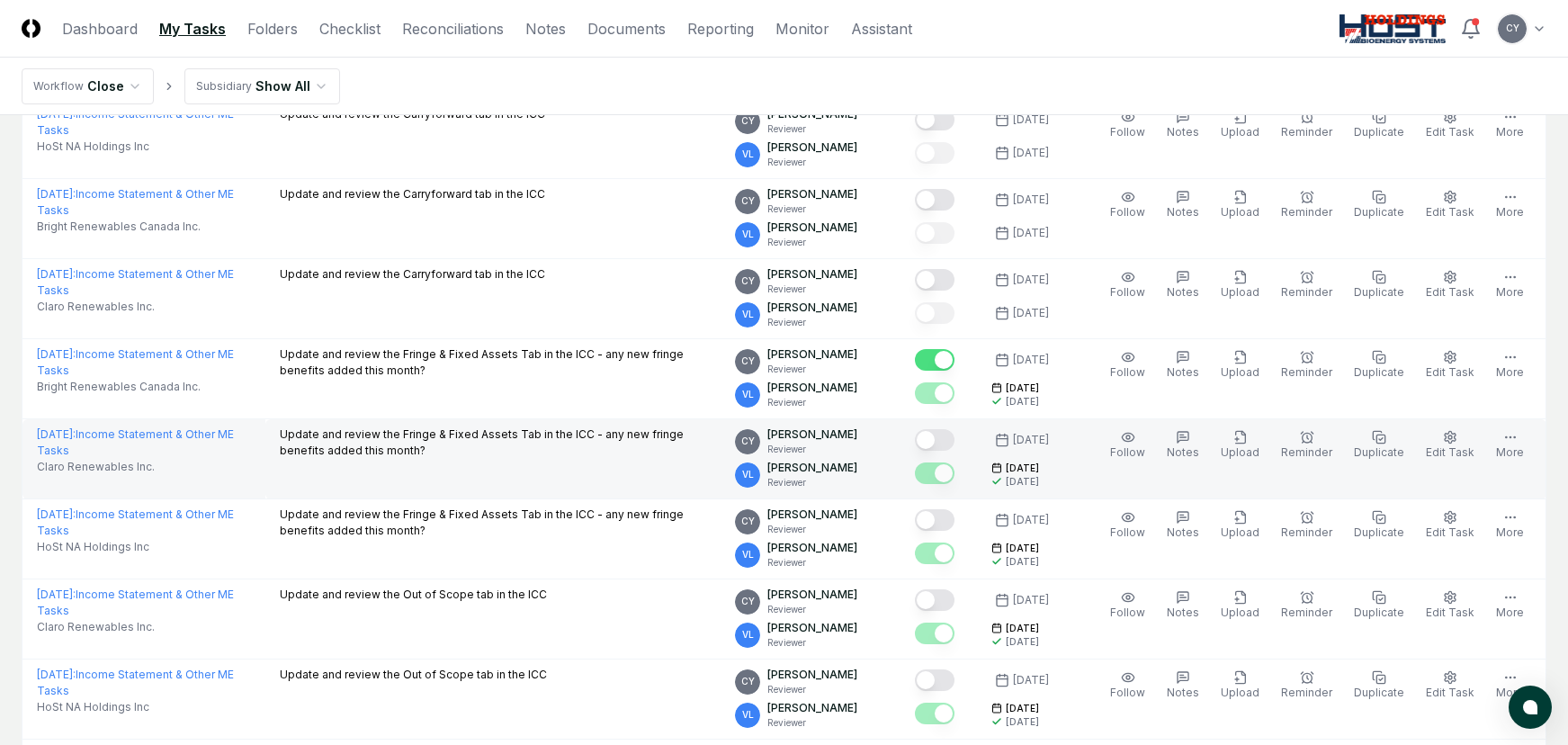
click at [955, 436] on button "Mark complete" at bounding box center [934, 440] width 39 height 21
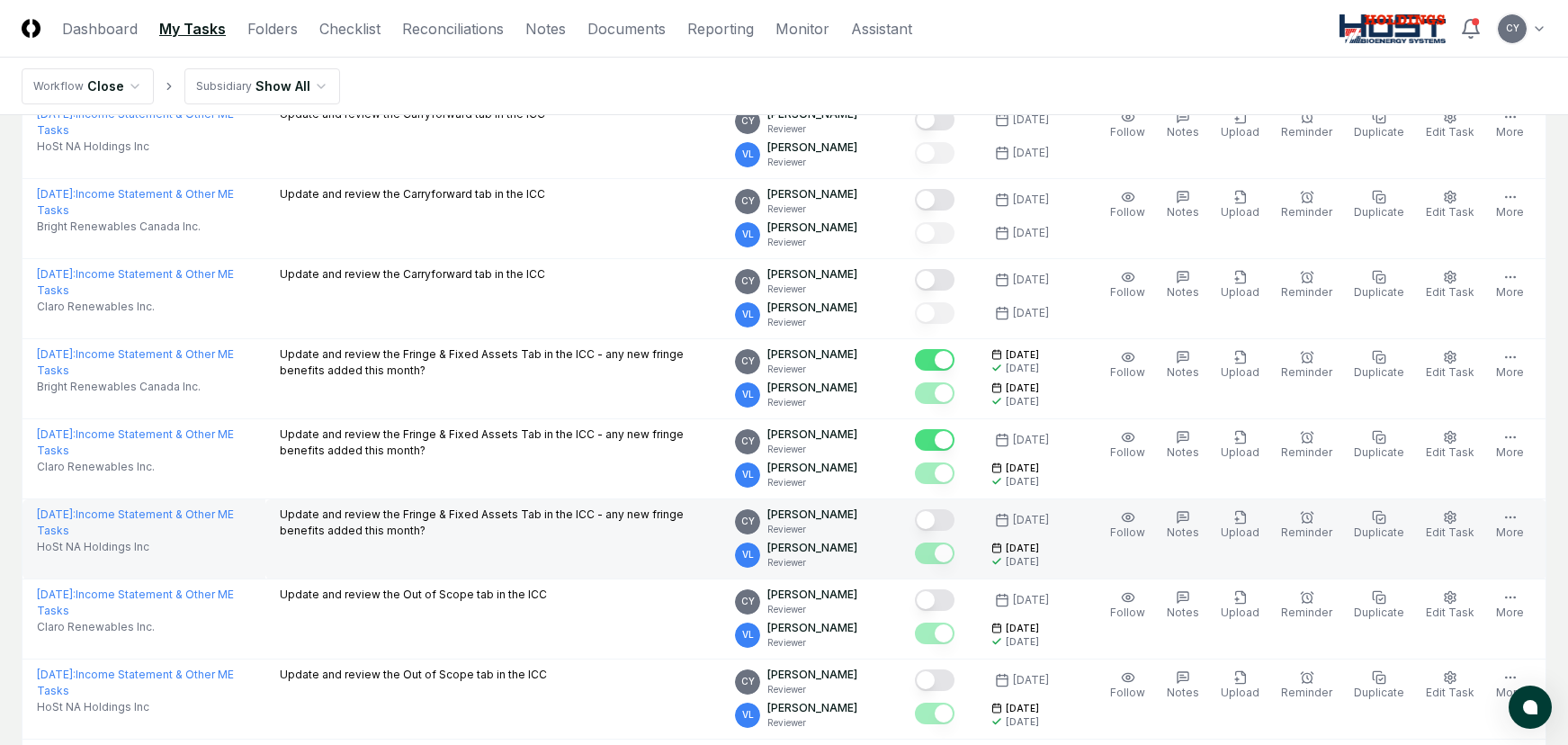
click at [954, 514] on button "Mark complete" at bounding box center [934, 520] width 39 height 21
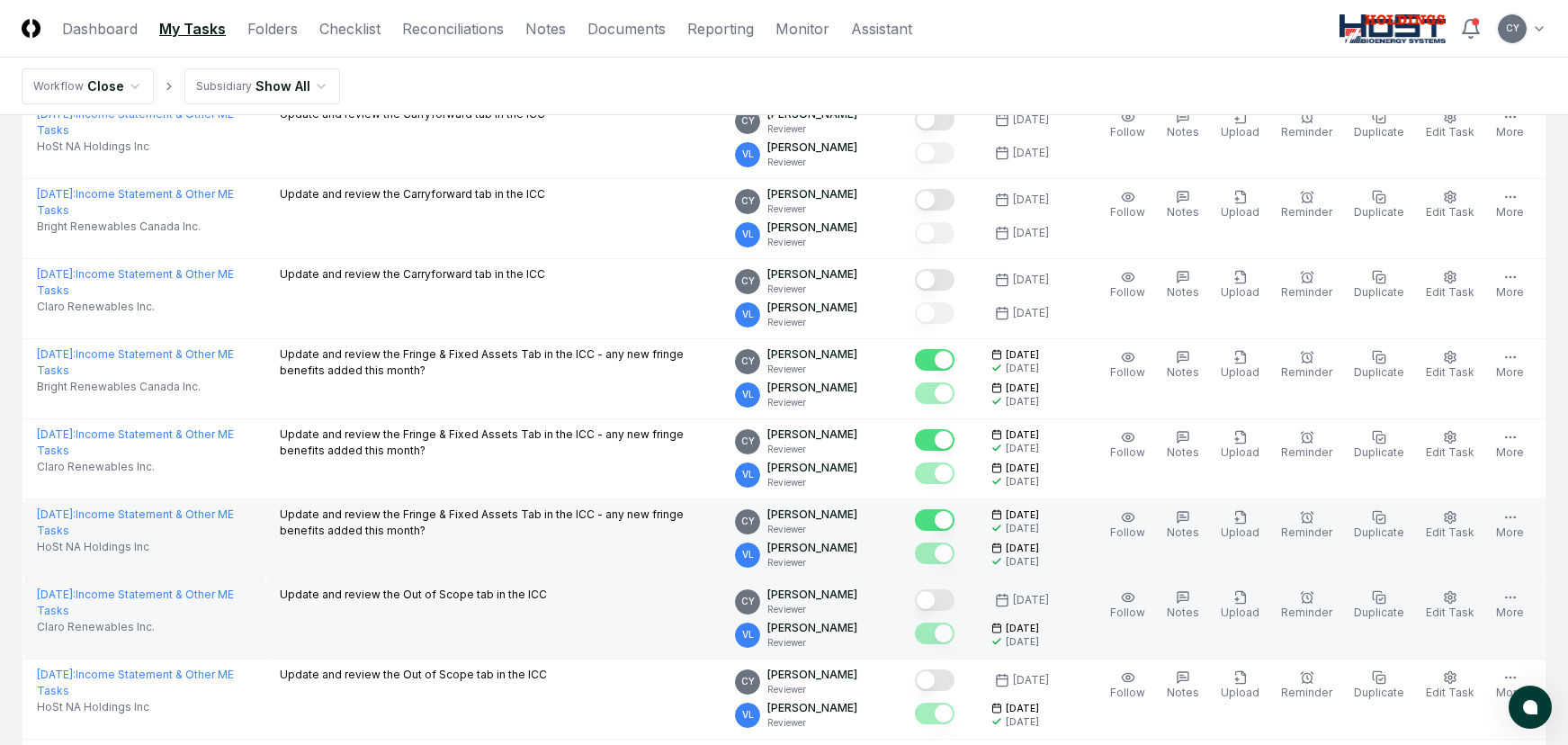
click at [955, 598] on button "Mark complete" at bounding box center [934, 599] width 39 height 21
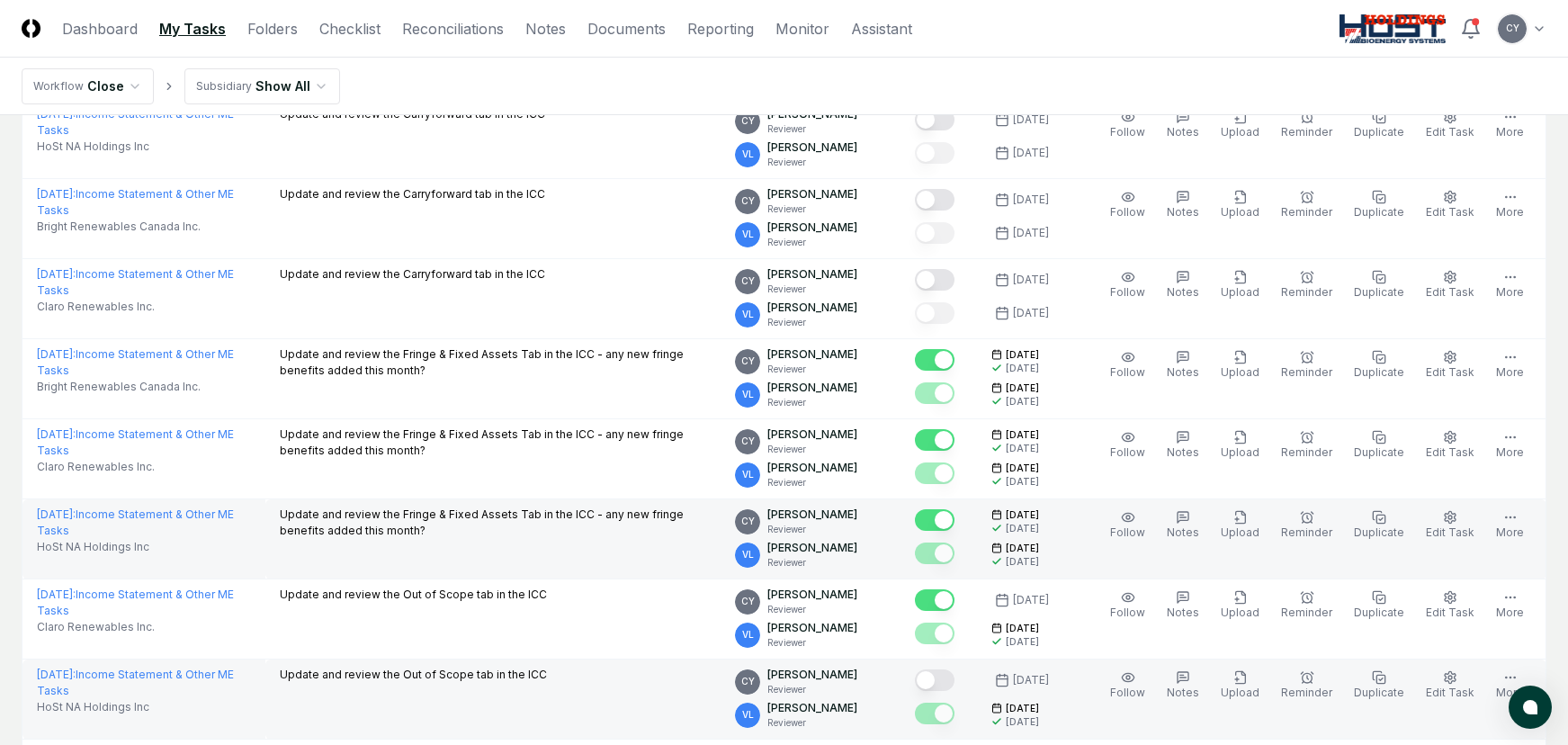
click at [955, 678] on button "Mark complete" at bounding box center [934, 680] width 39 height 21
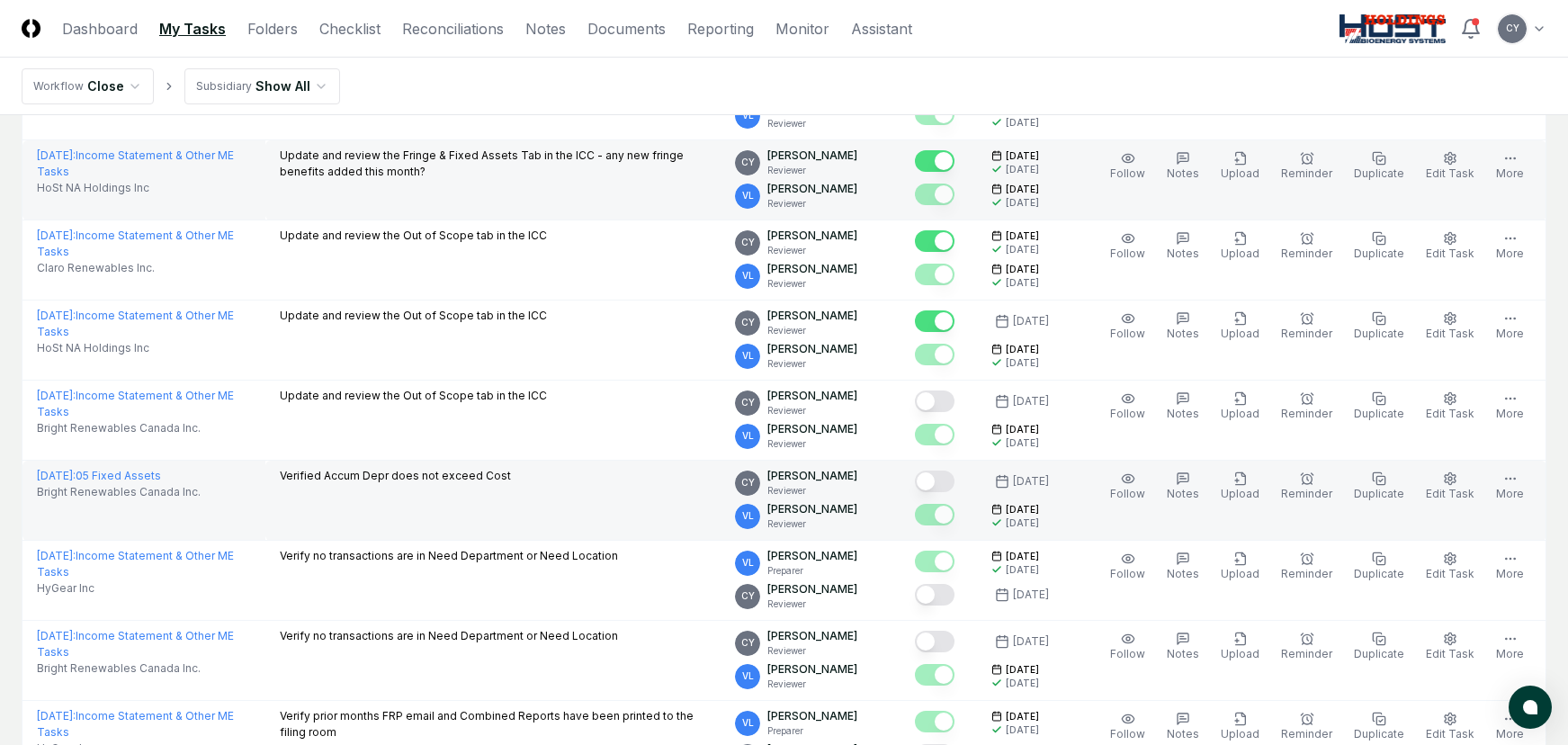
scroll to position [720, 0]
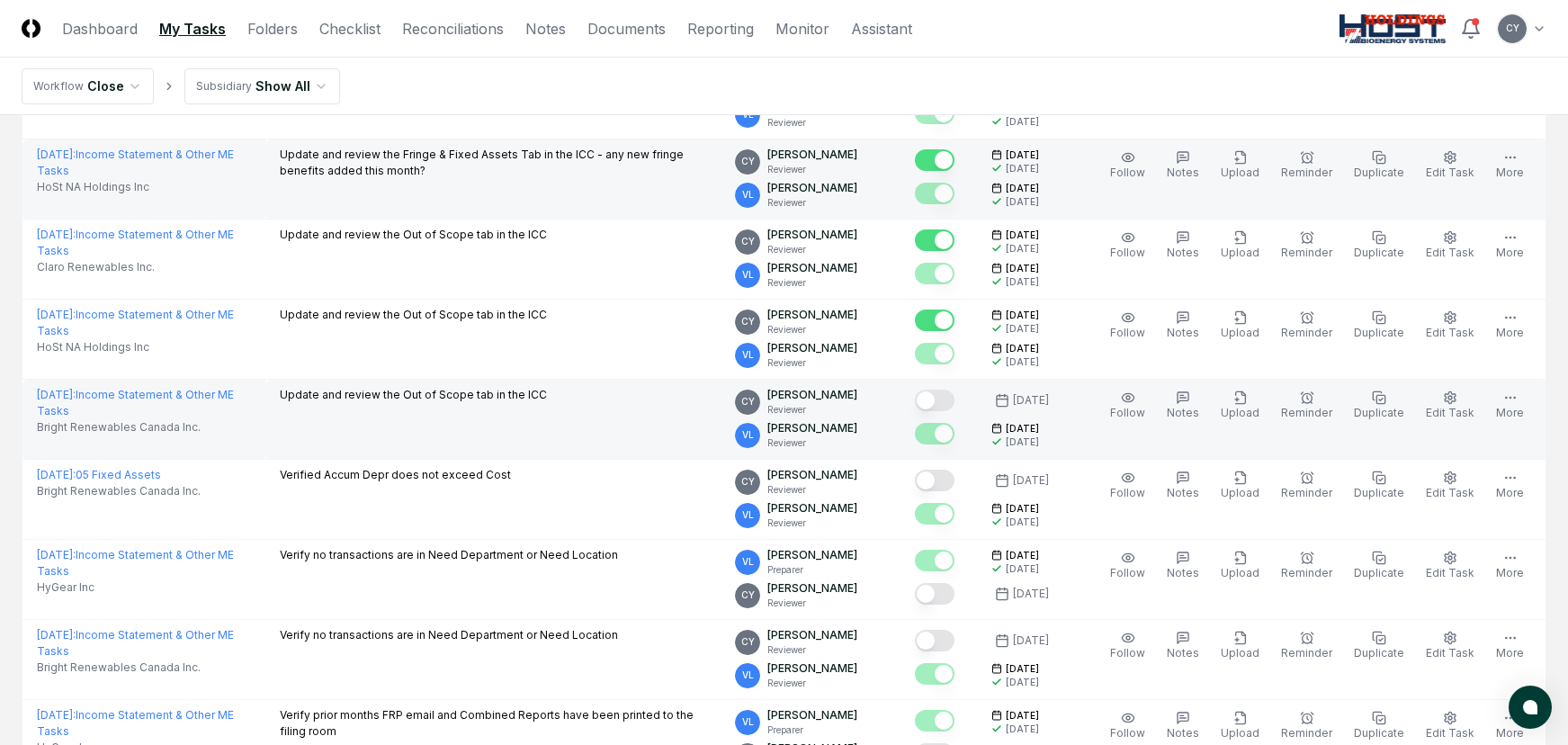
click at [955, 400] on button "Mark complete" at bounding box center [934, 400] width 39 height 21
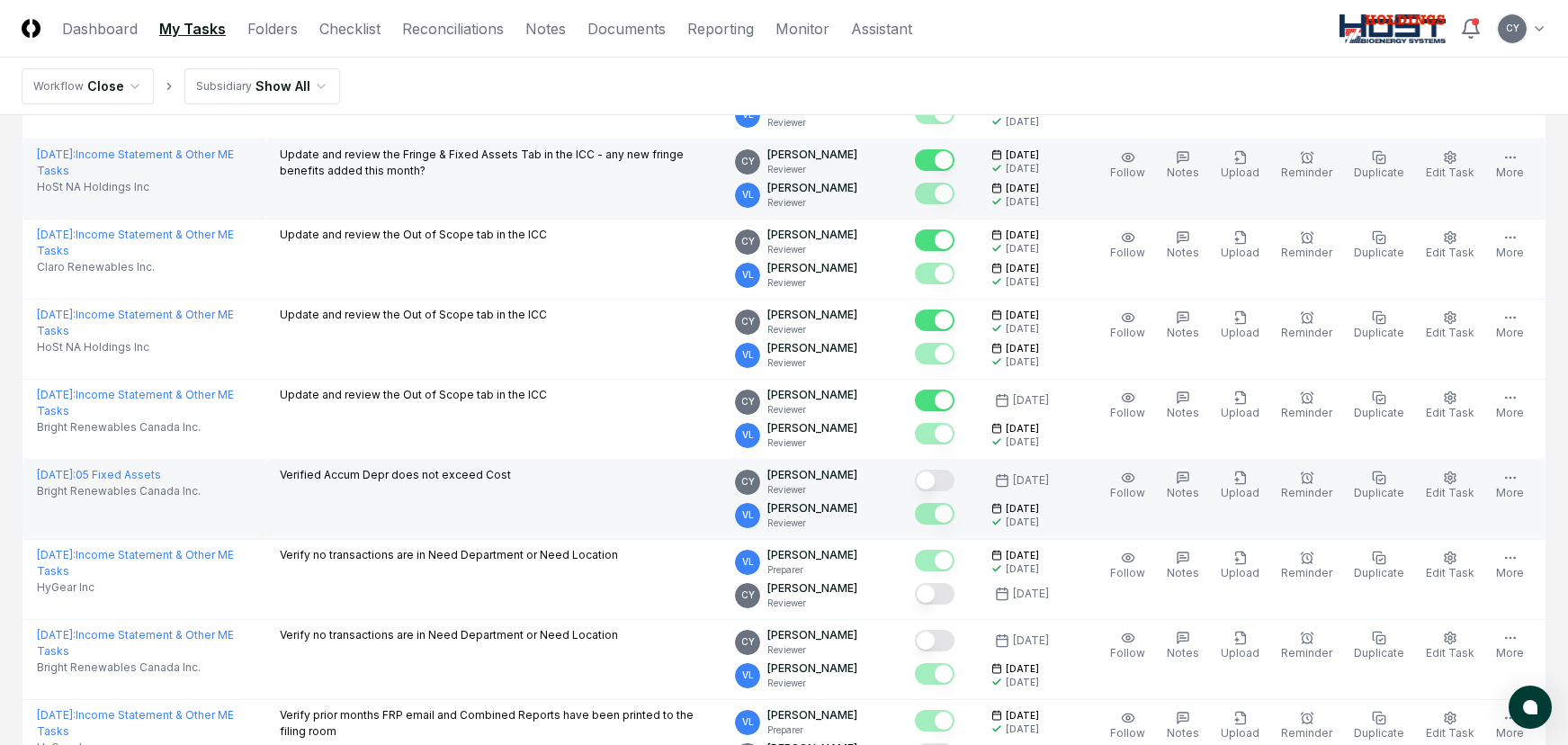
click at [955, 476] on button "Mark complete" at bounding box center [934, 480] width 39 height 21
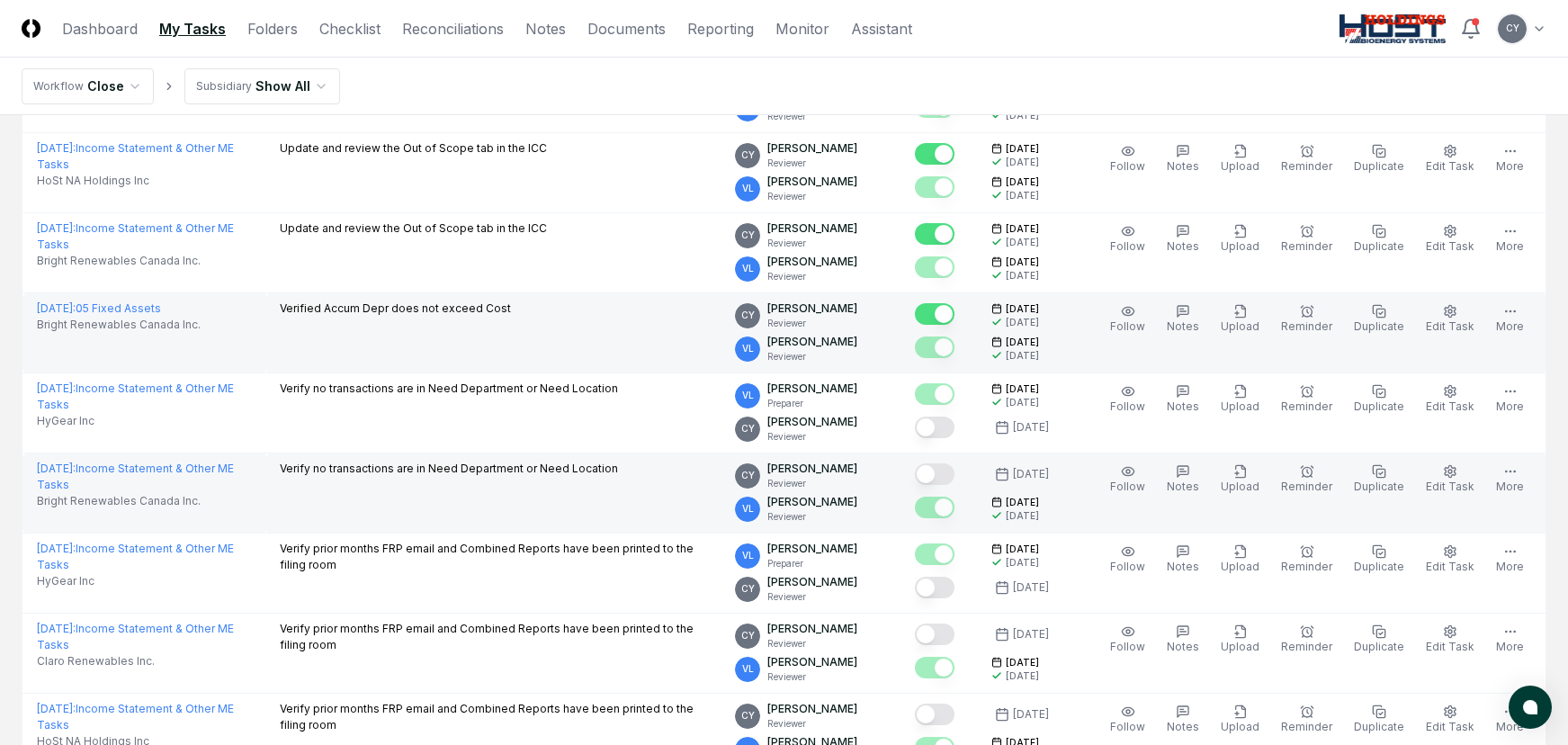
scroll to position [900, 0]
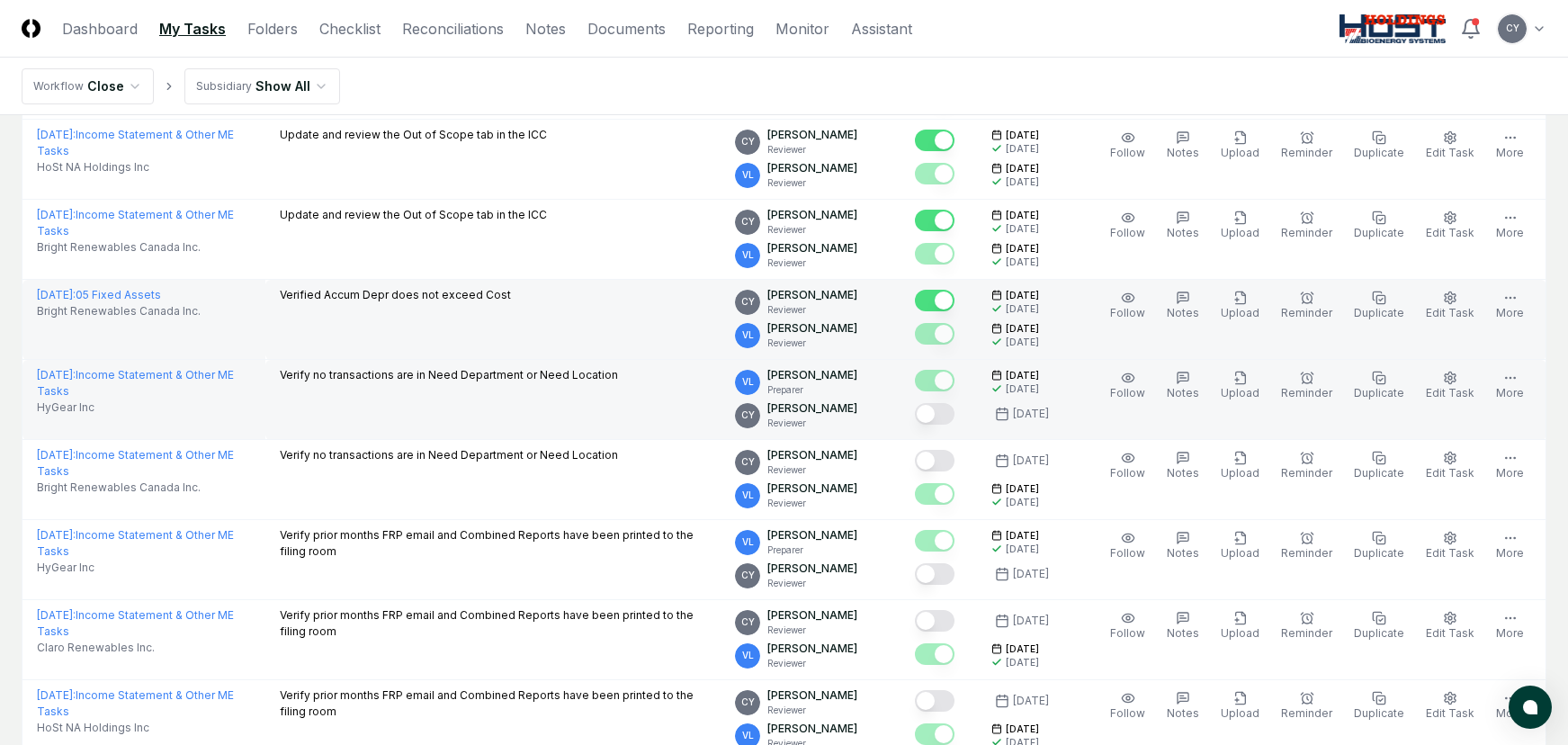
click at [955, 414] on button "Mark complete" at bounding box center [934, 414] width 39 height 21
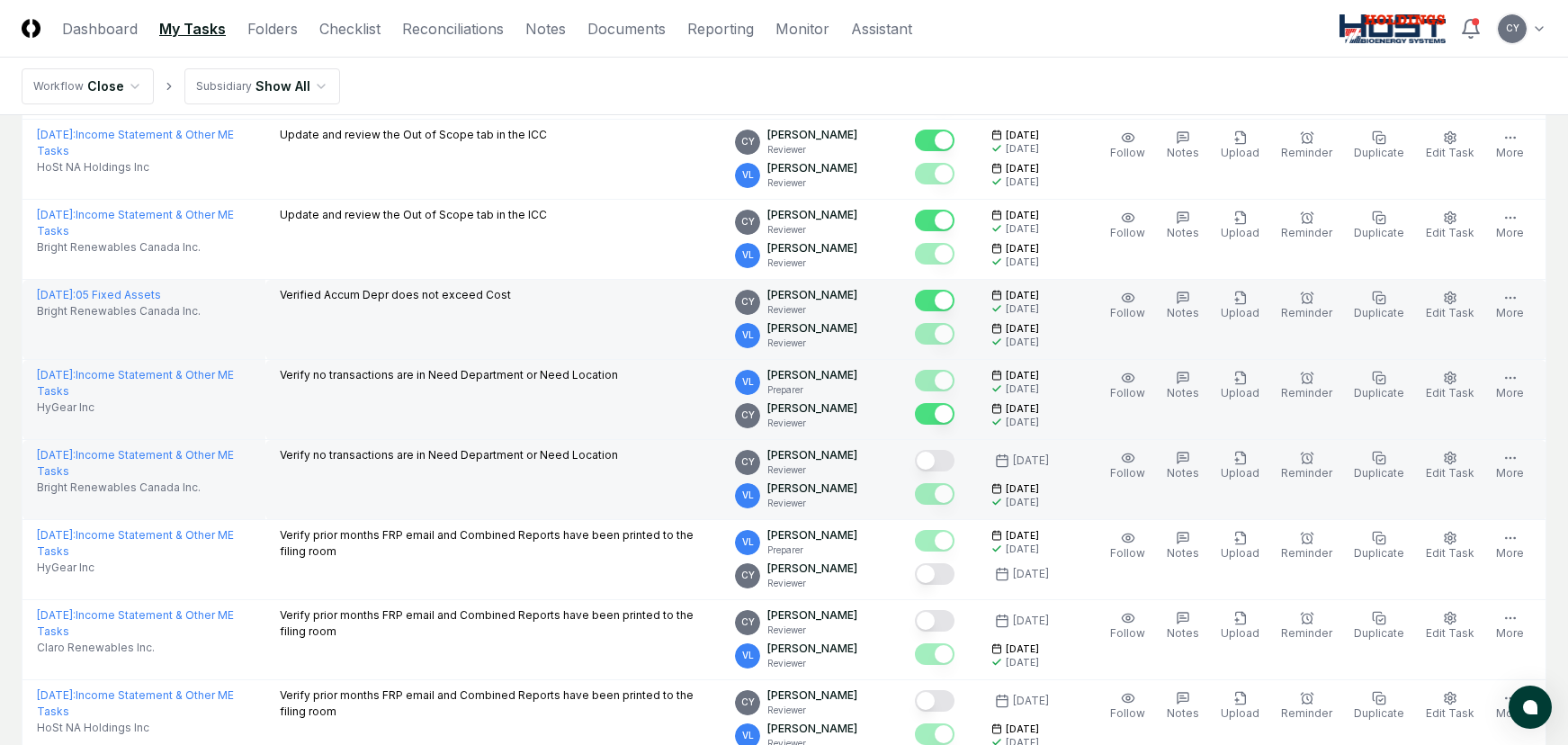
click at [955, 456] on button "Mark complete" at bounding box center [934, 460] width 39 height 21
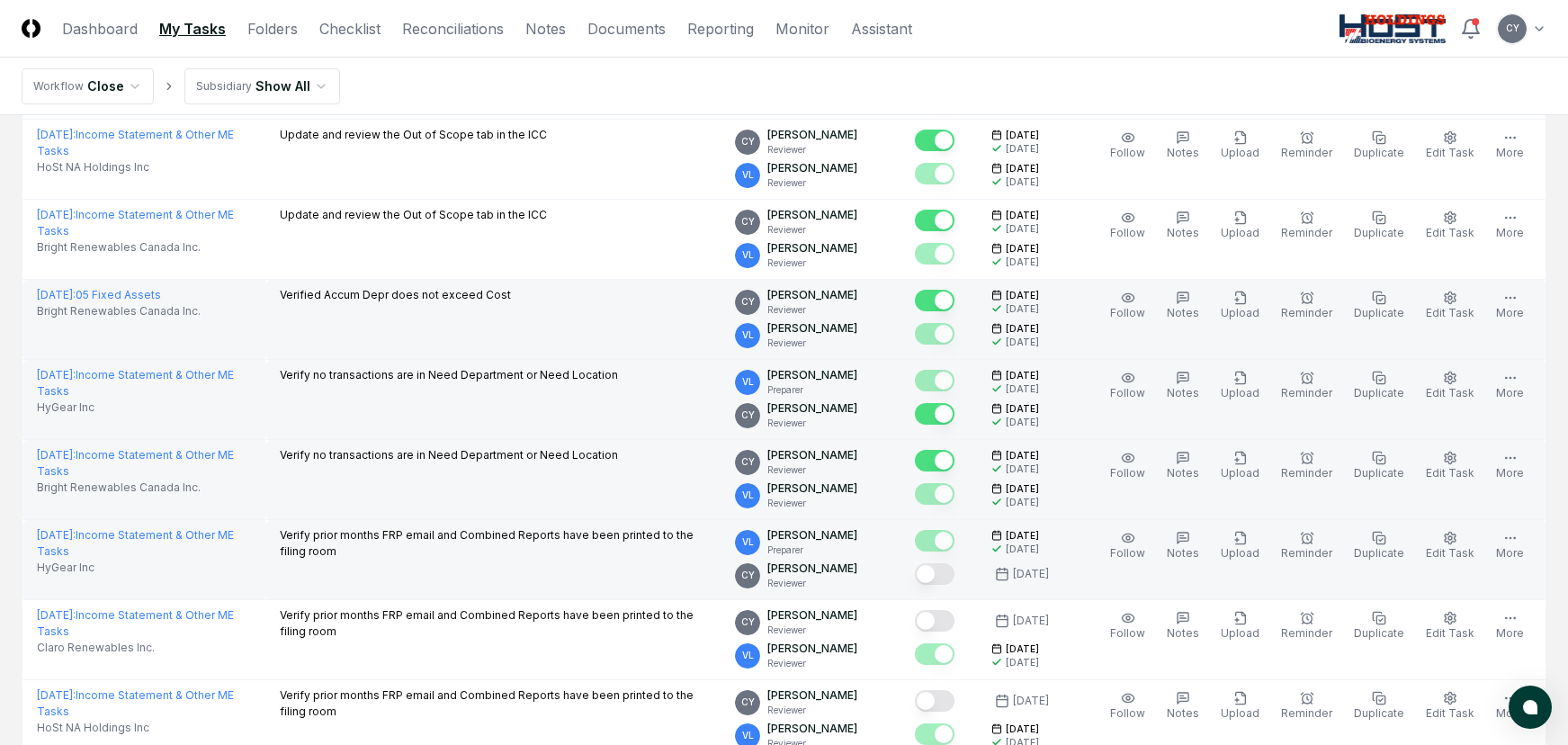
click at [955, 572] on button "Mark complete" at bounding box center [934, 573] width 39 height 21
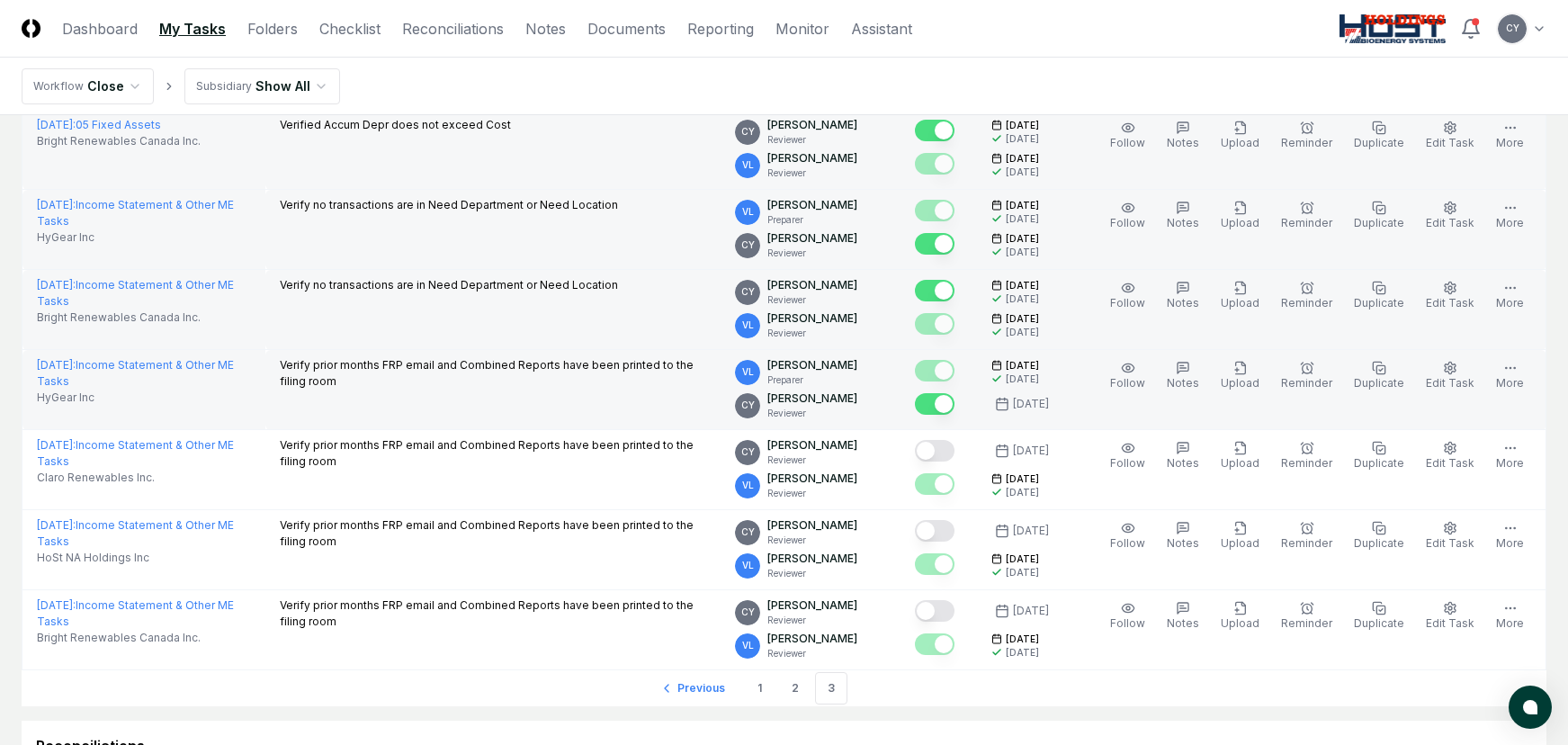
scroll to position [1080, 0]
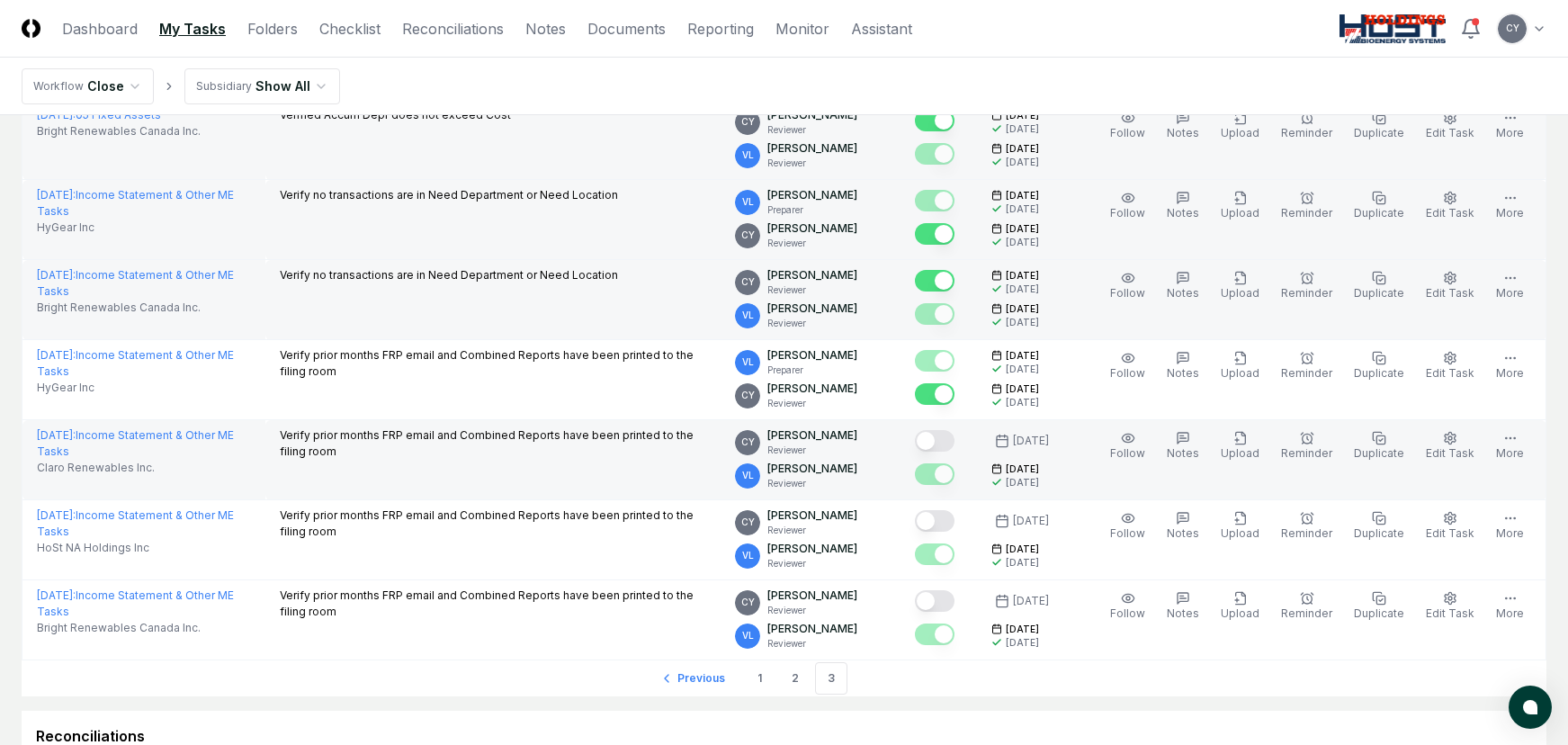
click at [955, 436] on button "Mark complete" at bounding box center [934, 441] width 39 height 21
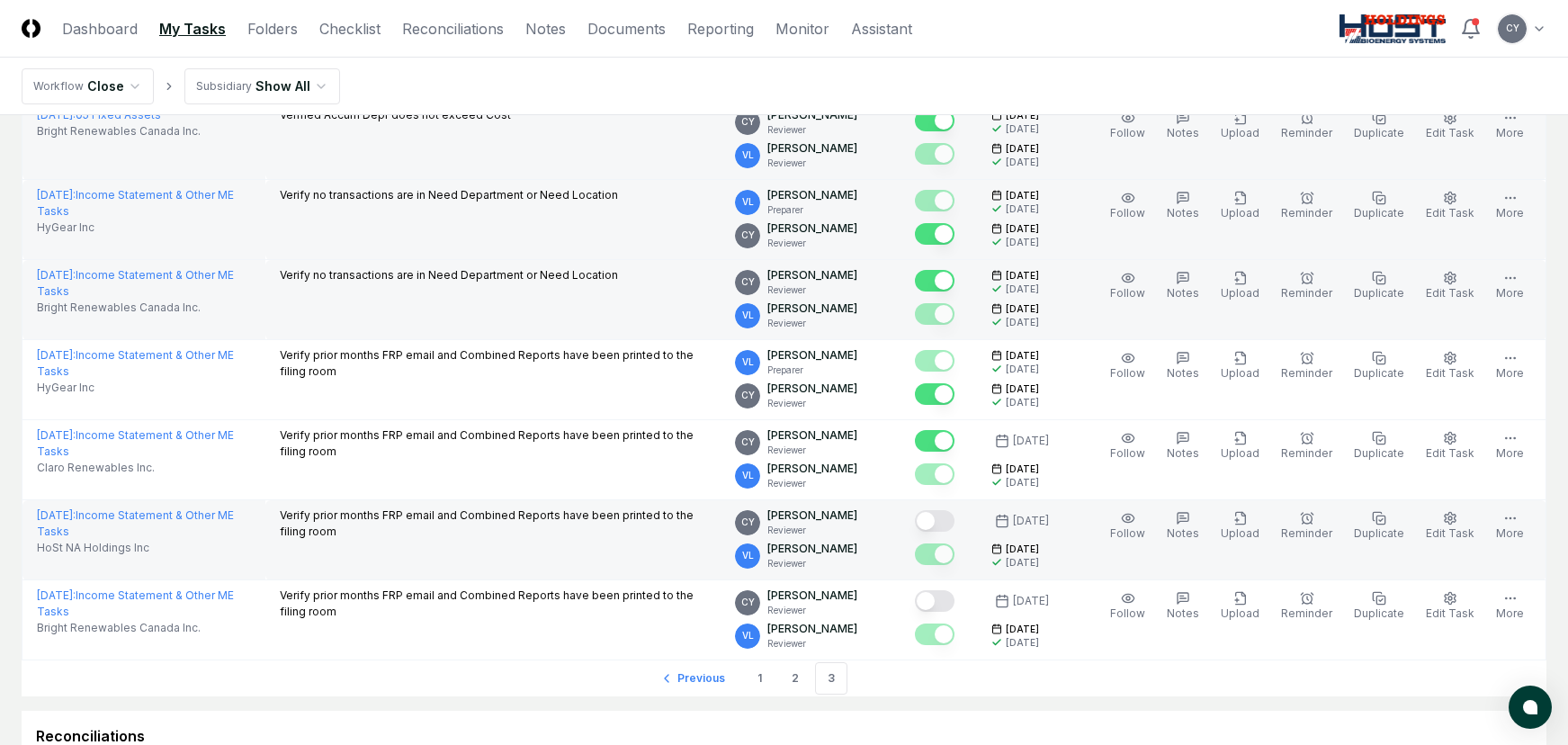
click at [955, 520] on button "Mark complete" at bounding box center [934, 521] width 39 height 21
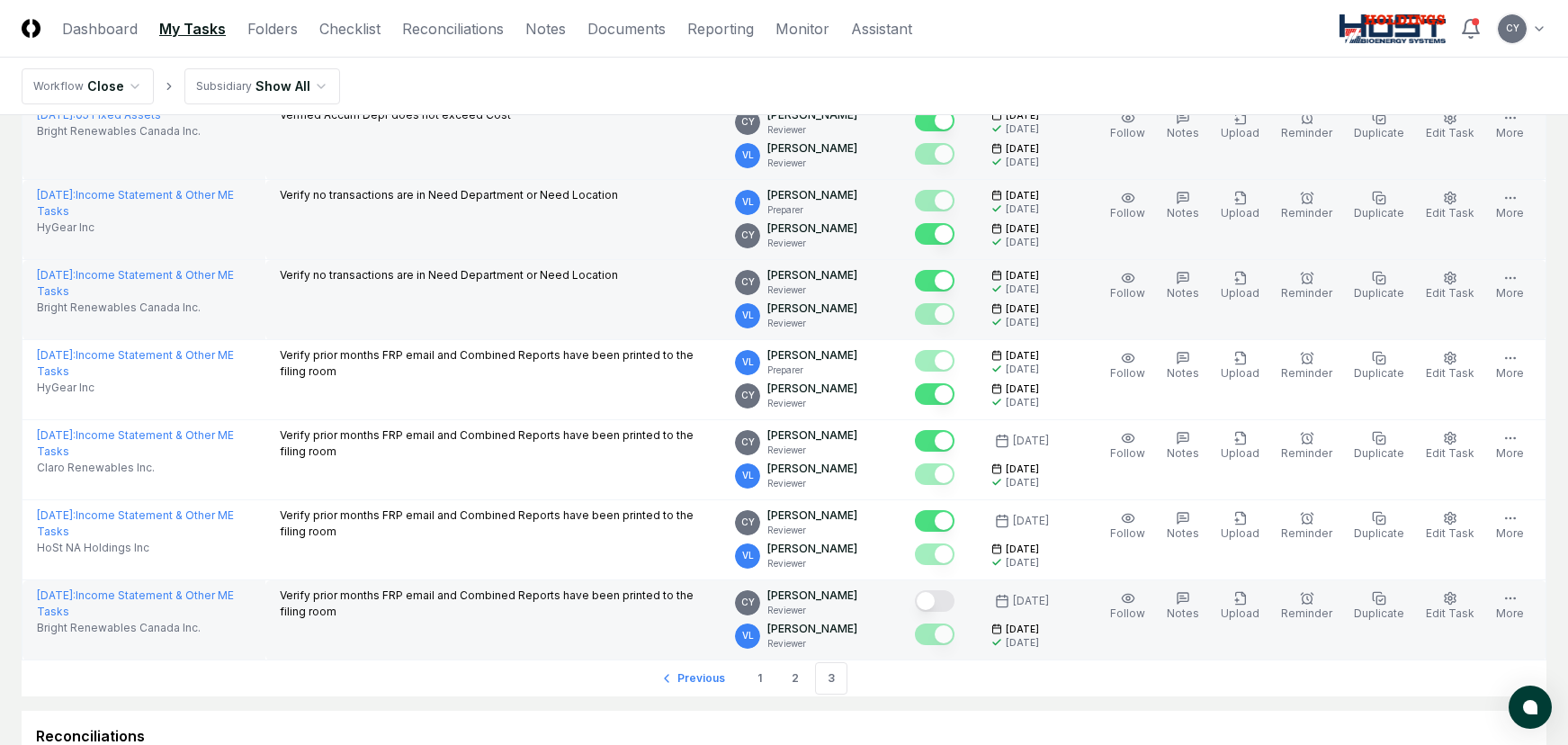
click at [955, 602] on button "Mark complete" at bounding box center [934, 600] width 39 height 21
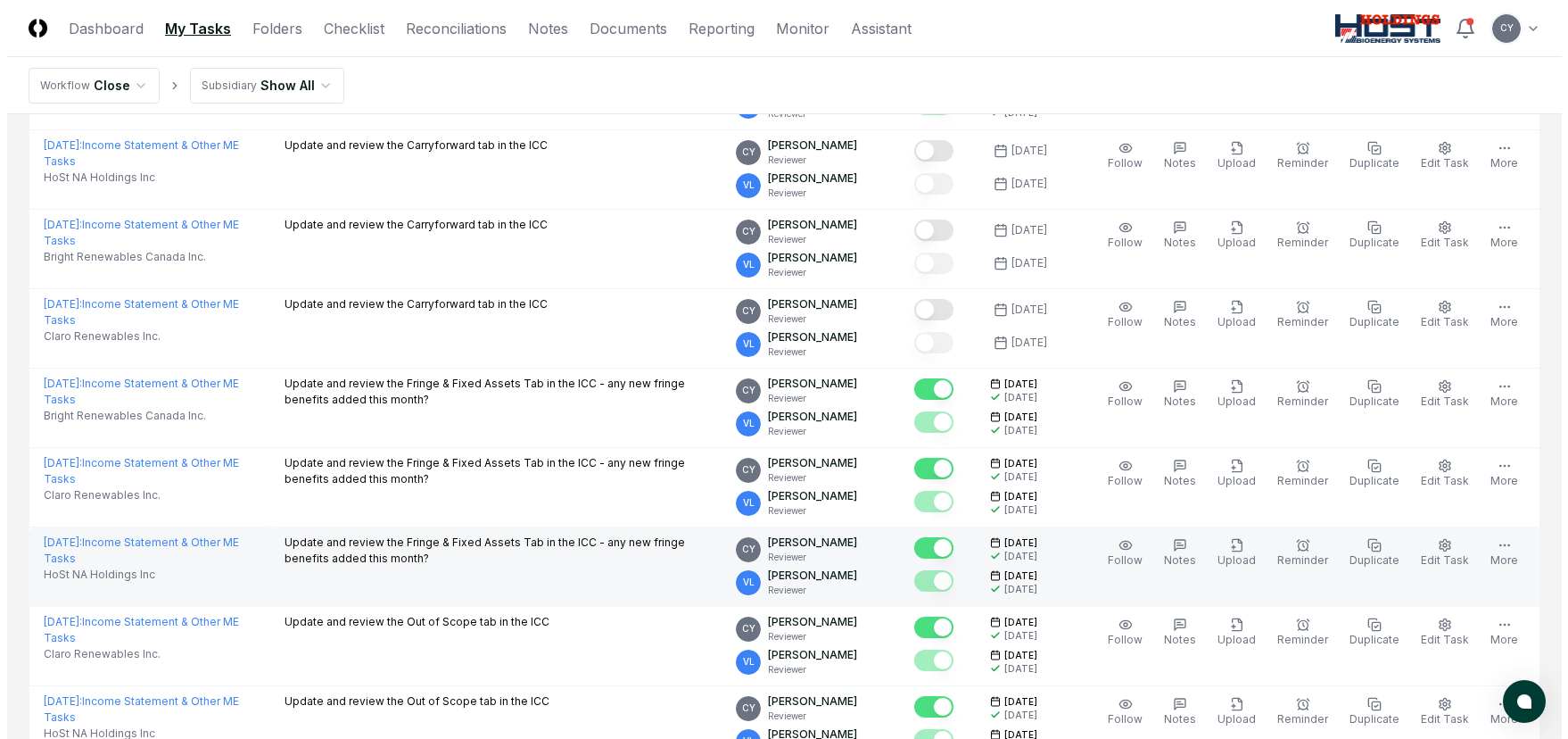
scroll to position [0, 0]
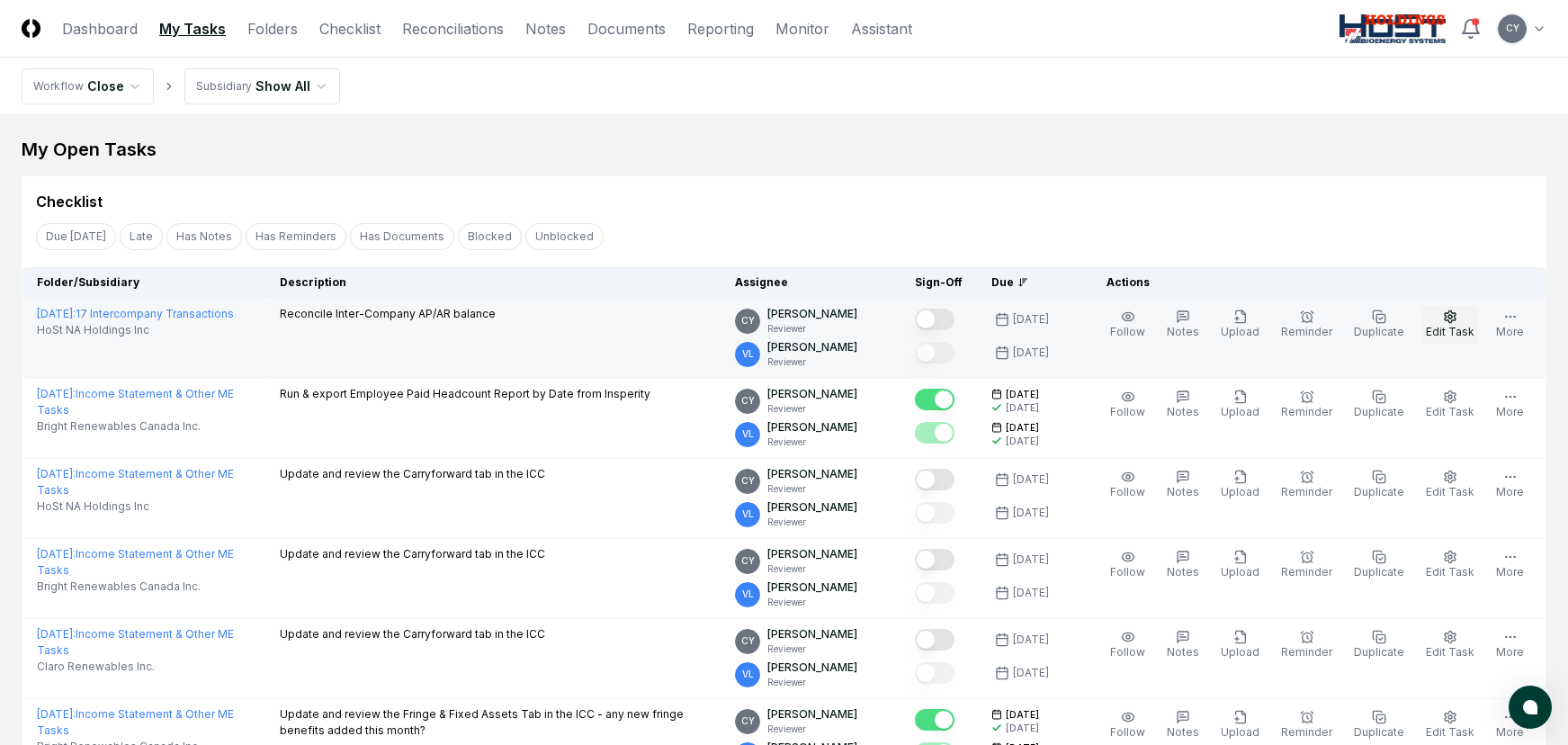
click at [1452, 316] on circle "button" at bounding box center [1450, 316] width 4 height 4
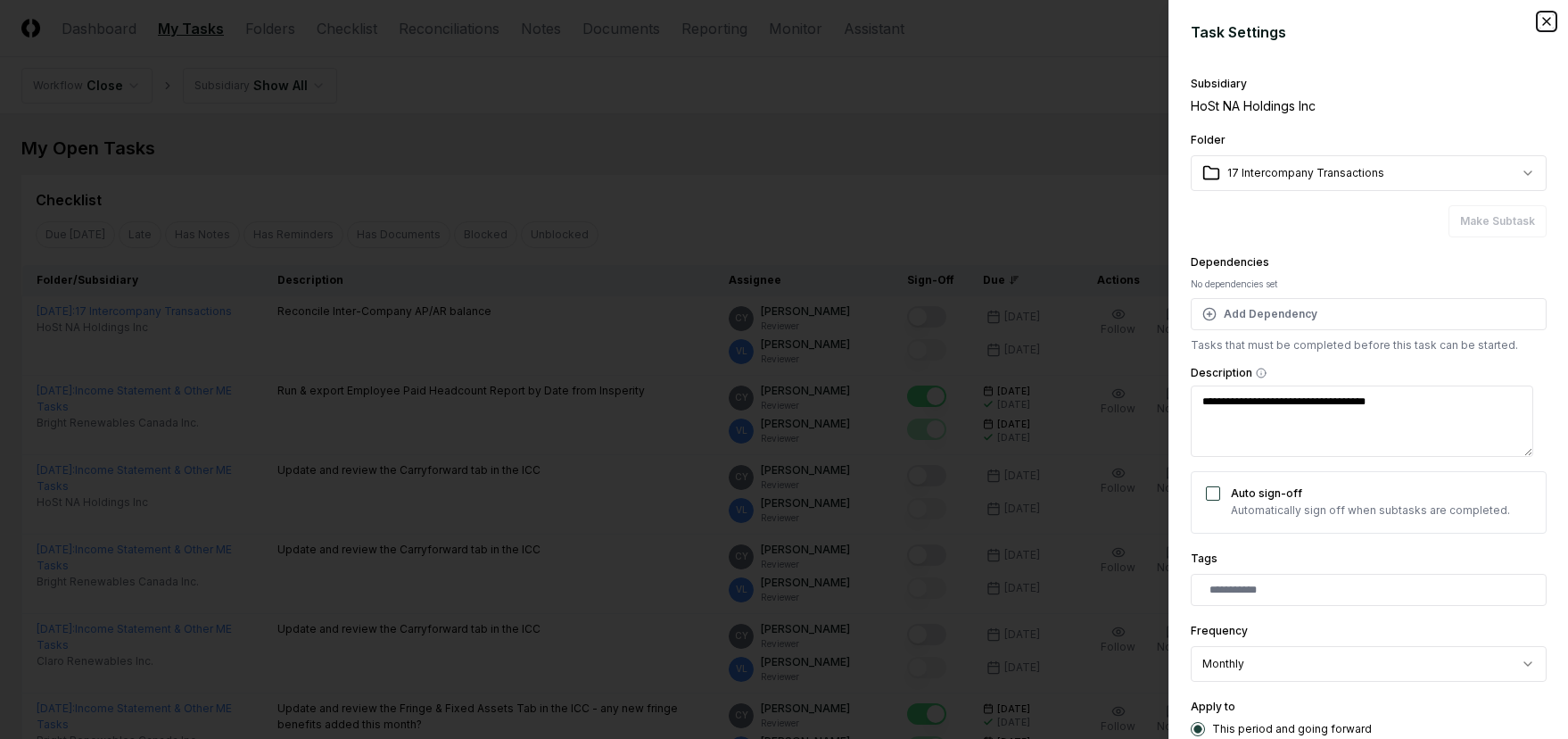
click at [1540, 19] on icon "button" at bounding box center [1547, 20] width 14 height 14
type textarea "*"
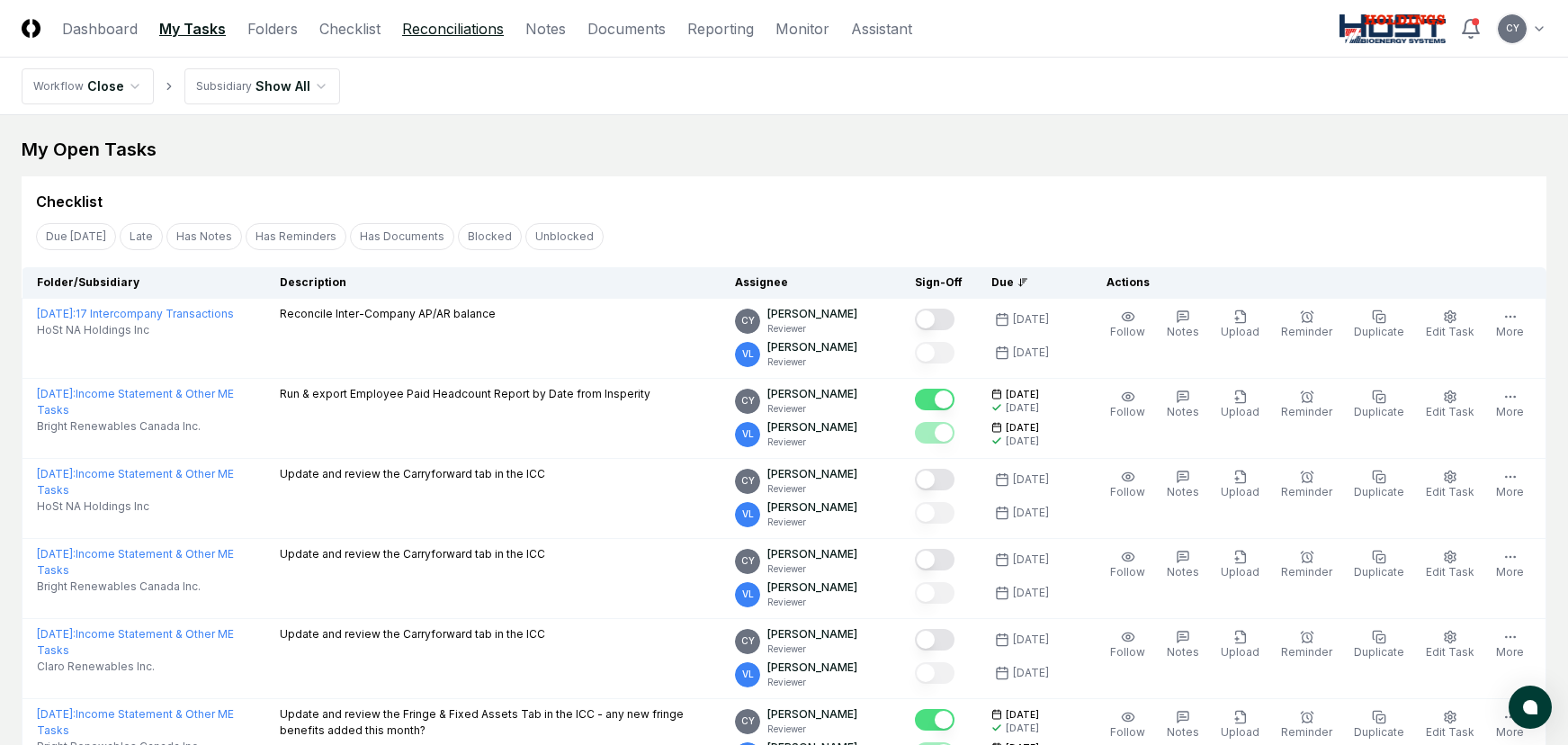
drag, startPoint x: 480, startPoint y: 29, endPoint x: 497, endPoint y: 37, distance: 18.8
click at [480, 29] on link "Reconciliations" at bounding box center [453, 28] width 102 height 21
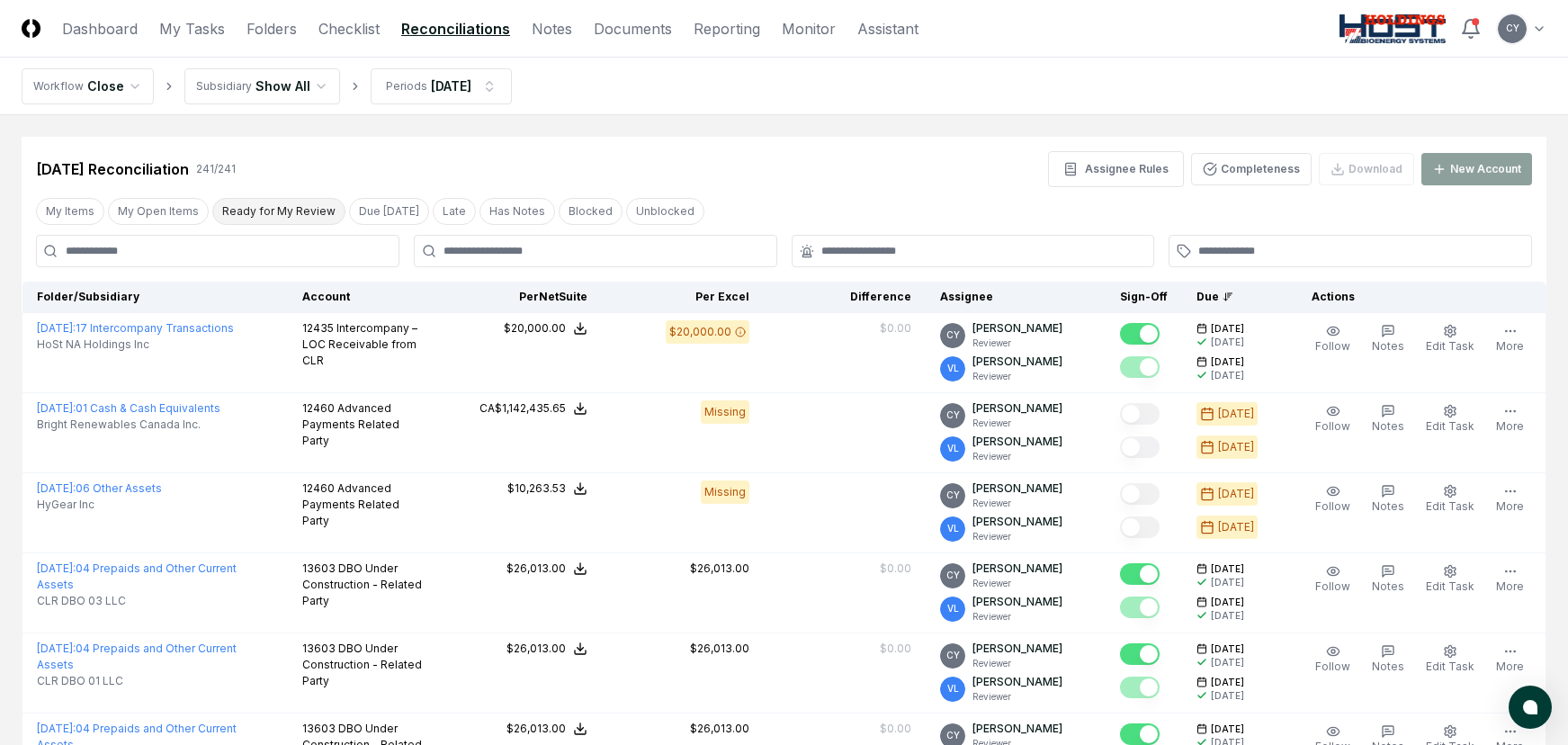
click at [311, 211] on button "Ready for My Review" at bounding box center [278, 211] width 133 height 27
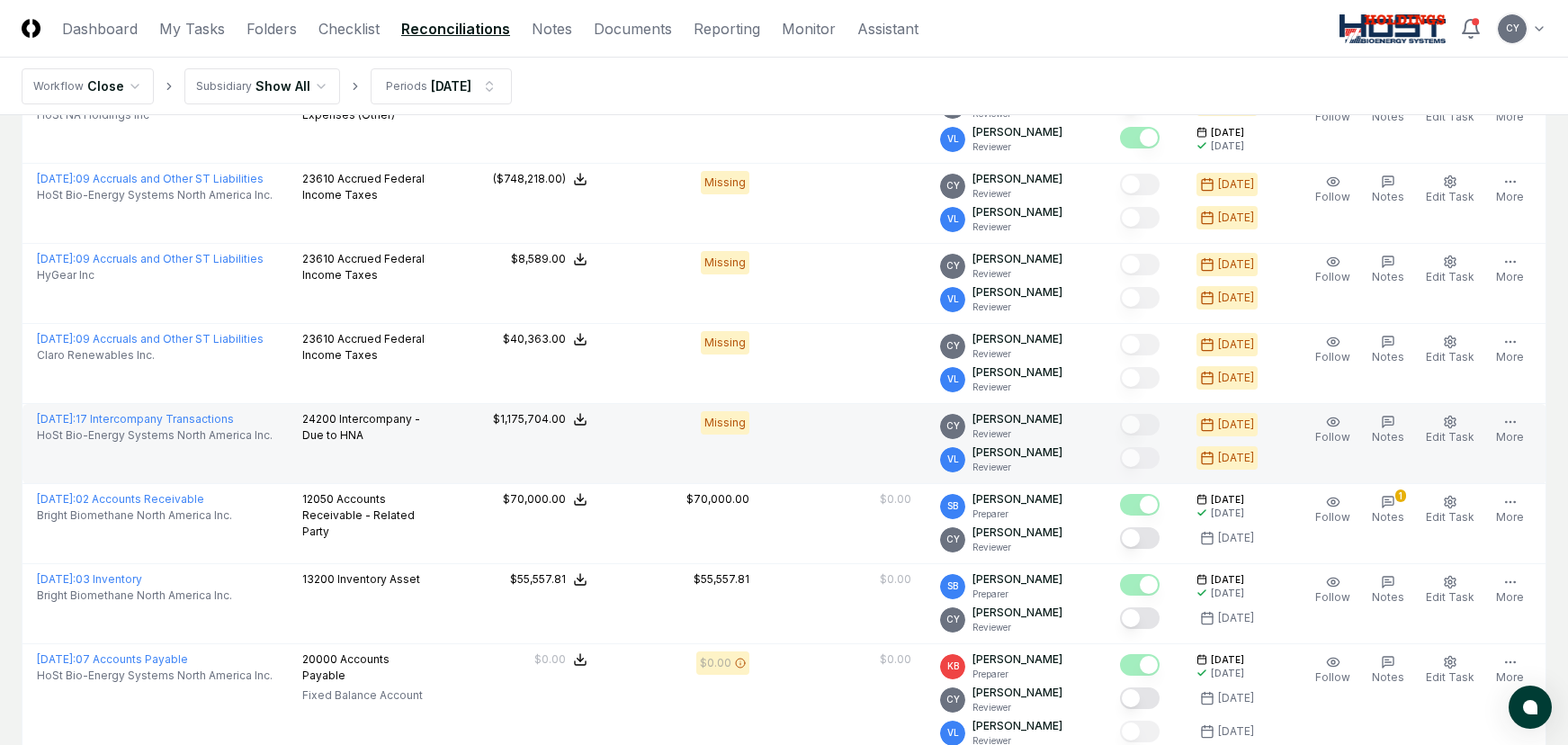
scroll to position [720, 0]
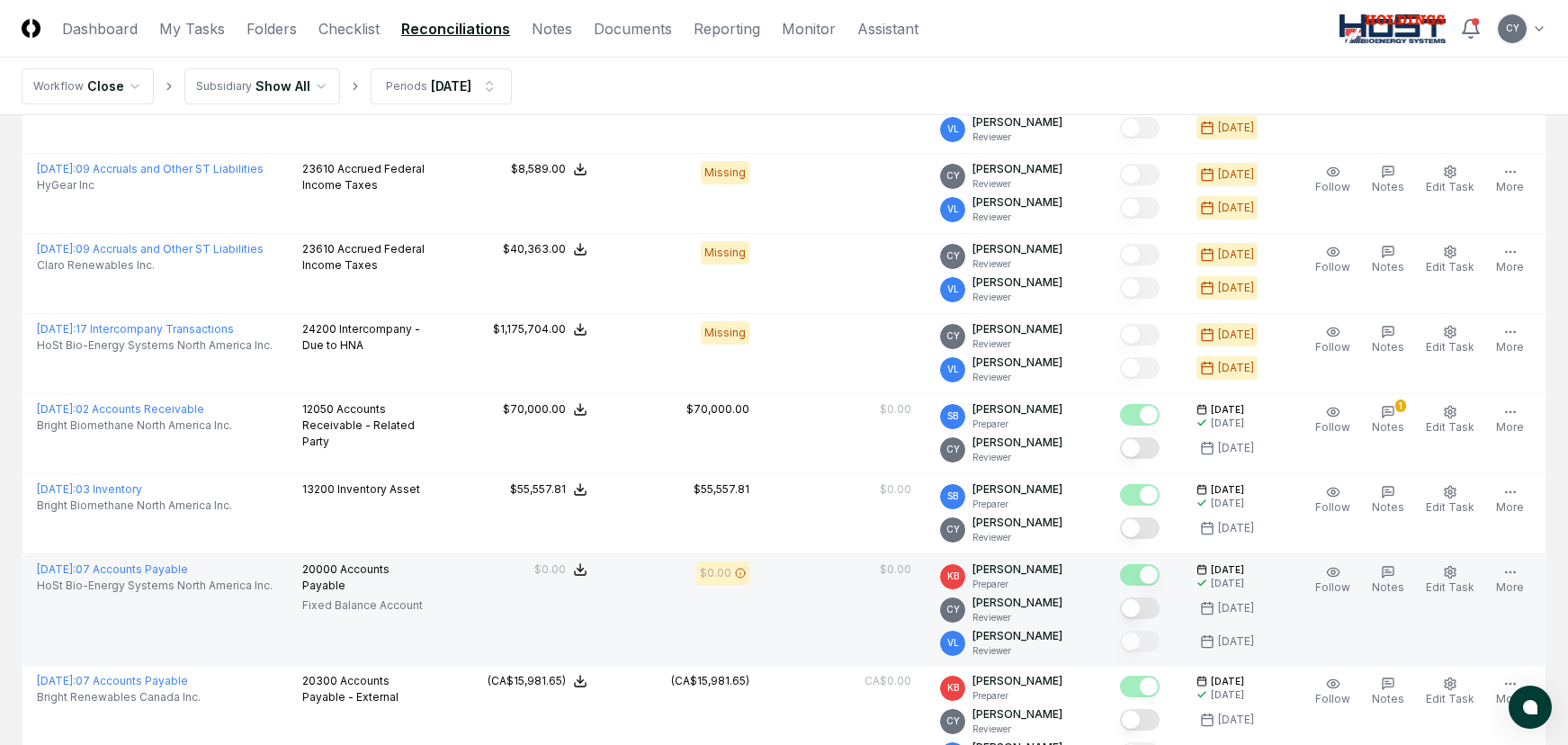
click at [1159, 604] on button "Mark complete" at bounding box center [1140, 608] width 39 height 21
